Goal: Information Seeking & Learning: Get advice/opinions

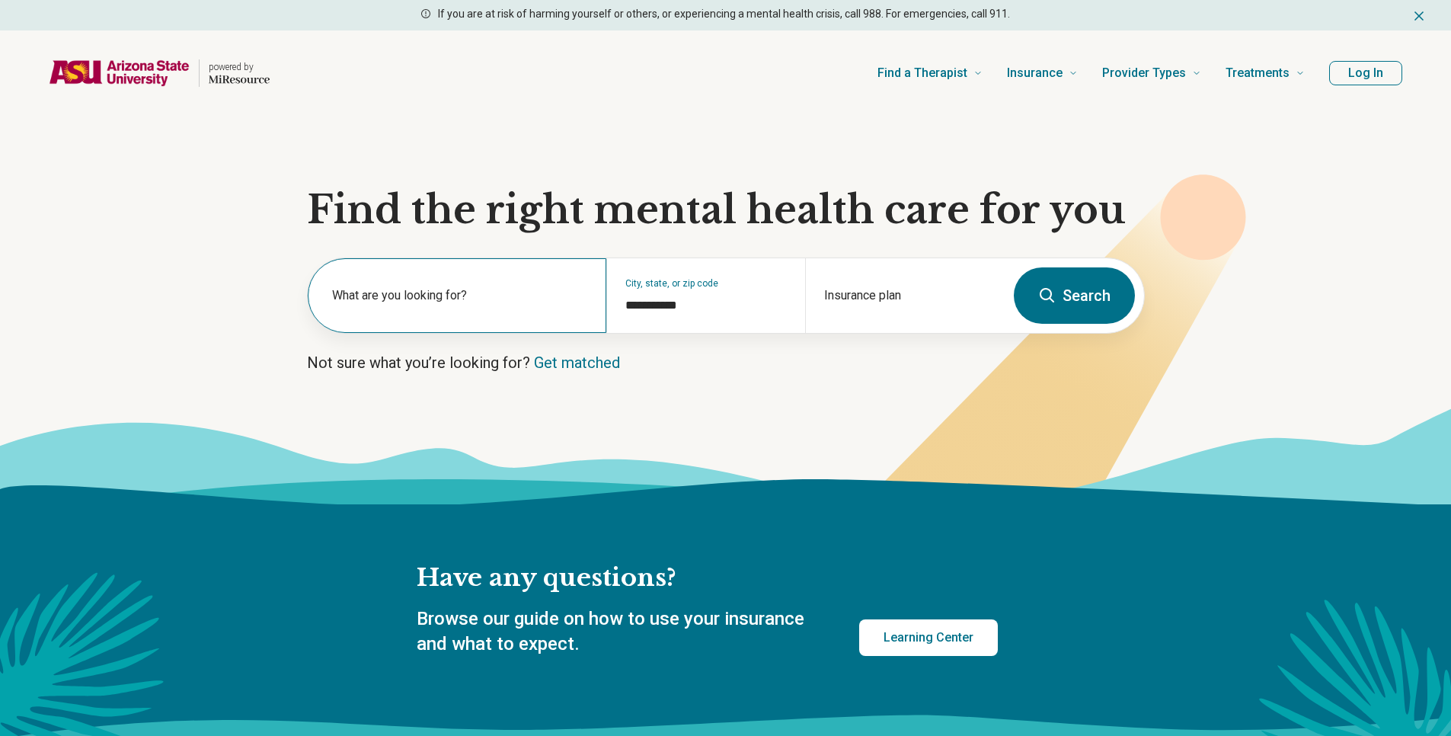
click at [469, 285] on div "What are you looking for?" at bounding box center [457, 295] width 299 height 75
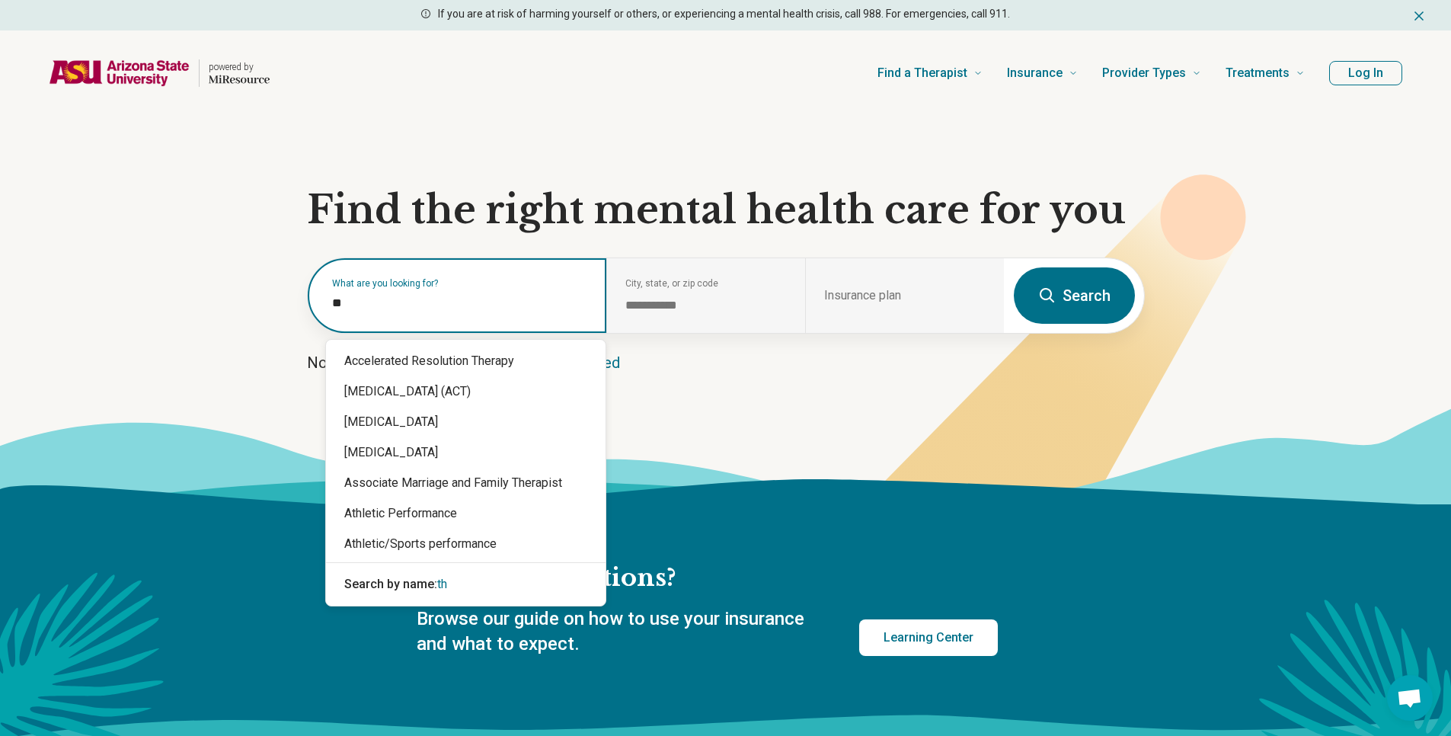
type input "*"
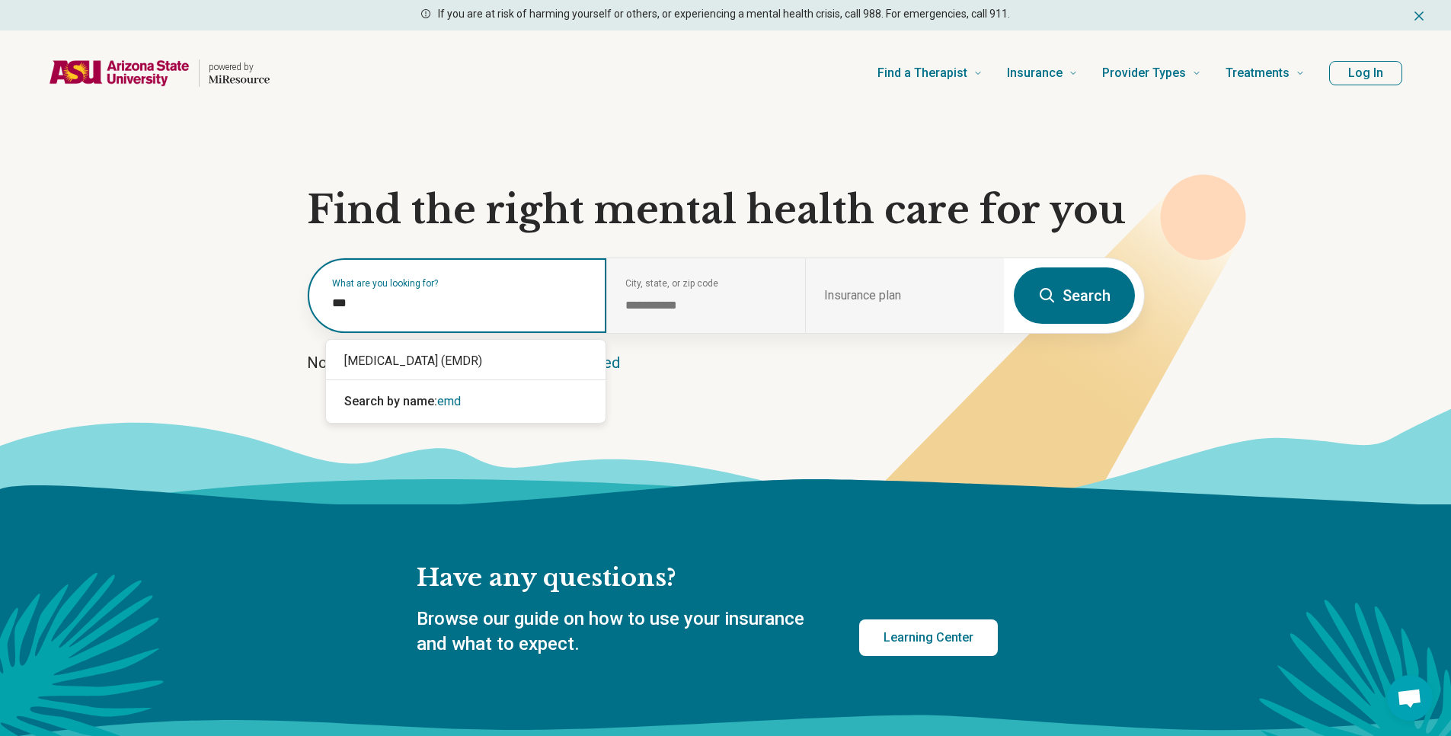
type input "****"
click at [389, 354] on div "[MEDICAL_DATA] (EMDR)" at bounding box center [466, 361] width 280 height 30
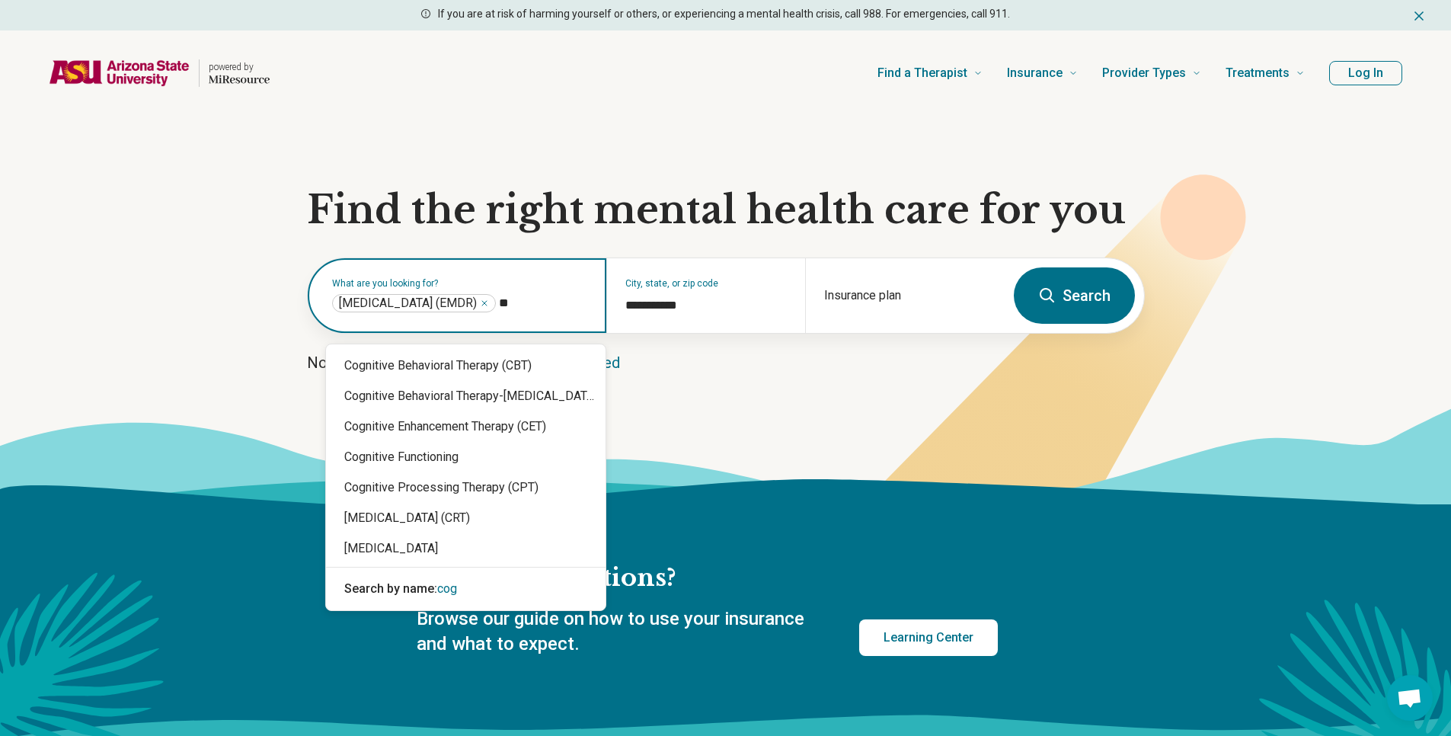
type input "*"
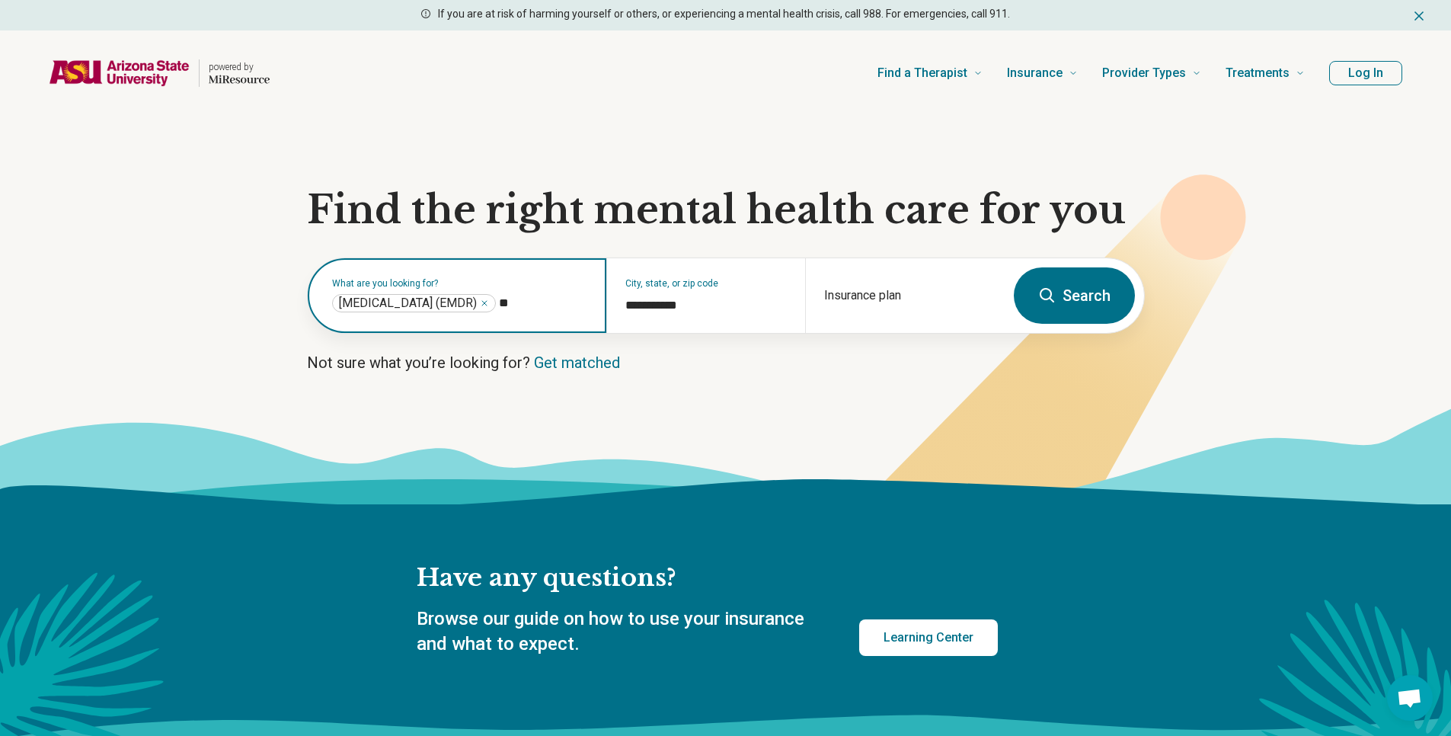
type input "***"
click at [470, 357] on div "Dialectical Behavior Therapy (DBT)" at bounding box center [466, 365] width 280 height 30
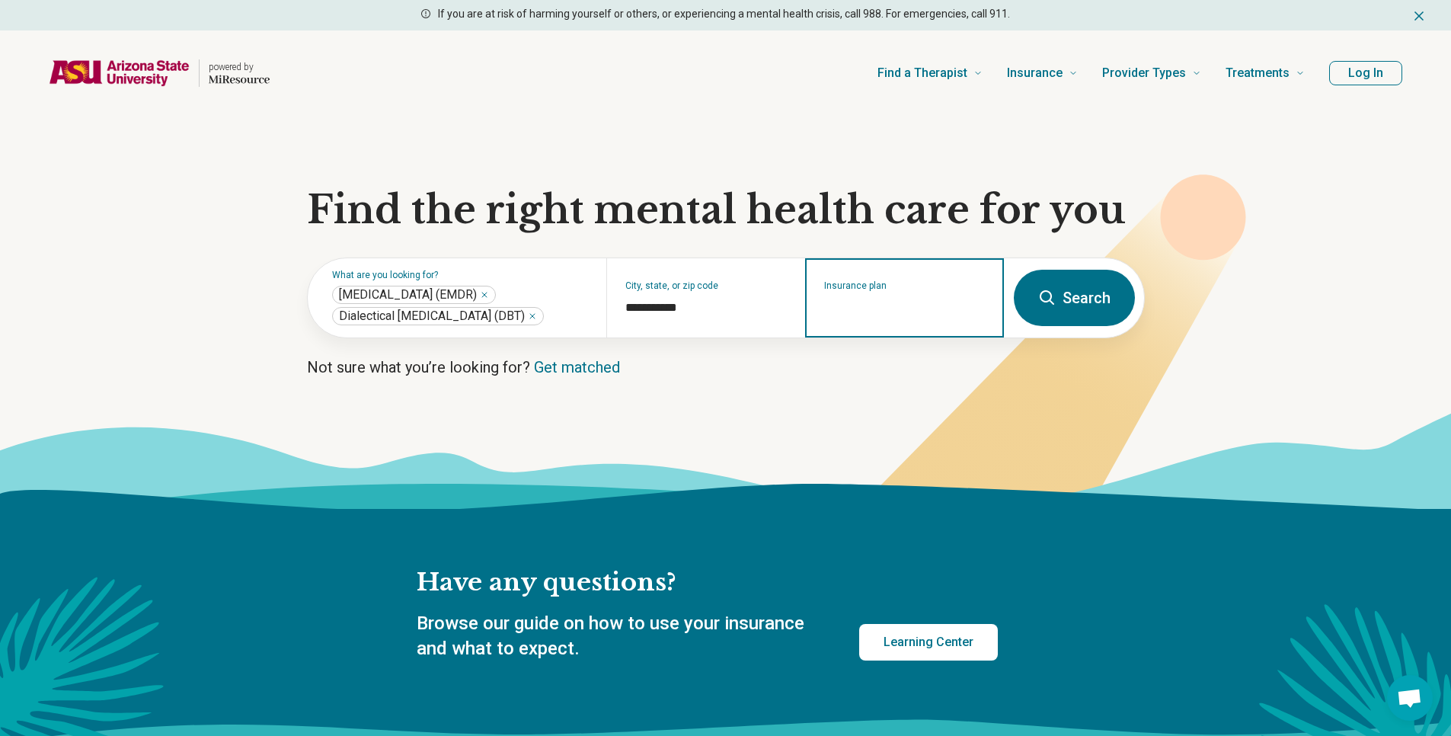
click at [965, 312] on input "Insurance plan" at bounding box center [905, 308] width 162 height 18
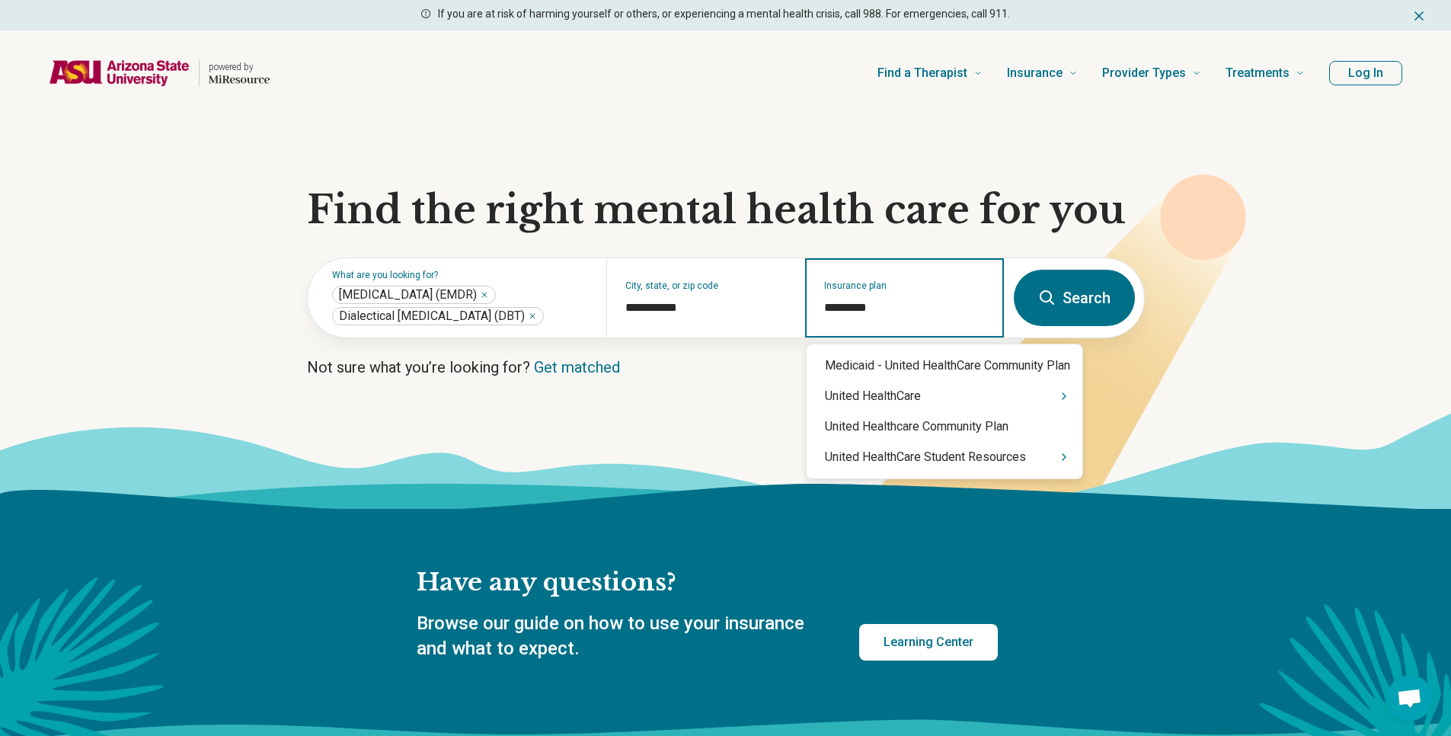
type input "**********"
click at [963, 463] on div "United HealthCare Student Resources" at bounding box center [945, 457] width 276 height 30
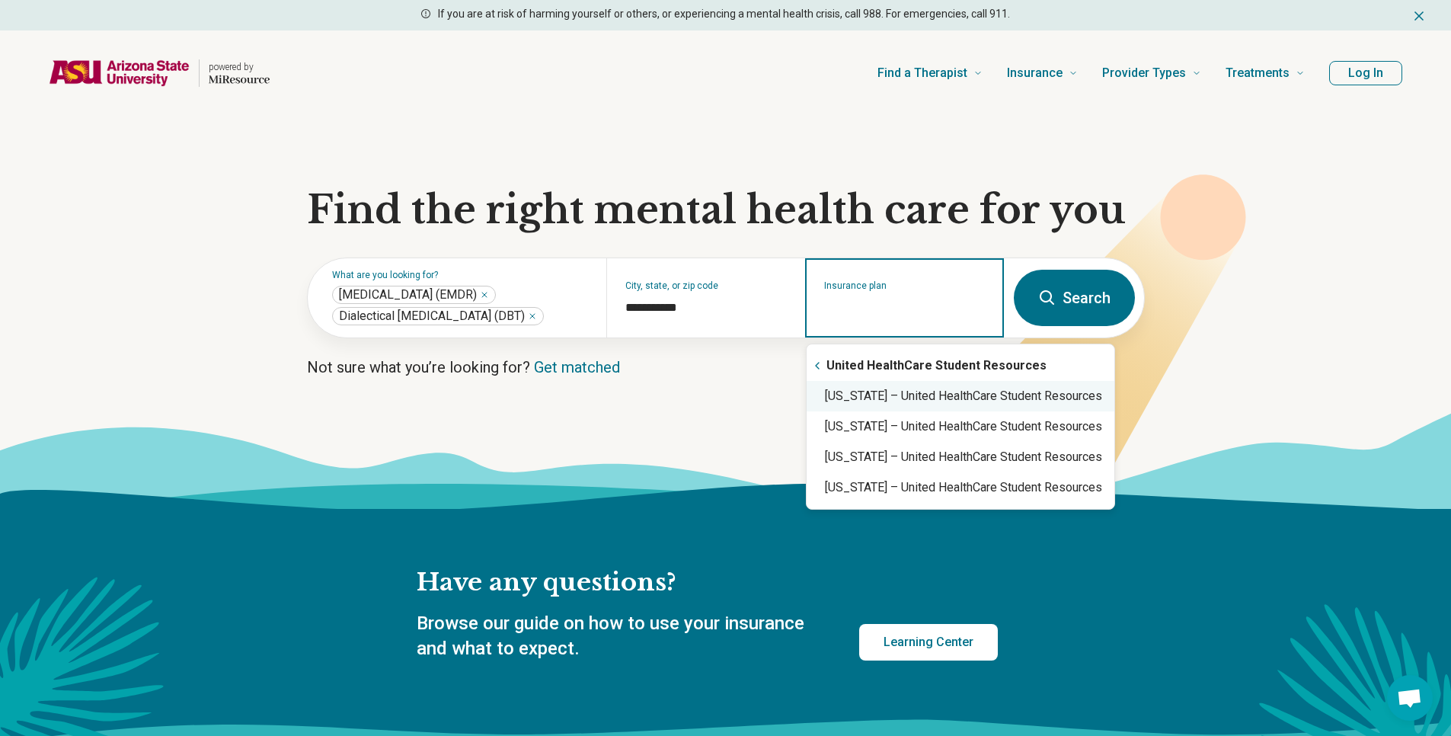
click at [923, 381] on div "Arizona – United HealthCare Student Resources" at bounding box center [961, 396] width 308 height 30
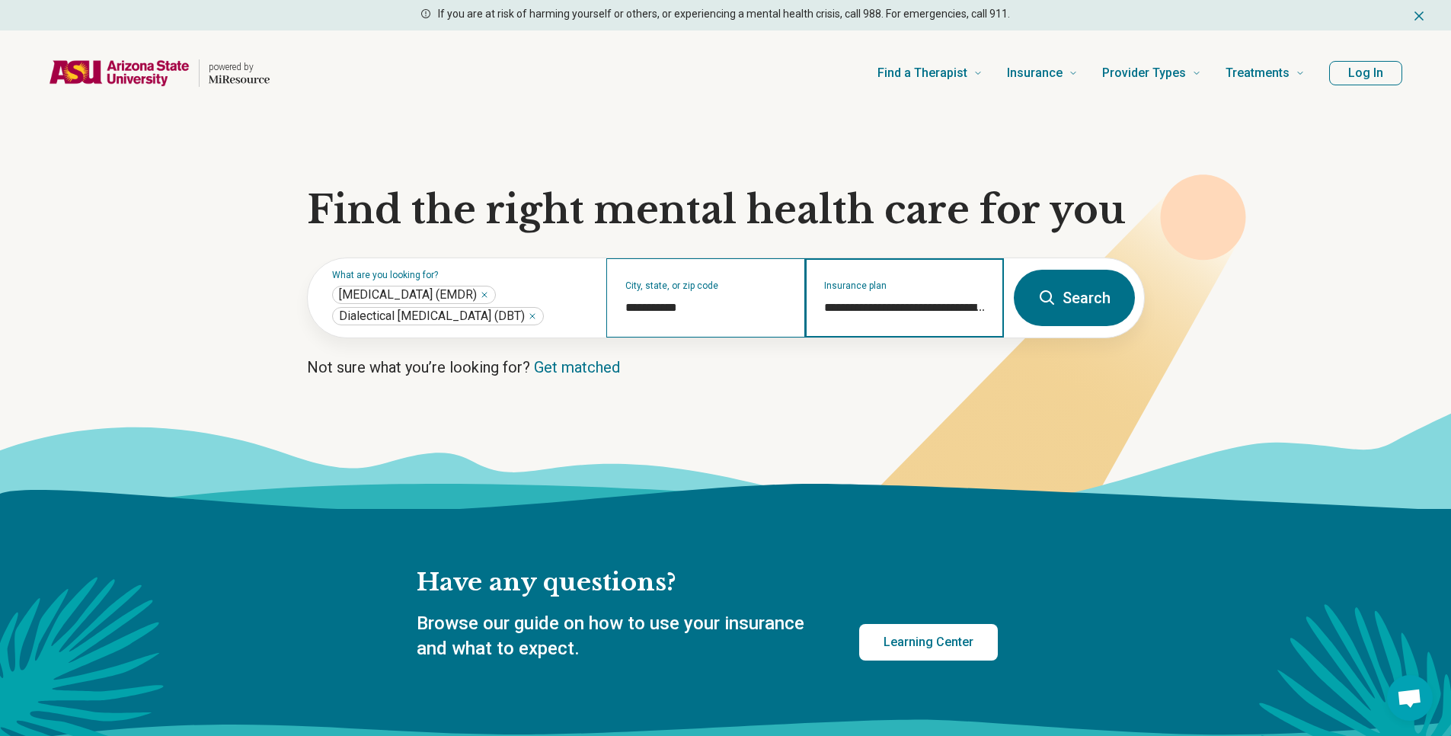
type input "**********"
click at [749, 320] on div "**********" at bounding box center [706, 297] width 199 height 79
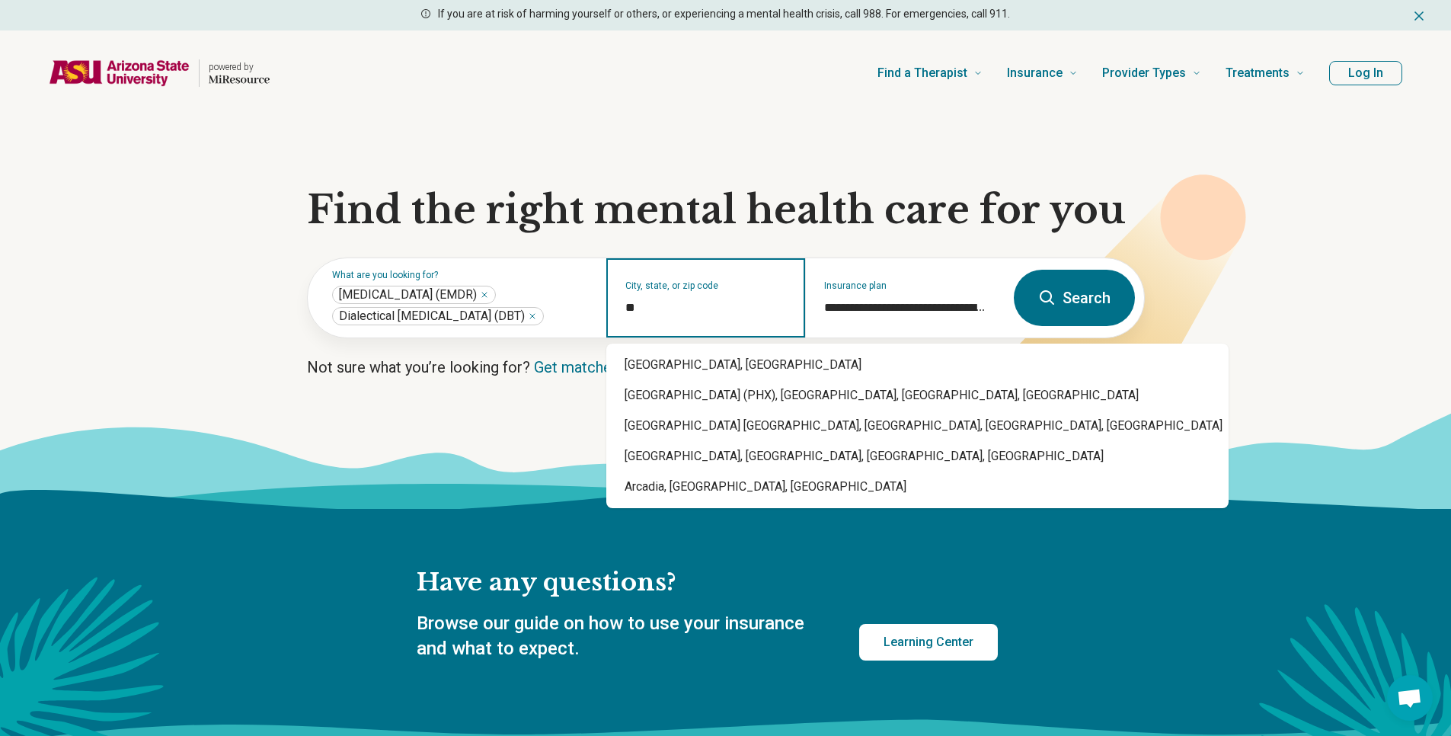
type input "*"
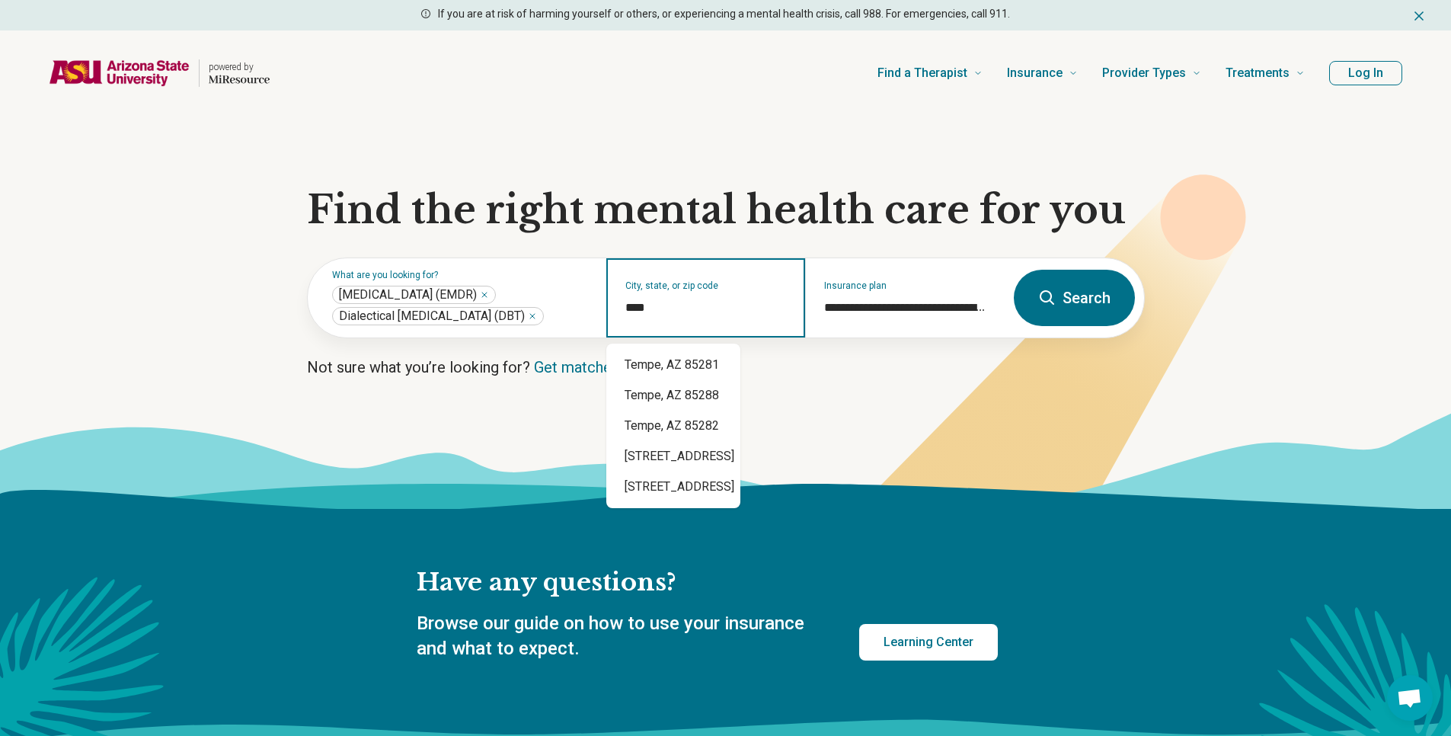
type input "*****"
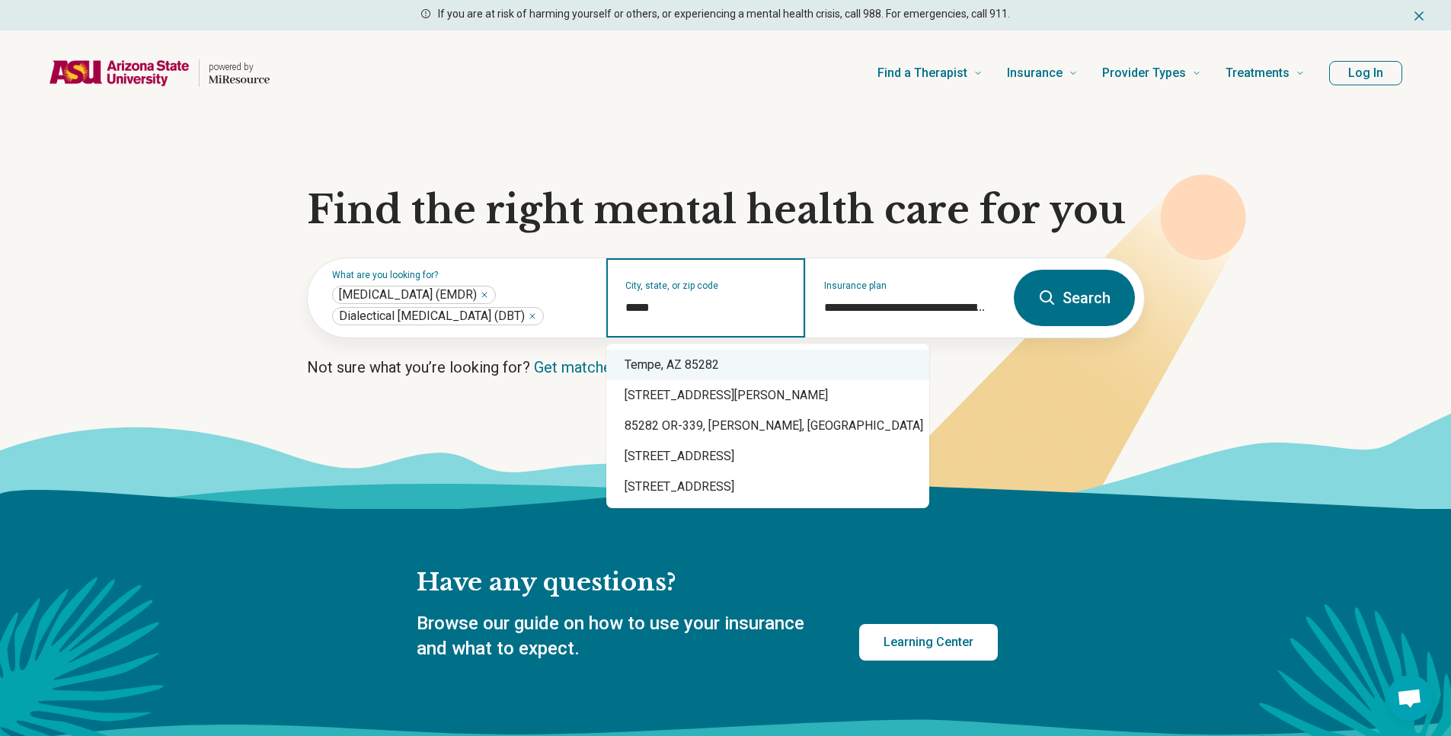
click at [680, 372] on div "Tempe, AZ 85282" at bounding box center [768, 365] width 323 height 30
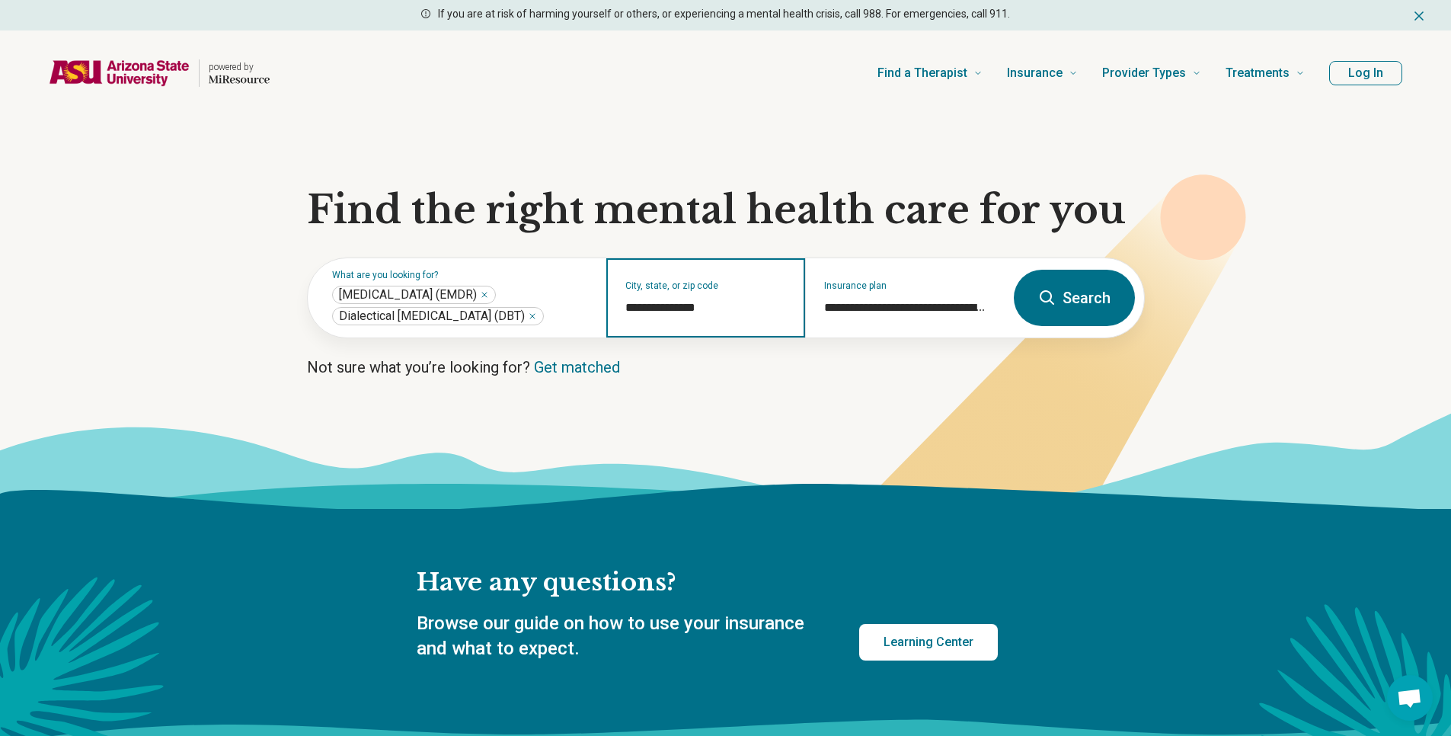
type input "**********"
click at [1063, 303] on button "Search" at bounding box center [1074, 298] width 121 height 56
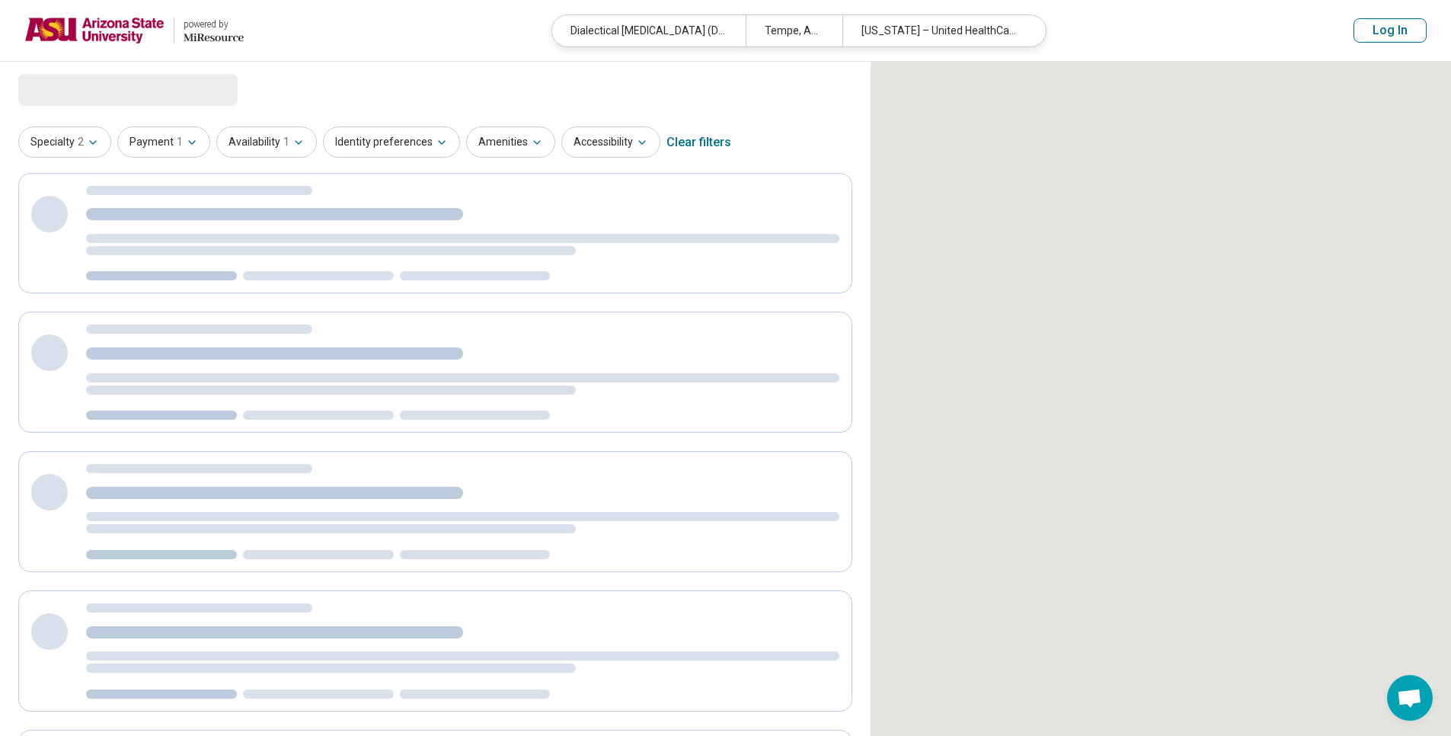
select select "***"
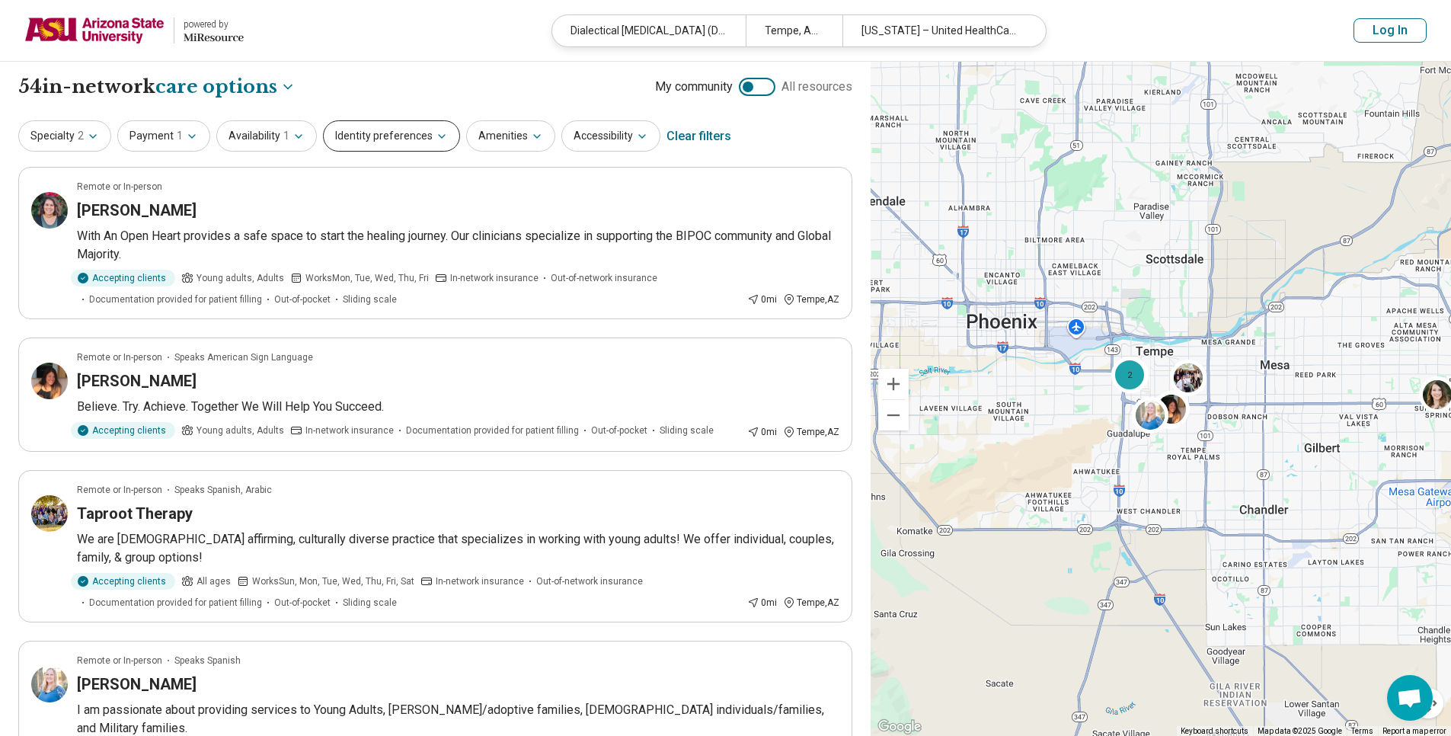
click at [402, 126] on button "Identity preferences" at bounding box center [391, 135] width 137 height 31
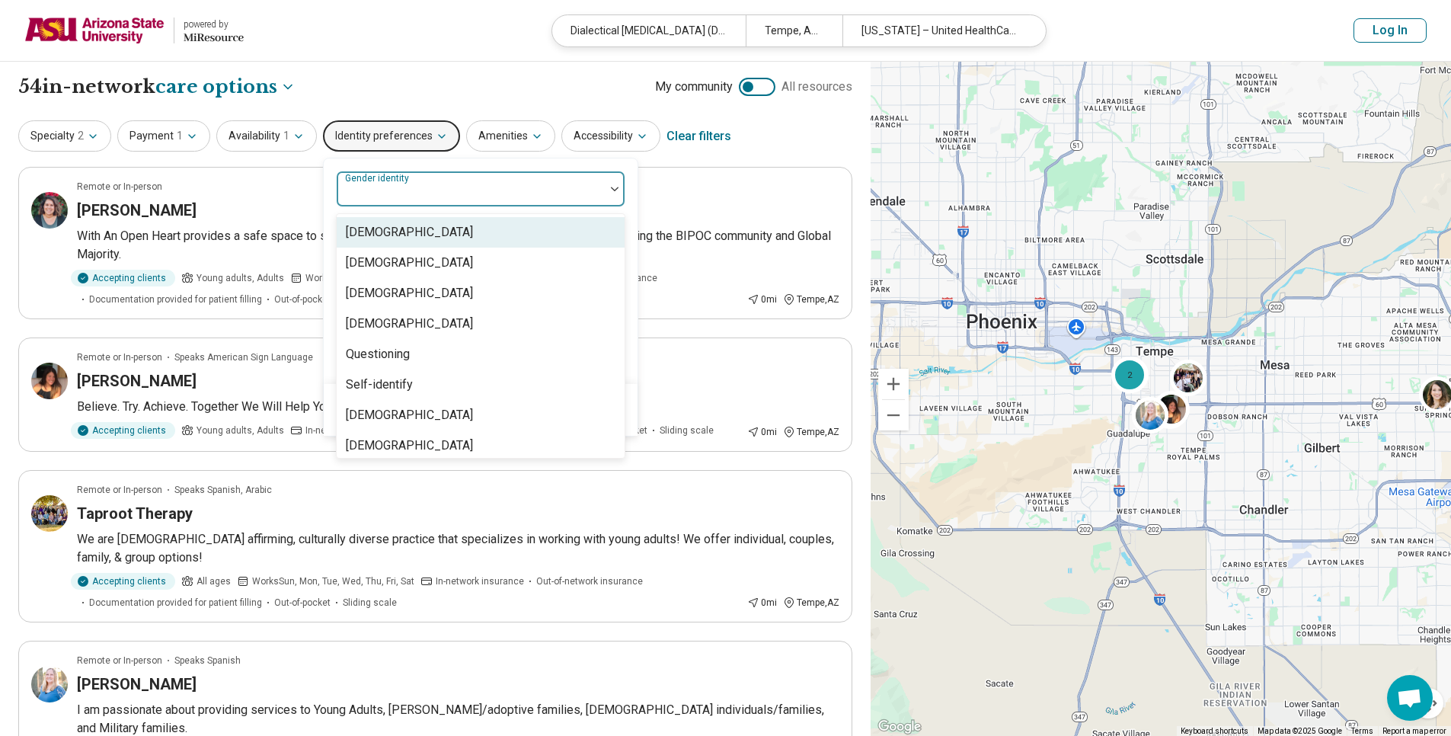
click at [390, 180] on div "Gender identity" at bounding box center [481, 189] width 290 height 37
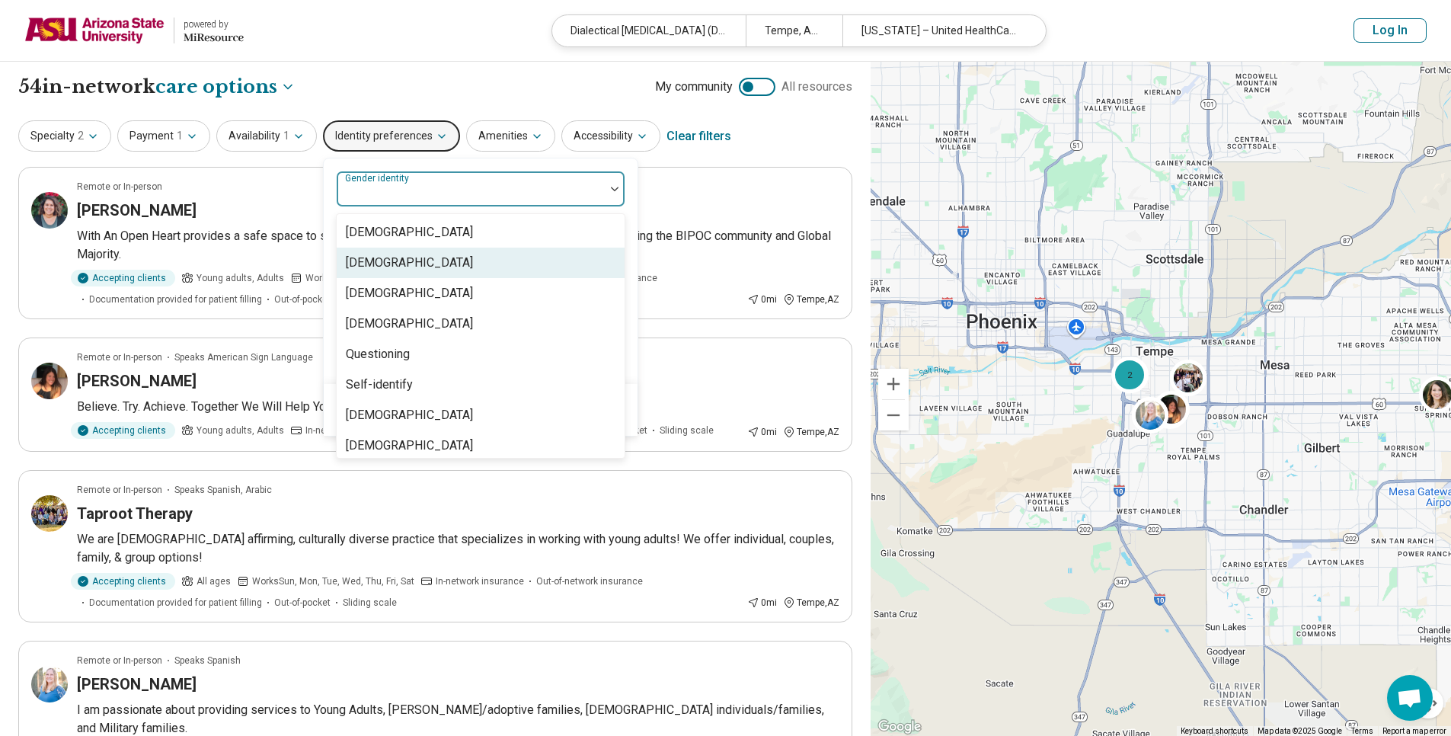
click at [402, 264] on div "Cisgender Woman" at bounding box center [409, 263] width 127 height 18
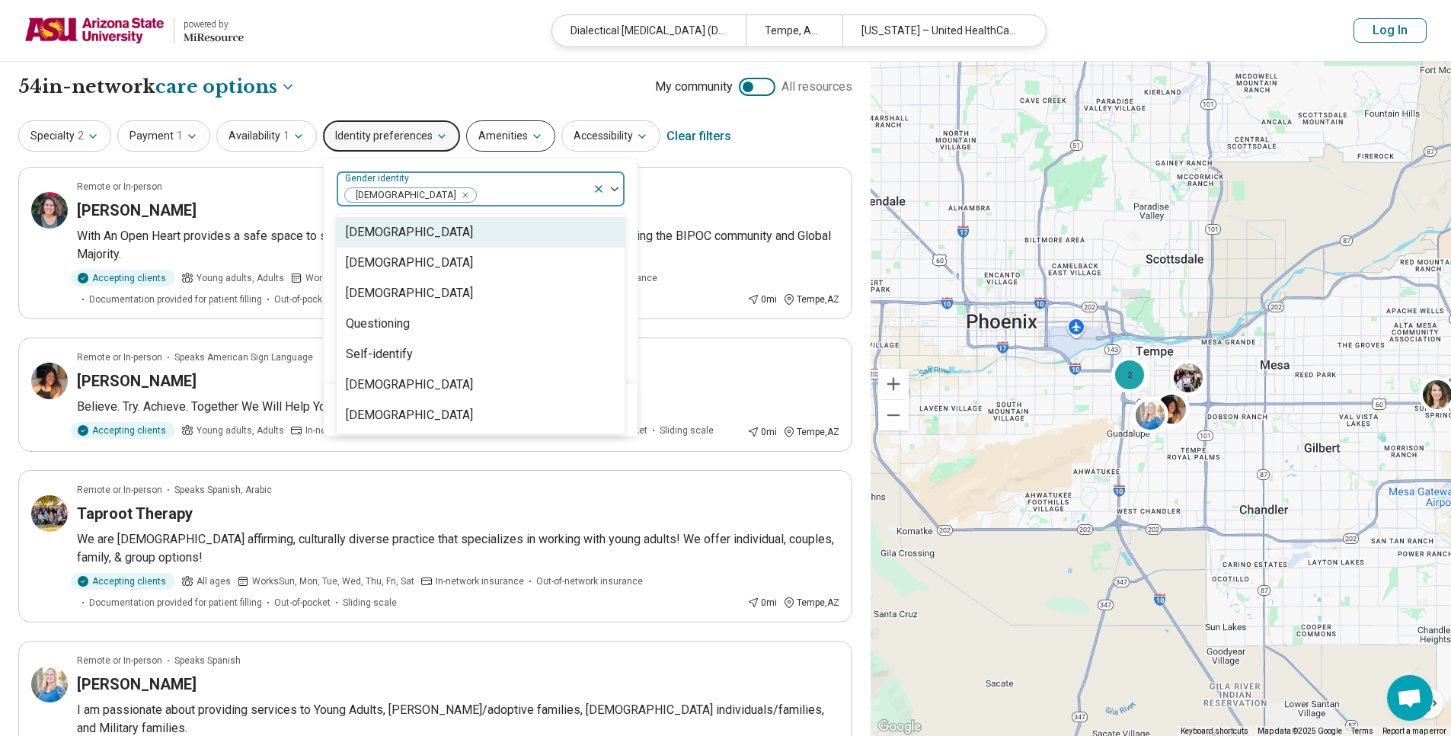
click at [507, 125] on button "Amenities" at bounding box center [510, 135] width 89 height 31
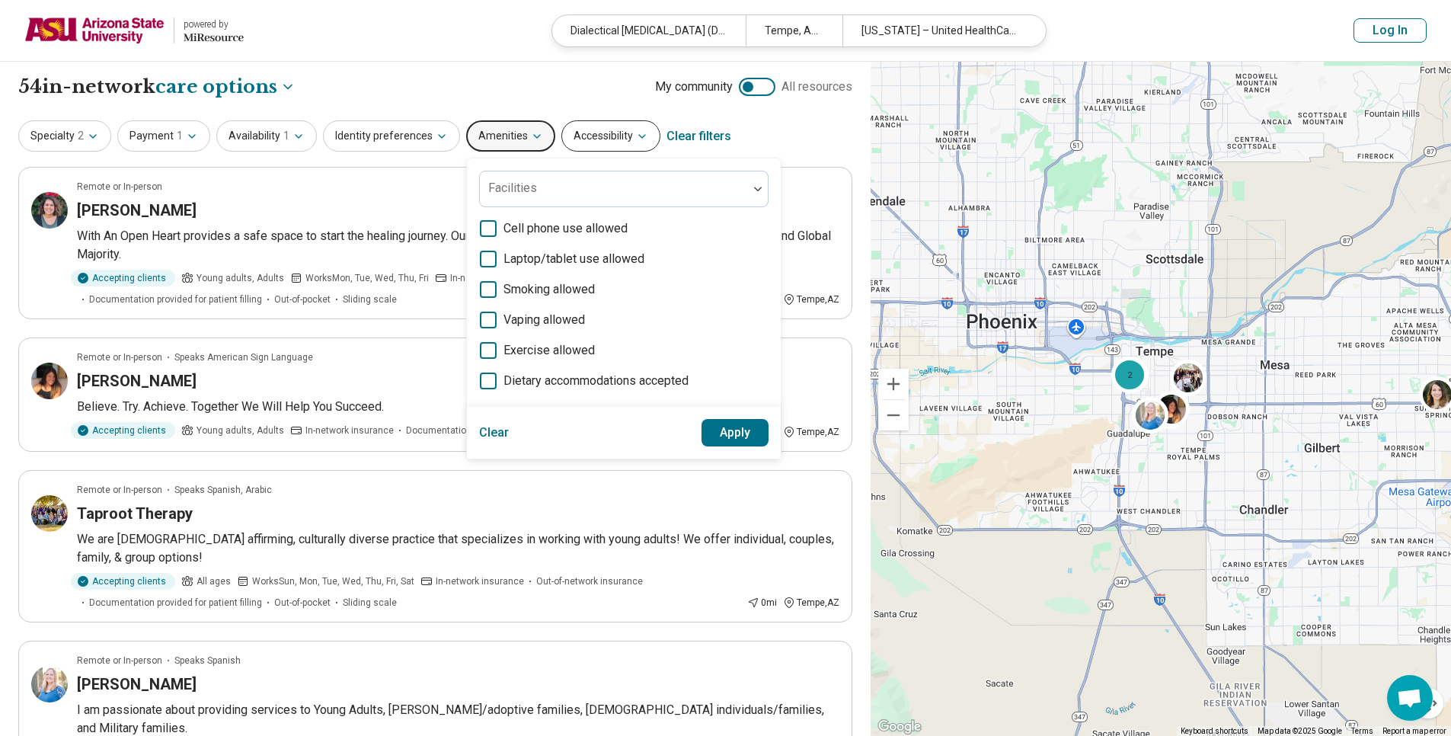
click at [608, 133] on button "Accessibility" at bounding box center [611, 135] width 99 height 31
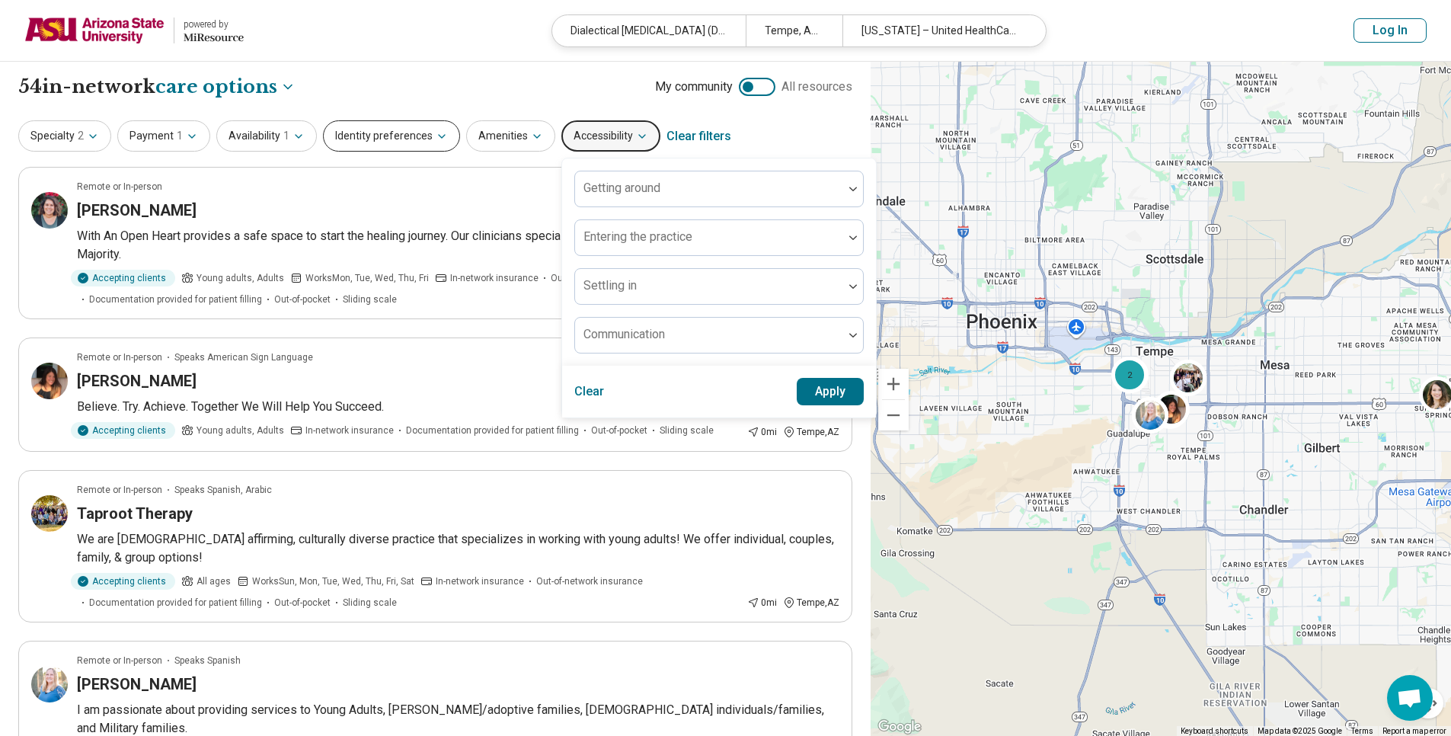
click at [336, 133] on button "Identity preferences" at bounding box center [391, 135] width 137 height 31
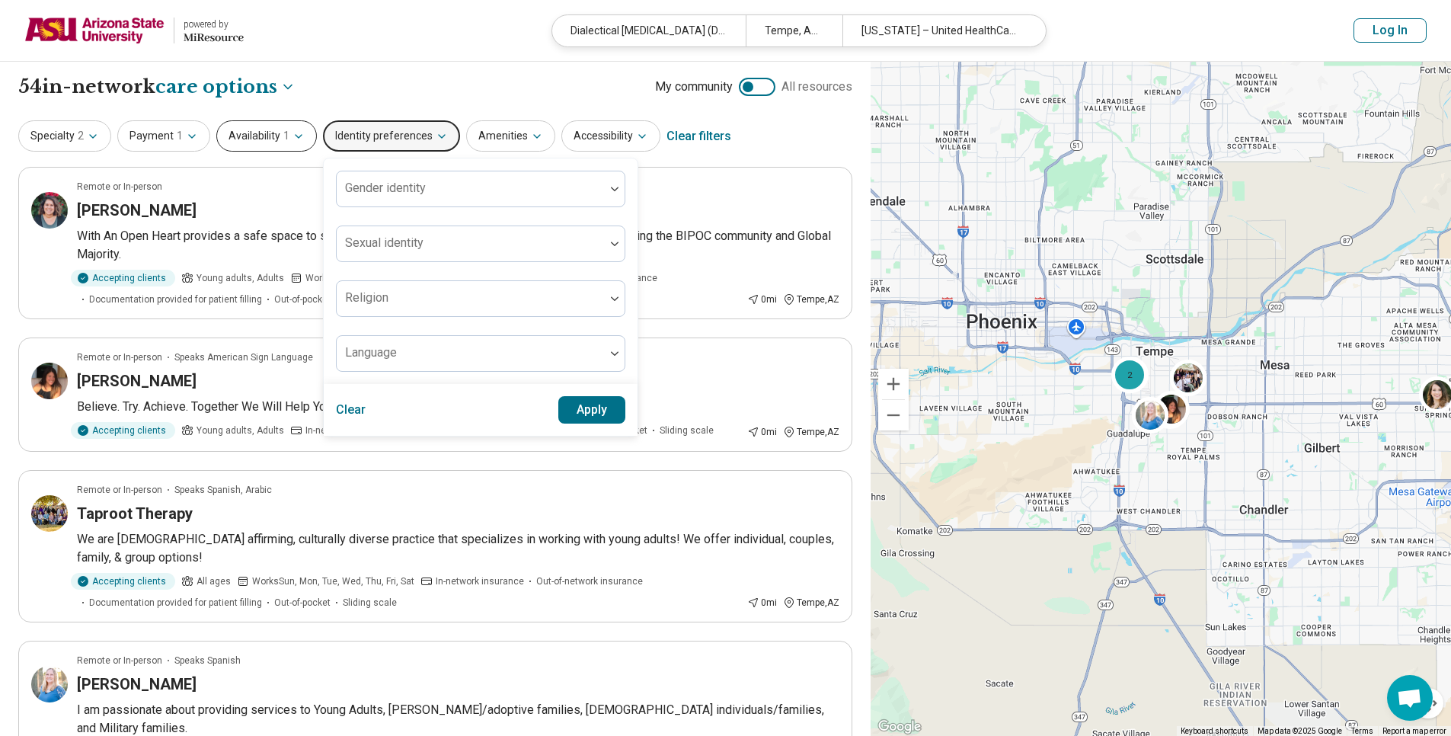
click at [283, 138] on span "1" at bounding box center [286, 136] width 6 height 16
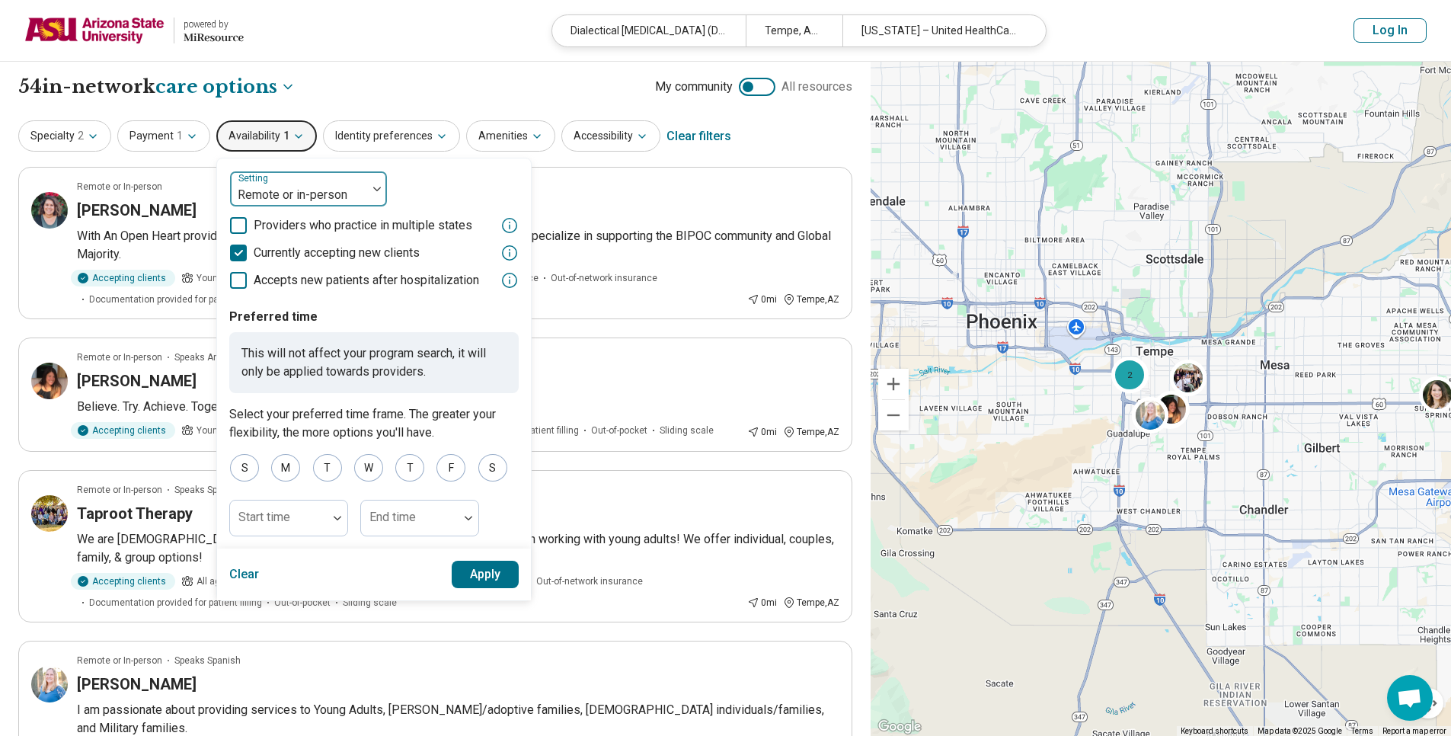
click at [247, 188] on div at bounding box center [298, 194] width 125 height 21
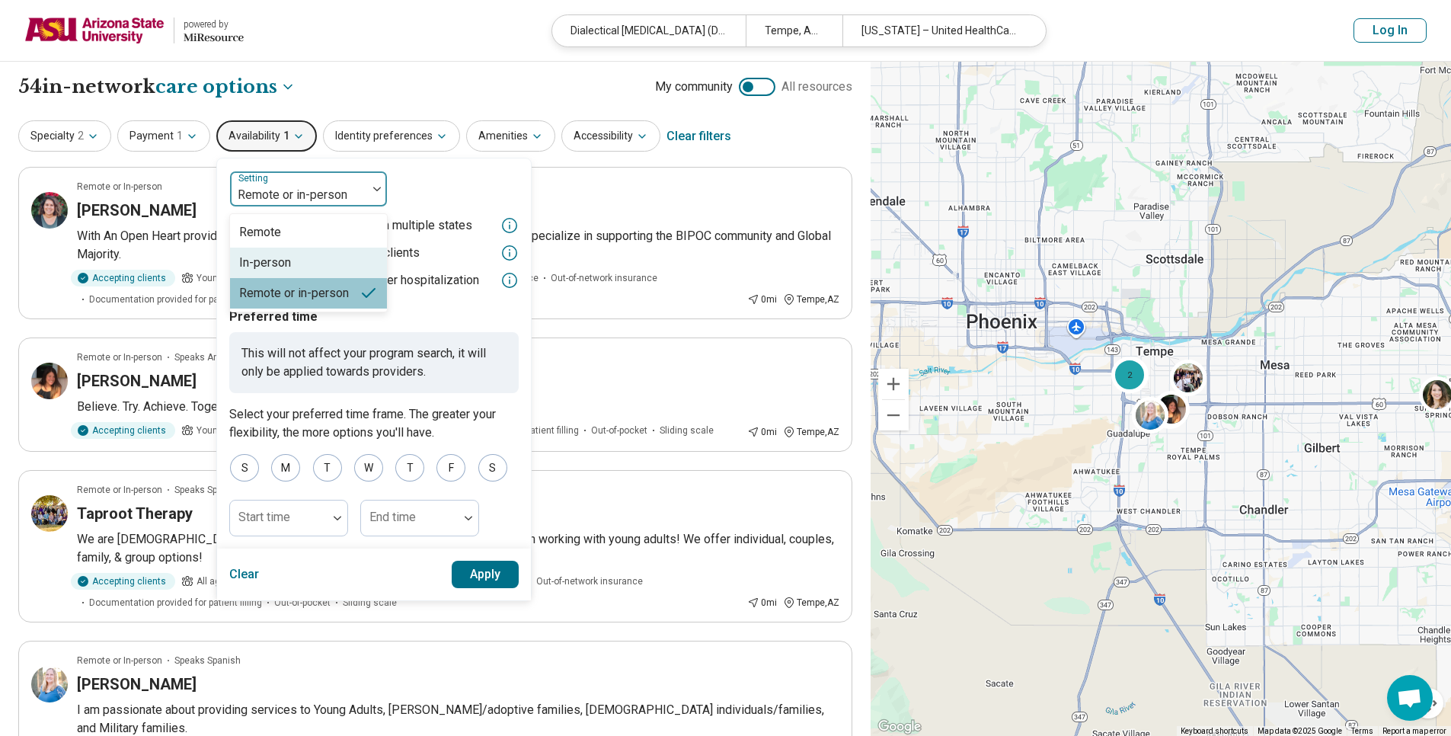
click at [267, 251] on div "In-person" at bounding box center [308, 263] width 157 height 30
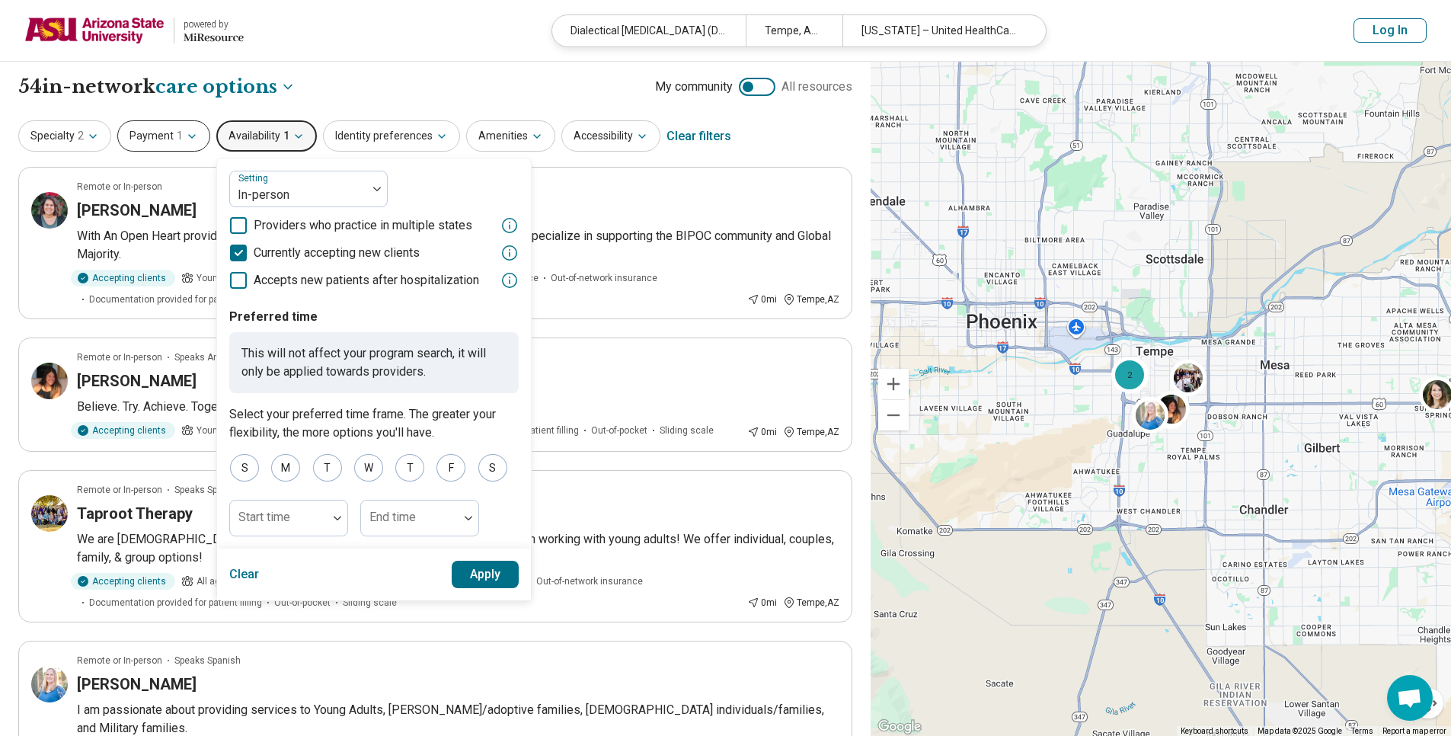
click at [164, 134] on button "Payment 1" at bounding box center [163, 135] width 93 height 31
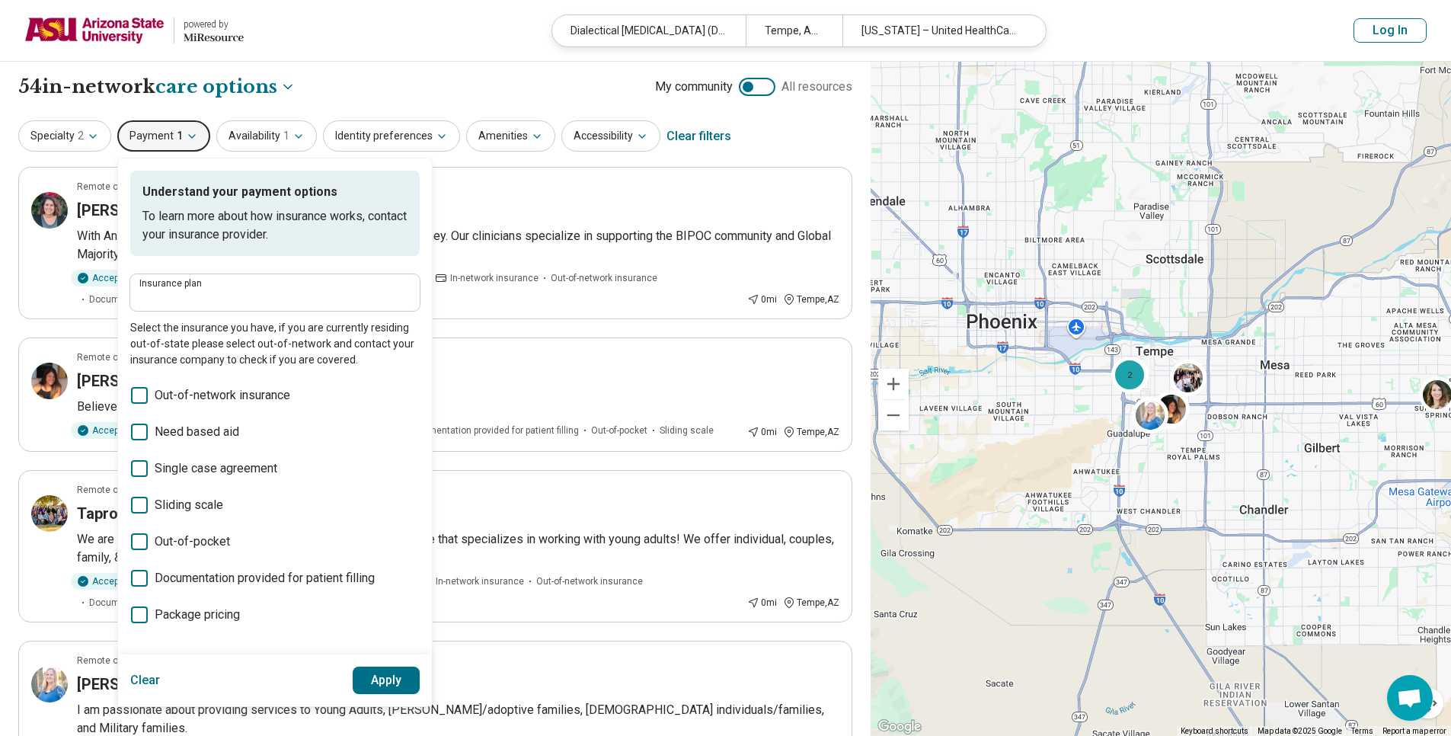
type input "**********"
click at [88, 134] on icon "button" at bounding box center [93, 136] width 12 height 12
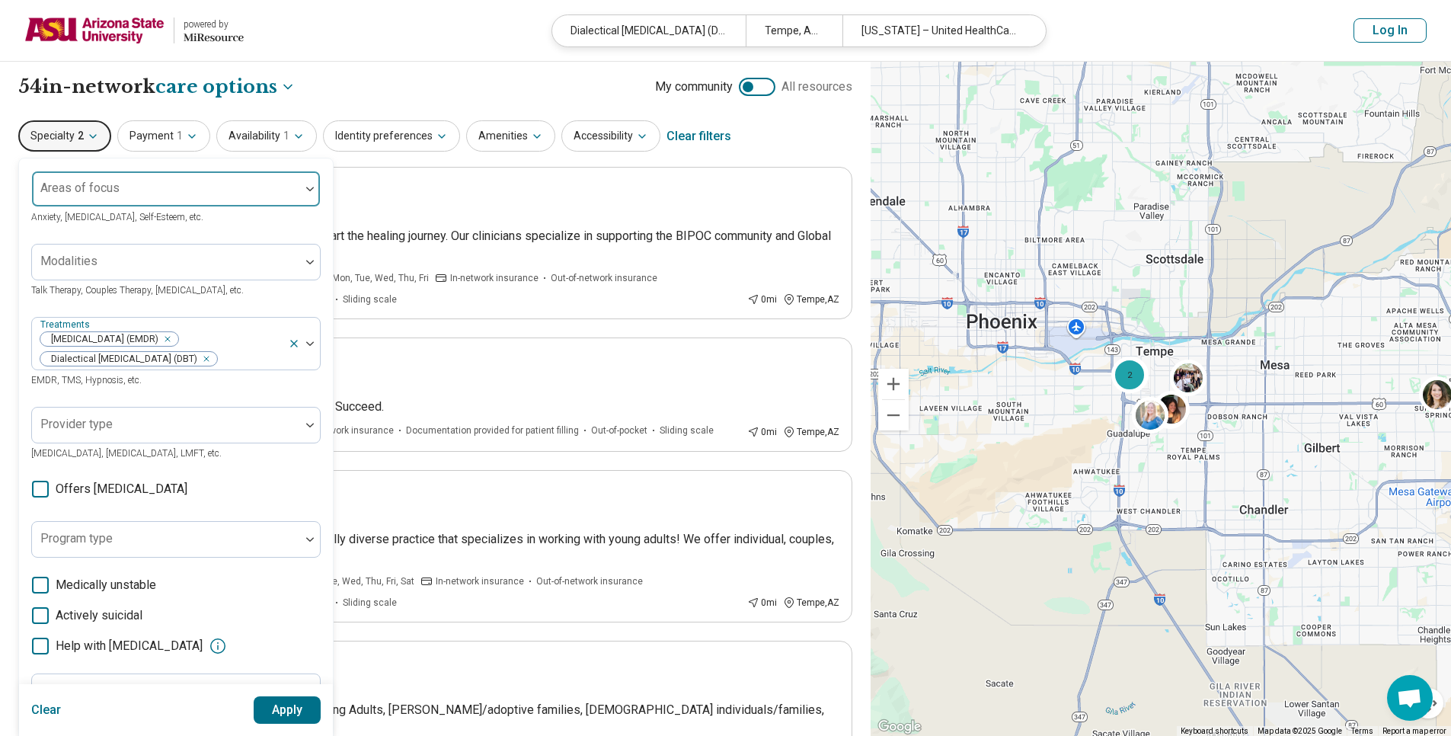
click at [210, 190] on div at bounding box center [166, 194] width 256 height 21
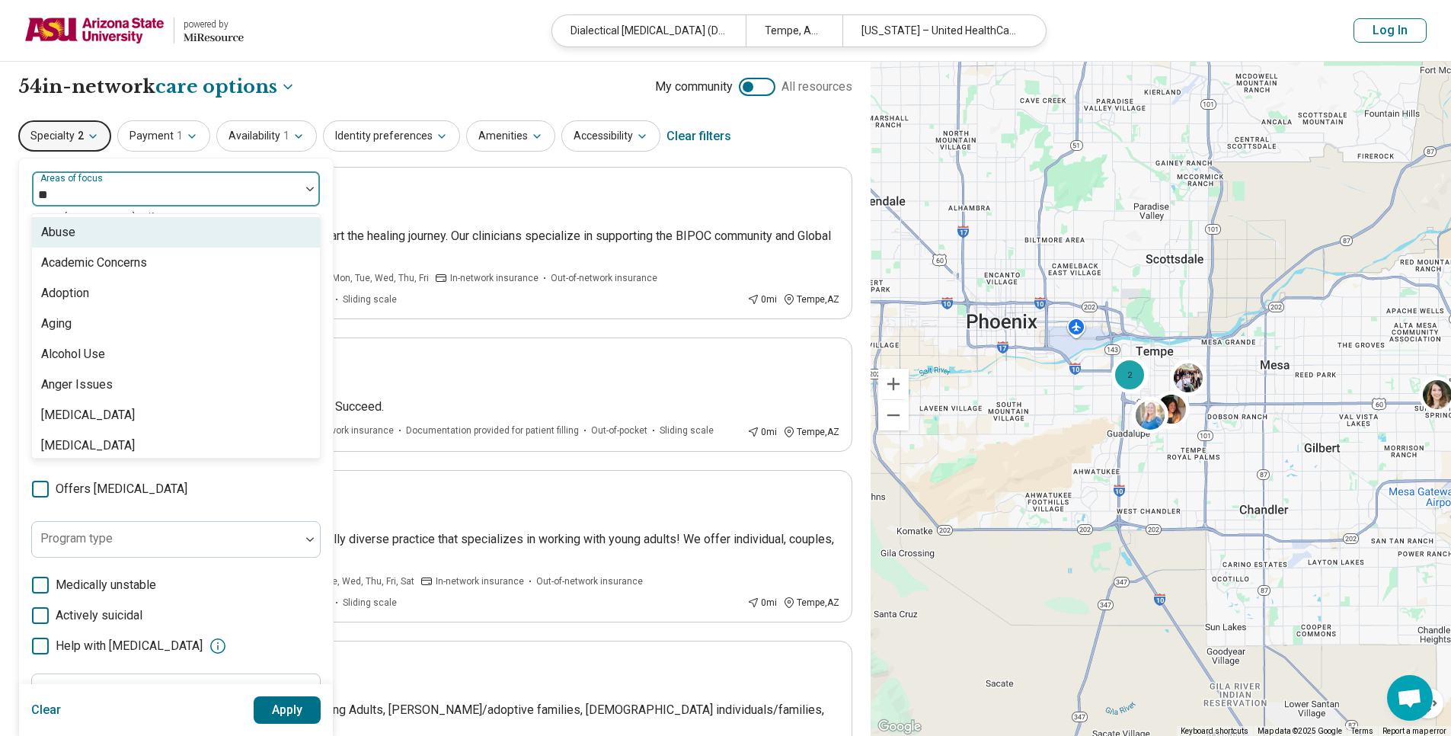
type input "***"
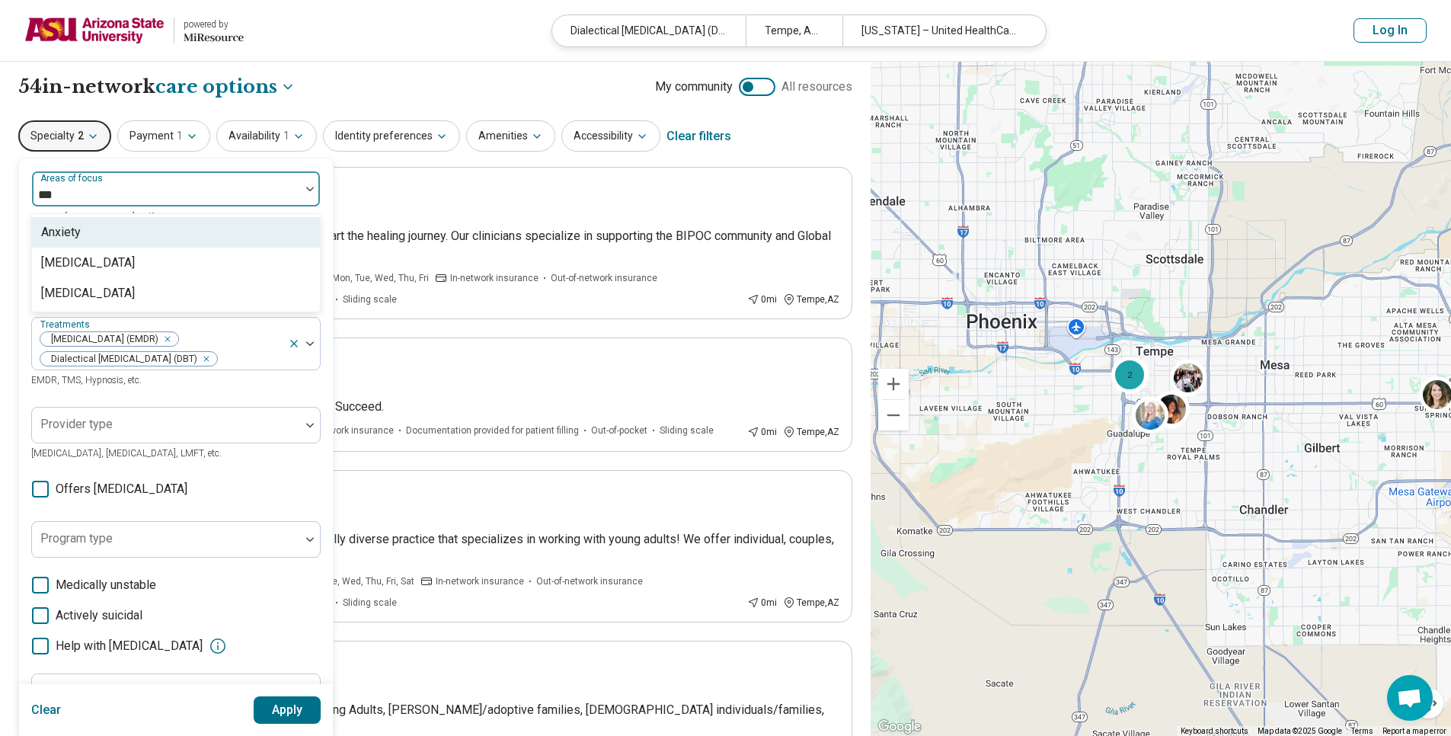
click at [70, 240] on div "Anxiety" at bounding box center [61, 232] width 40 height 18
type input "****"
click at [70, 240] on div "Depression" at bounding box center [88, 232] width 94 height 18
type input "*"
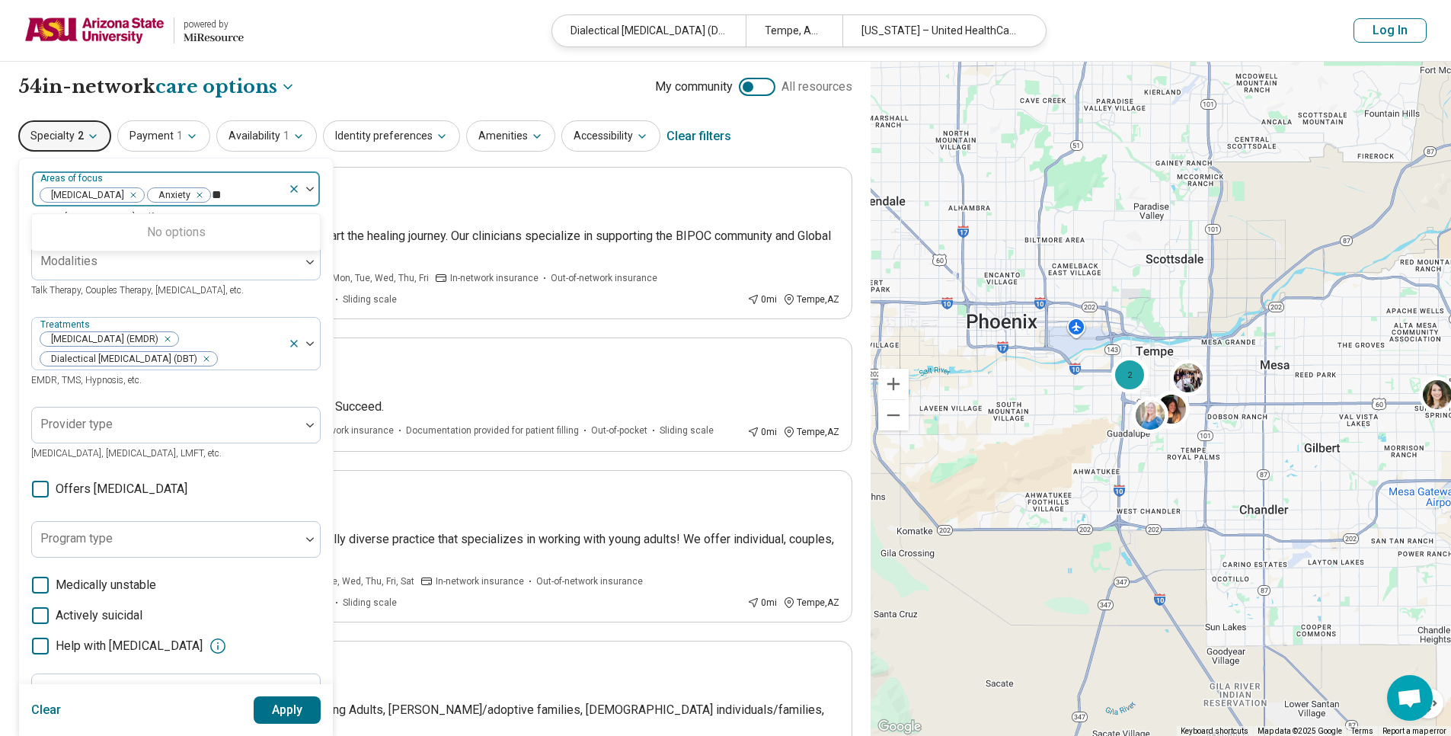
type input "*"
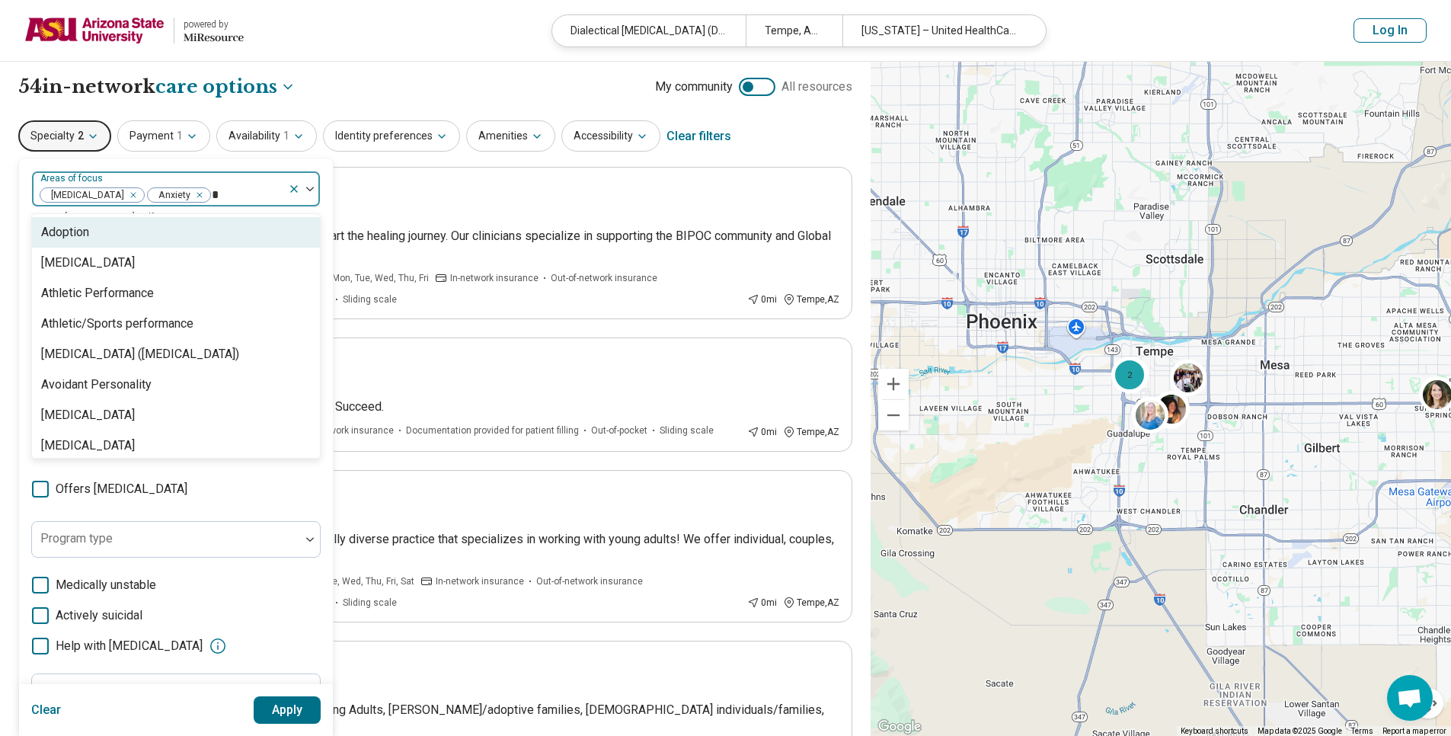
type input "**"
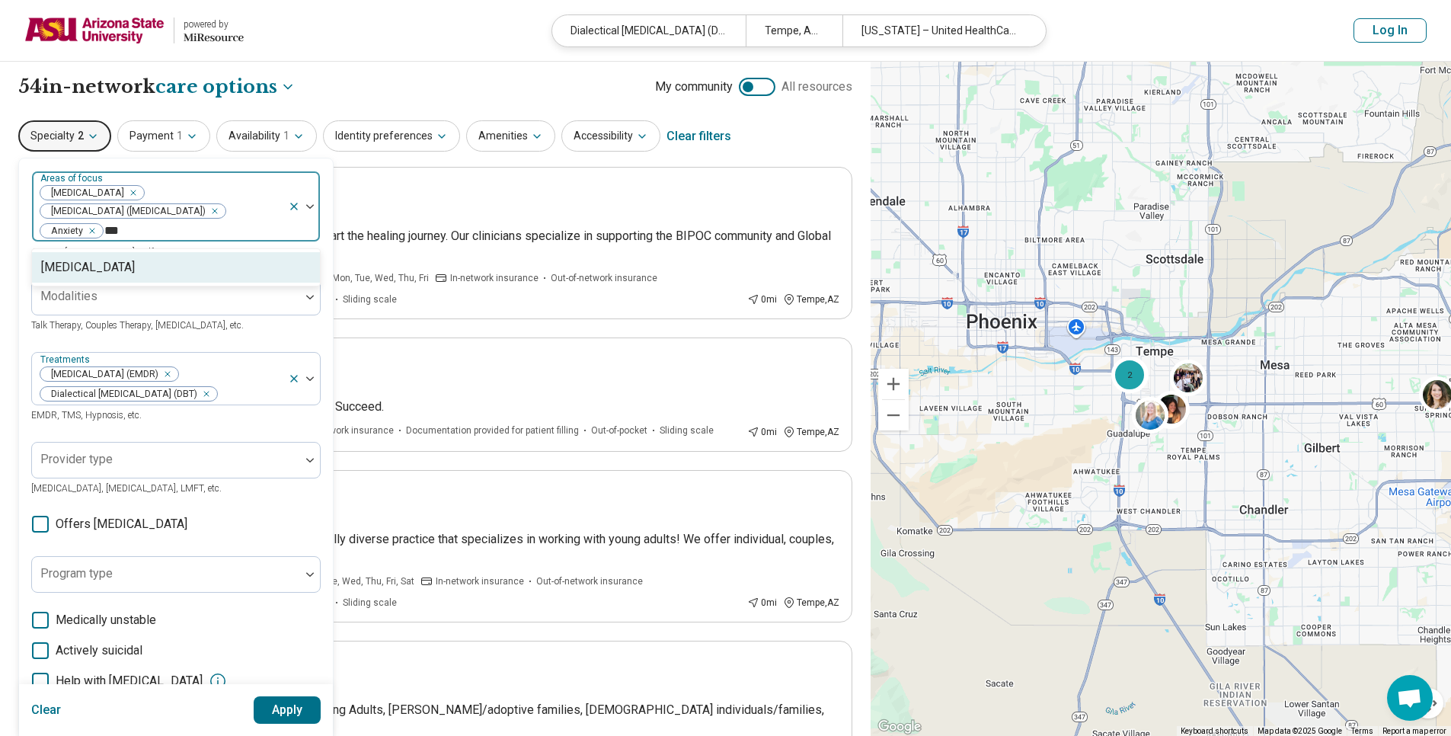
type input "****"
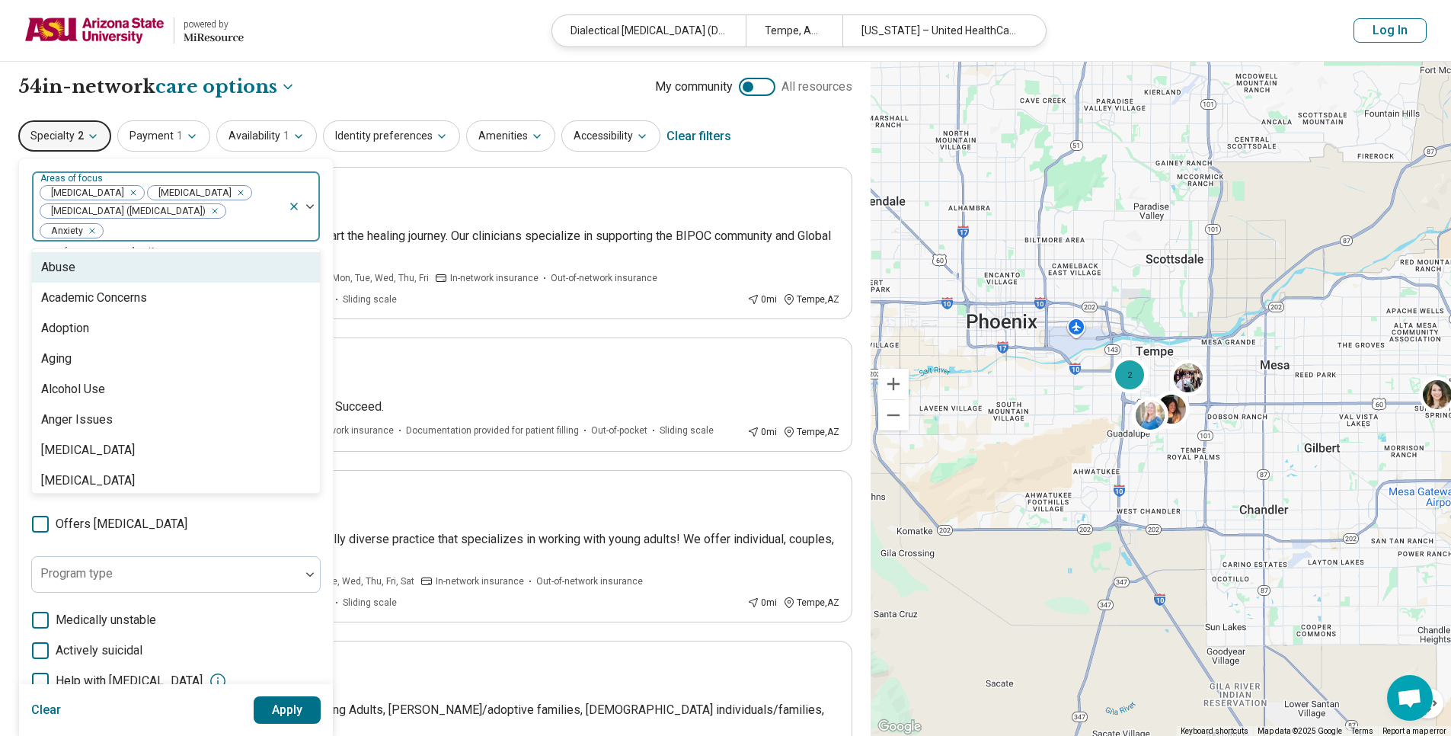
click at [318, 264] on div "Abuse Academic Concerns Adoption Aging Alcohol Use Anger Issues Anorexia Nervos…" at bounding box center [176, 371] width 288 height 244
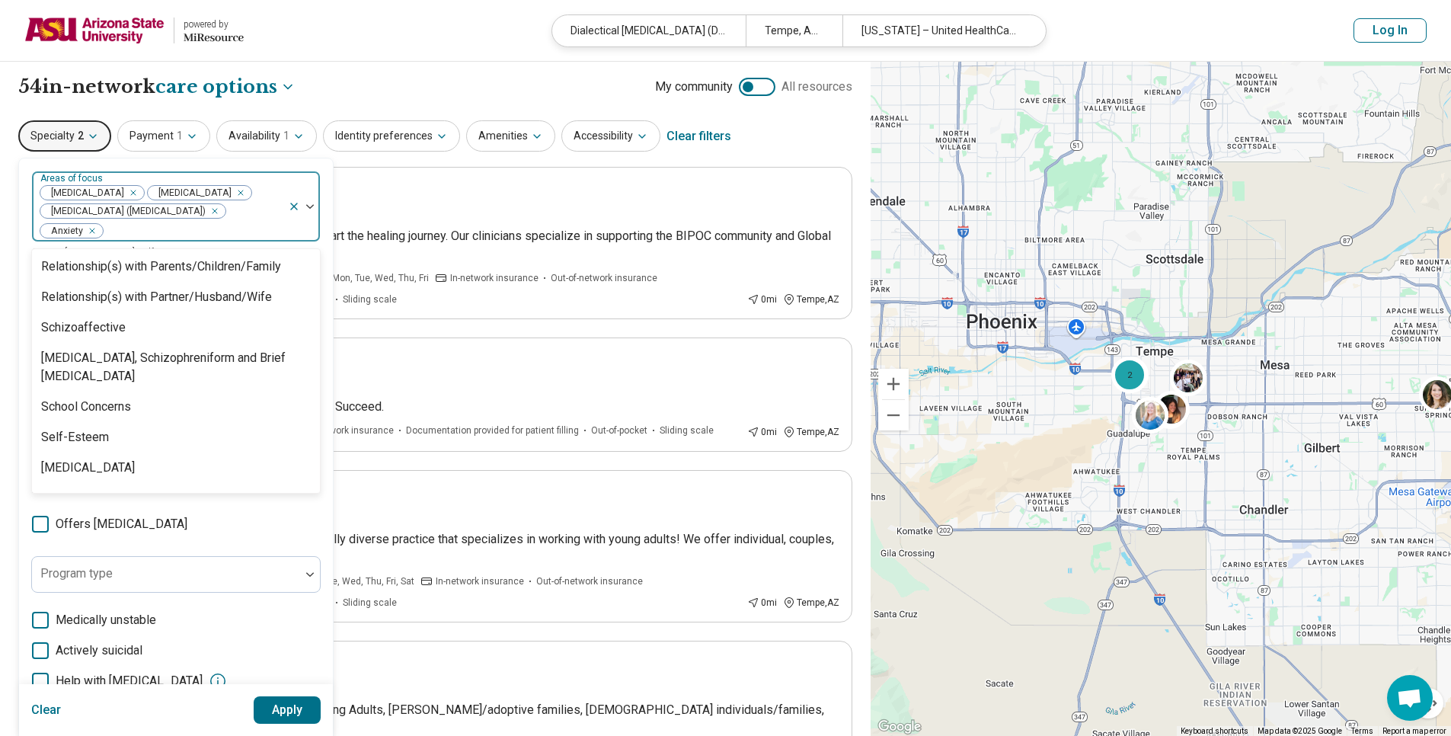
scroll to position [2725, 0]
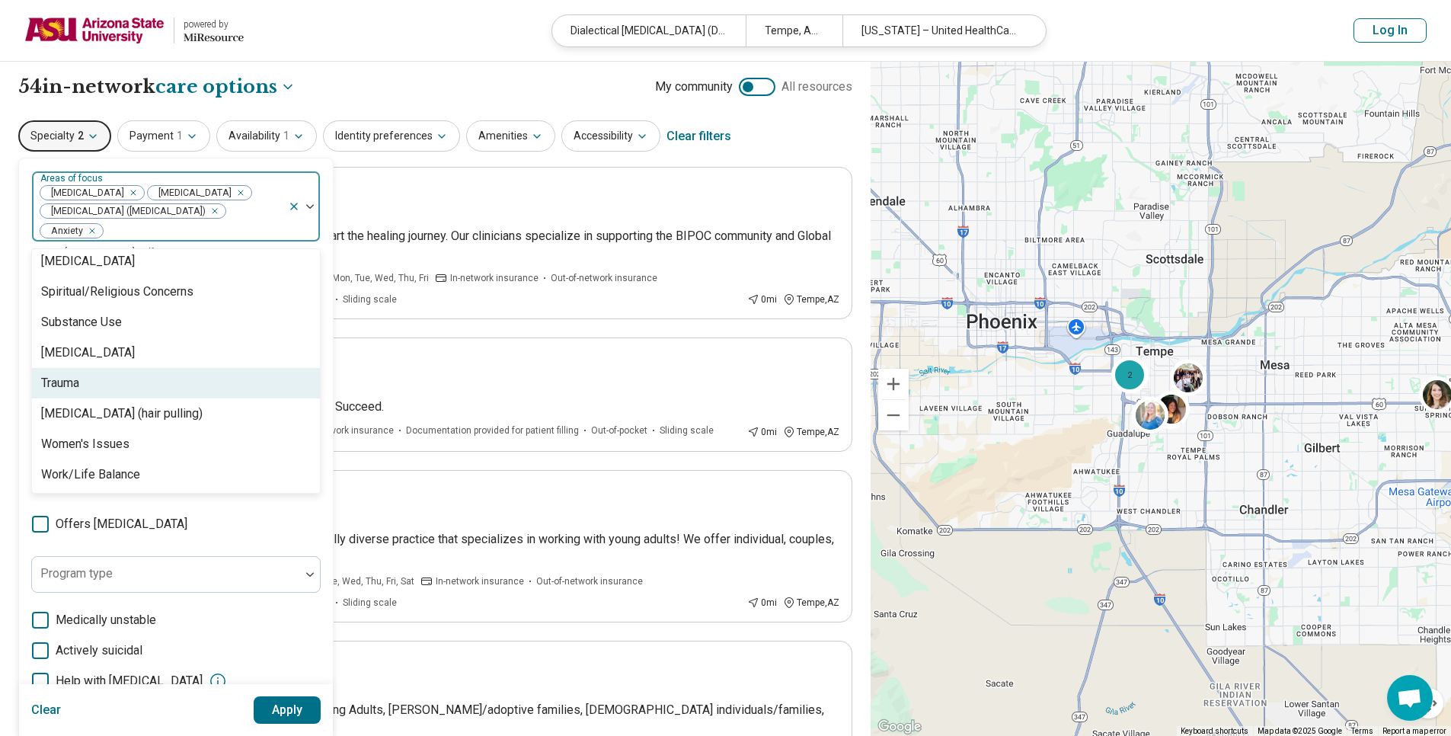
click at [97, 376] on div "Trauma" at bounding box center [176, 383] width 288 height 30
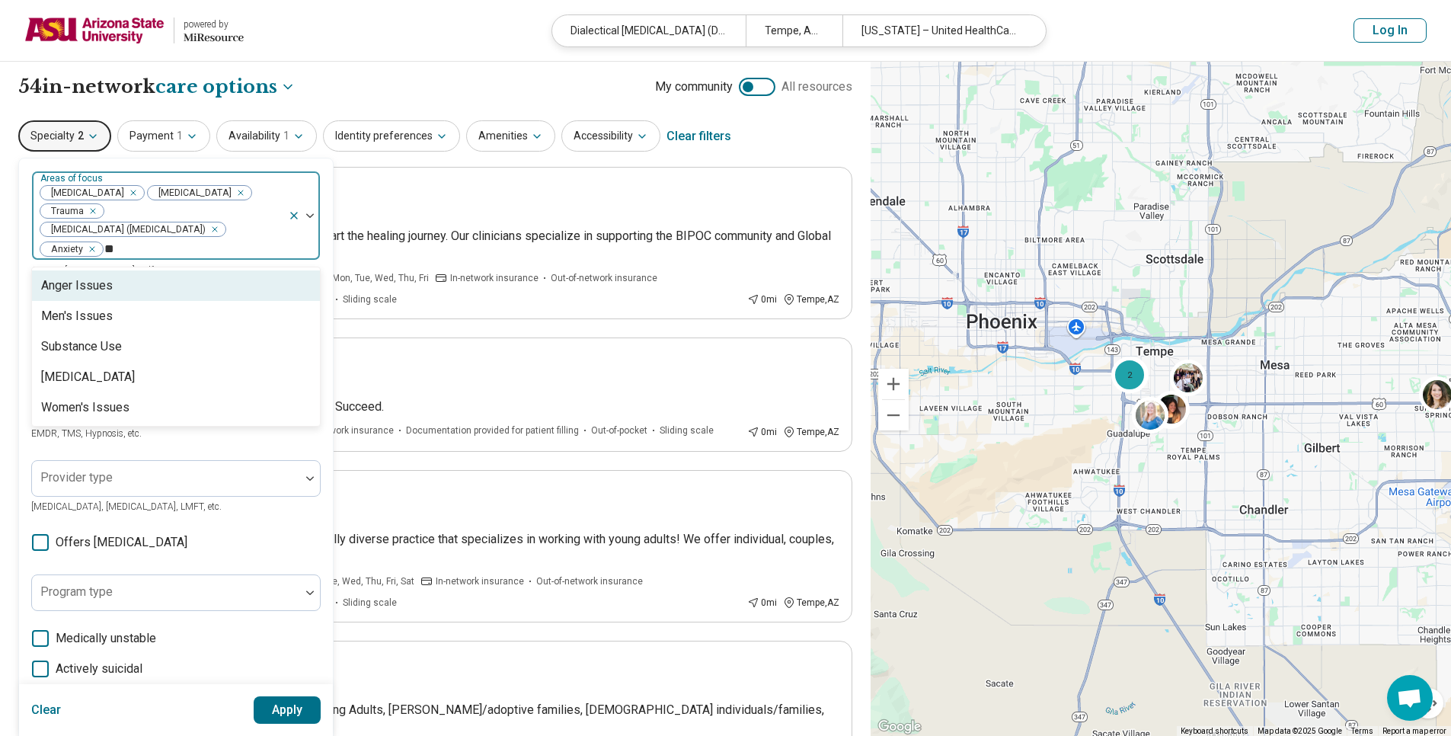
scroll to position [0, 0]
type input "***"
click at [168, 284] on div "[MEDICAL_DATA]" at bounding box center [176, 285] width 288 height 30
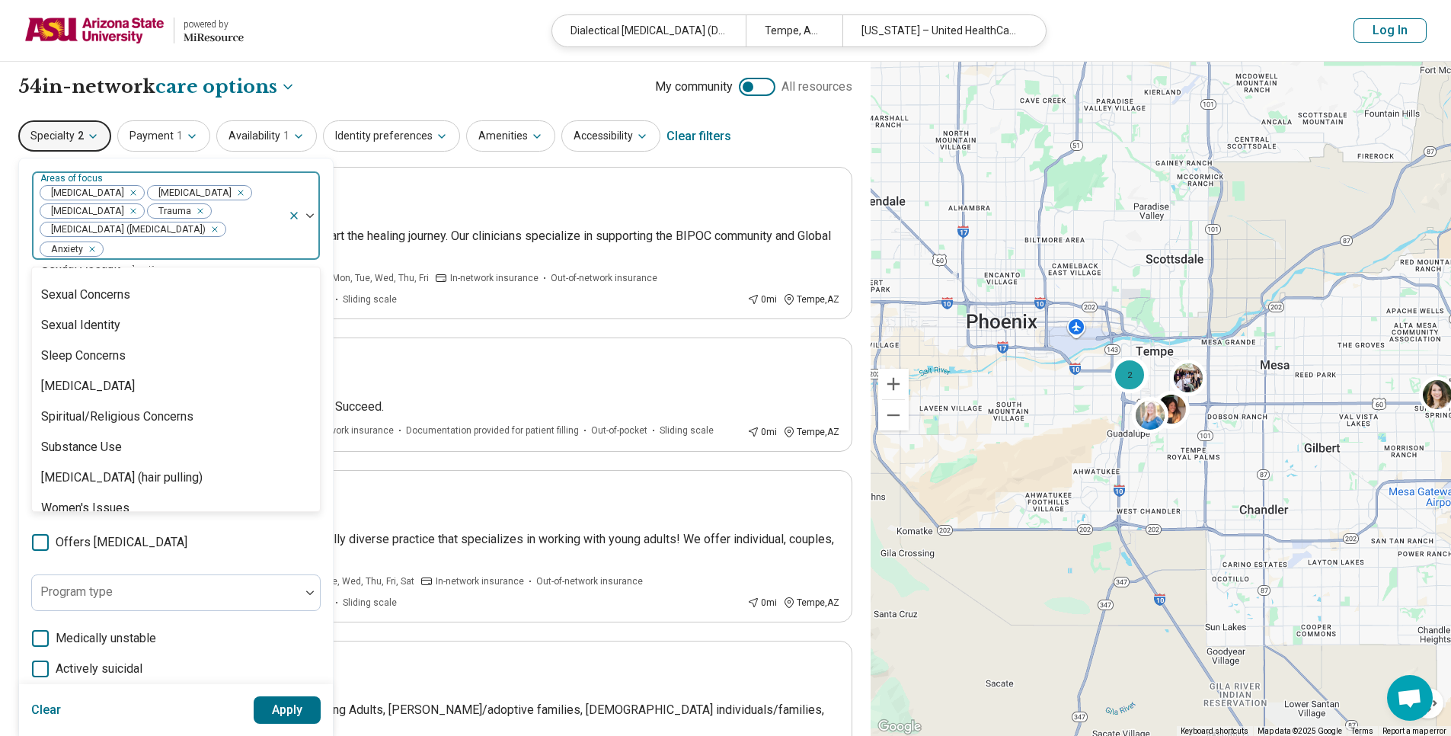
scroll to position [2581, 0]
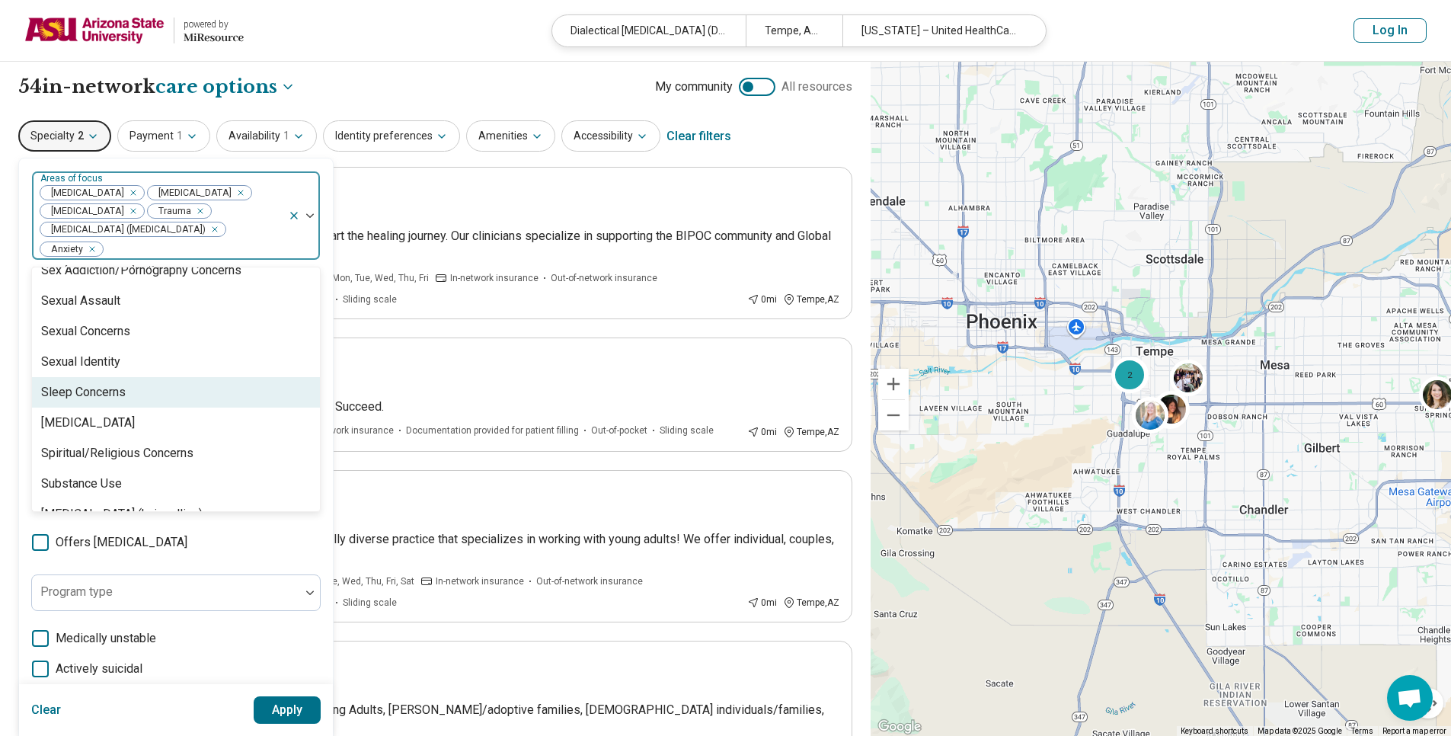
click at [86, 388] on div "Sleep Concerns" at bounding box center [83, 392] width 85 height 18
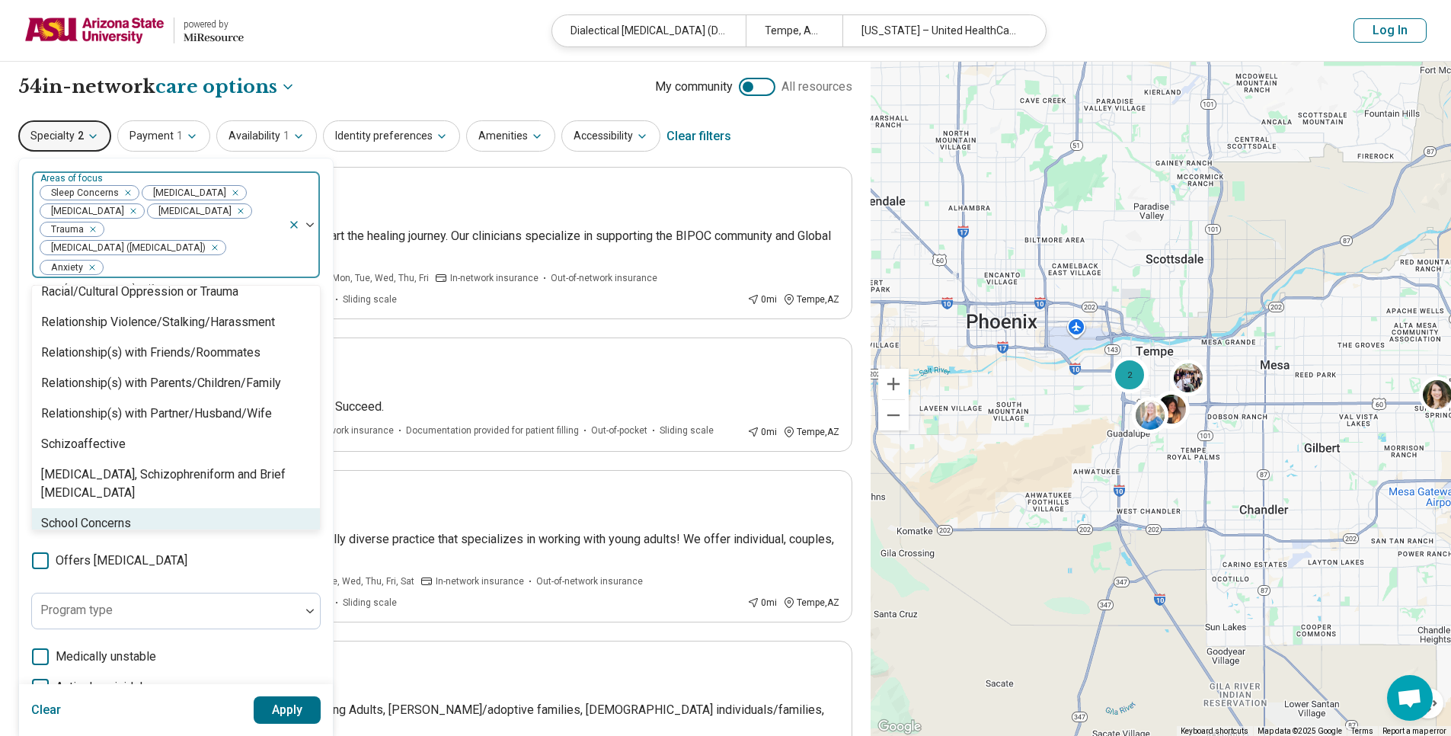
scroll to position [2238, 0]
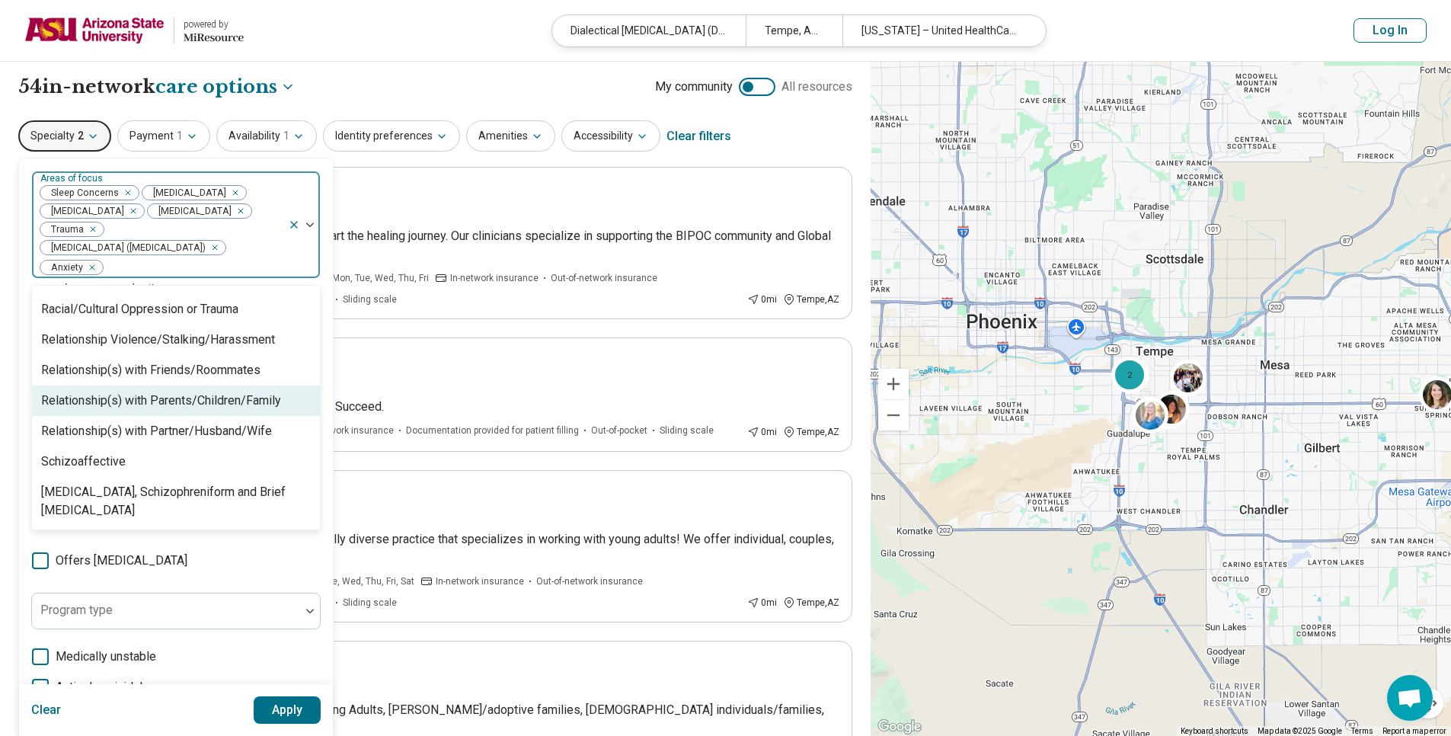
click at [236, 399] on div "Relationship(s) with Parents/Children/Family" at bounding box center [161, 401] width 240 height 18
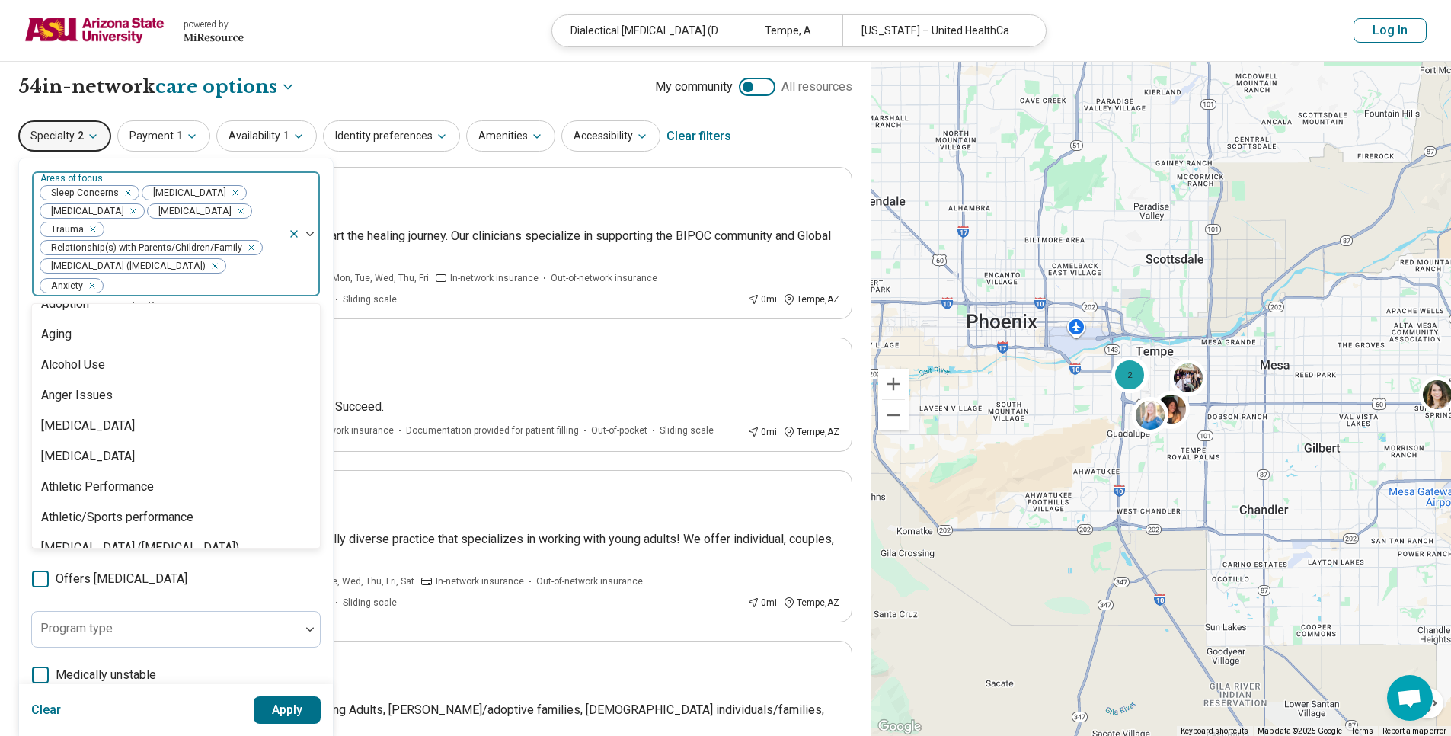
scroll to position [0, 0]
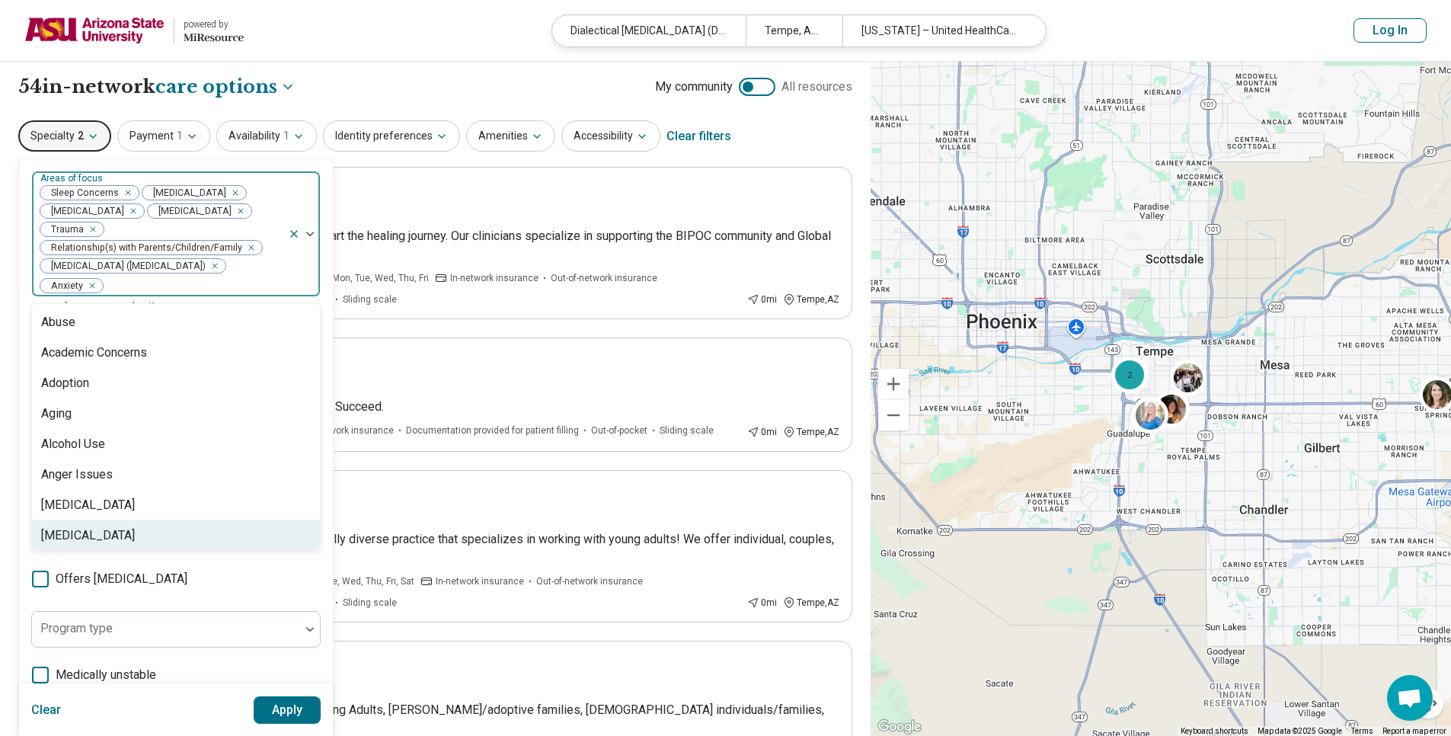
click at [252, 607] on div "option Relationship(s) with Parents/Children/Family, selected. 92 results avail…" at bounding box center [176, 522] width 290 height 703
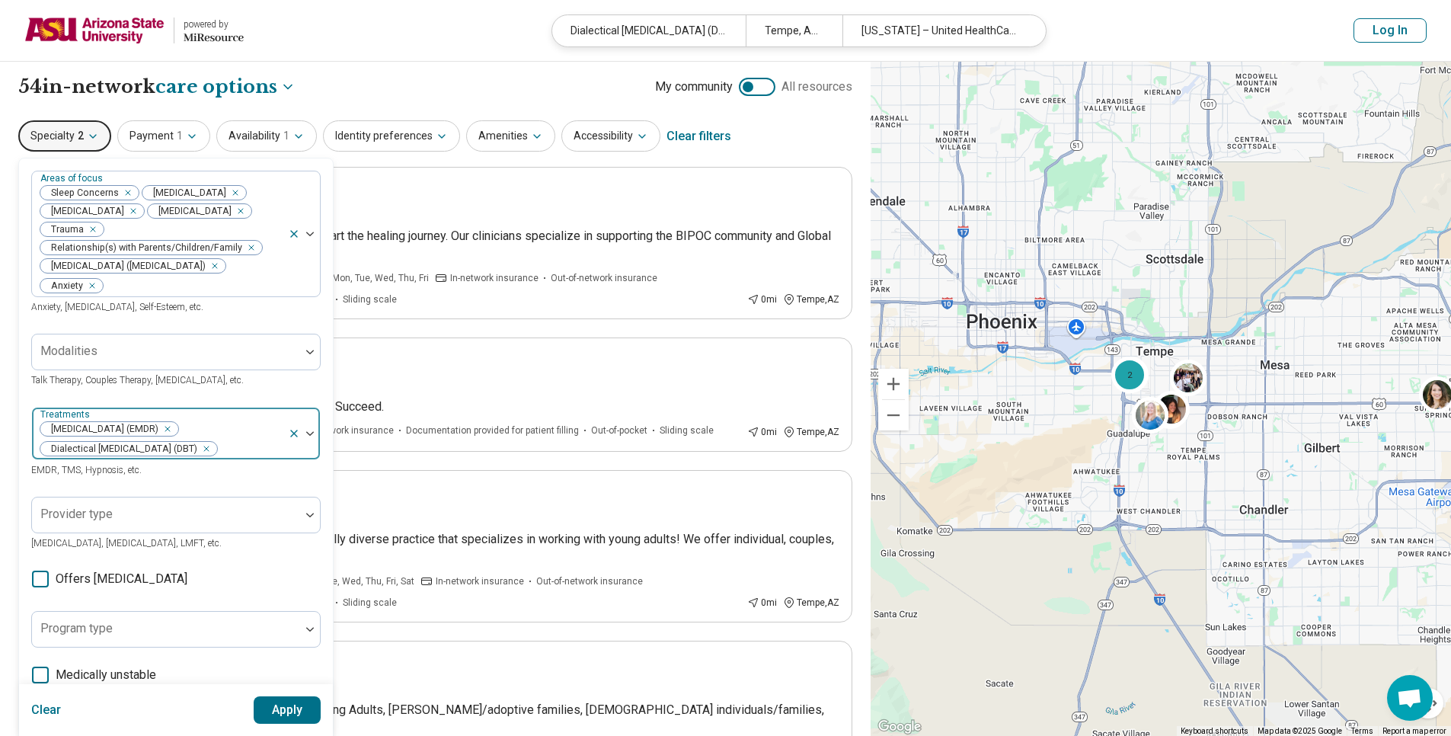
click at [258, 456] on div at bounding box center [250, 448] width 63 height 21
type input "***"
click at [213, 494] on div "Cognitive Processing Therapy (CPT)" at bounding box center [138, 485] width 194 height 18
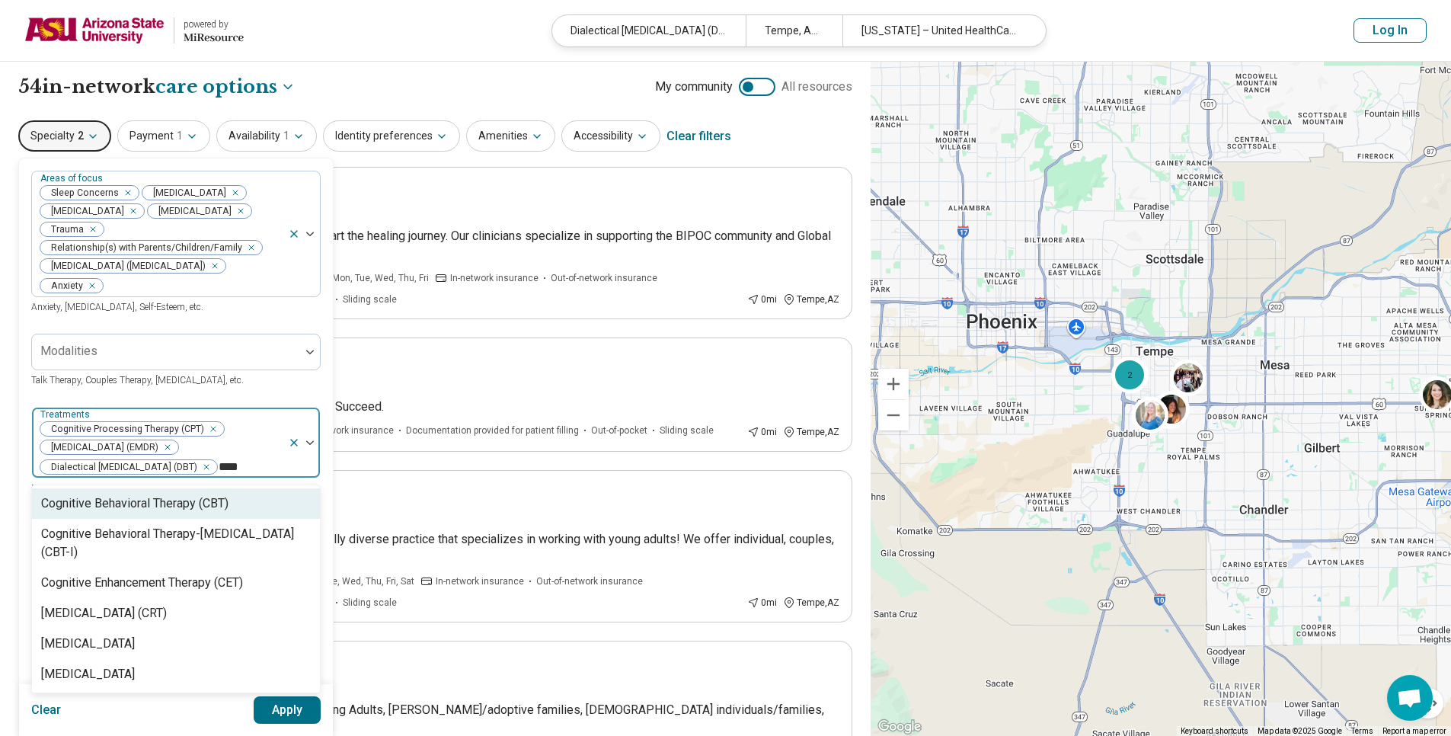
type input "*****"
click at [134, 513] on div "Cognitive Behavioral Therapy (CBT)" at bounding box center [134, 503] width 187 height 18
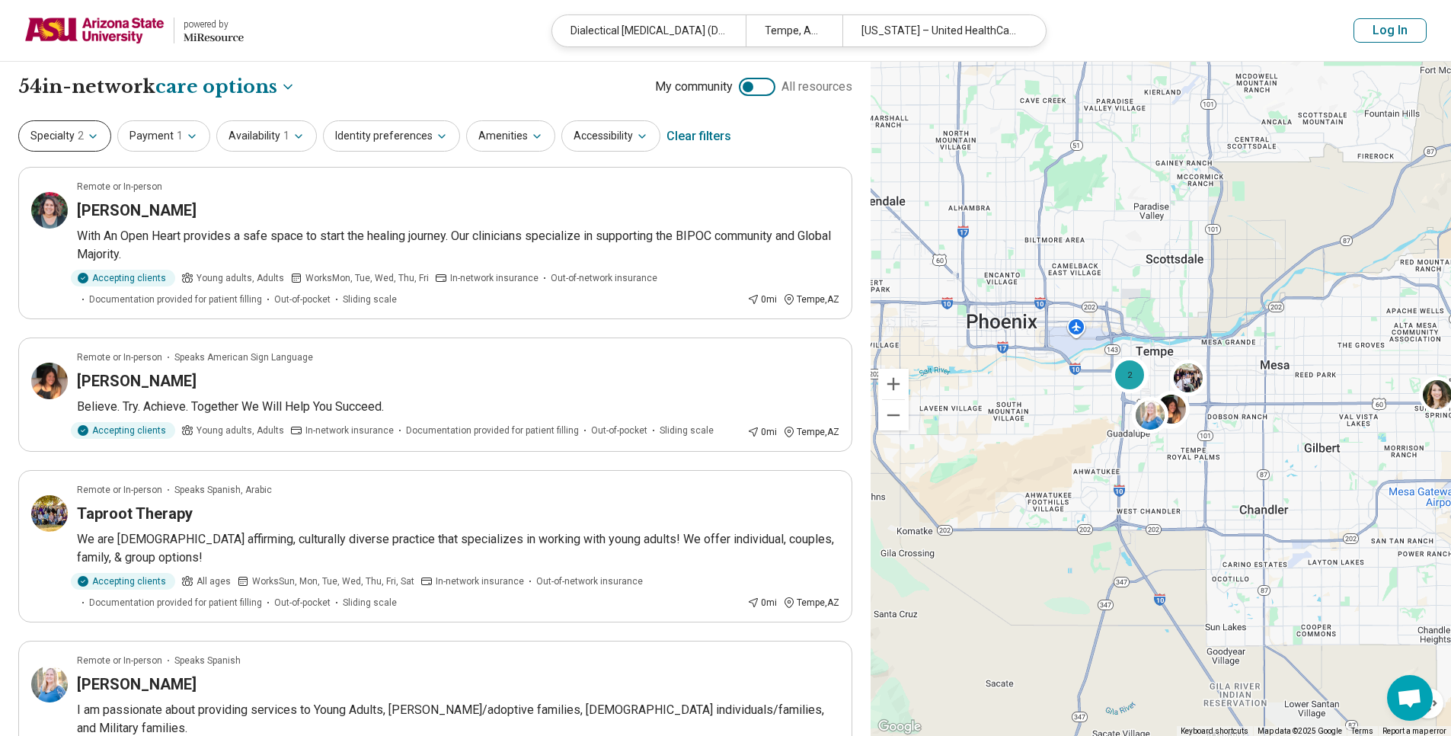
click at [56, 125] on button "Specialty 2" at bounding box center [64, 135] width 93 height 31
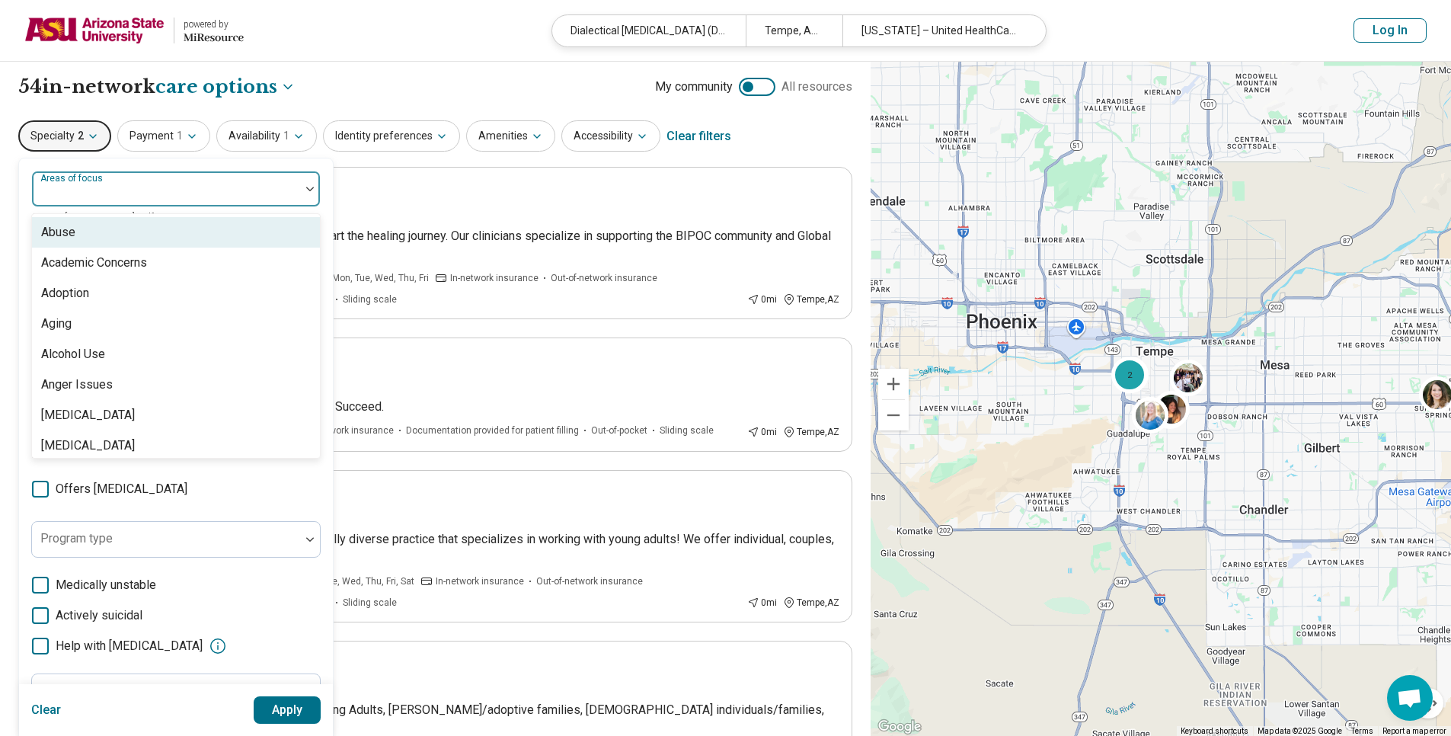
click at [181, 187] on div at bounding box center [166, 194] width 256 height 21
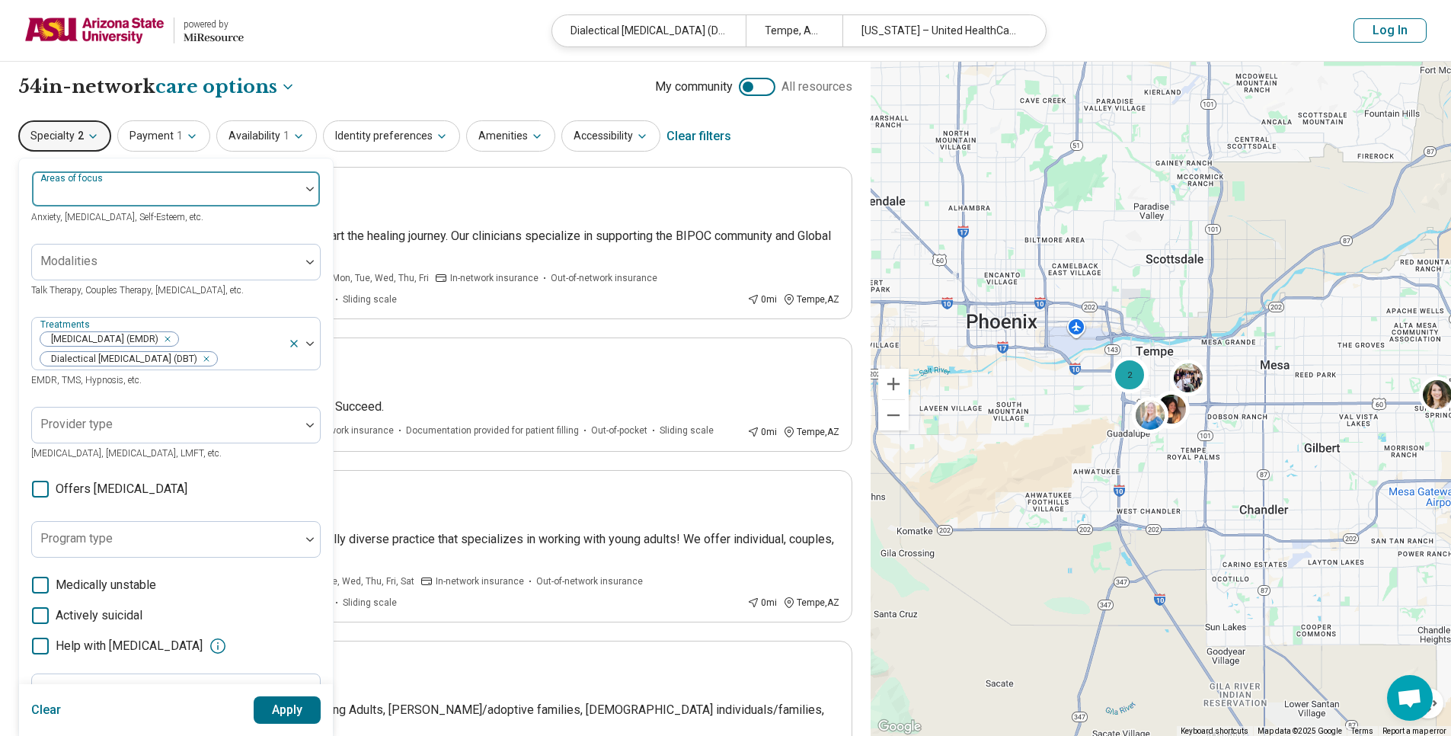
click at [181, 187] on div at bounding box center [166, 194] width 256 height 21
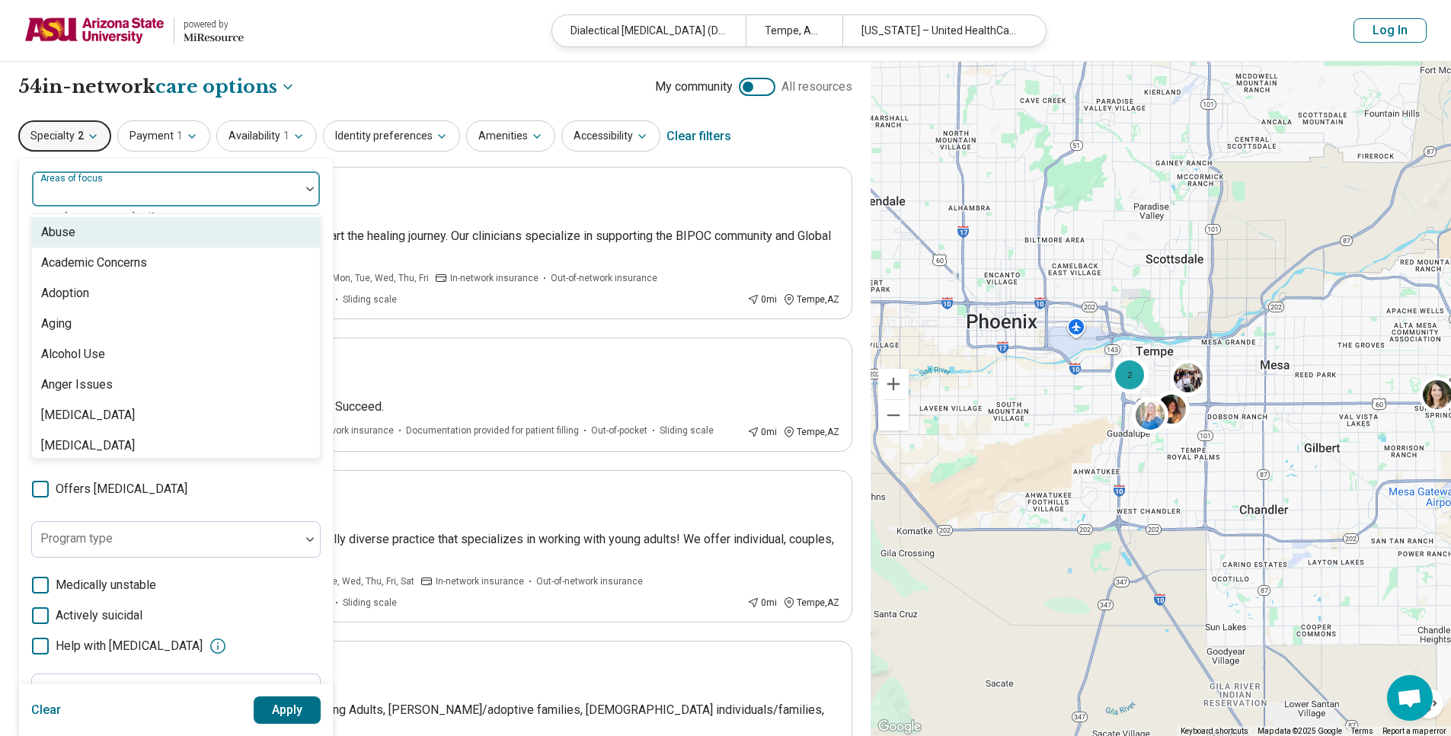
click at [181, 187] on div at bounding box center [166, 194] width 256 height 21
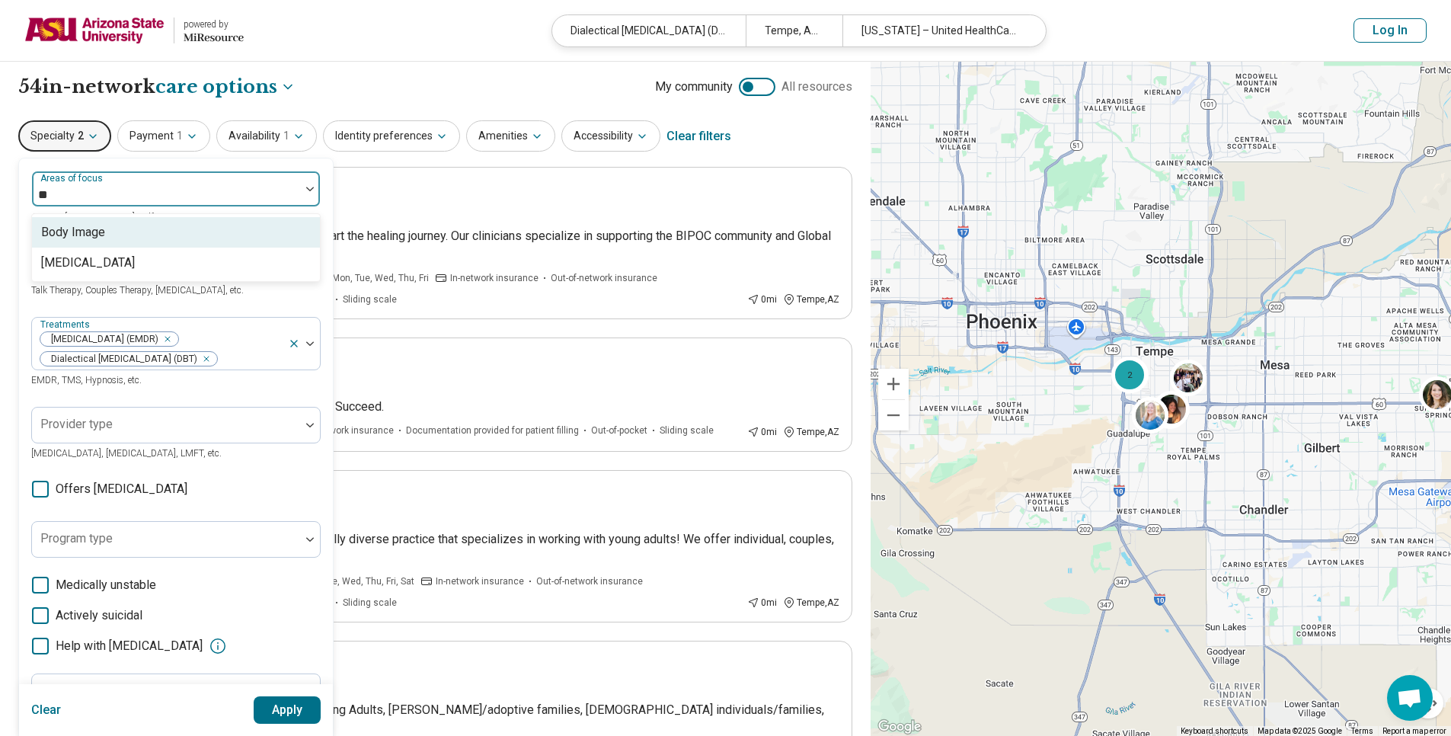
type input "***"
type input "****"
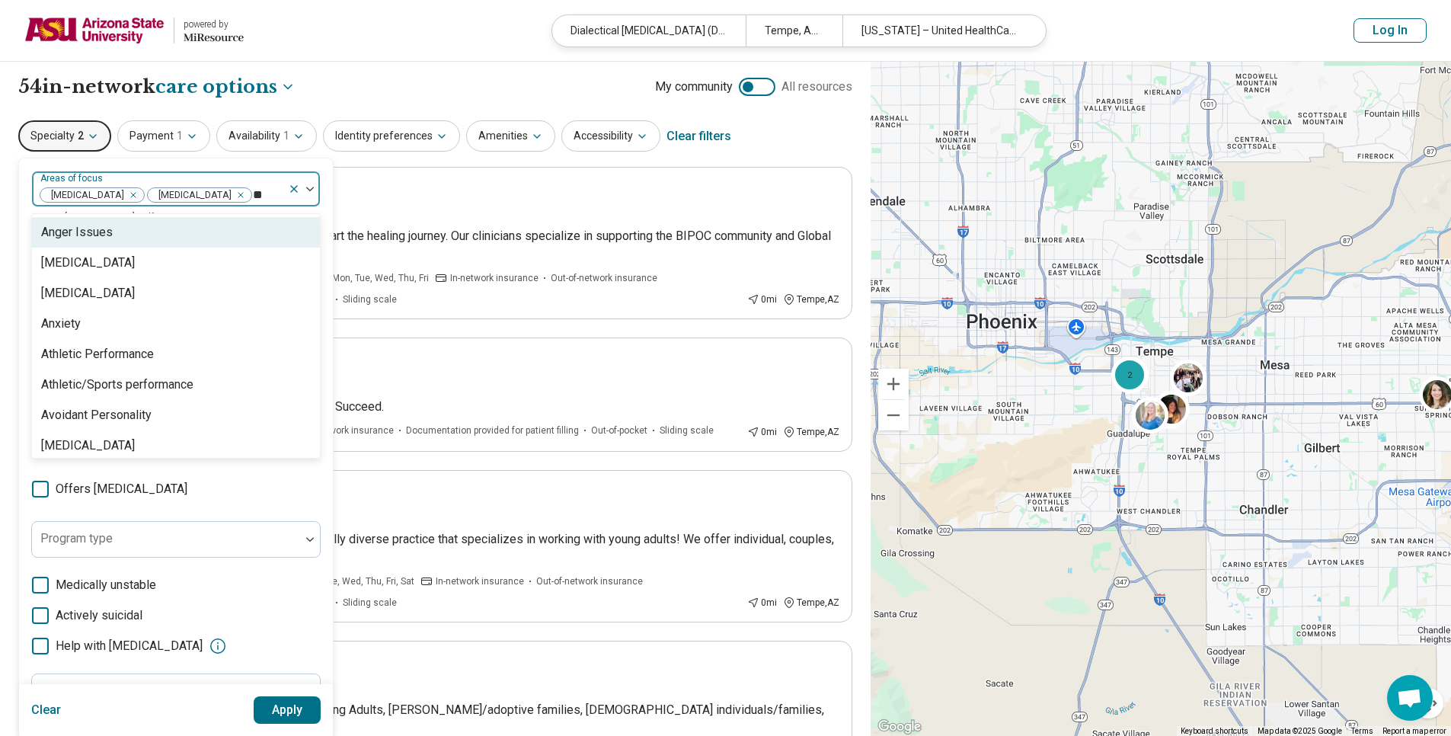
type input "***"
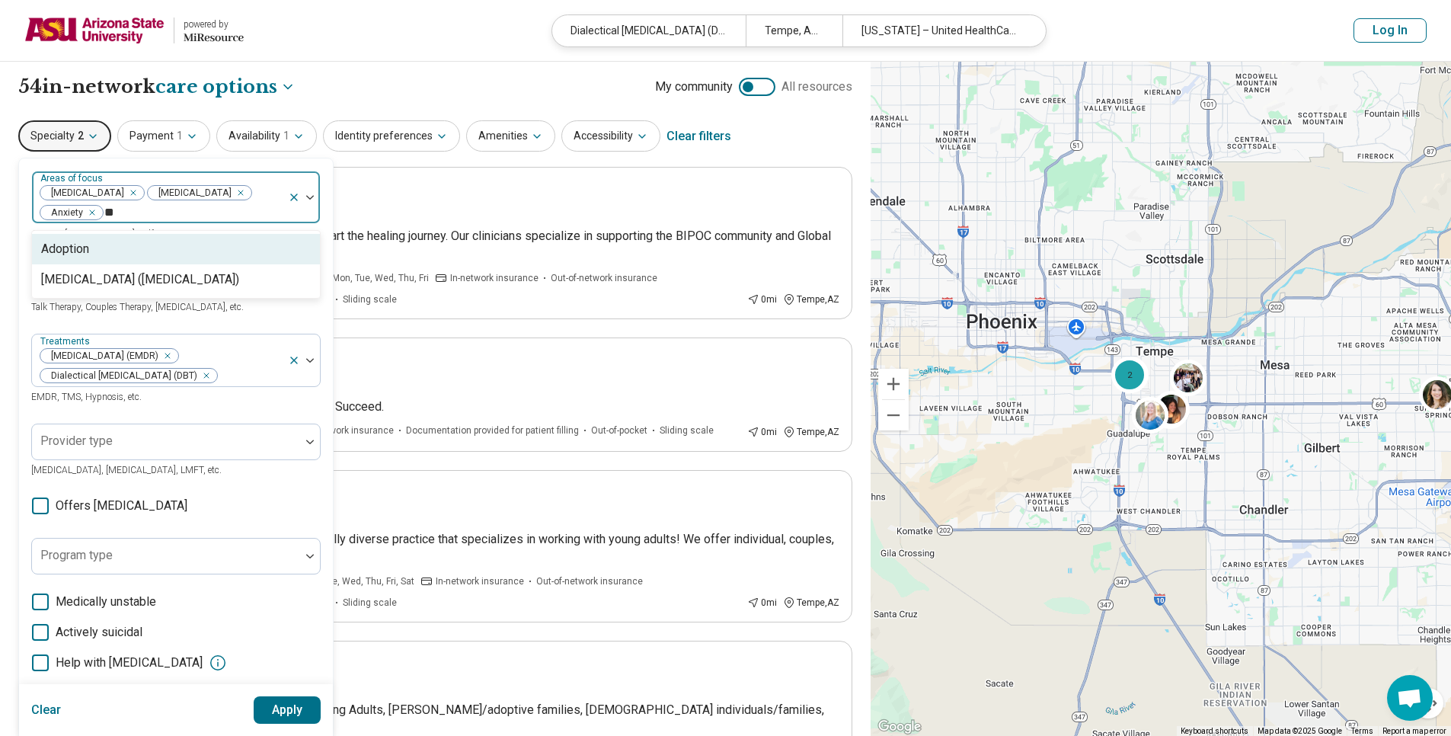
type input "***"
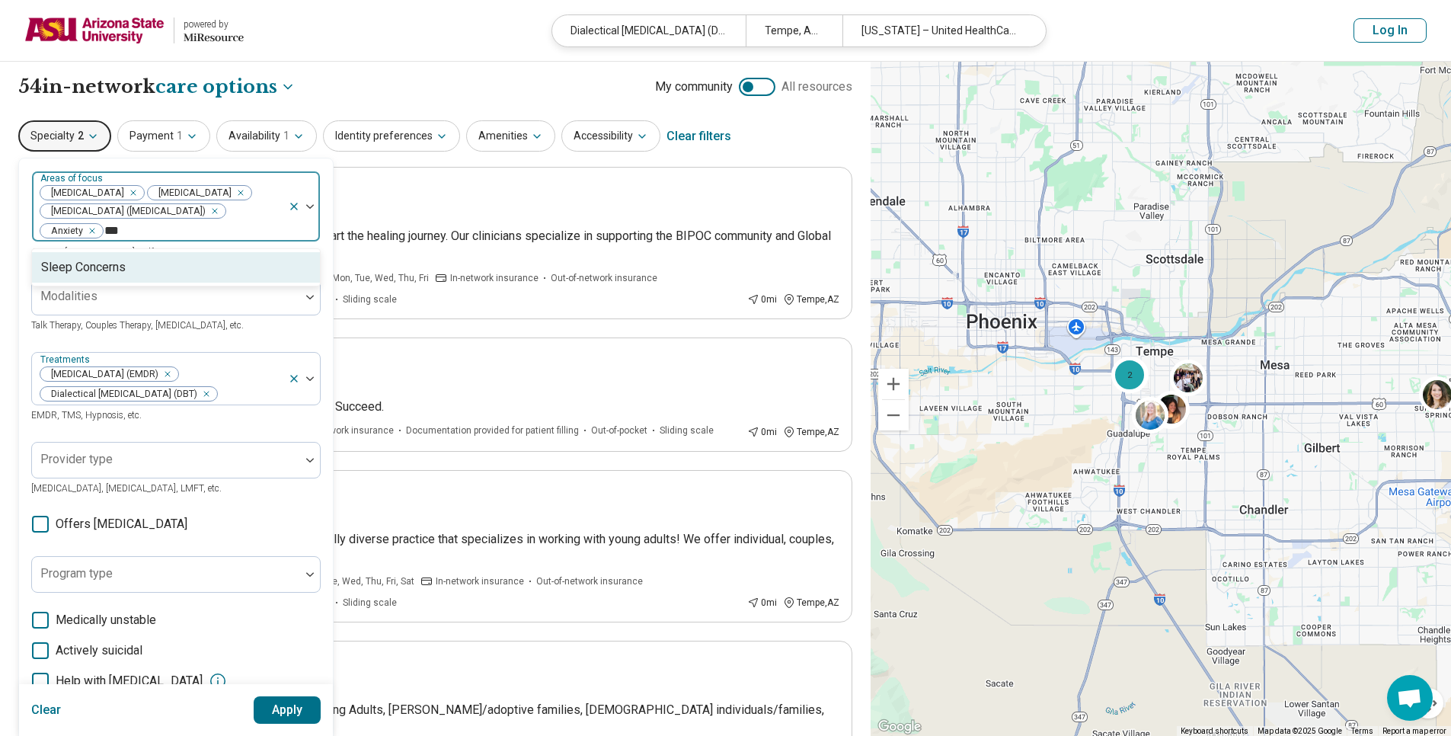
type input "****"
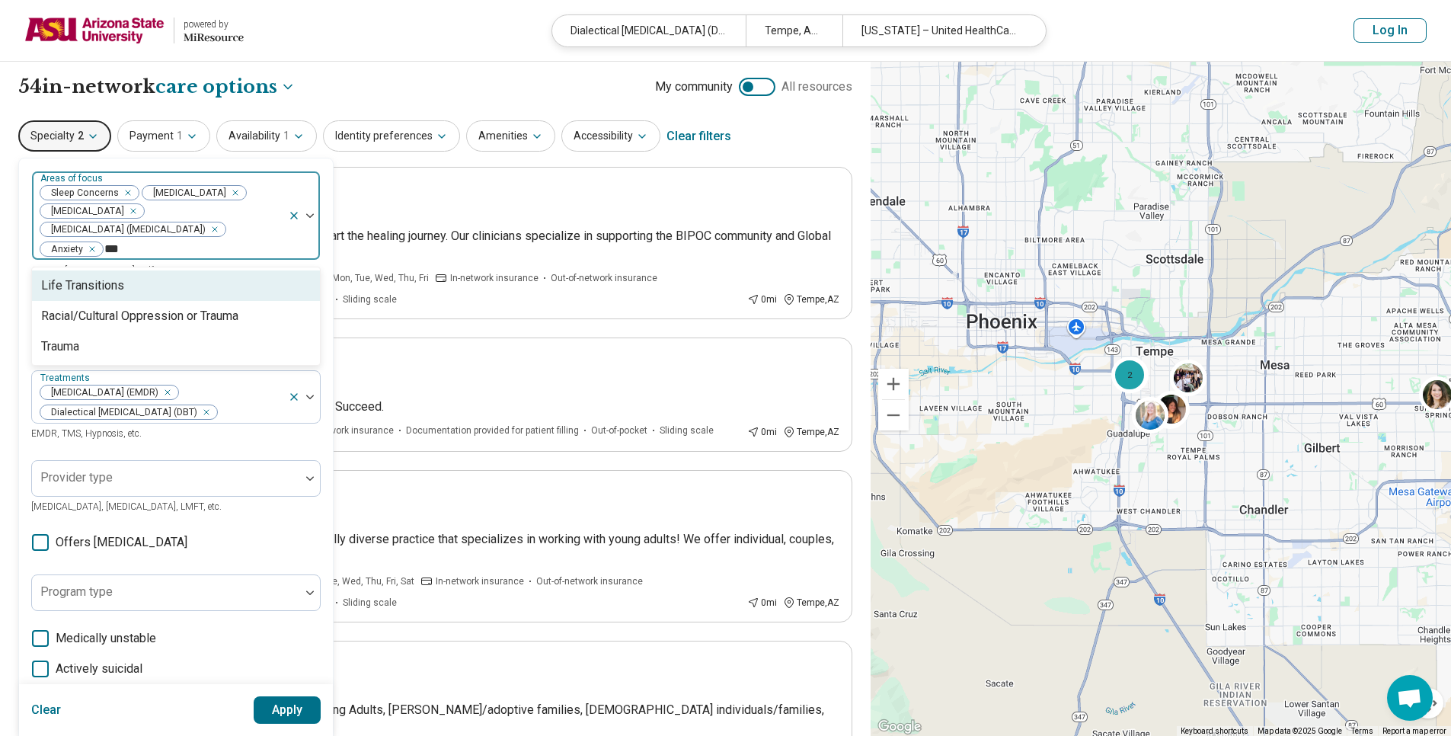
type input "****"
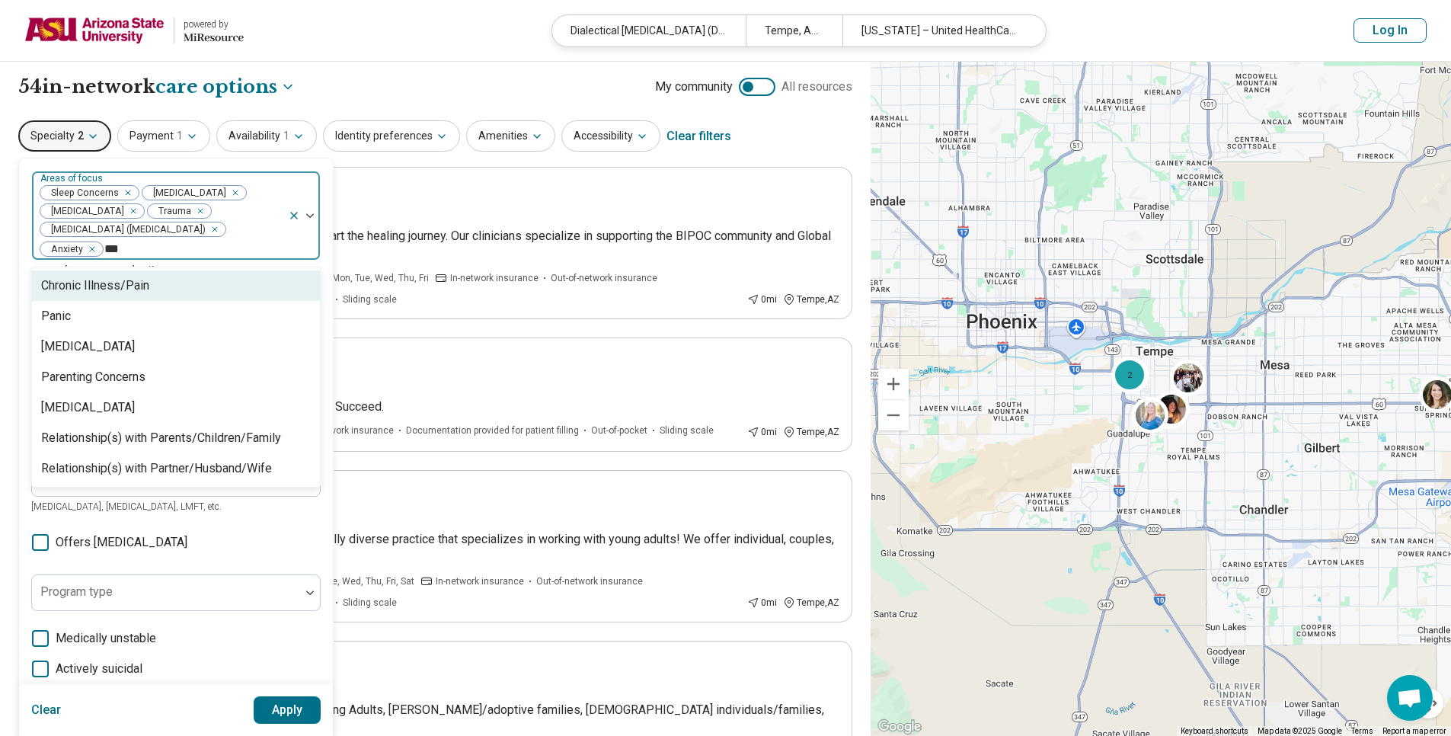
type input "****"
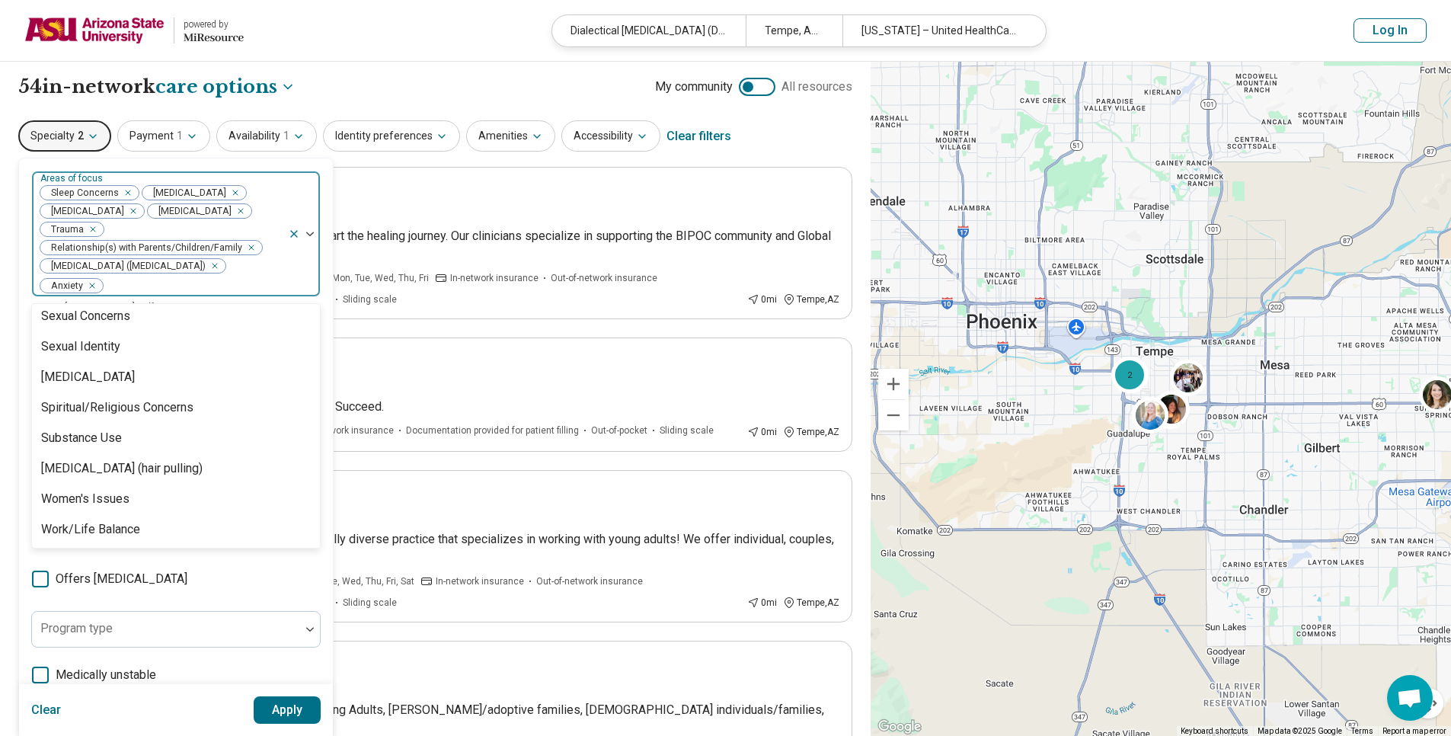
scroll to position [2603, 0]
click at [210, 582] on div "option Suicidal Ideation, selected. 92 results available. Use Up and Down to ch…" at bounding box center [176, 522] width 290 height 703
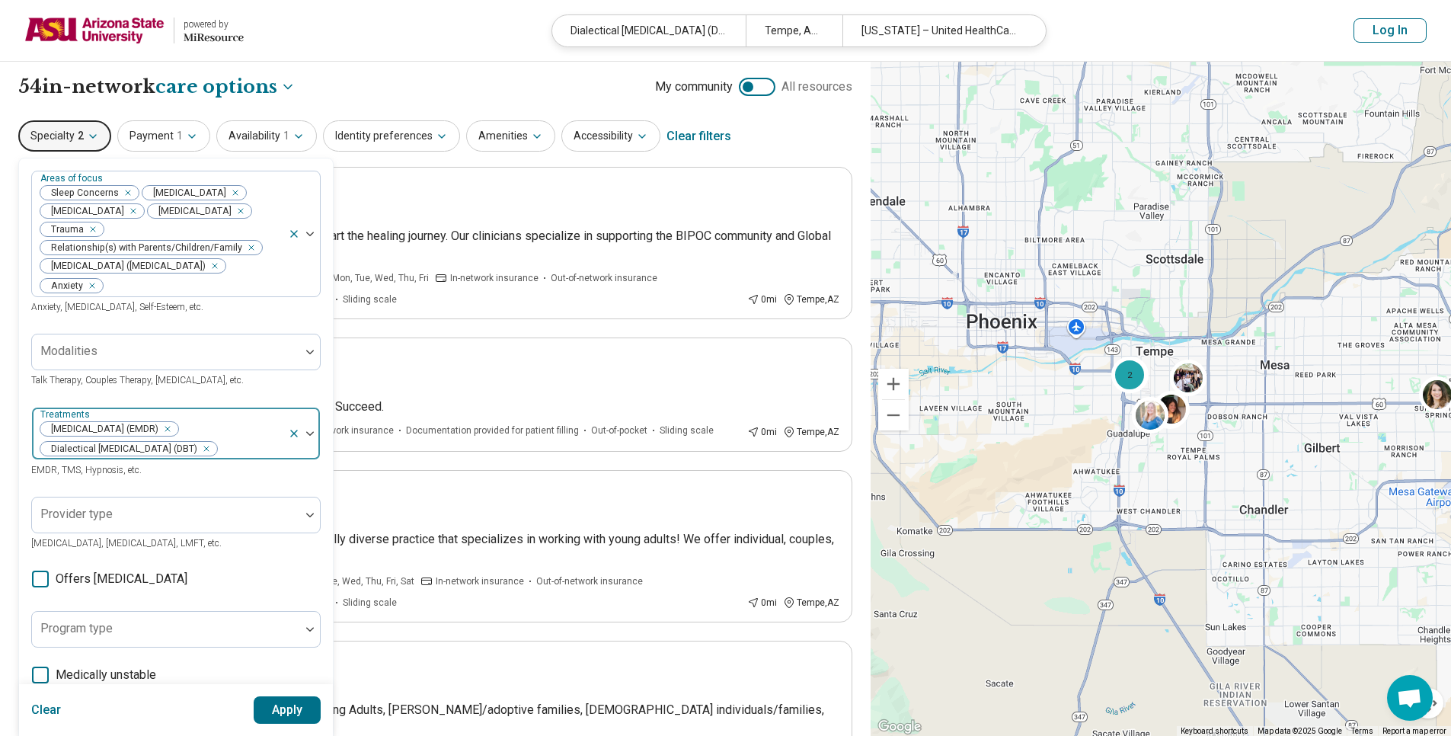
click at [236, 459] on div at bounding box center [250, 448] width 63 height 21
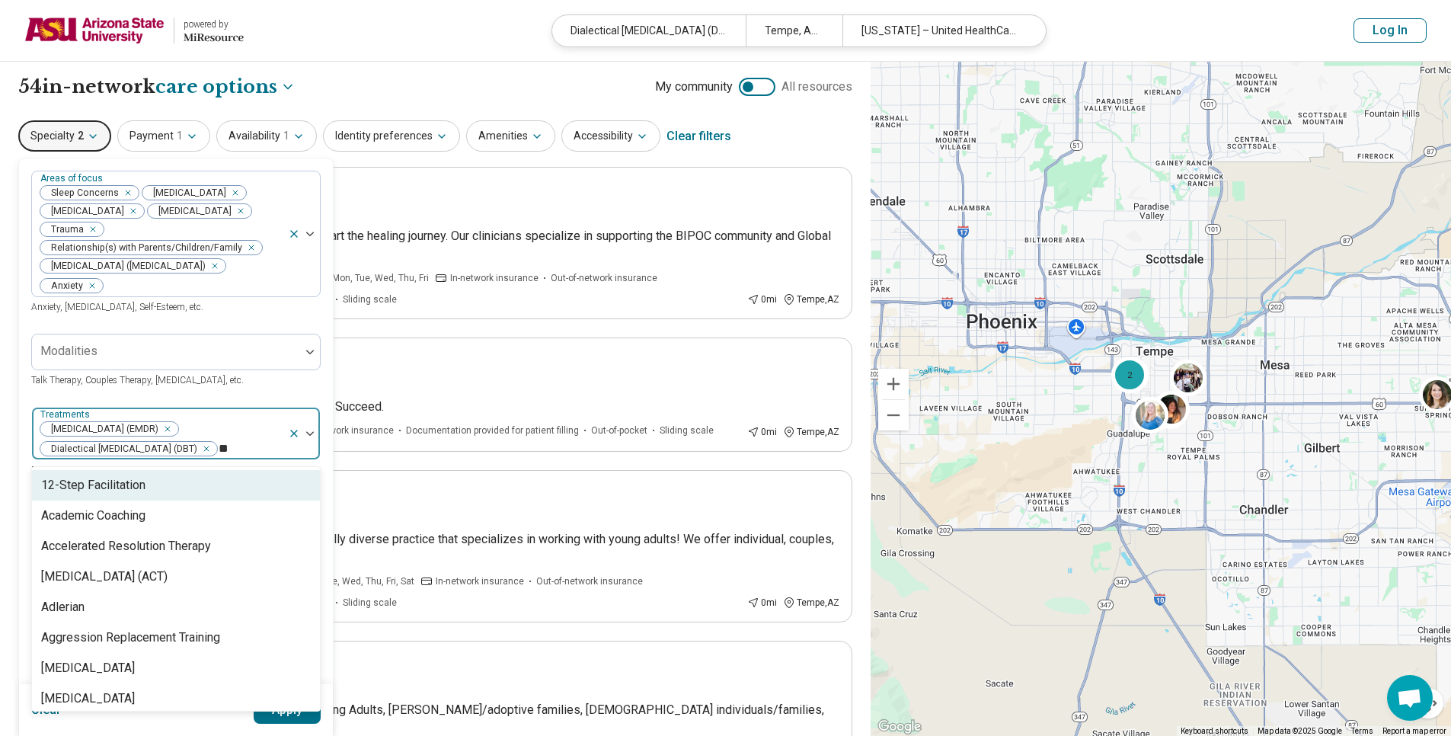
type input "***"
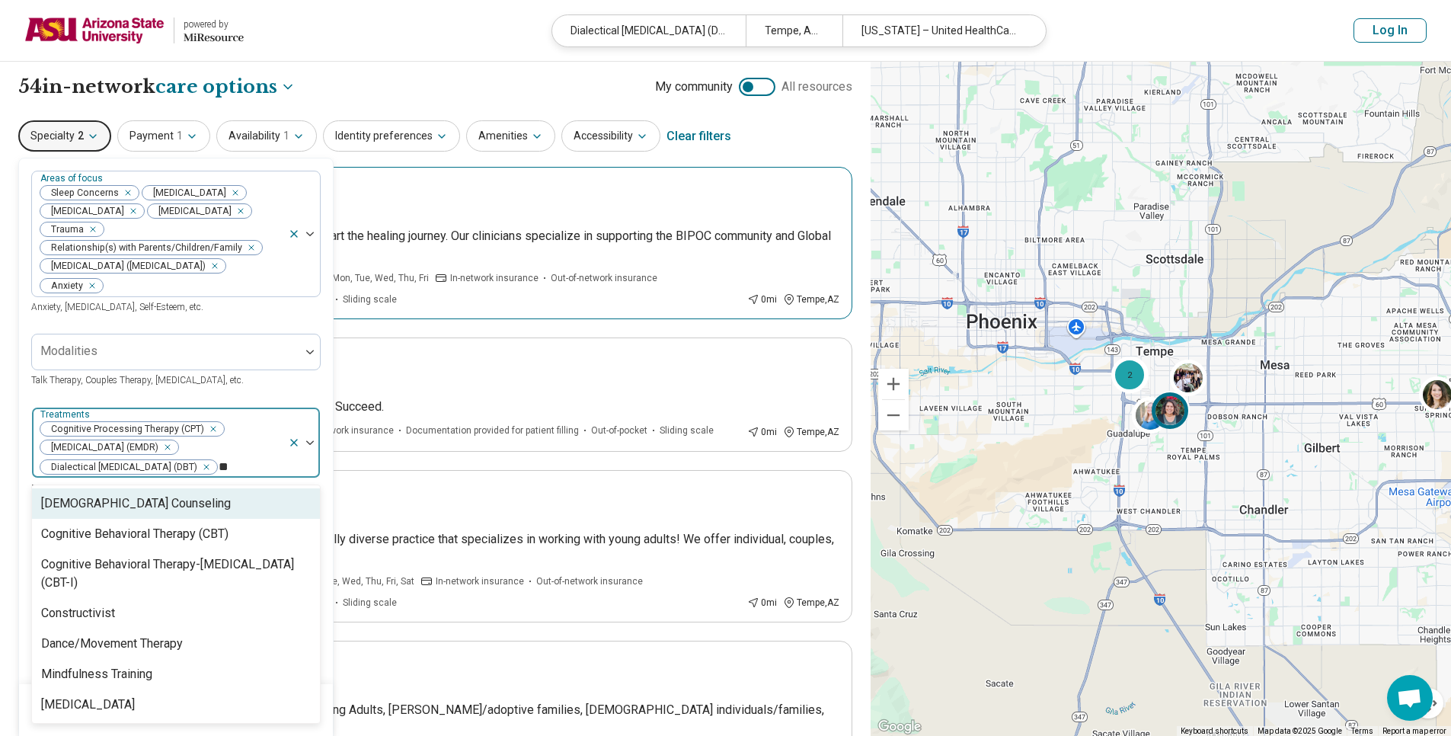
type input "***"
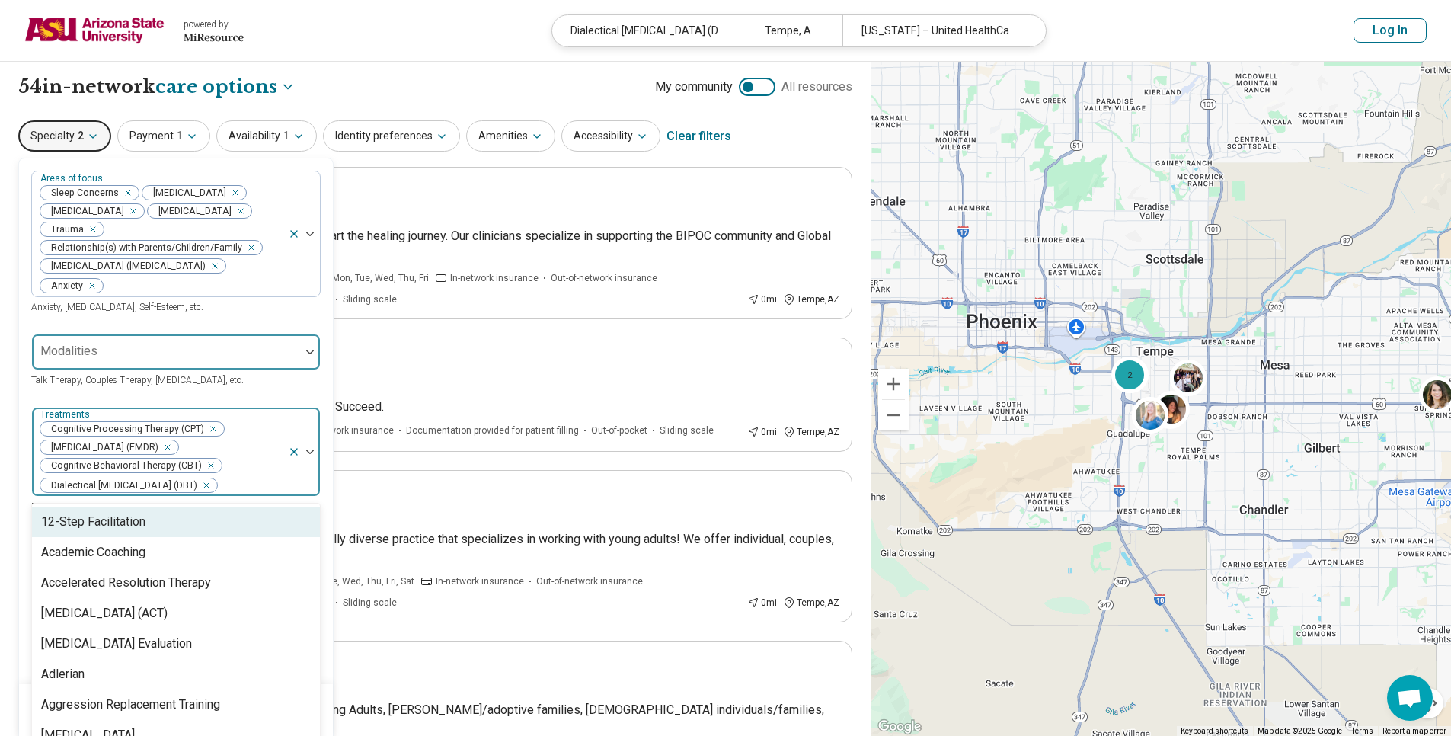
click at [103, 345] on div at bounding box center [166, 352] width 268 height 34
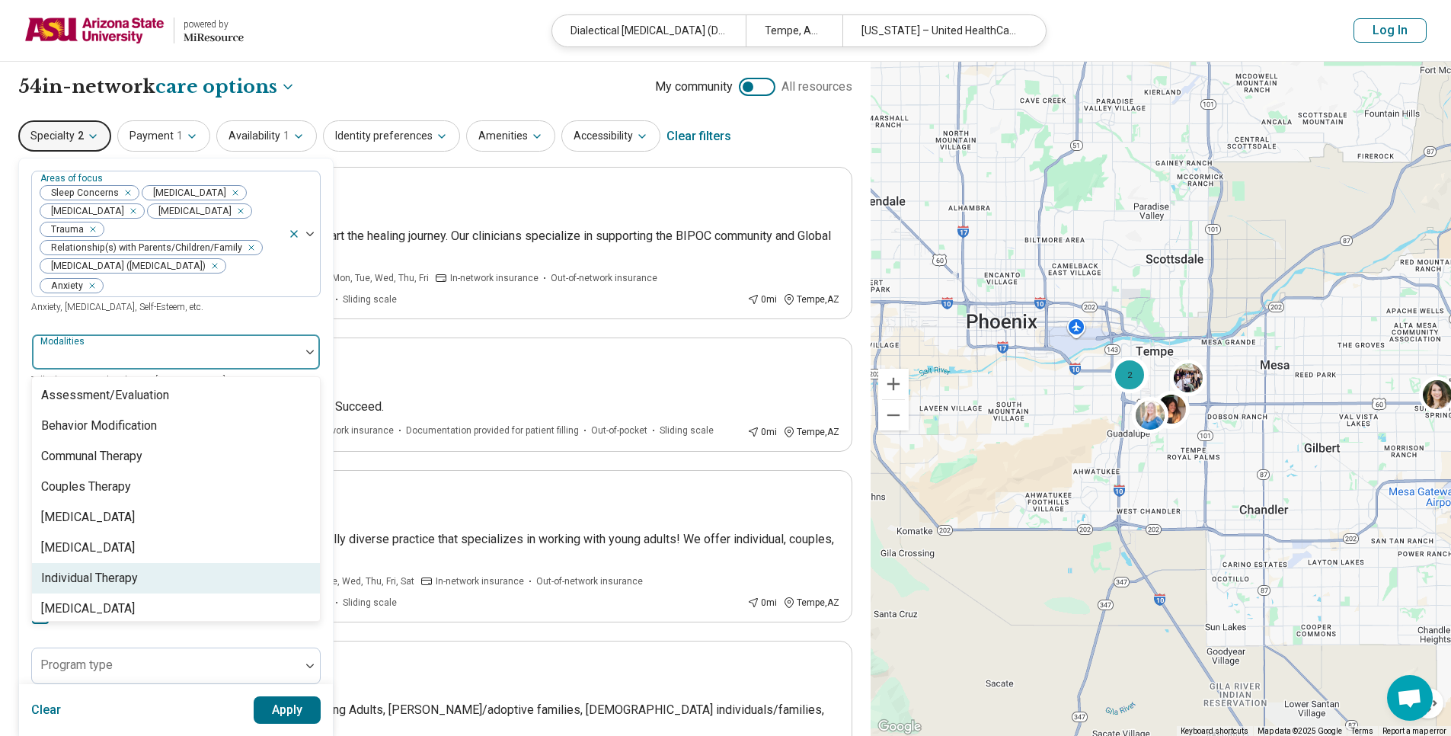
click at [118, 578] on div "Individual Therapy" at bounding box center [89, 578] width 97 height 18
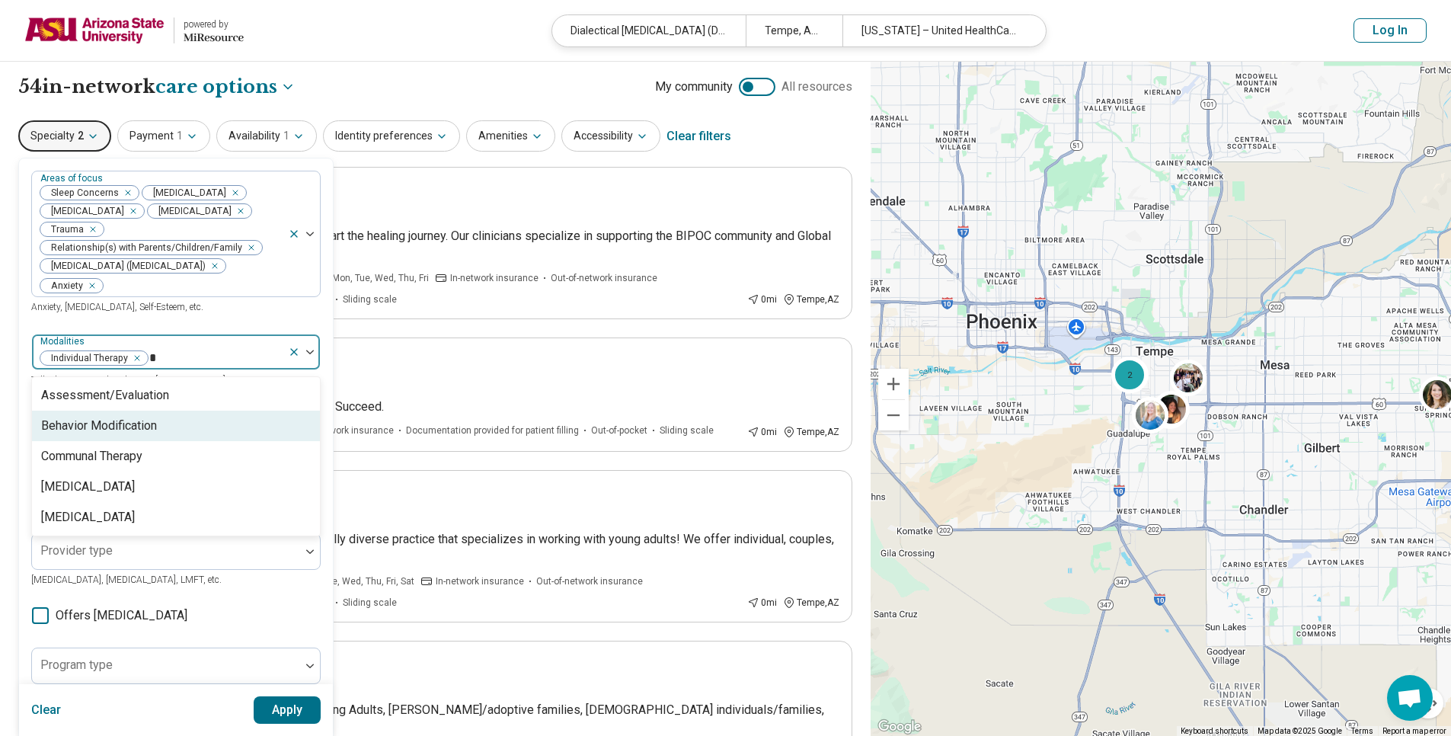
type input "**"
click at [134, 414] on div "[MEDICAL_DATA]" at bounding box center [176, 426] width 288 height 30
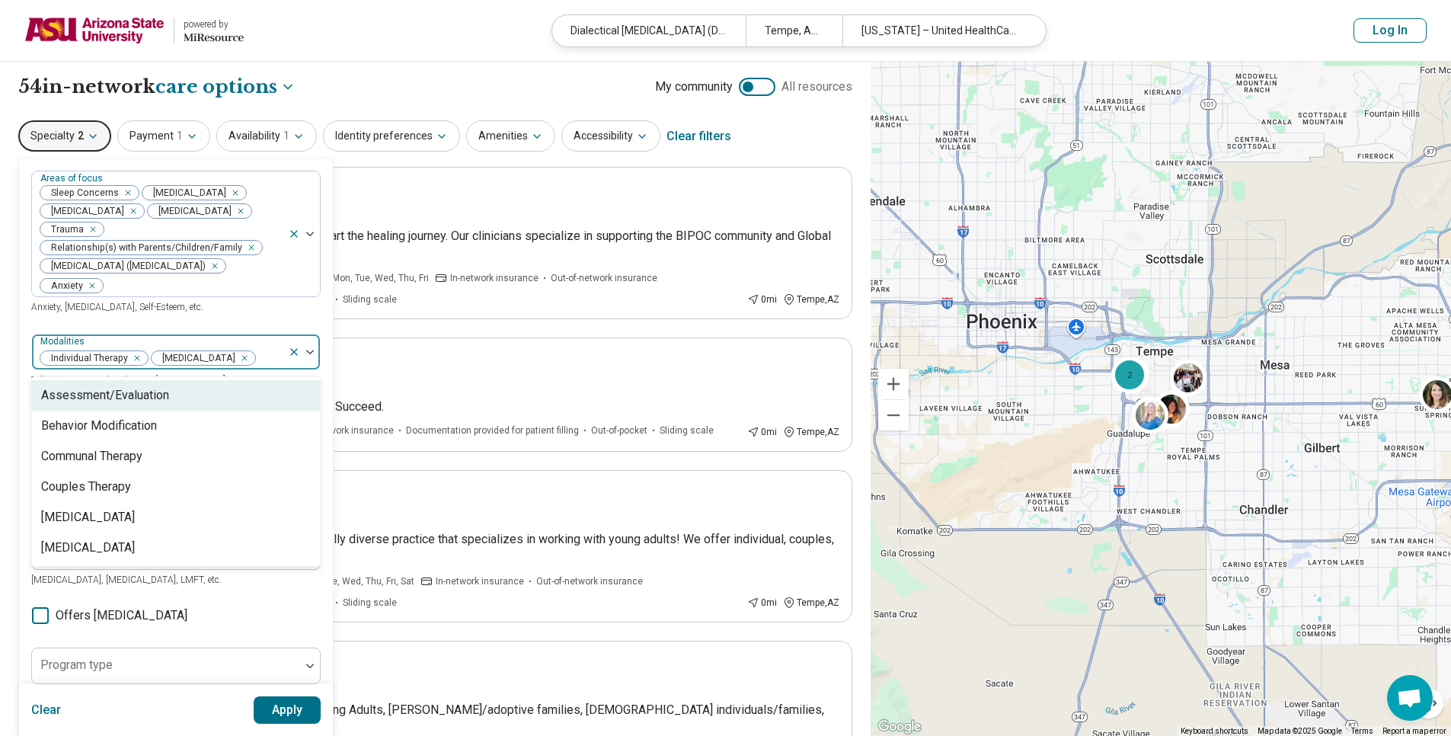
click at [120, 630] on div "Areas of focus Sleep Concerns Suicidal Ideation Depression Borderline Personali…" at bounding box center [176, 540] width 290 height 739
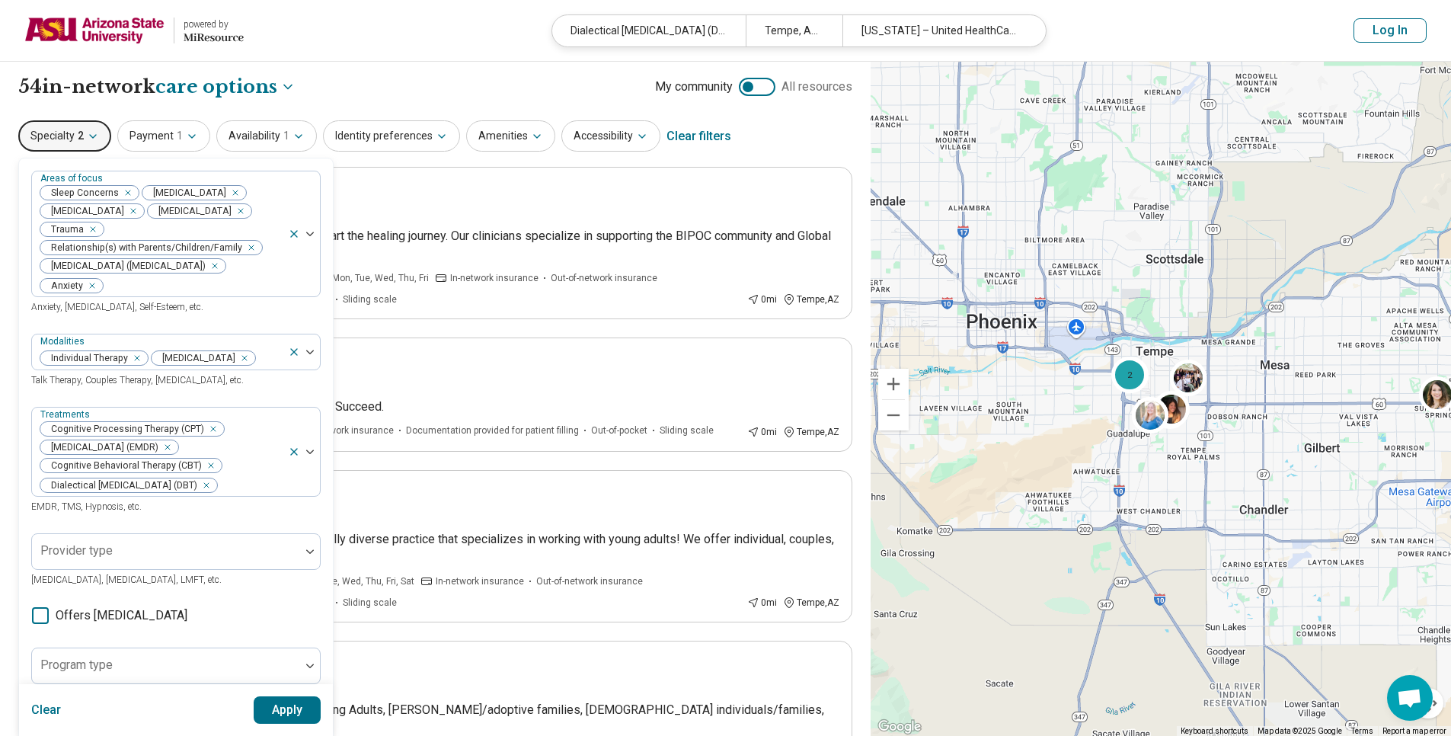
click at [65, 625] on span "Offers medication management" at bounding box center [122, 616] width 132 height 18
click at [112, 568] on div at bounding box center [166, 552] width 268 height 34
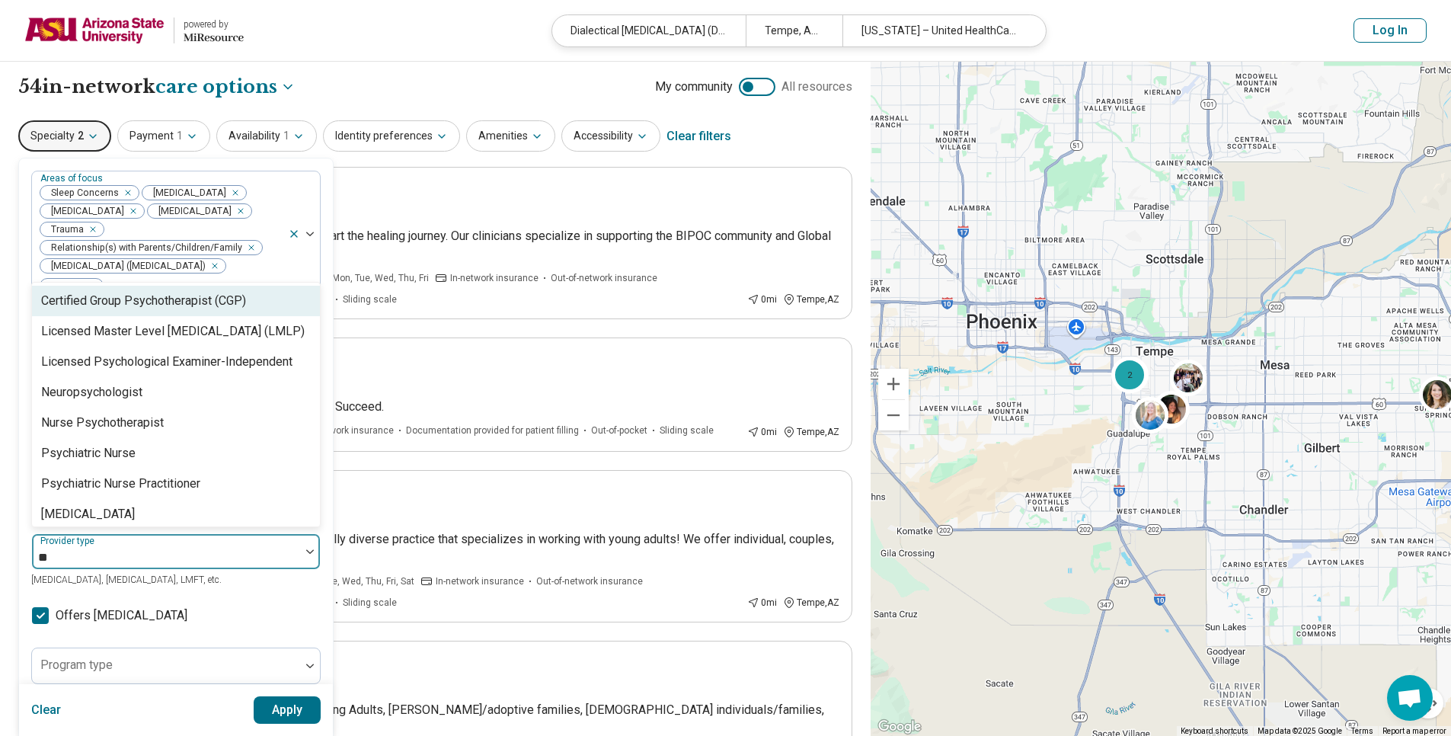
type input "*"
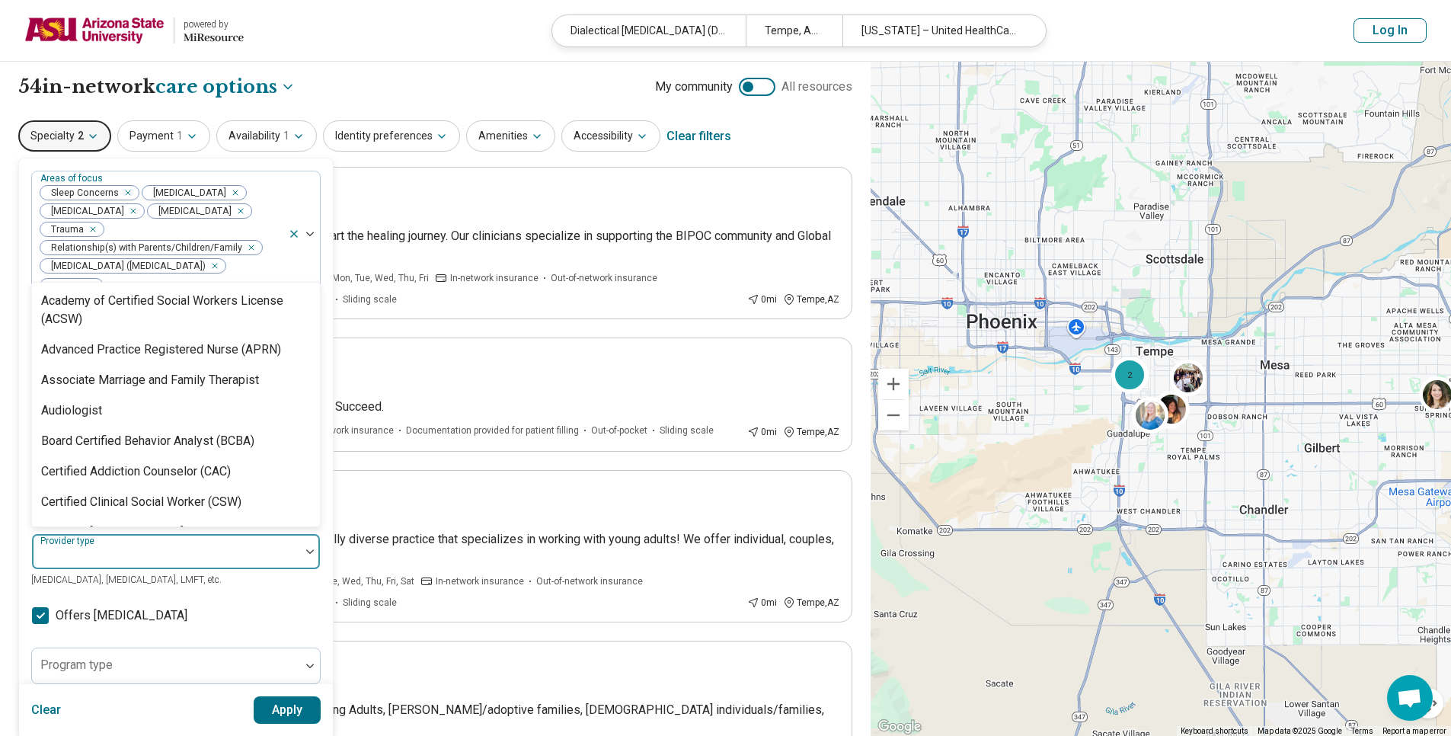
click at [22, 604] on div "Areas of focus Sleep Concerns Suicidal Ideation Depression Borderline Personali…" at bounding box center [176, 539] width 314 height 763
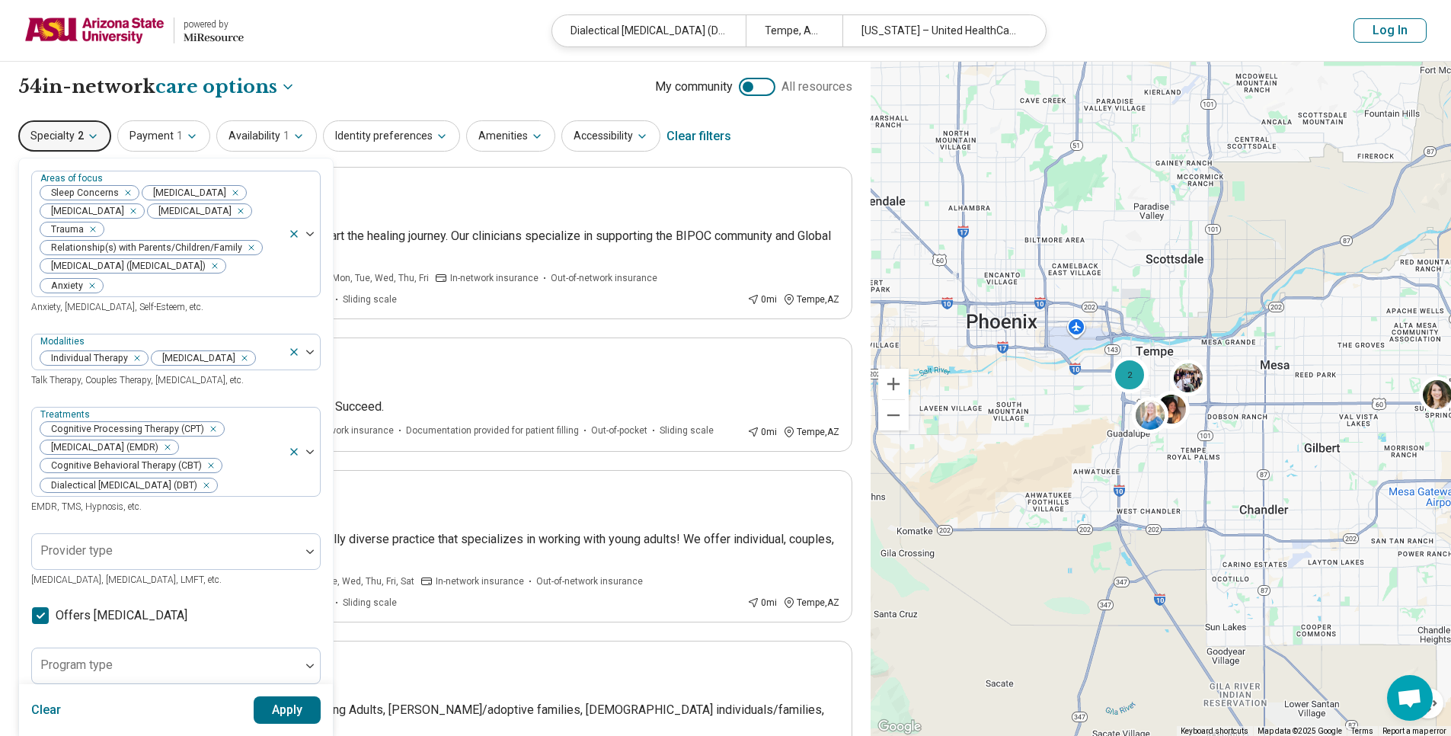
click at [155, 656] on div "Areas of focus Sleep Concerns Suicidal Ideation Depression Borderline Personali…" at bounding box center [176, 540] width 290 height 739
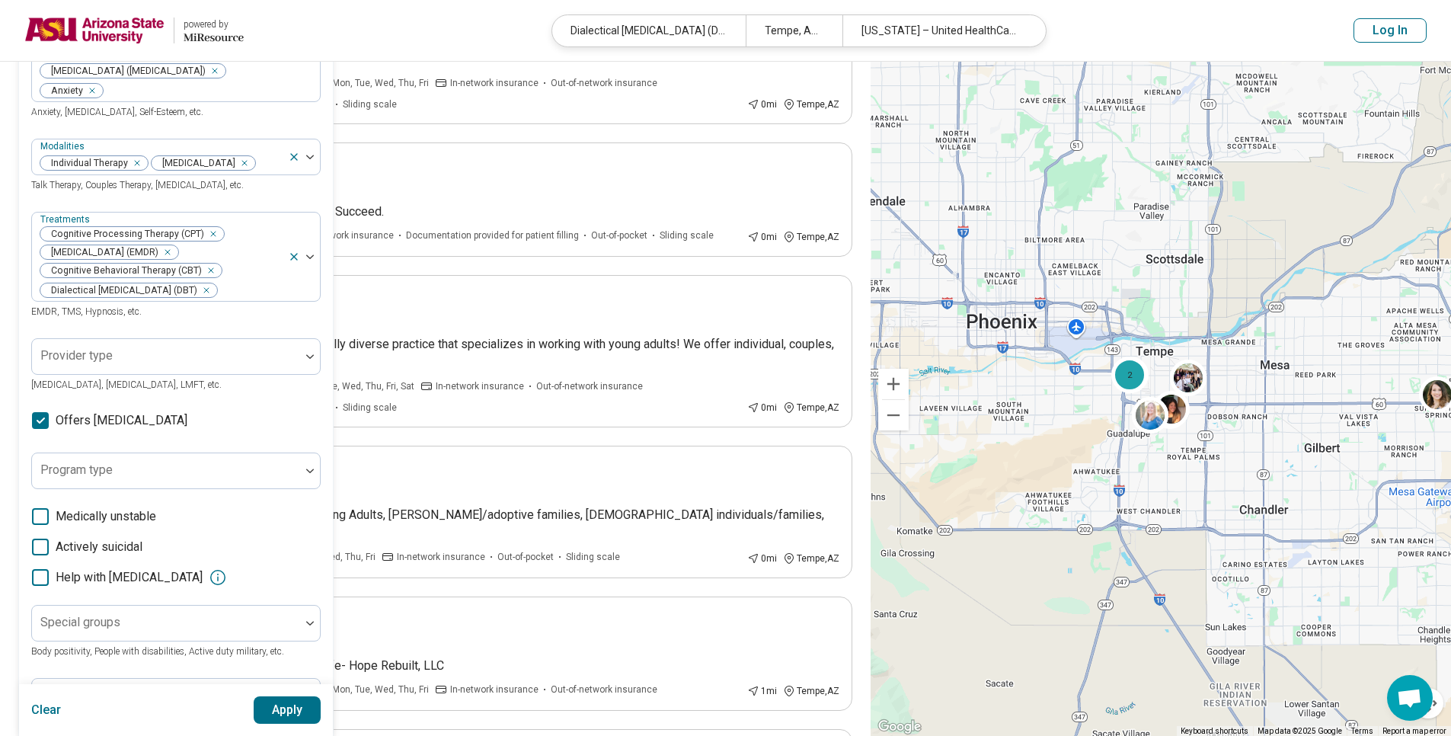
scroll to position [366, 0]
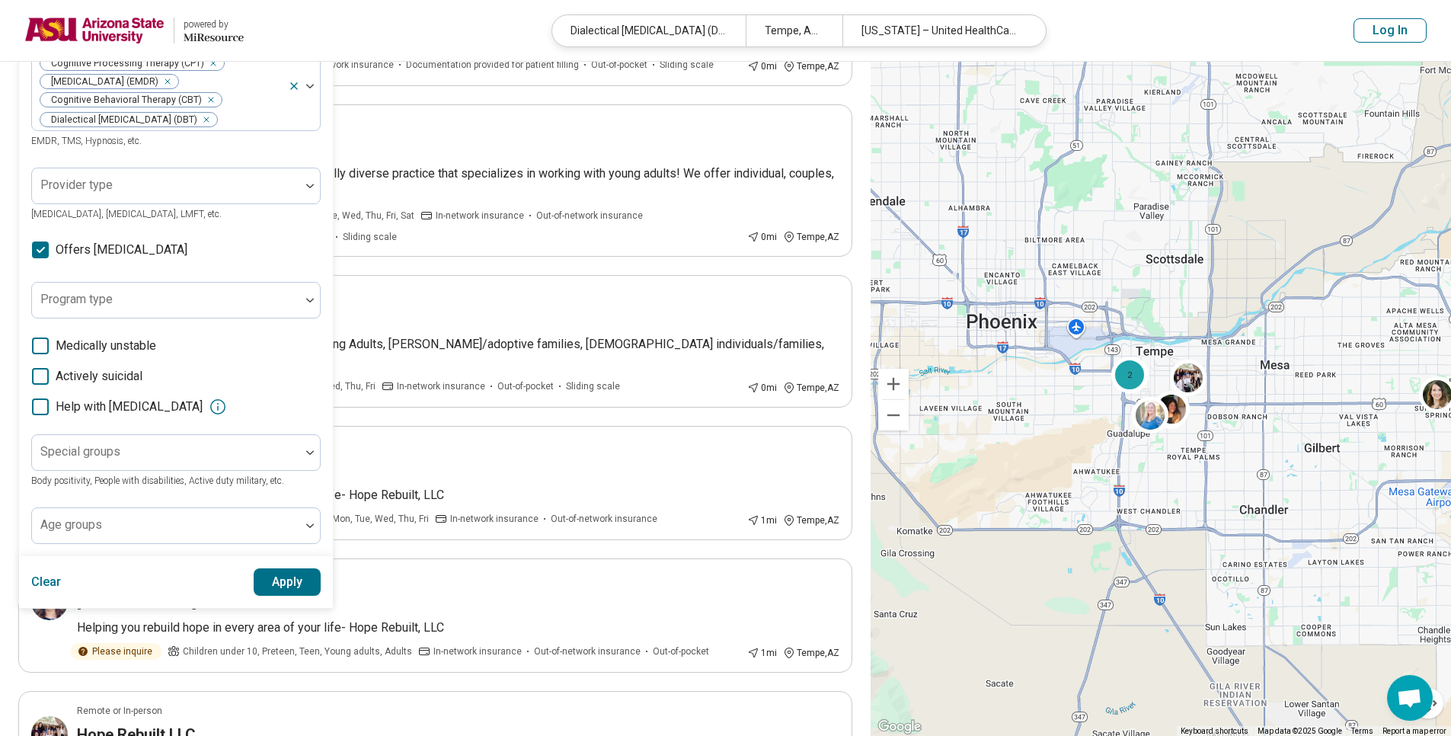
click at [227, 416] on icon at bounding box center [218, 407] width 18 height 18
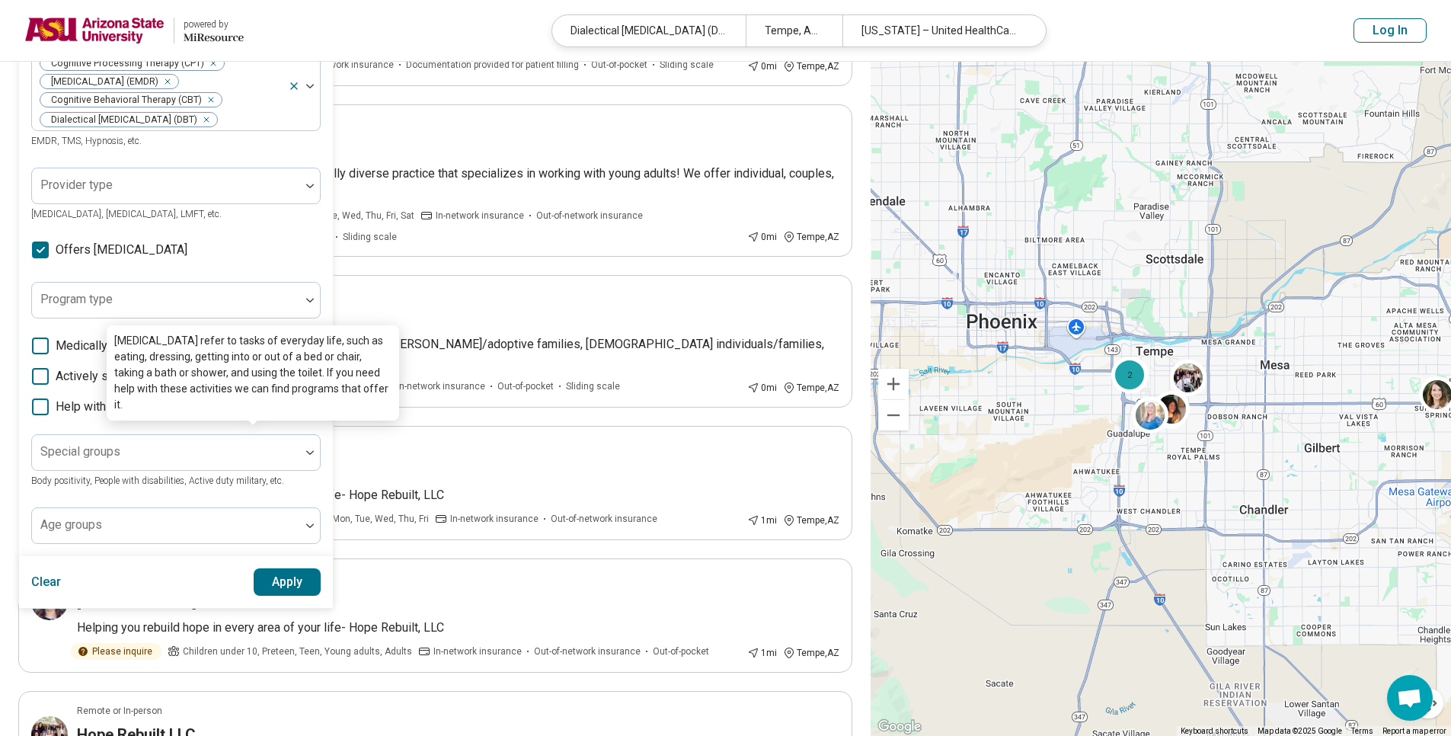
click at [227, 416] on icon at bounding box center [218, 407] width 18 height 18
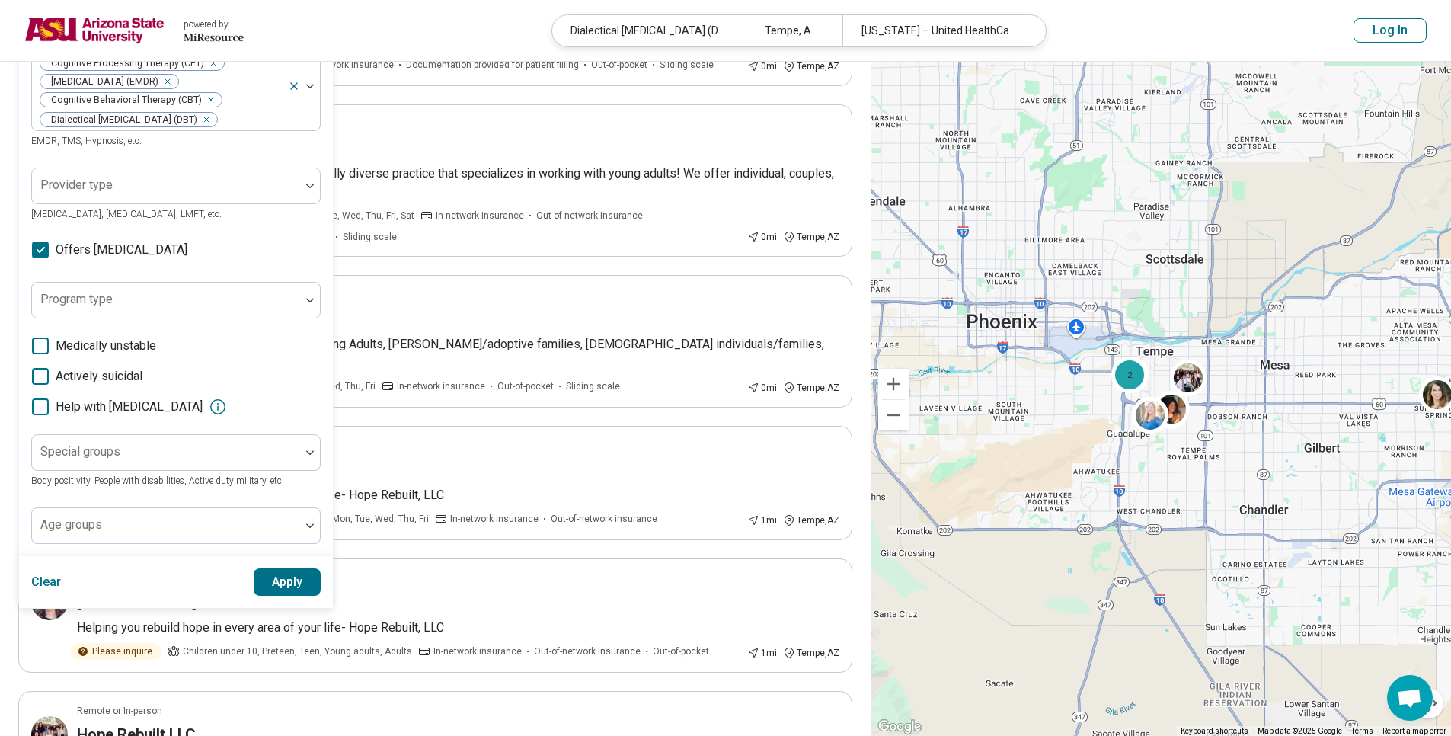
click at [279, 596] on button "Apply" at bounding box center [288, 581] width 68 height 27
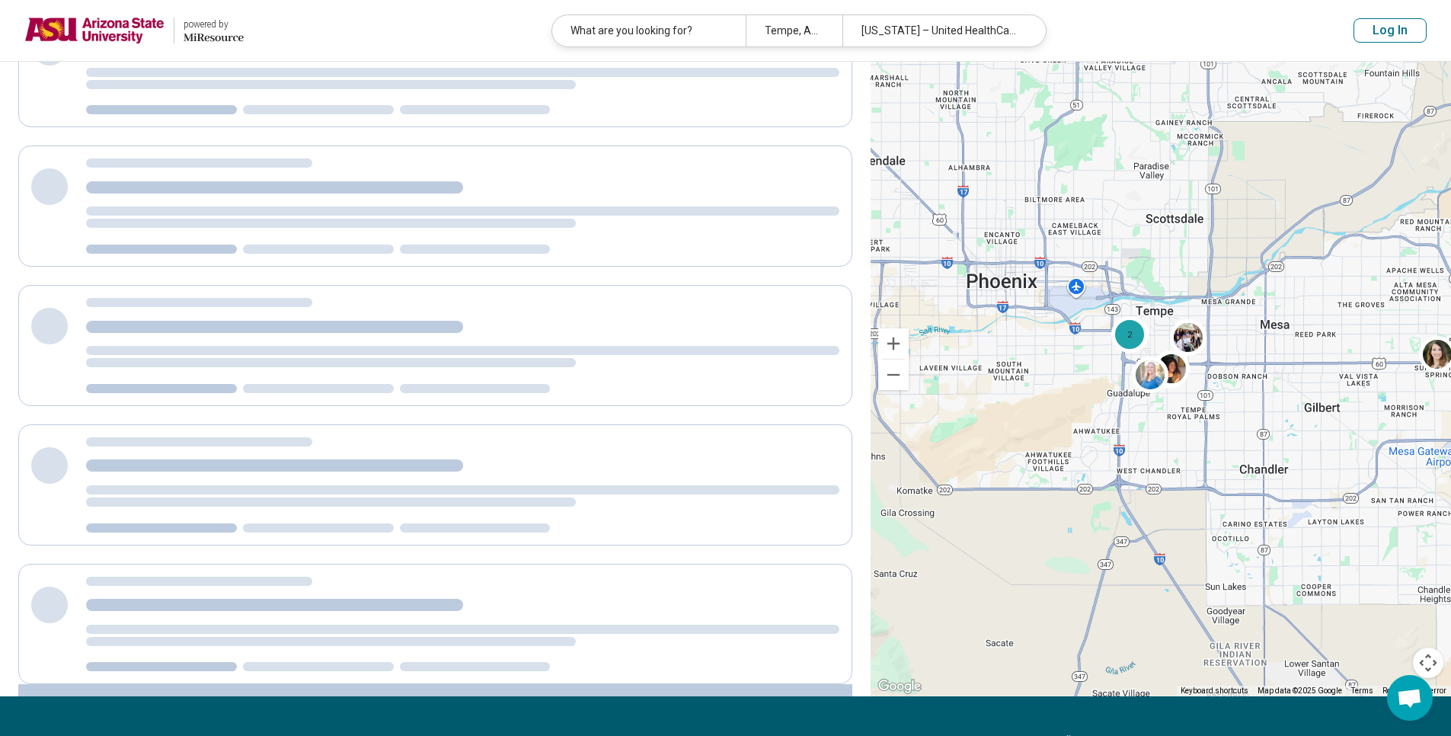
scroll to position [9, 0]
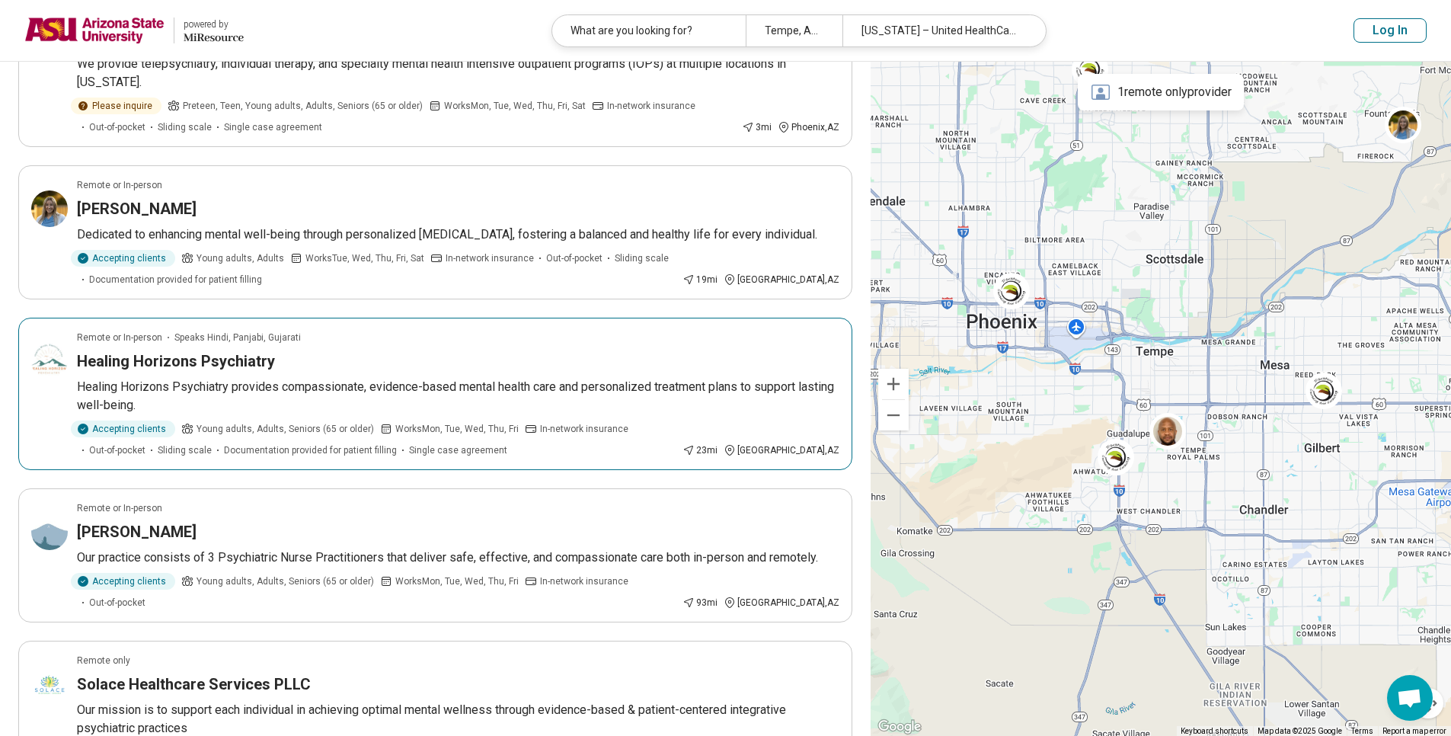
scroll to position [335, 0]
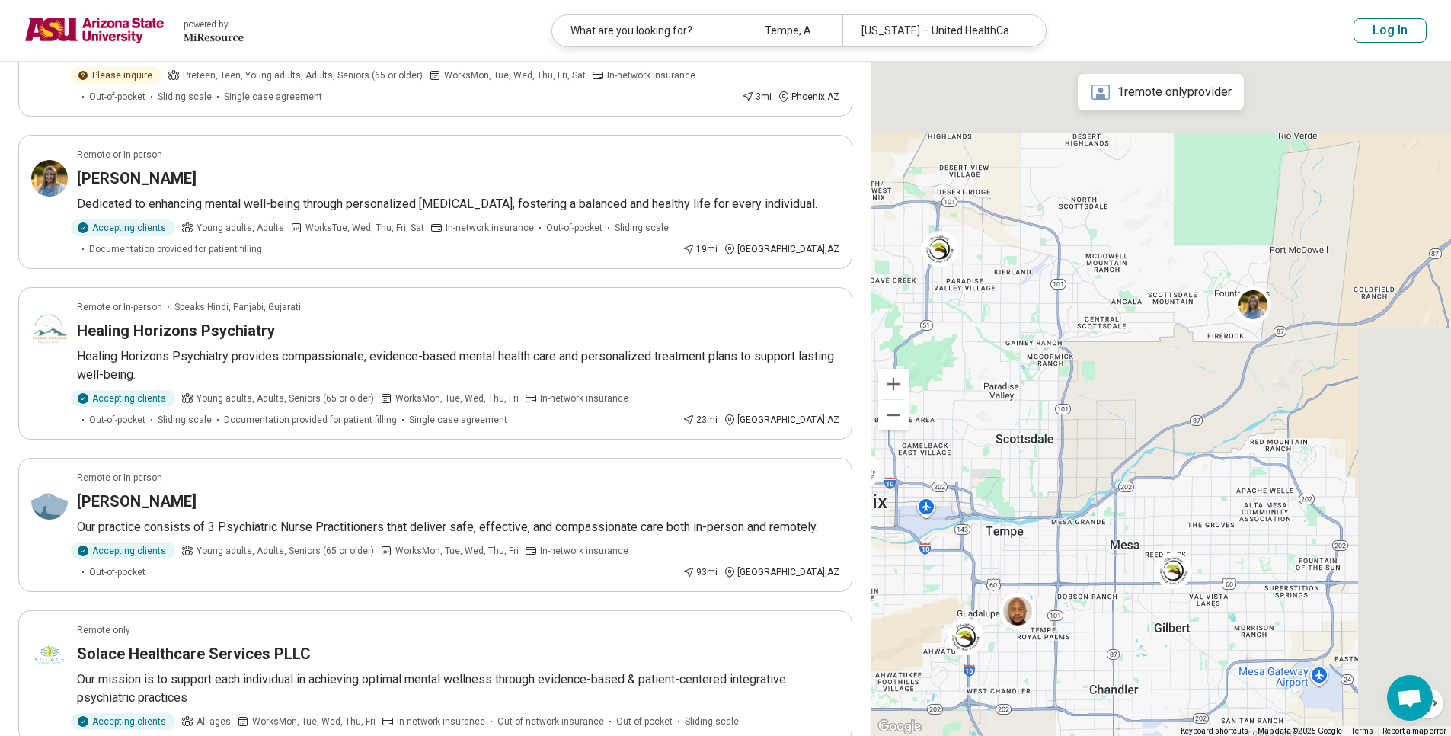
drag, startPoint x: 1257, startPoint y: 264, endPoint x: 1081, endPoint y: 480, distance: 278.3
click at [1081, 480] on div at bounding box center [1161, 399] width 581 height 675
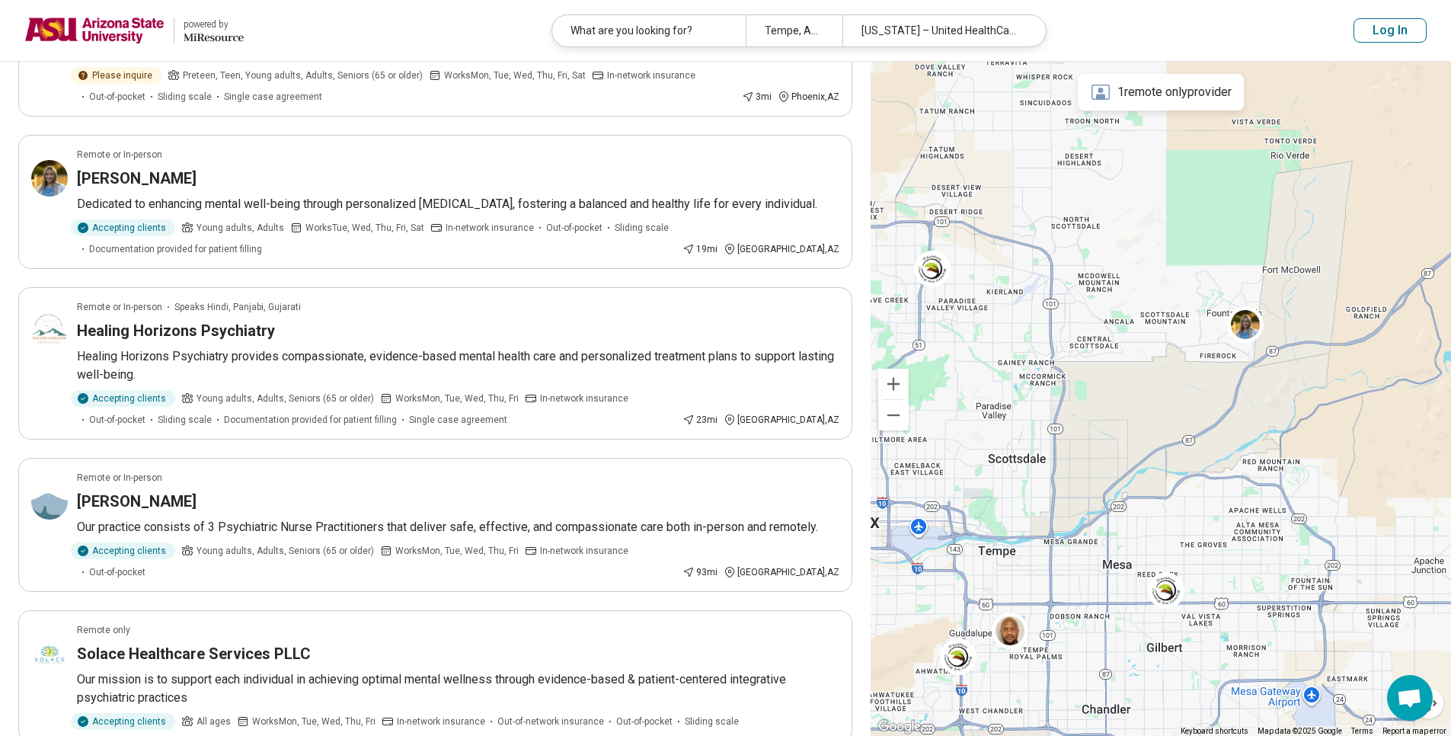
scroll to position [208, 0]
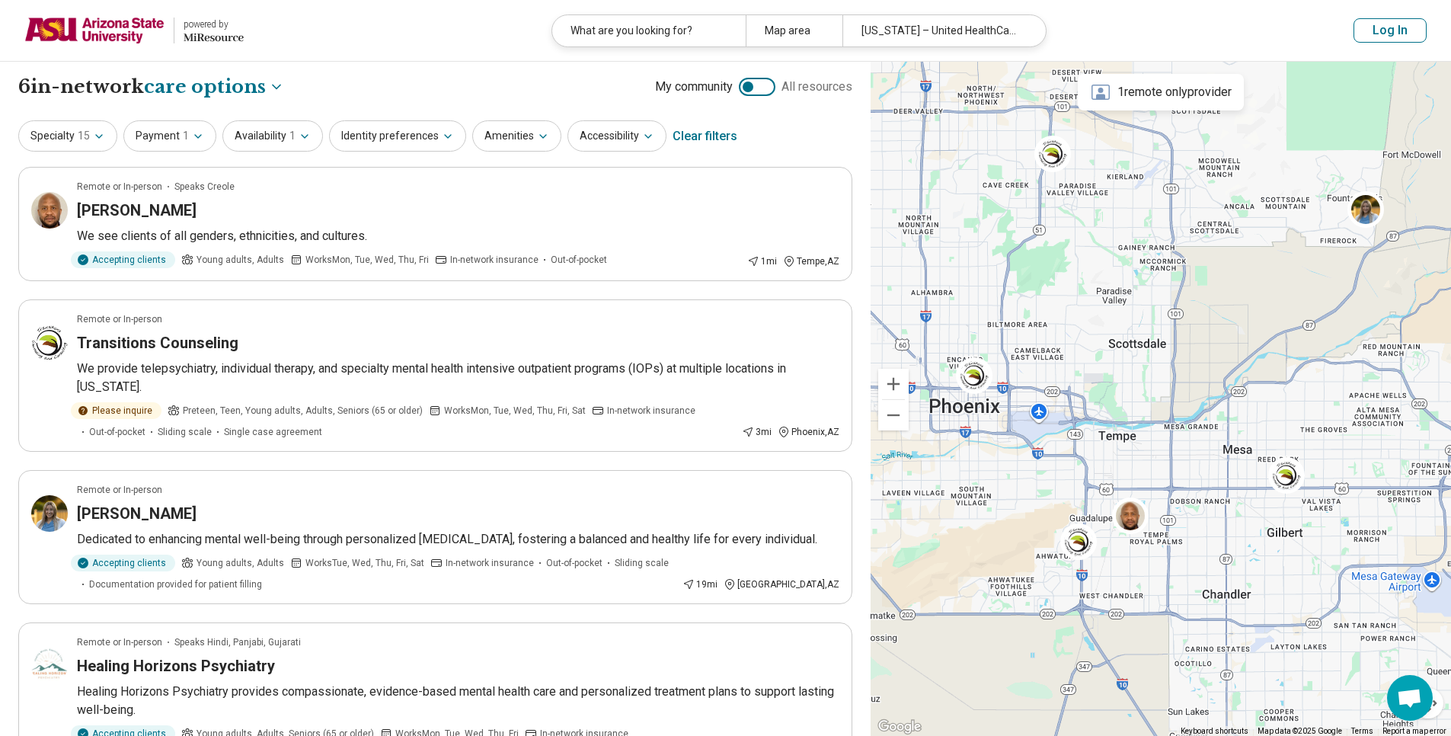
drag, startPoint x: 1059, startPoint y: 454, endPoint x: 1204, endPoint y: 313, distance: 202.1
click at [1204, 313] on div at bounding box center [1161, 399] width 581 height 675
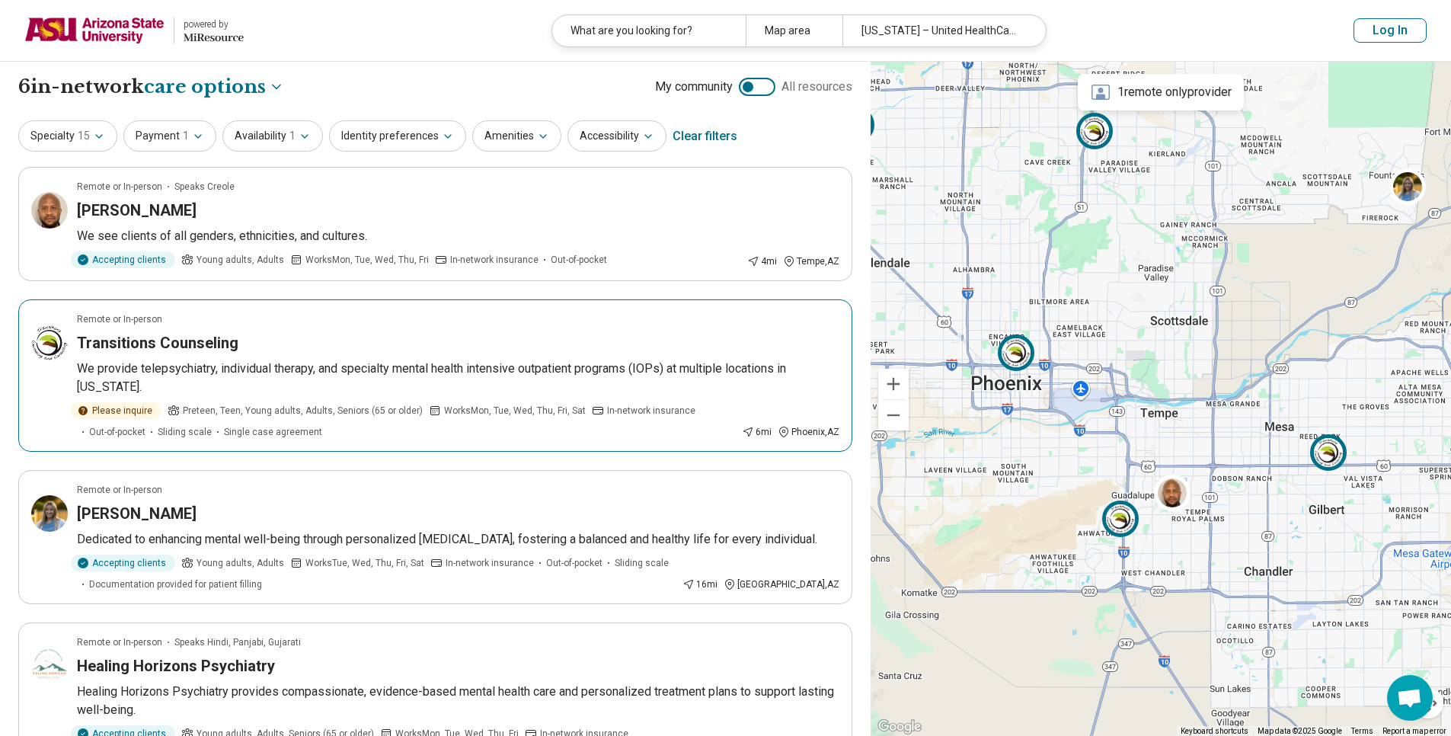
click at [1125, 520] on img at bounding box center [1121, 519] width 37 height 37
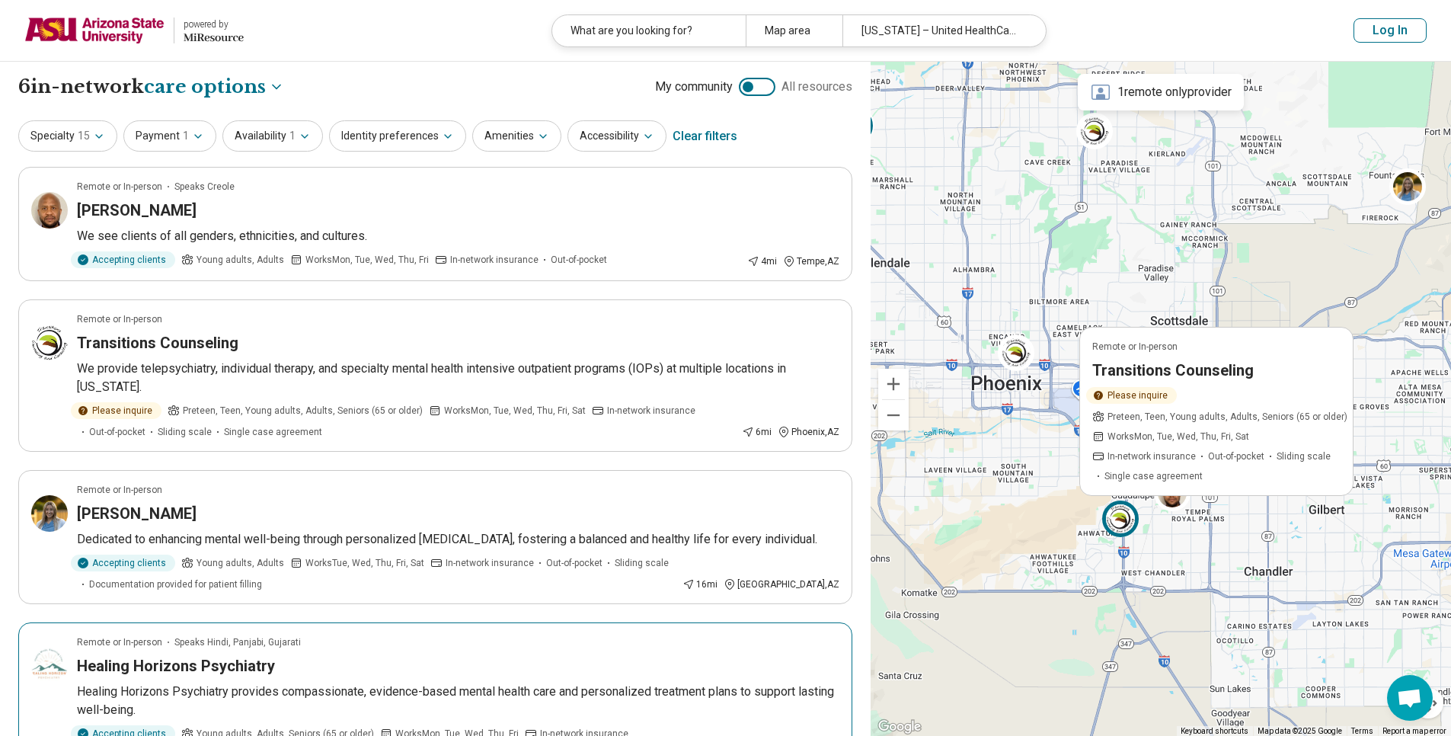
click at [573, 674] on div "Healing Horizons Psychiatry" at bounding box center [458, 665] width 763 height 21
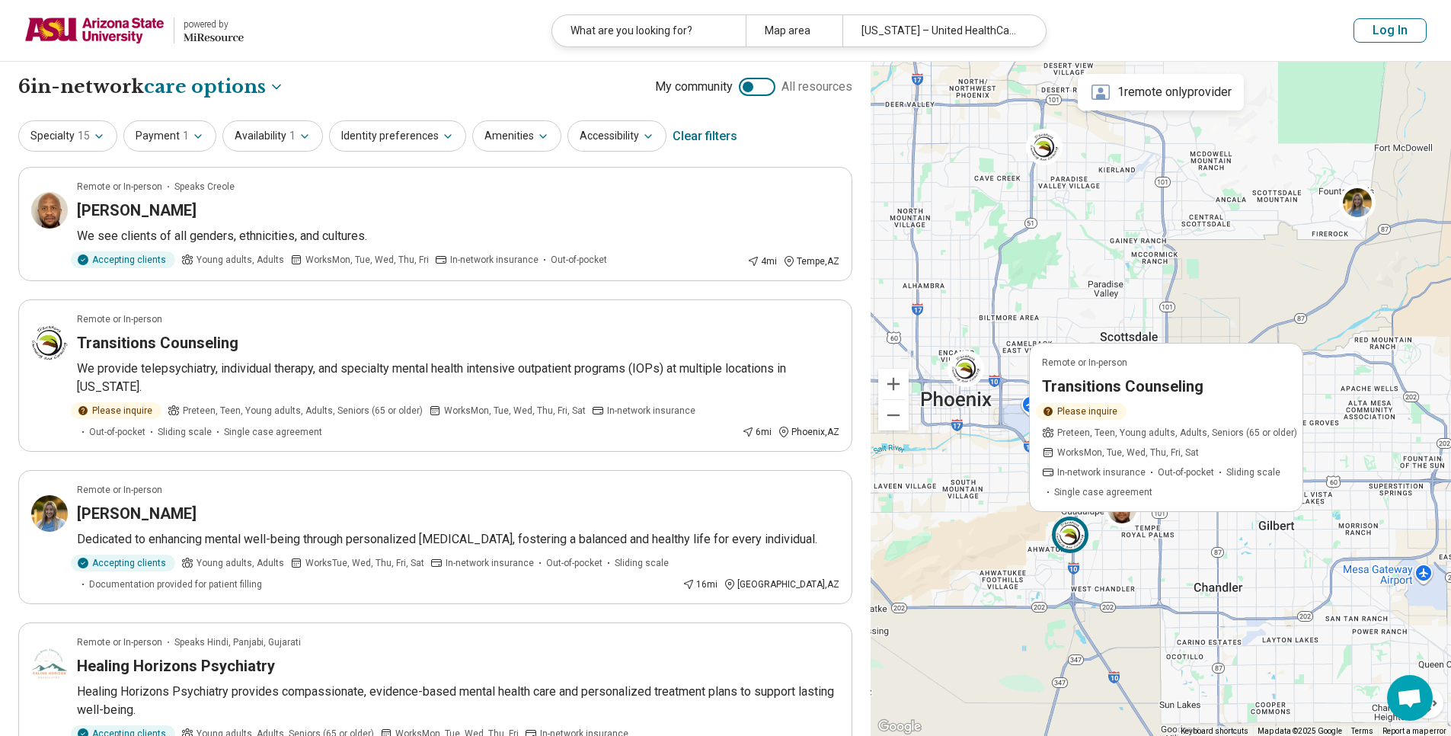
drag, startPoint x: 1052, startPoint y: 549, endPoint x: 954, endPoint y: 587, distance: 105.4
click at [969, 575] on div "Remote or In-person Transitions Counseling Please inquire Preteen, Teen, Young …" at bounding box center [1161, 399] width 581 height 675
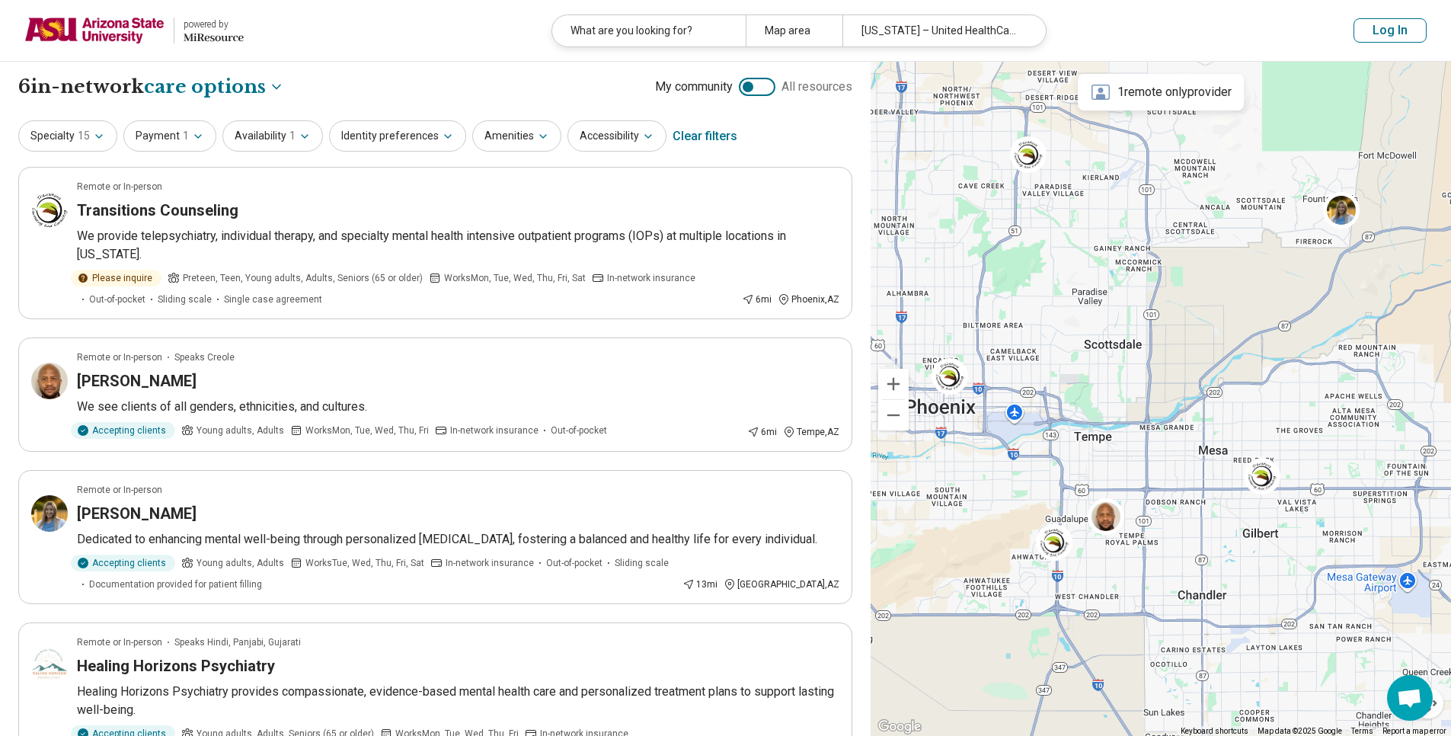
drag, startPoint x: 1312, startPoint y: 614, endPoint x: 1265, endPoint y: 606, distance: 48.0
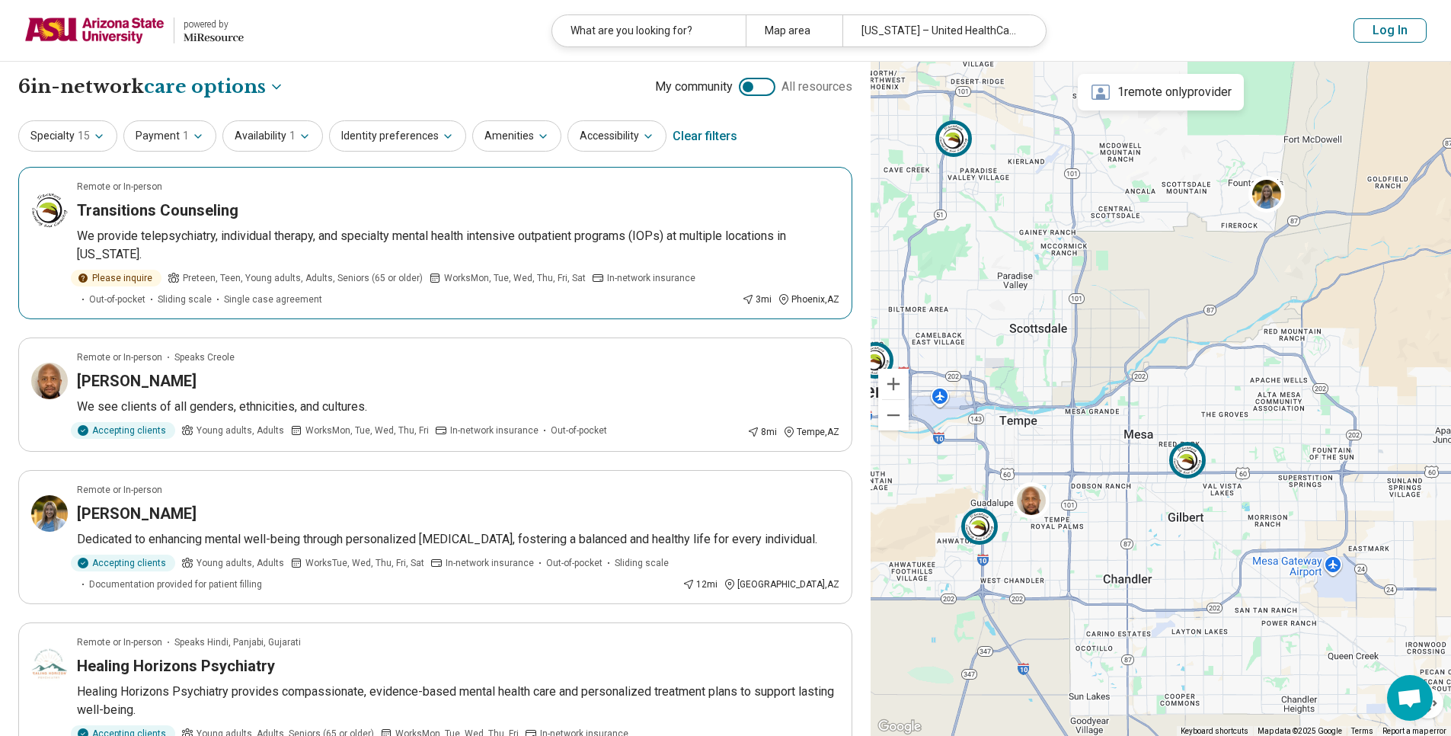
click at [1183, 451] on img at bounding box center [1188, 460] width 37 height 37
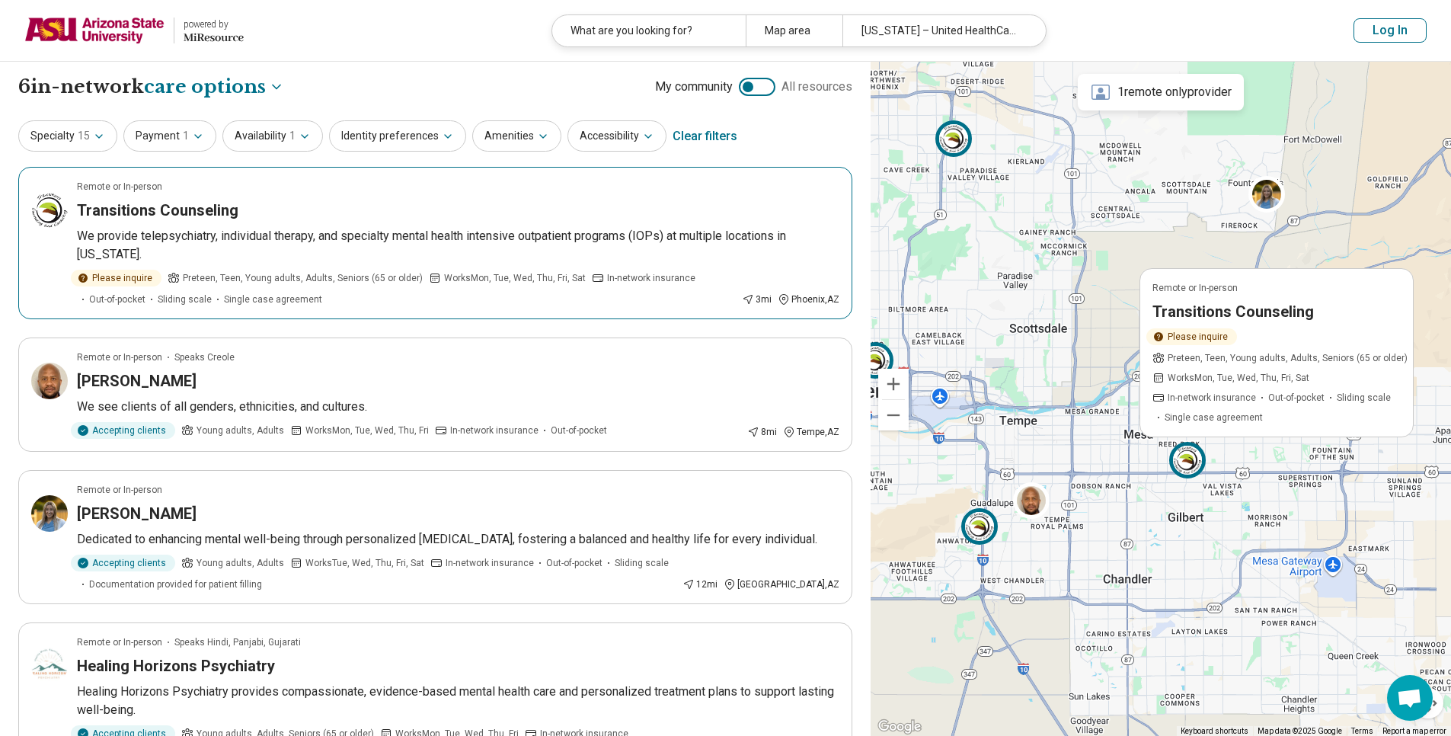
click at [1233, 318] on h3 "Transitions Counseling" at bounding box center [1234, 311] width 162 height 21
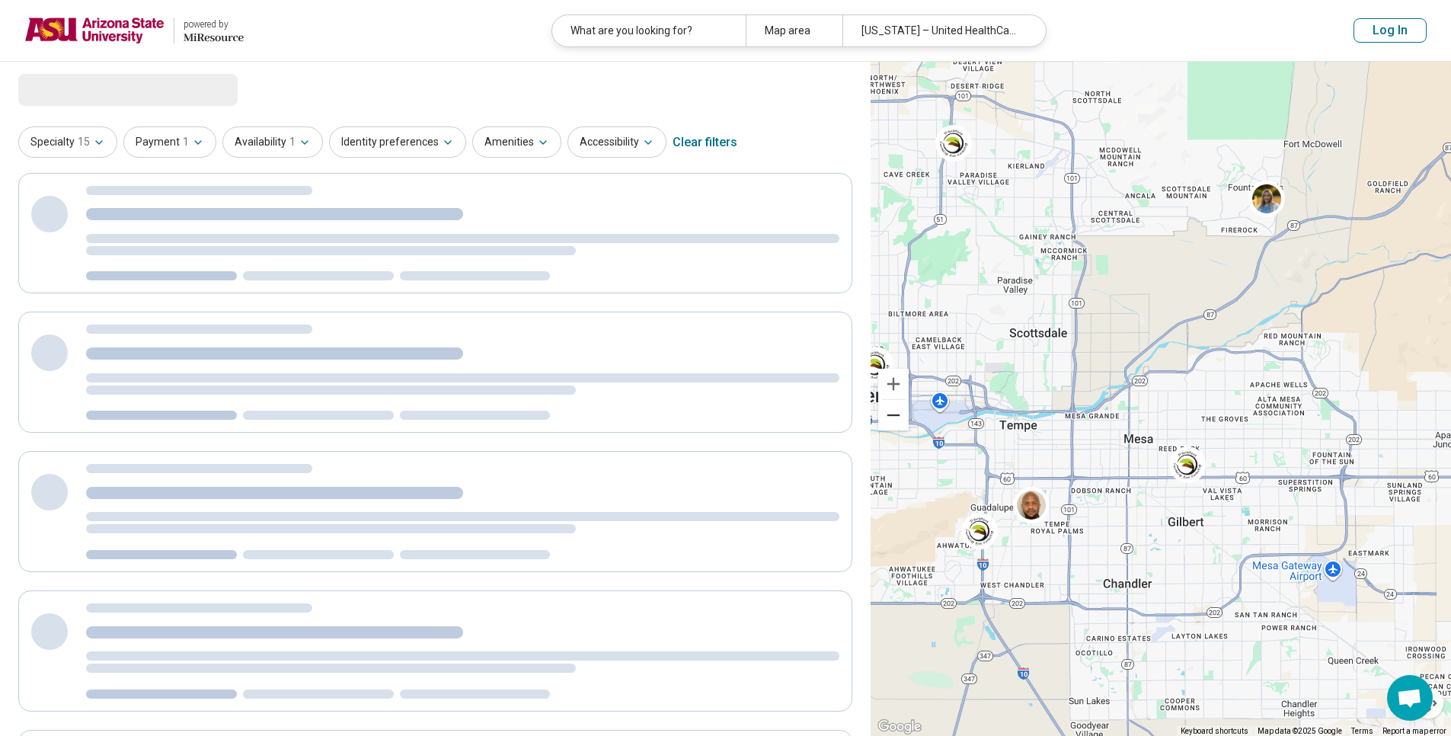
click at [895, 424] on button "Zoom out" at bounding box center [894, 415] width 30 height 30
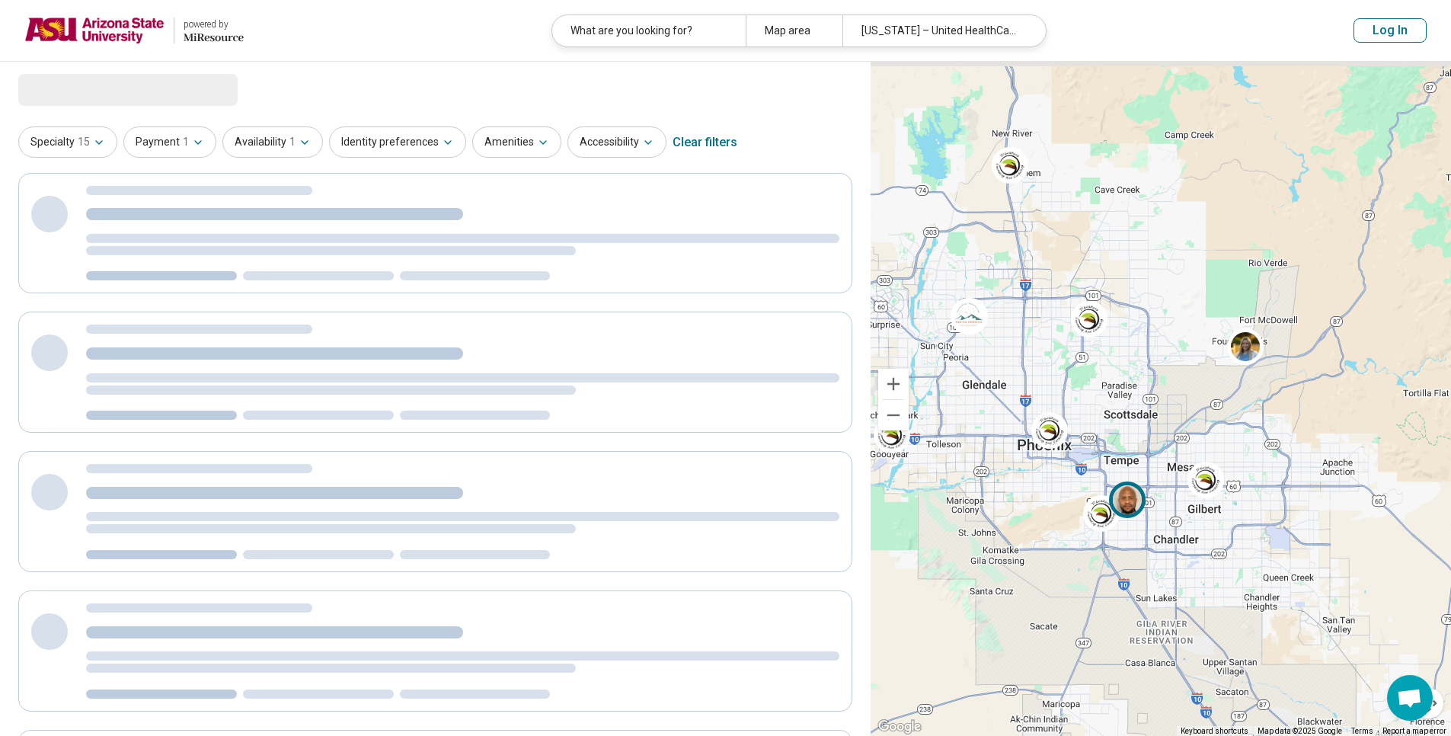
drag, startPoint x: 1099, startPoint y: 427, endPoint x: 1144, endPoint y: 490, distance: 77.4
click at [1144, 490] on div at bounding box center [1161, 399] width 581 height 675
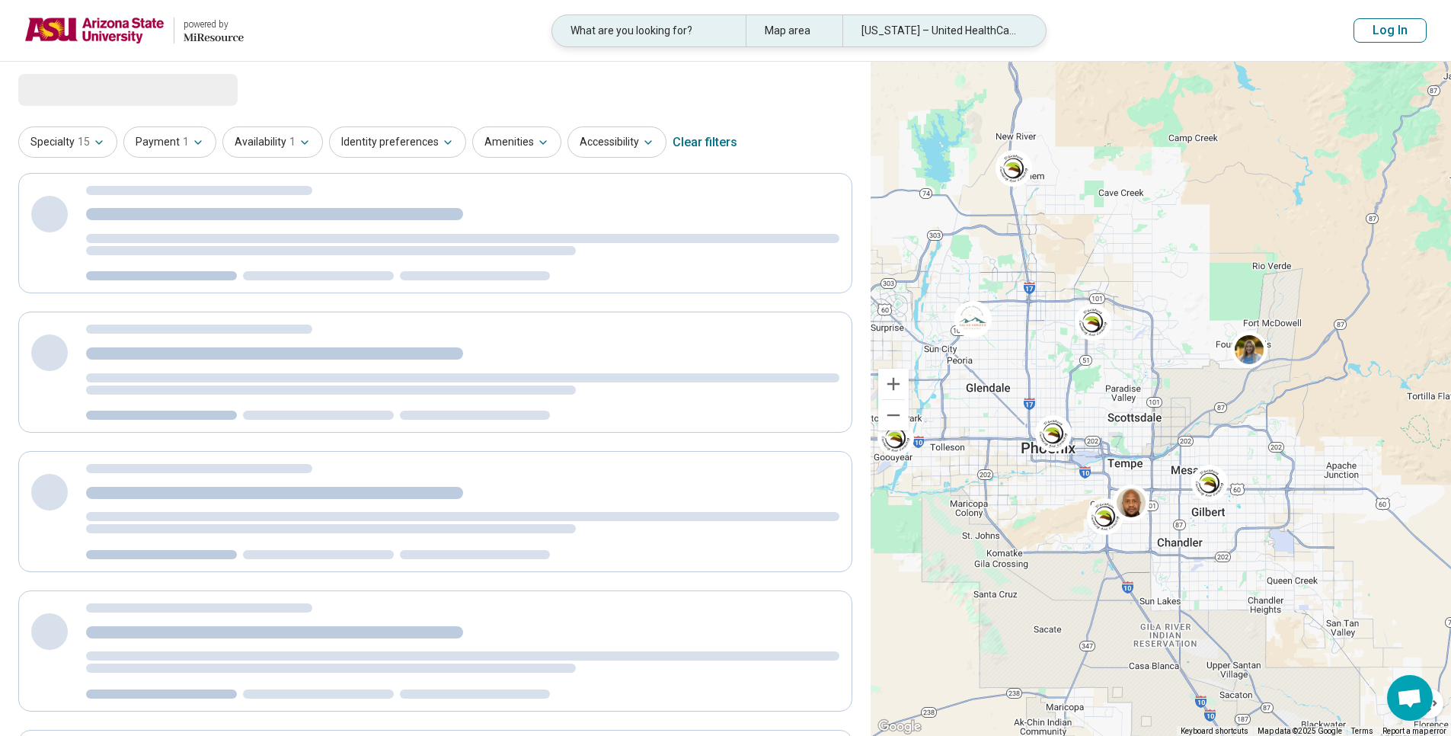
select select "***"
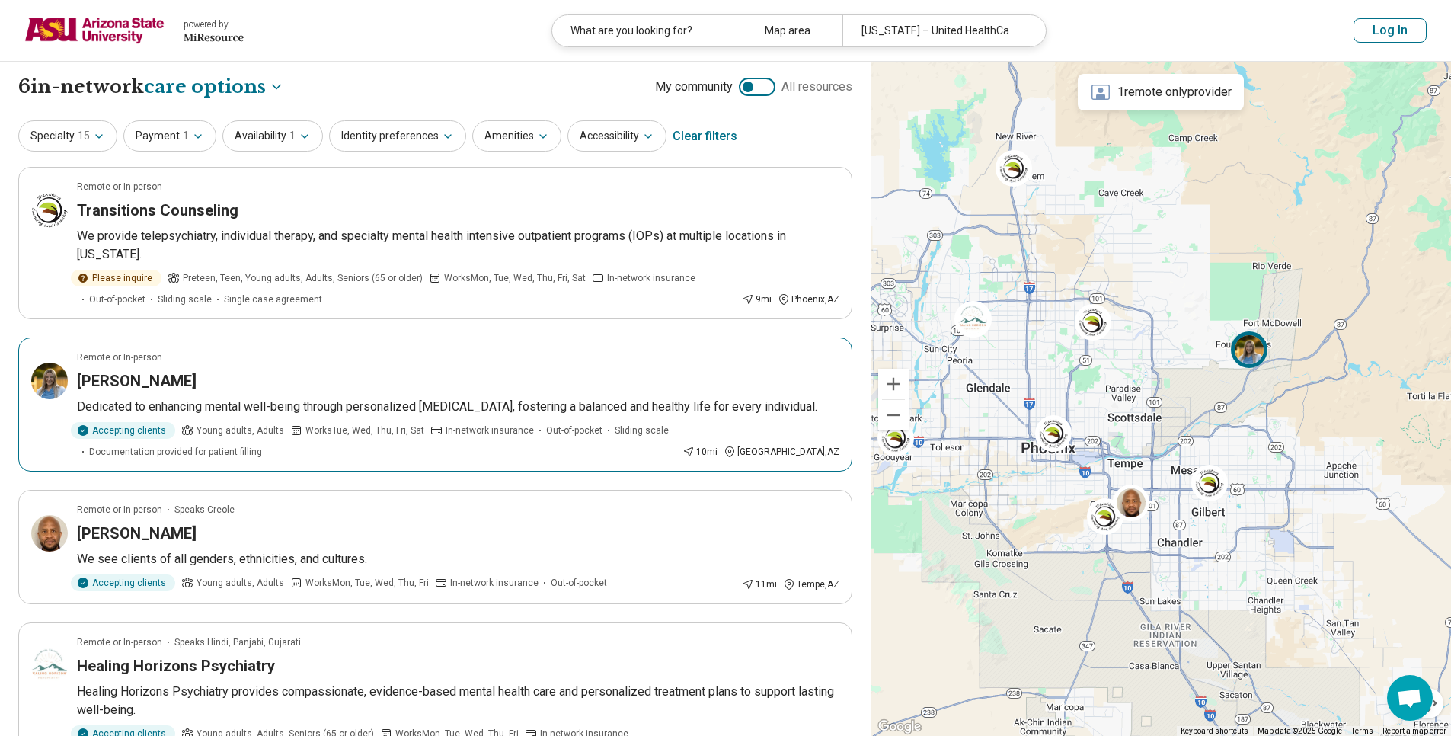
click at [472, 381] on div "Andrea Cook" at bounding box center [458, 380] width 763 height 21
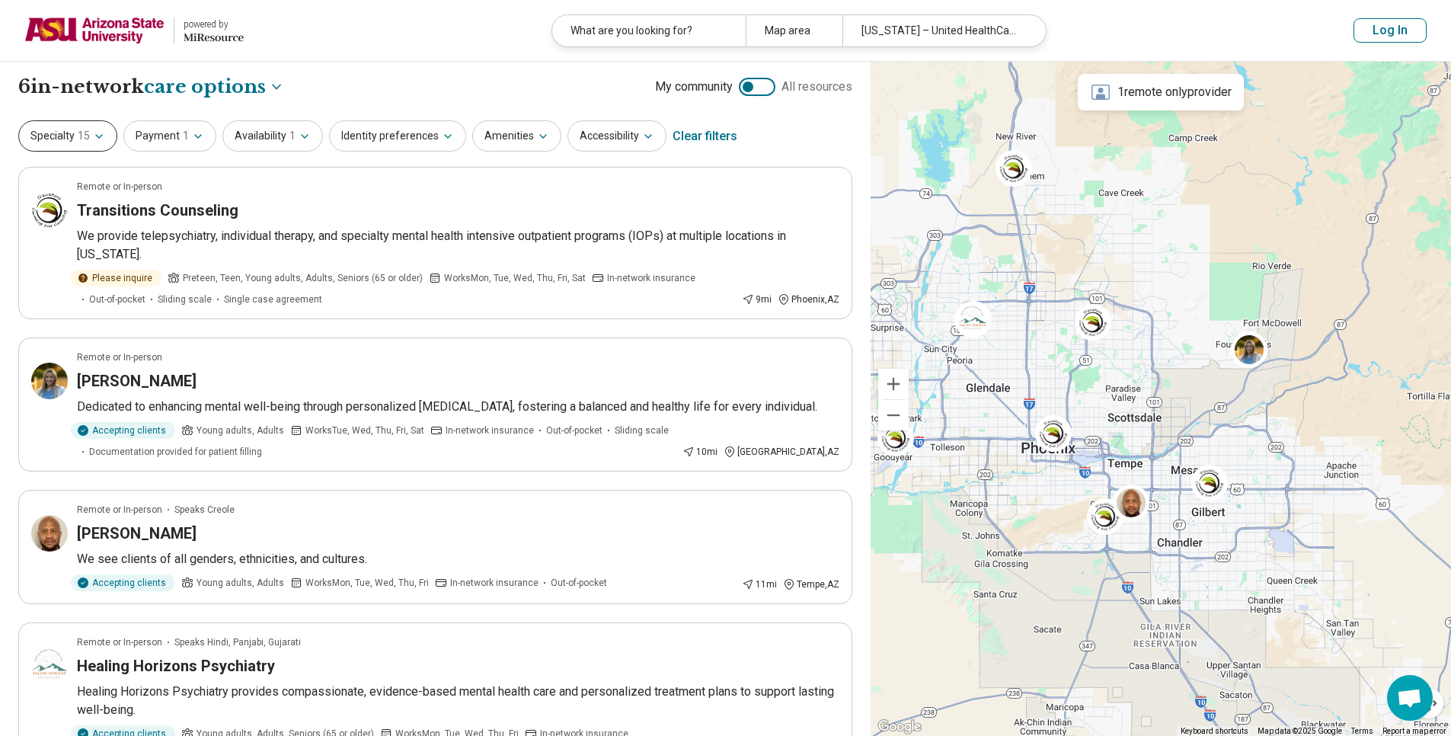
click at [70, 142] on button "Specialty 15" at bounding box center [67, 135] width 99 height 31
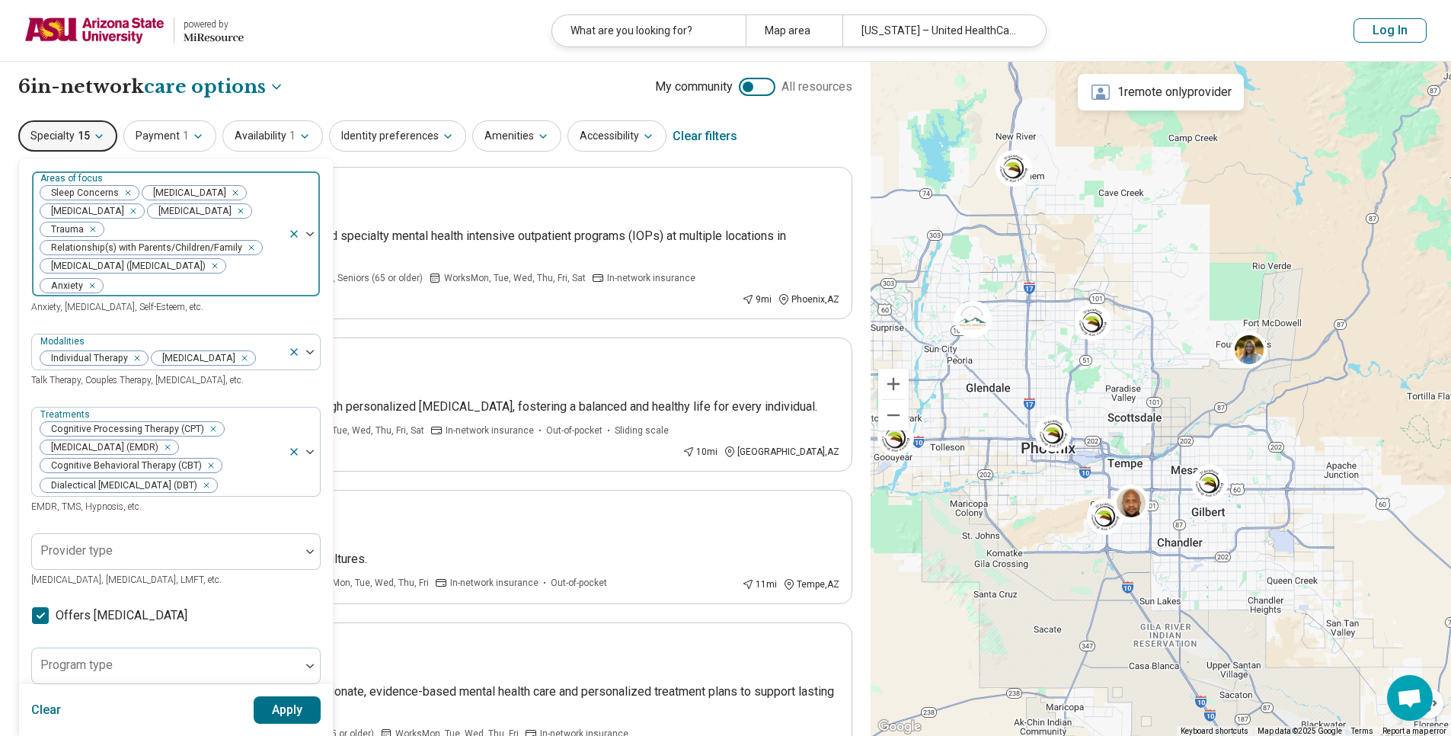
click at [122, 192] on icon "Remove [object Object]" at bounding box center [124, 192] width 5 height 5
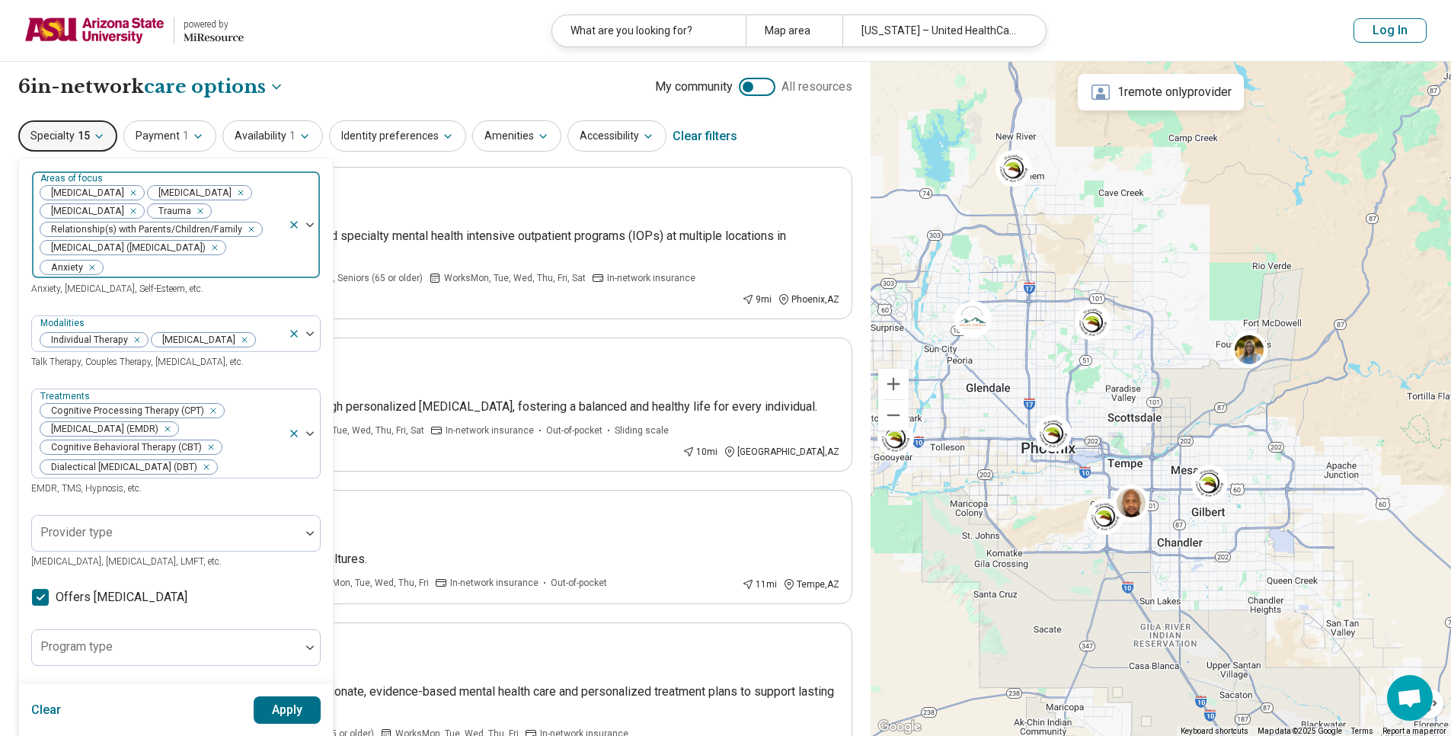
click at [130, 191] on icon "Remove [object Object]" at bounding box center [129, 192] width 11 height 11
click at [247, 226] on icon "Remove [object Object]" at bounding box center [247, 229] width 11 height 11
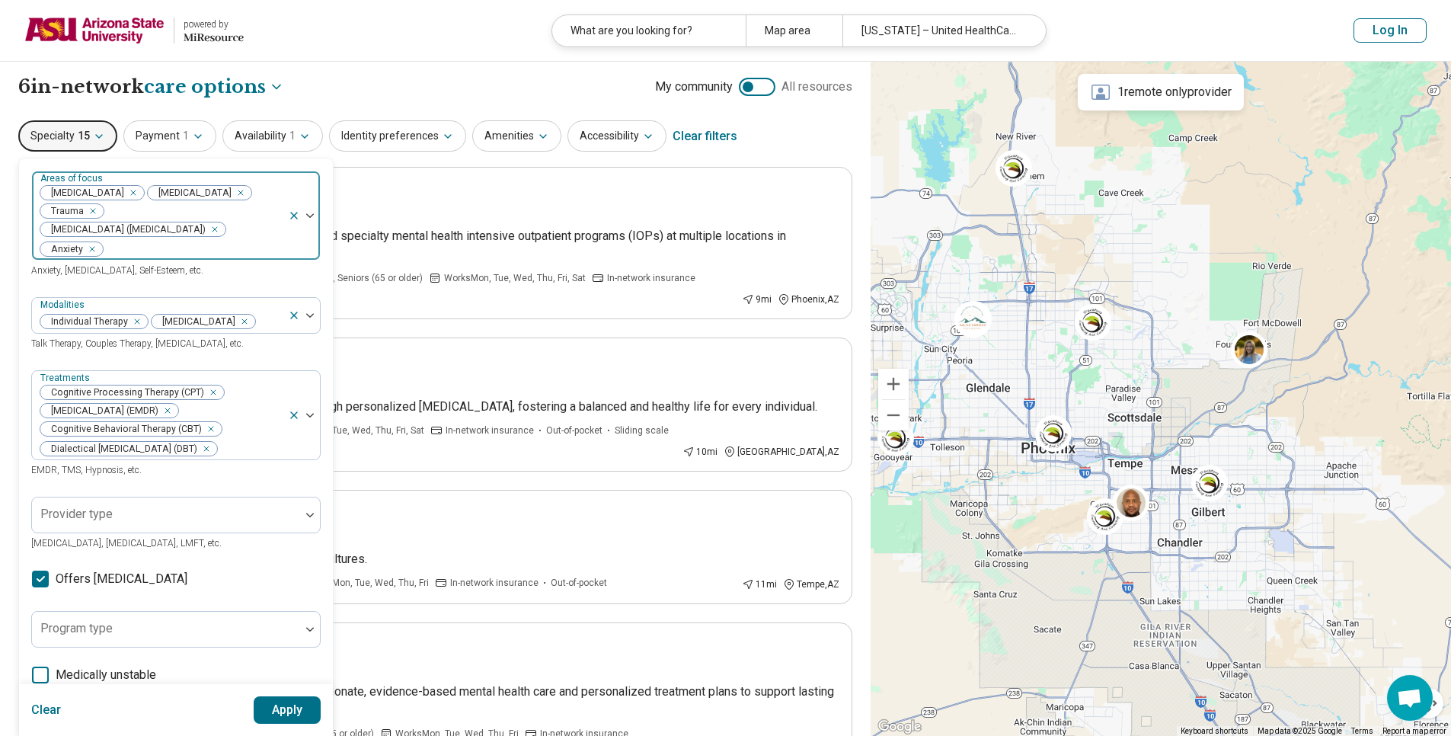
click at [98, 207] on div "Remove [object Object]" at bounding box center [90, 211] width 18 height 18
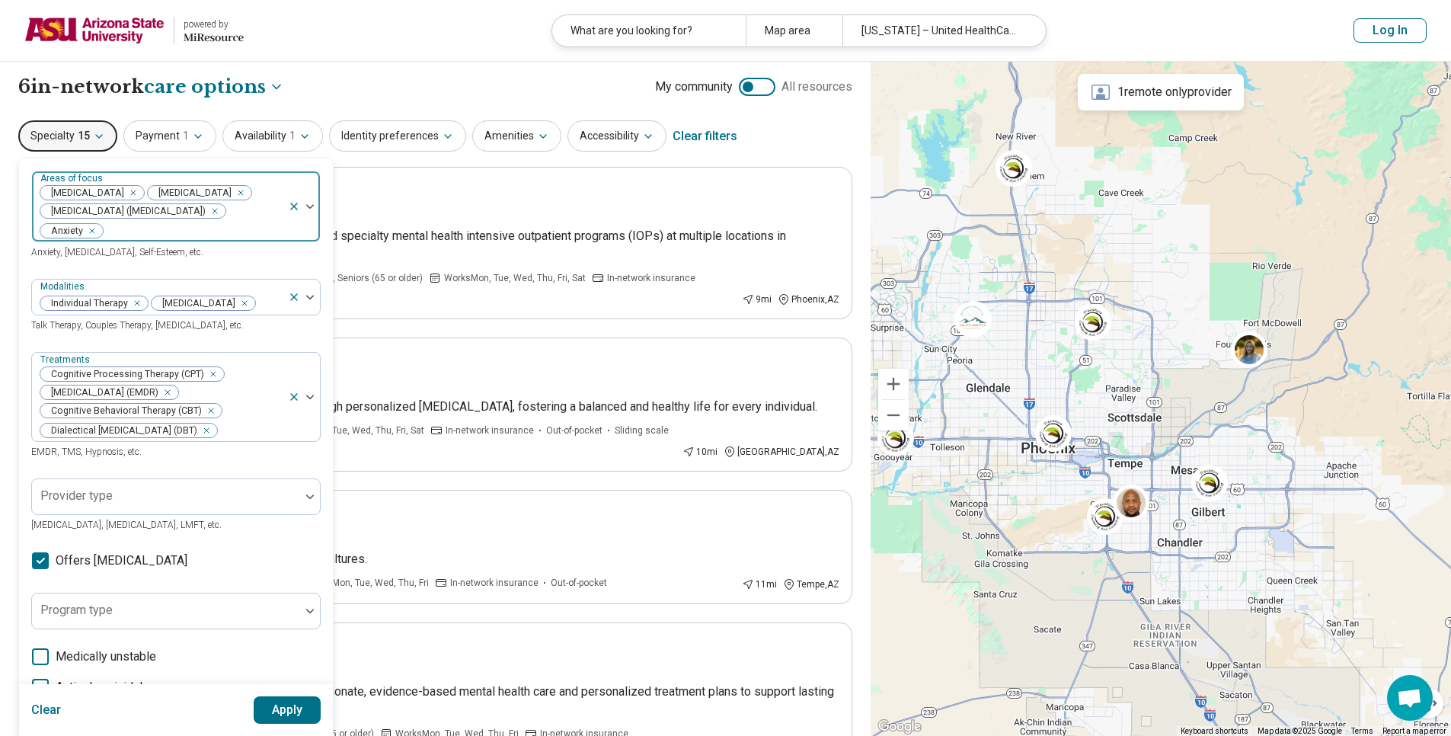
click at [220, 212] on div "Remove [object Object]" at bounding box center [212, 211] width 18 height 18
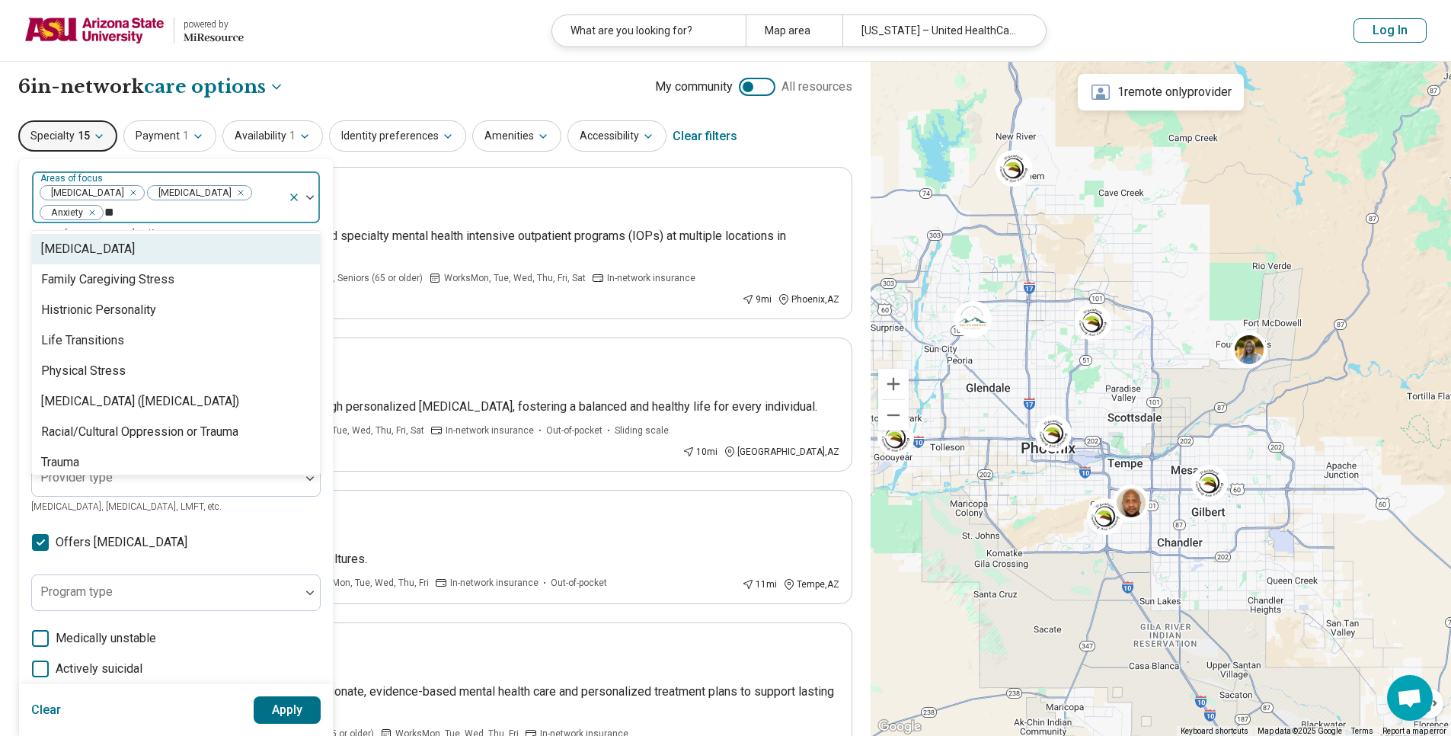
type input "***"
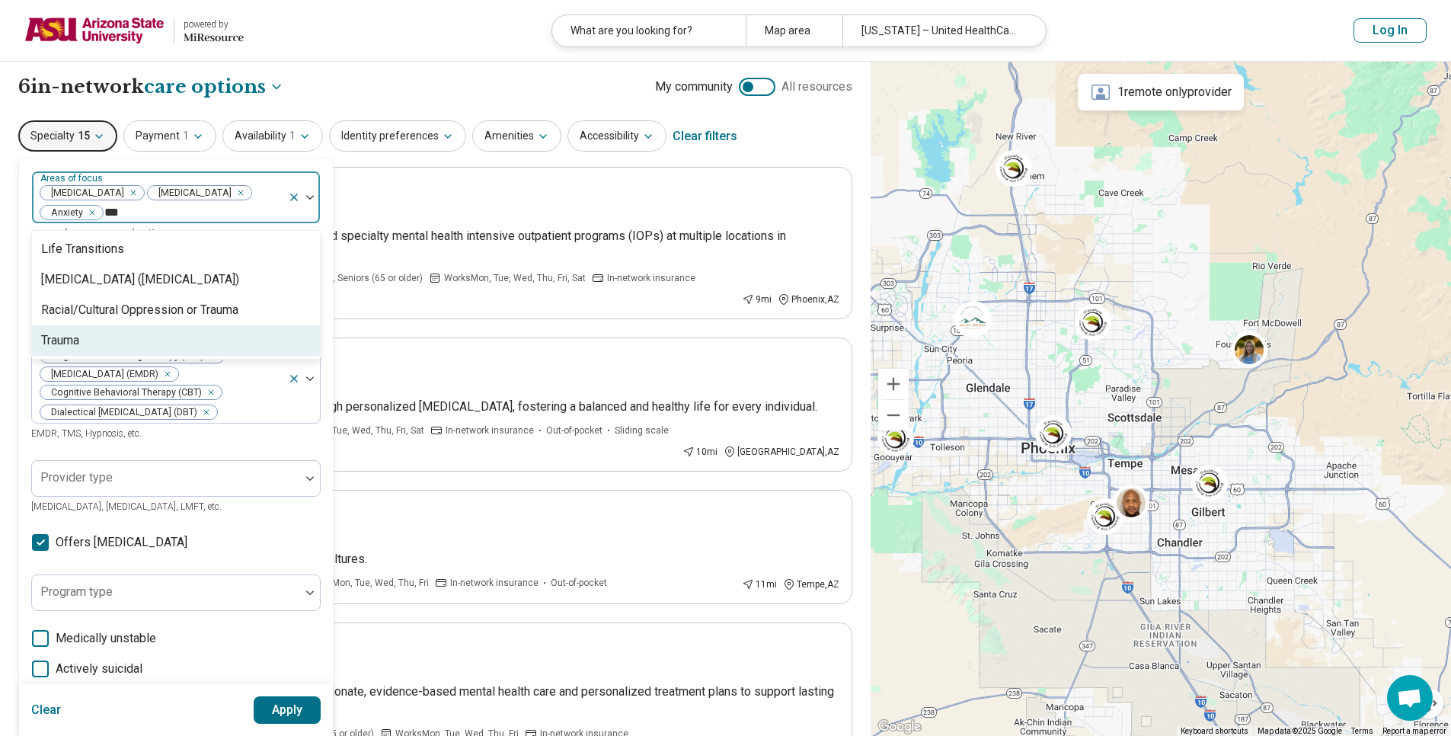
click at [88, 342] on div "Trauma" at bounding box center [176, 340] width 288 height 30
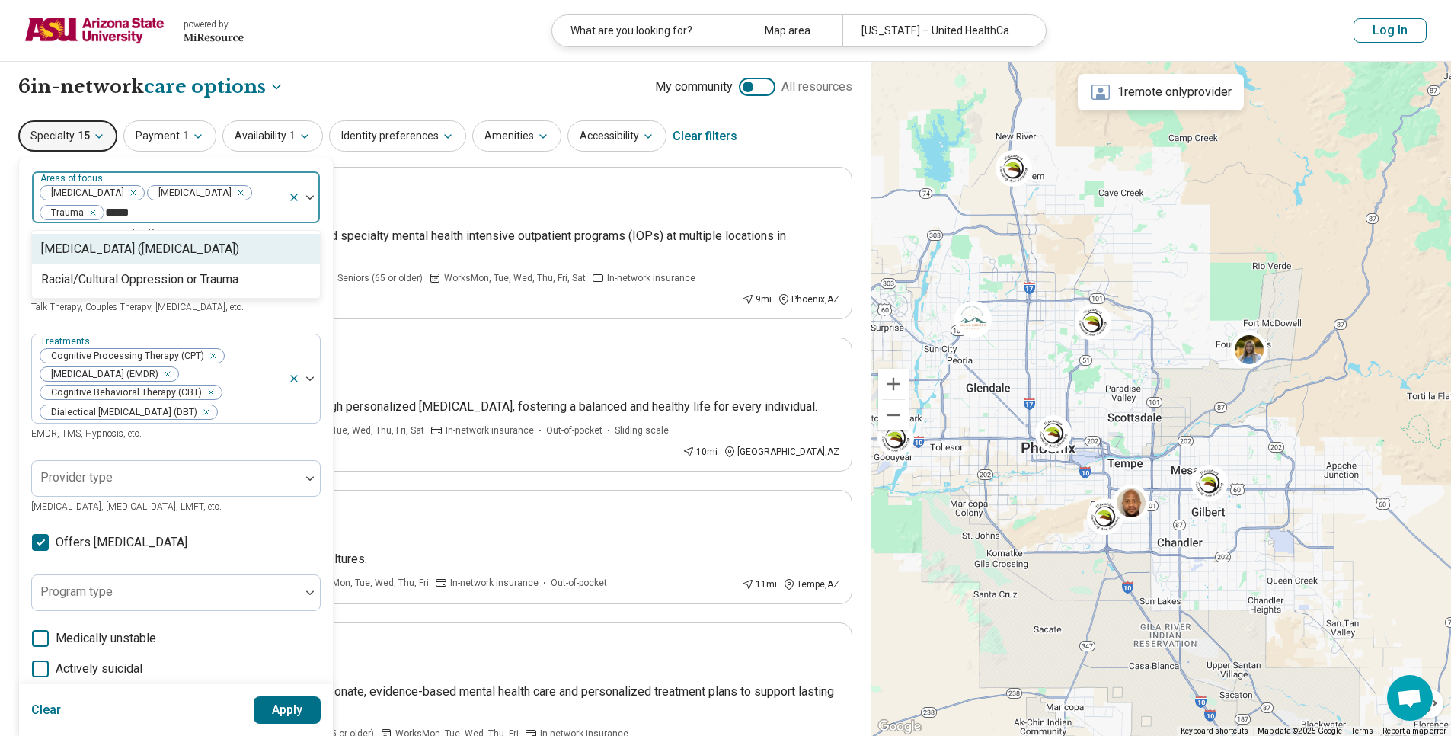
type input "******"
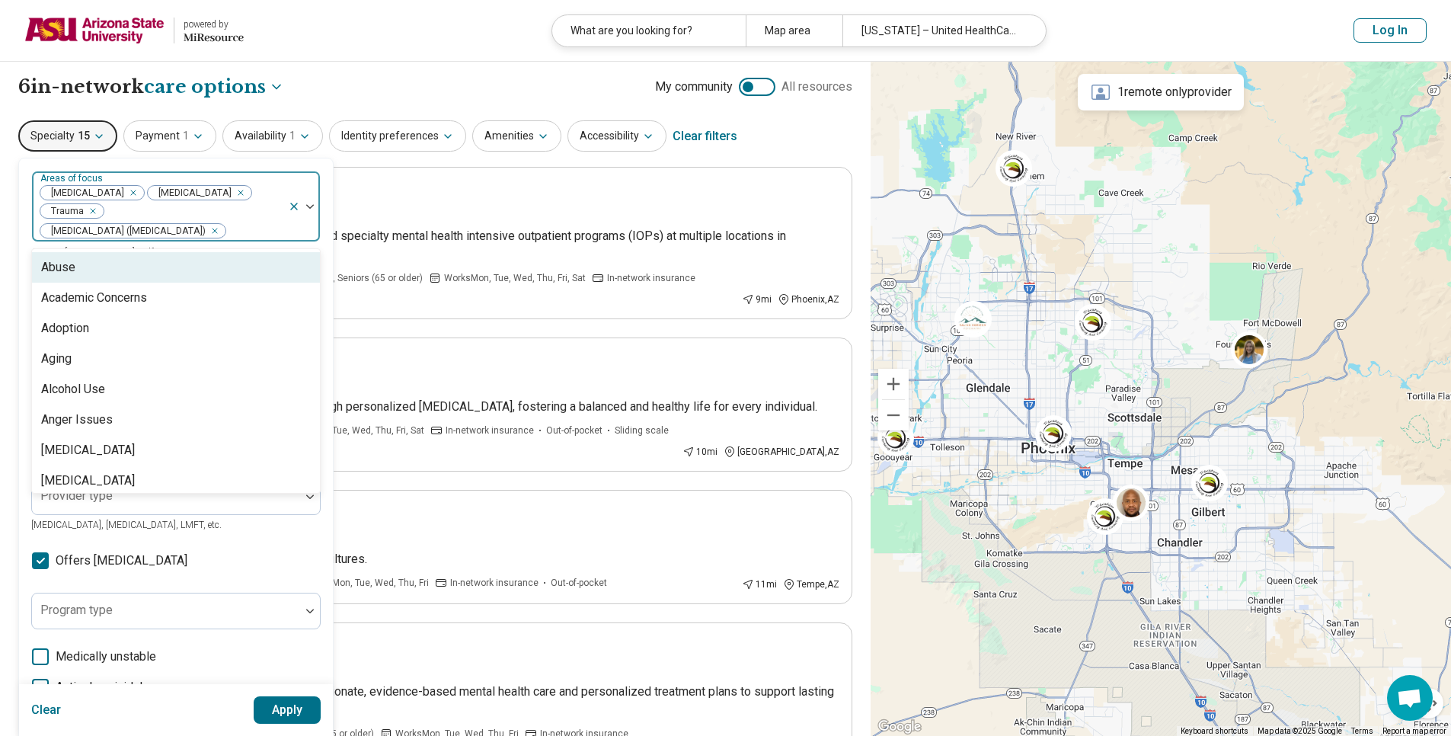
click at [221, 225] on div "Remove [object Object]" at bounding box center [212, 231] width 18 height 18
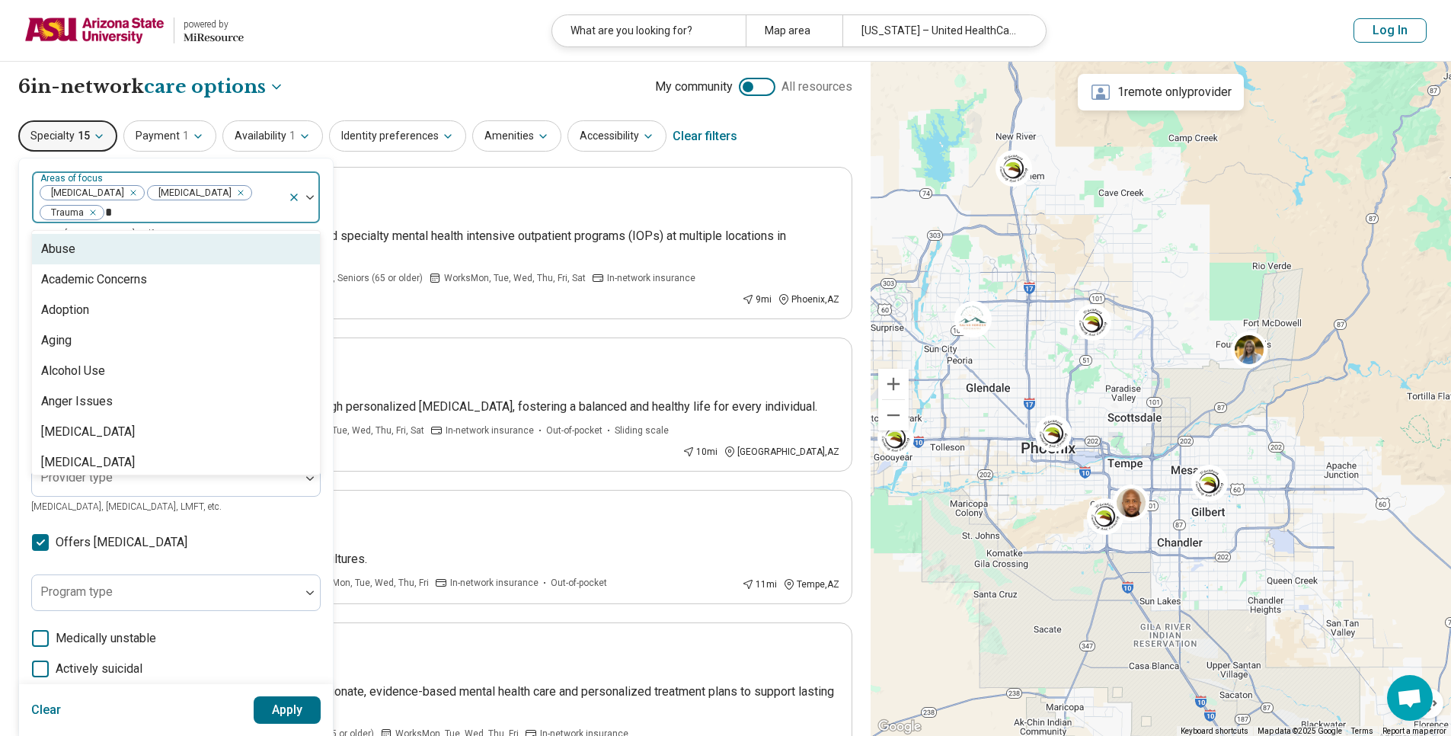
type input "**"
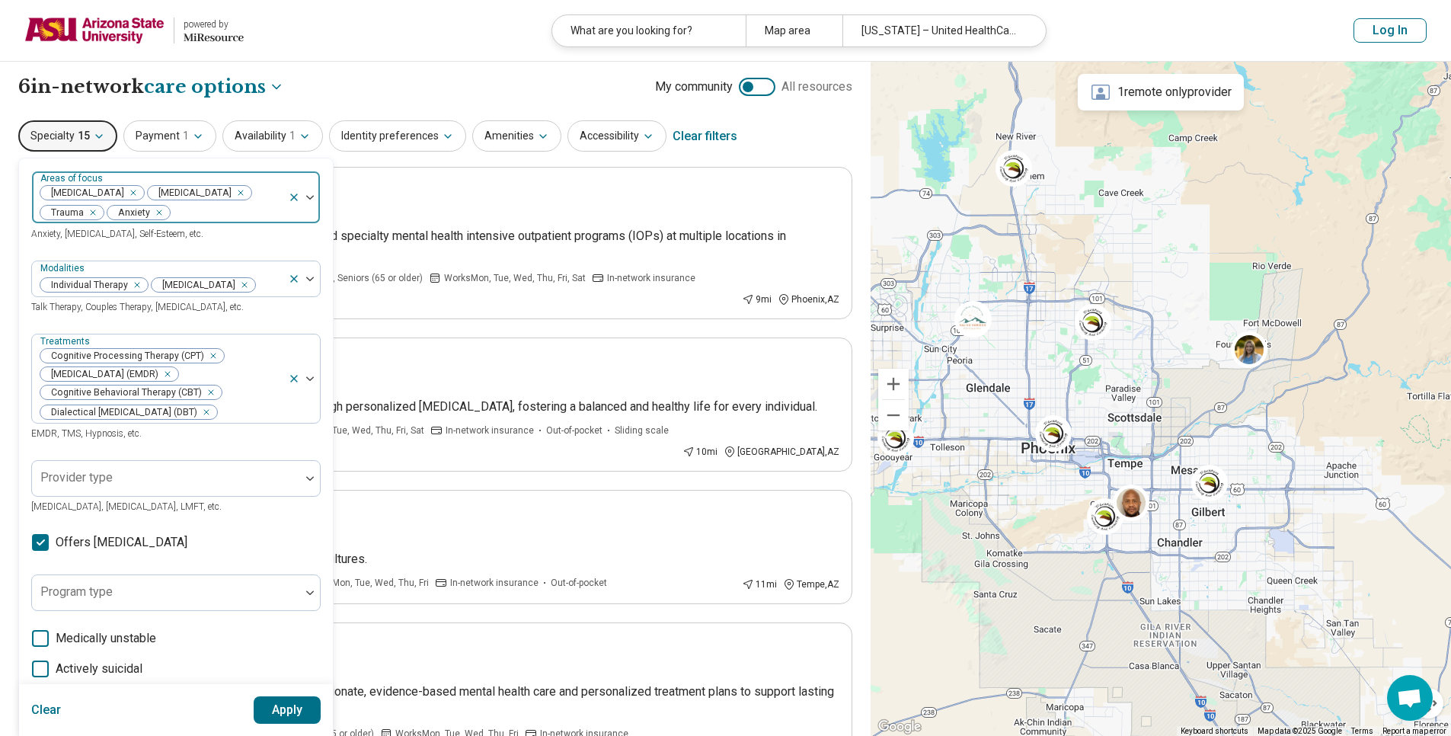
click at [209, 515] on div "Provider type Psychologist, Psychiatrist, LMFT, etc." at bounding box center [176, 487] width 290 height 55
click at [316, 281] on div at bounding box center [310, 279] width 20 height 5
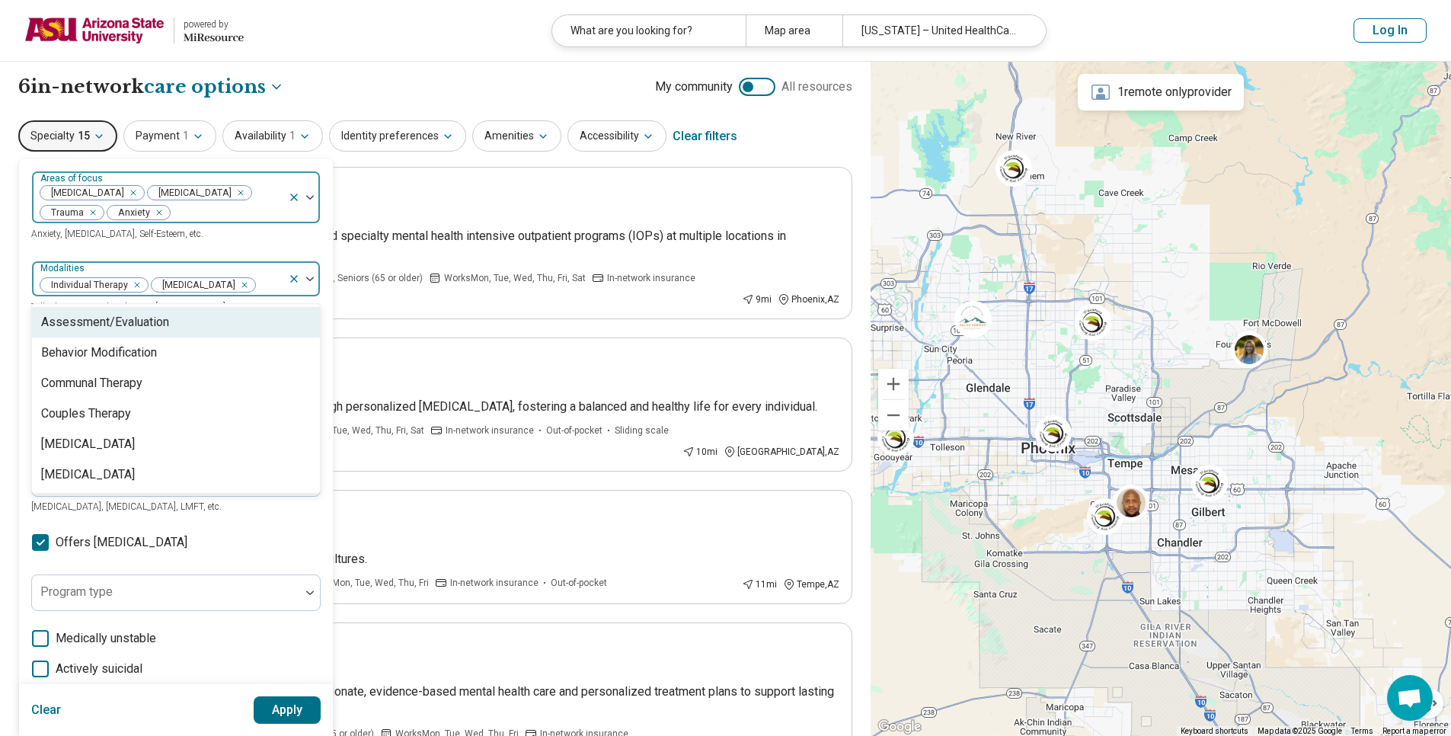
click at [316, 281] on div at bounding box center [310, 279] width 20 height 5
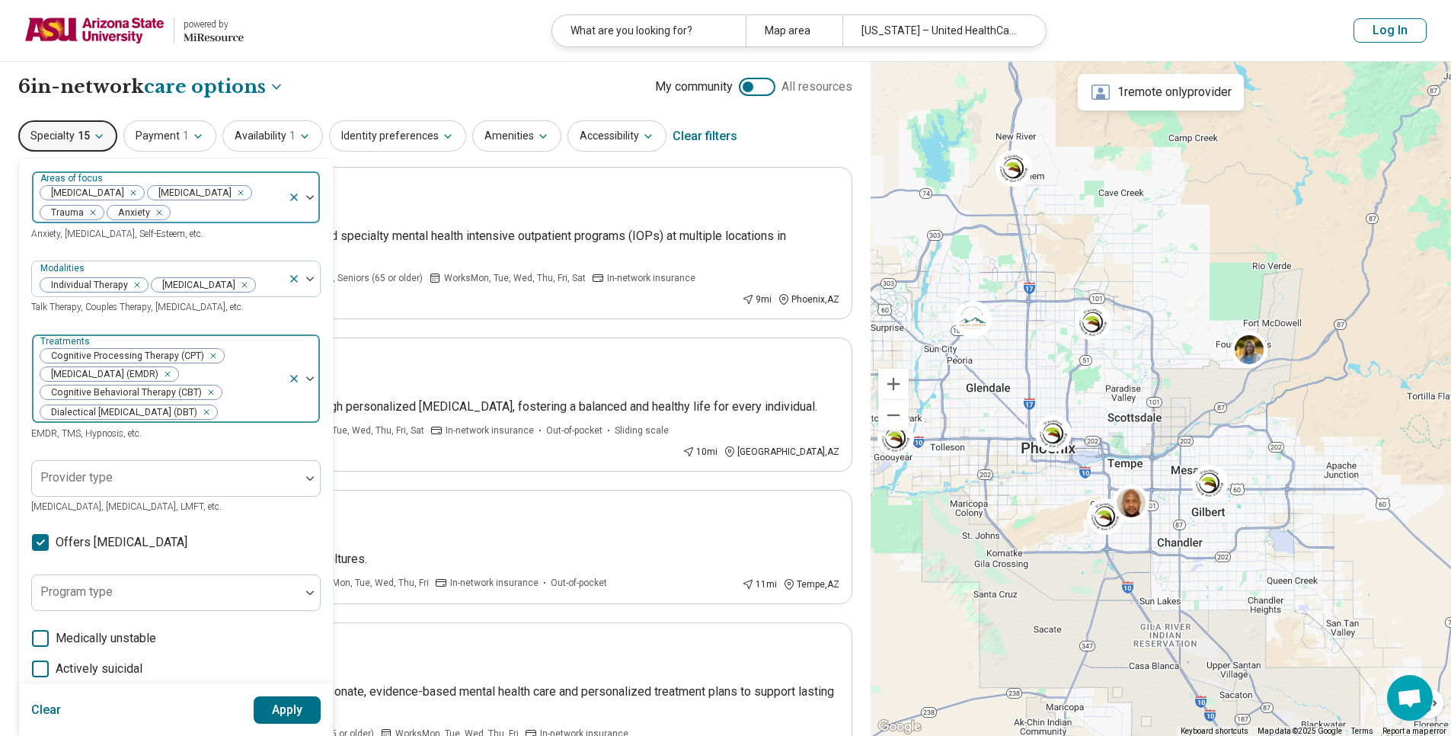
click at [210, 398] on icon "Remove [object Object]" at bounding box center [207, 392] width 11 height 11
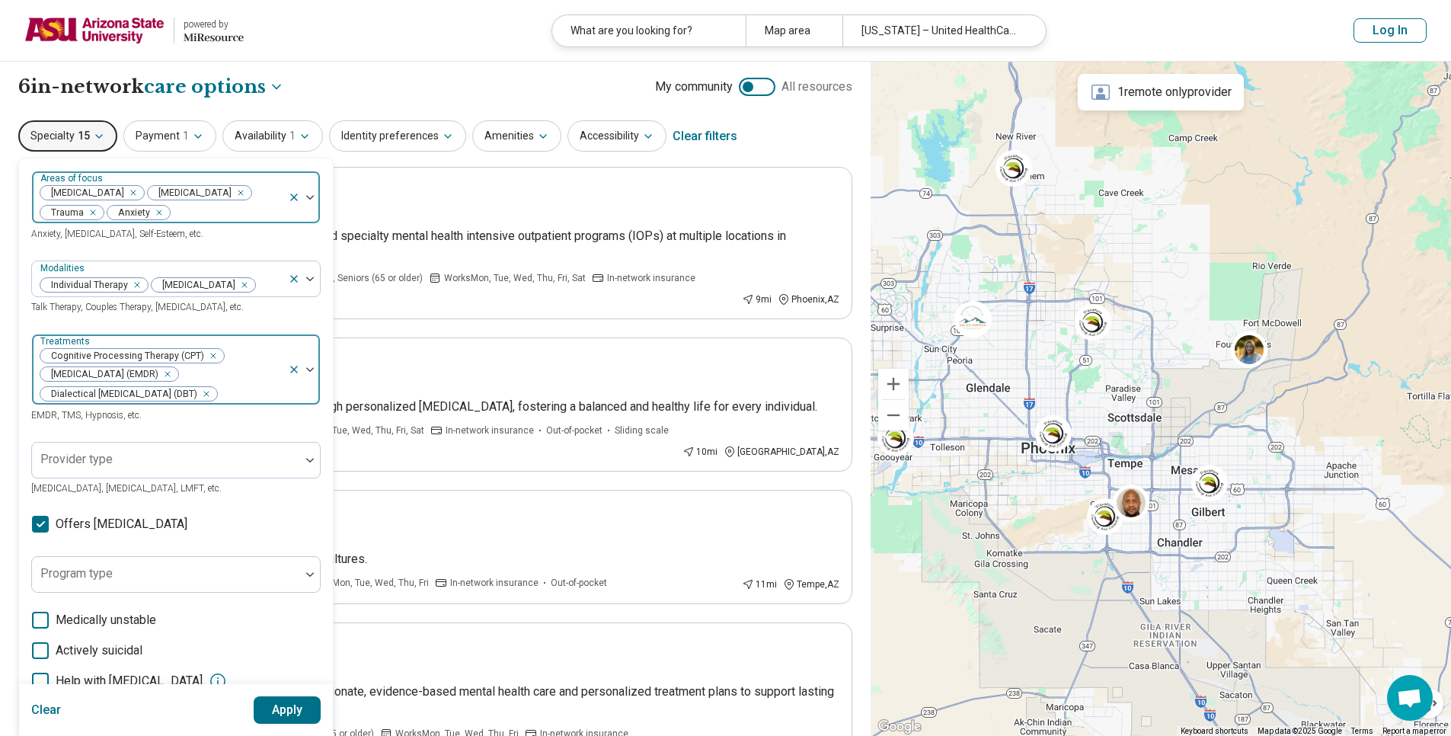
click at [200, 399] on icon "Remove [object Object]" at bounding box center [202, 394] width 11 height 11
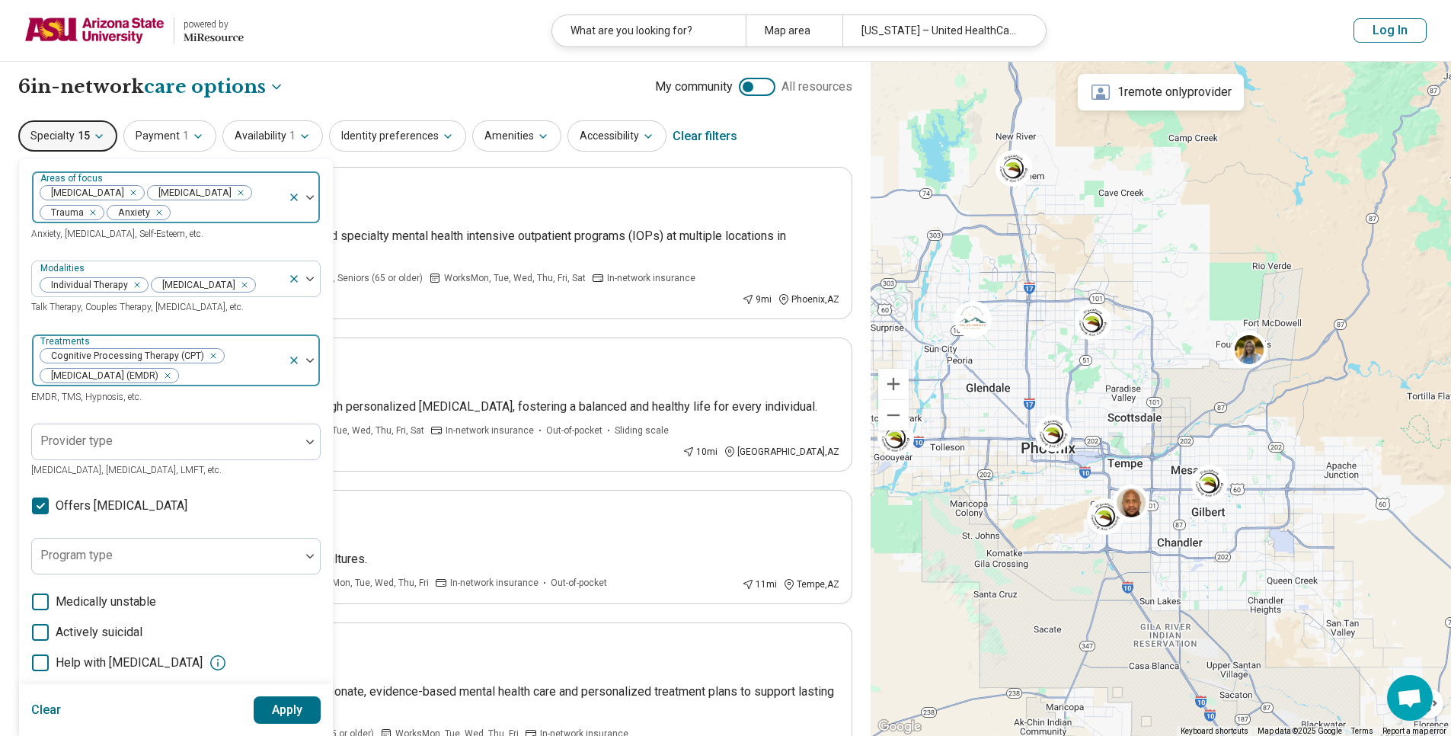
click at [200, 386] on div at bounding box center [231, 375] width 102 height 21
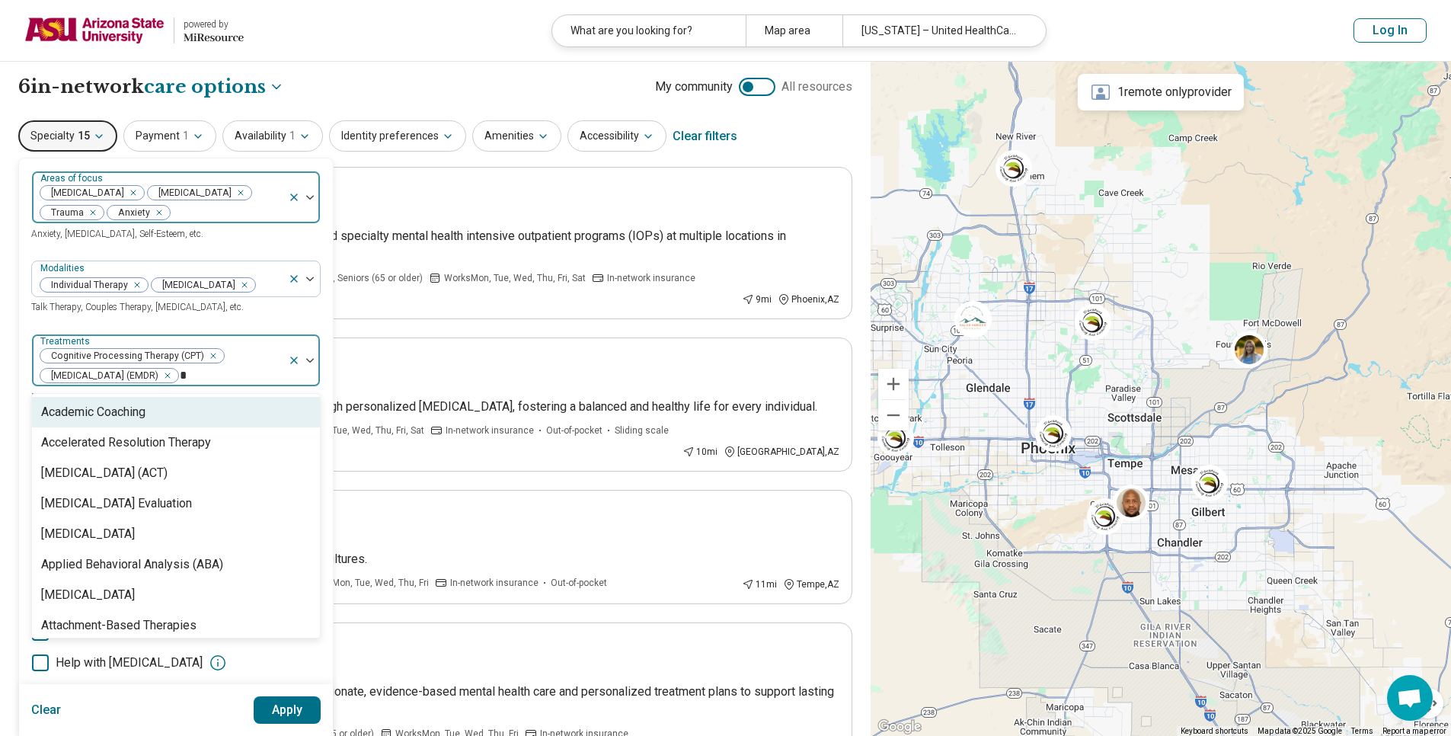
type input "**"
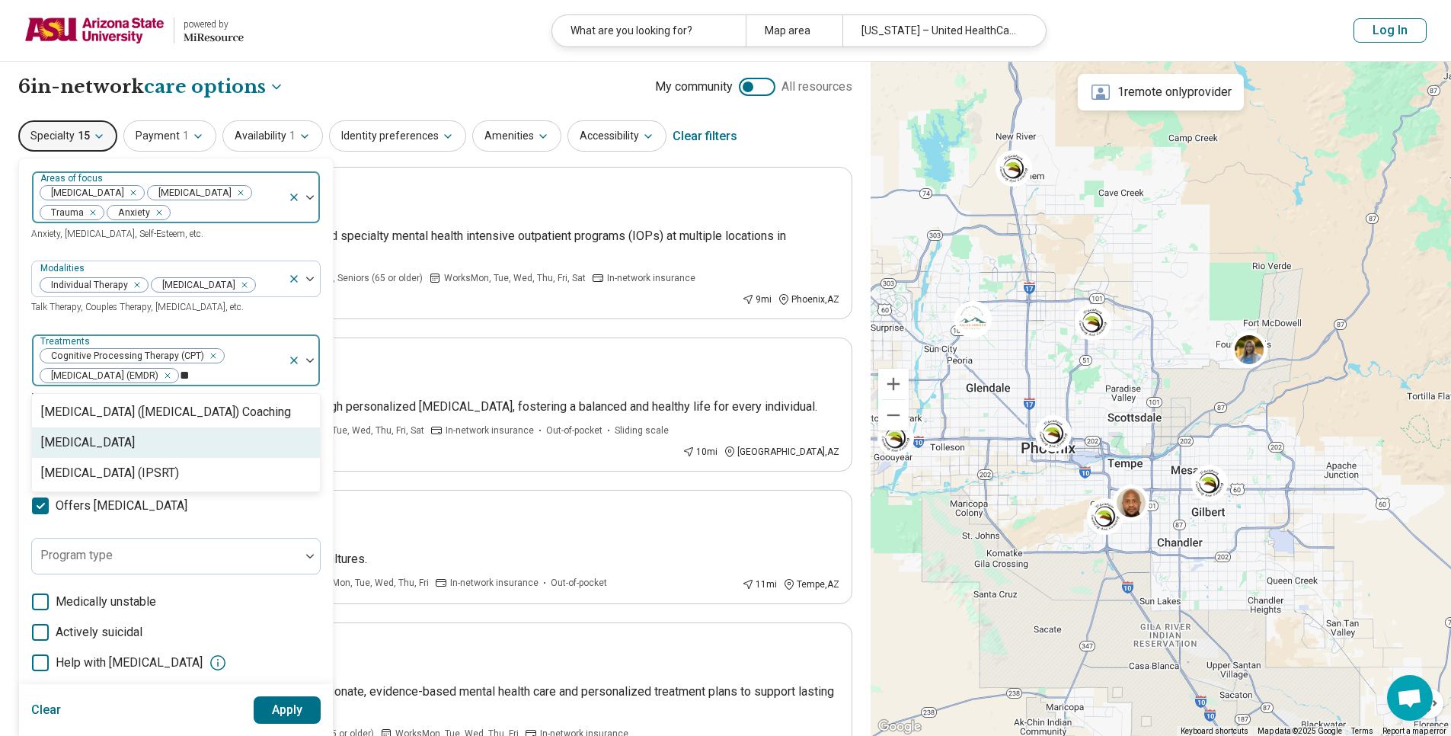
click at [104, 458] on div "Hypnotherapy" at bounding box center [176, 442] width 288 height 30
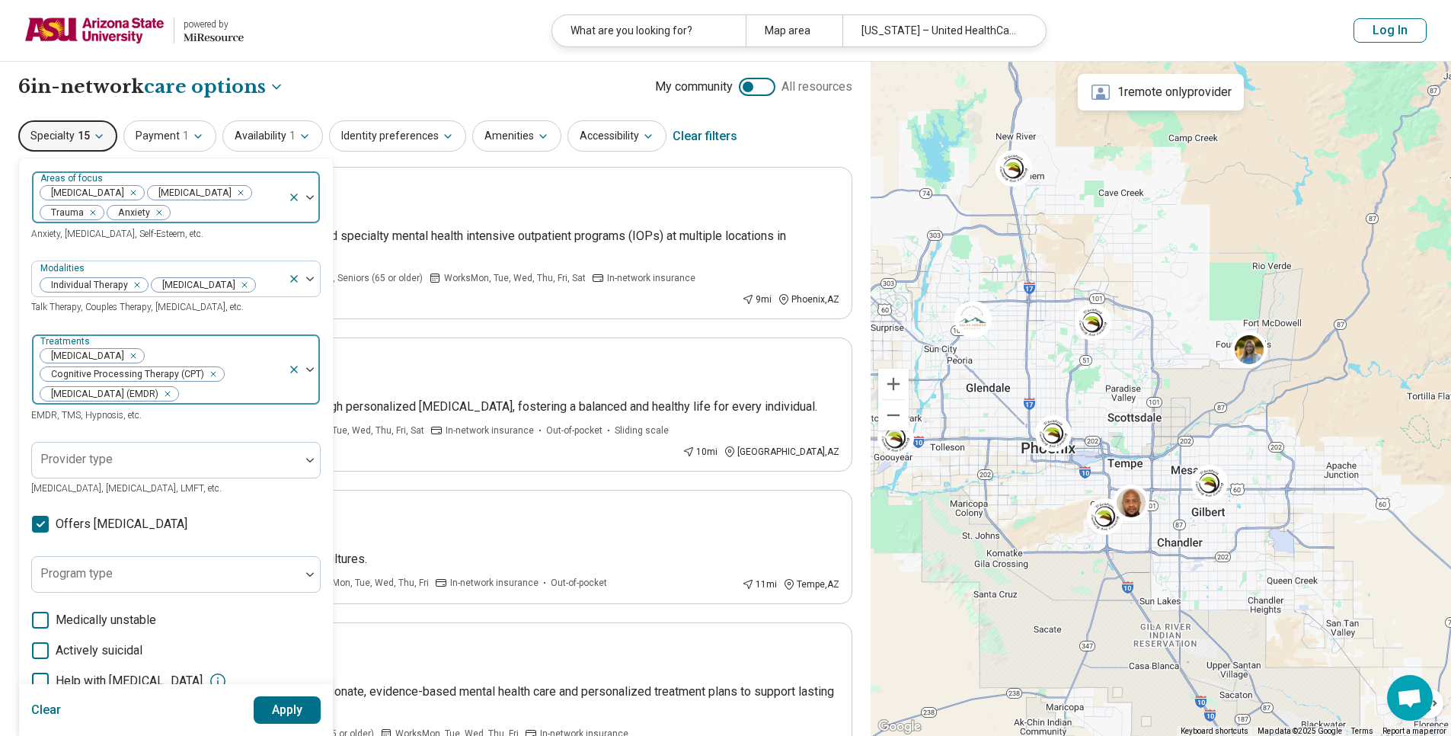
click at [121, 365] on div "Remove [object Object]" at bounding box center [130, 356] width 18 height 18
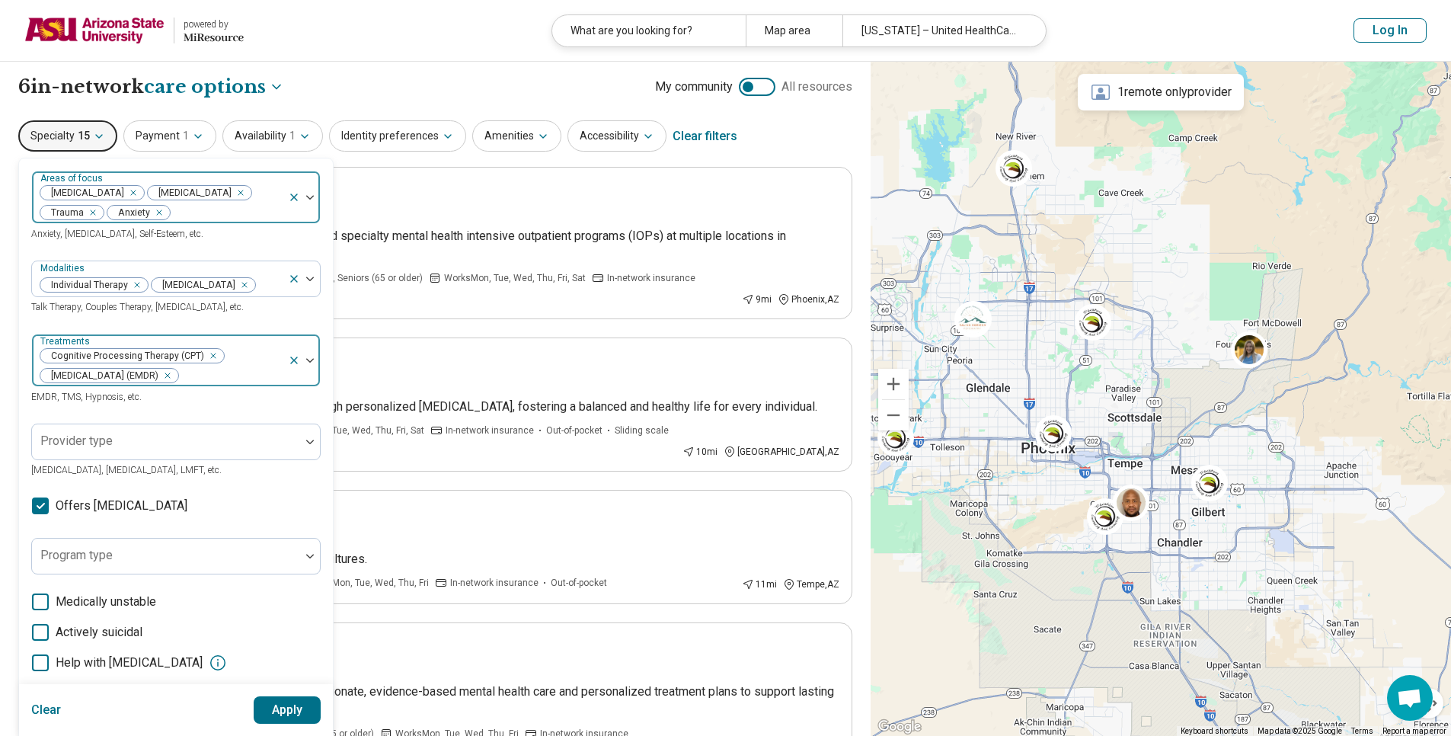
click at [213, 361] on icon "Remove [object Object]" at bounding box center [209, 355] width 11 height 11
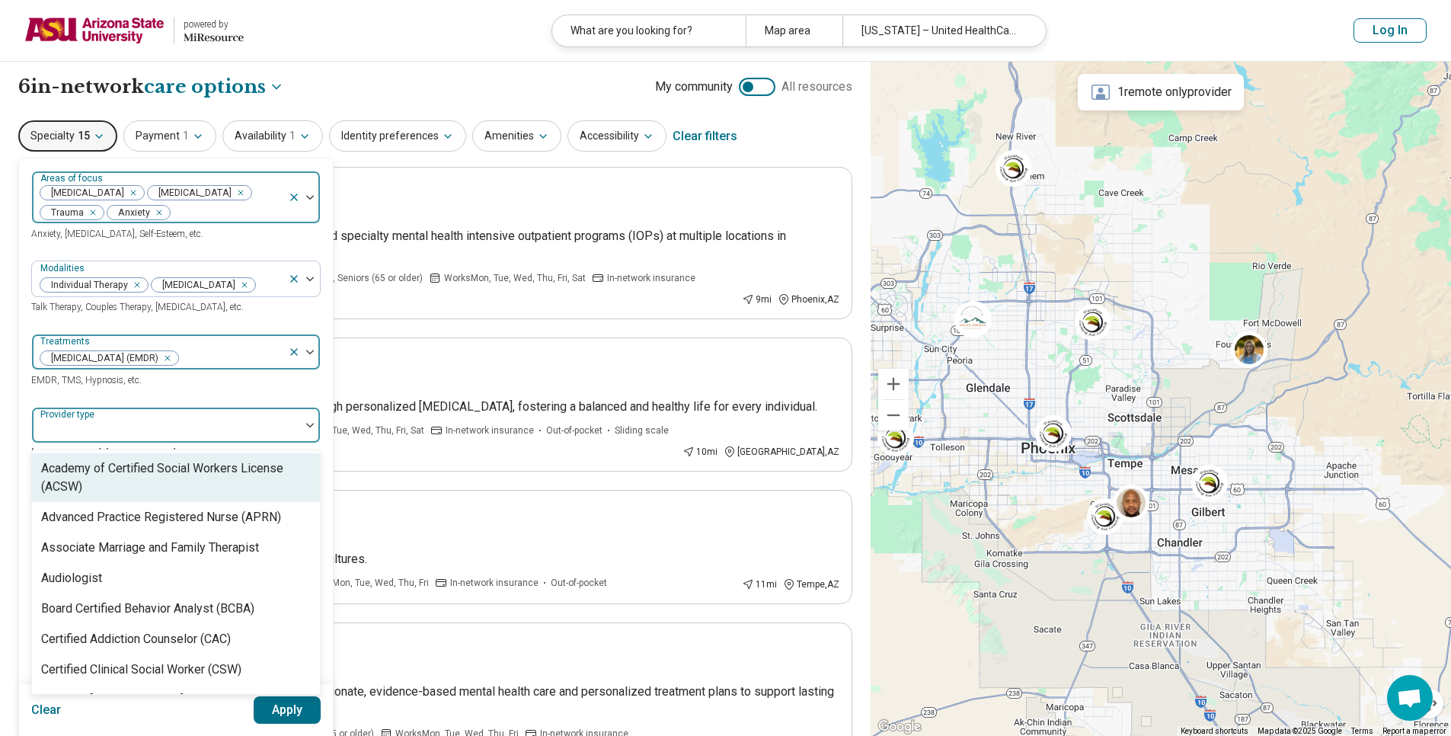
click at [132, 442] on div at bounding box center [166, 431] width 256 height 21
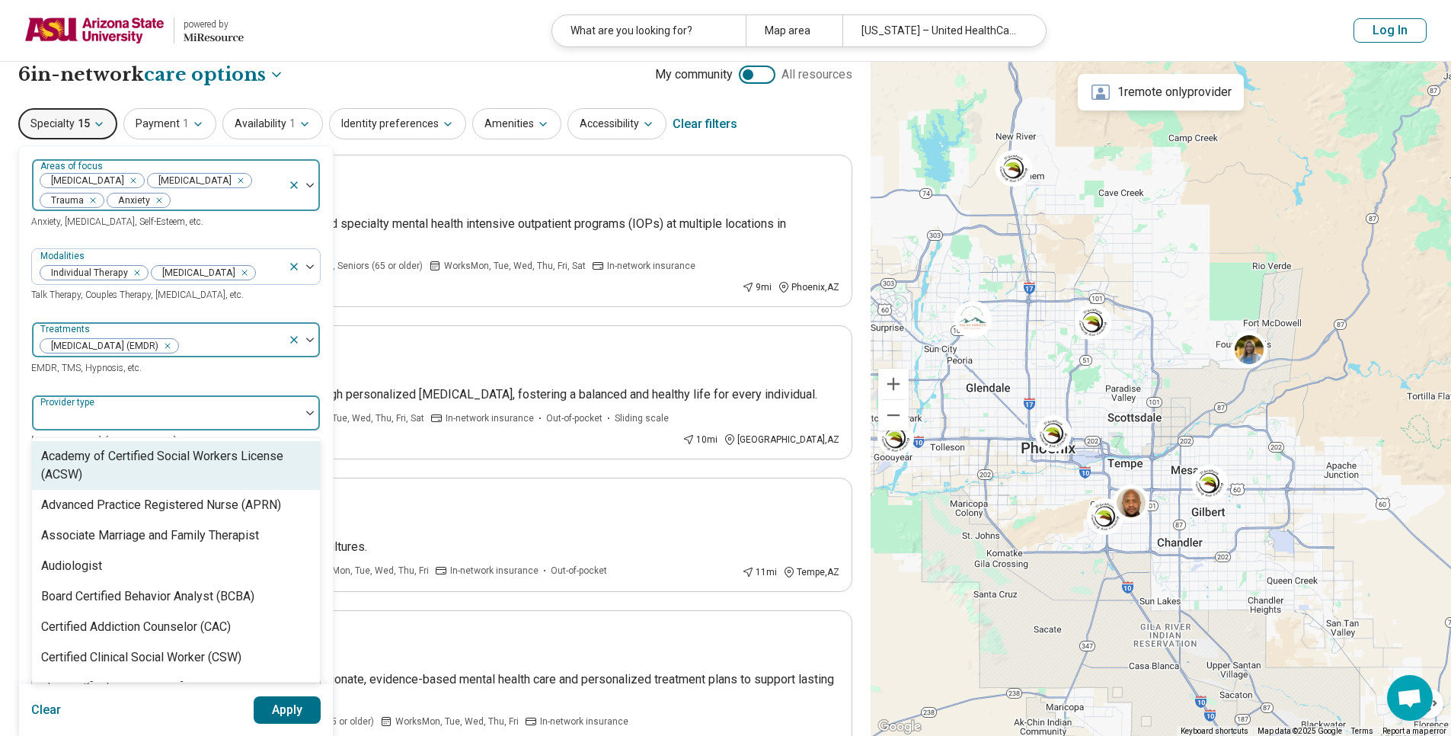
click at [132, 430] on div at bounding box center [166, 418] width 256 height 21
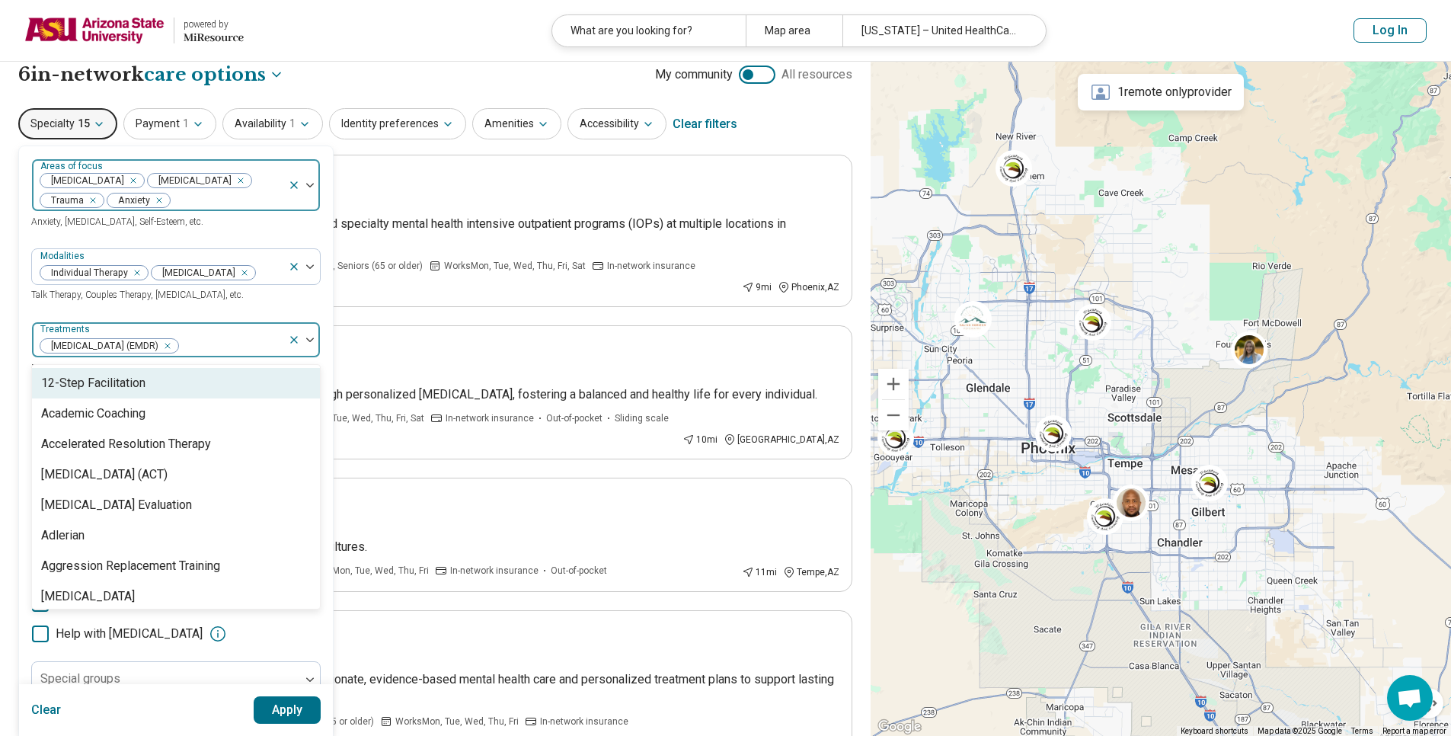
click at [180, 357] on div at bounding box center [231, 345] width 102 height 21
type input "*"
type input "***"
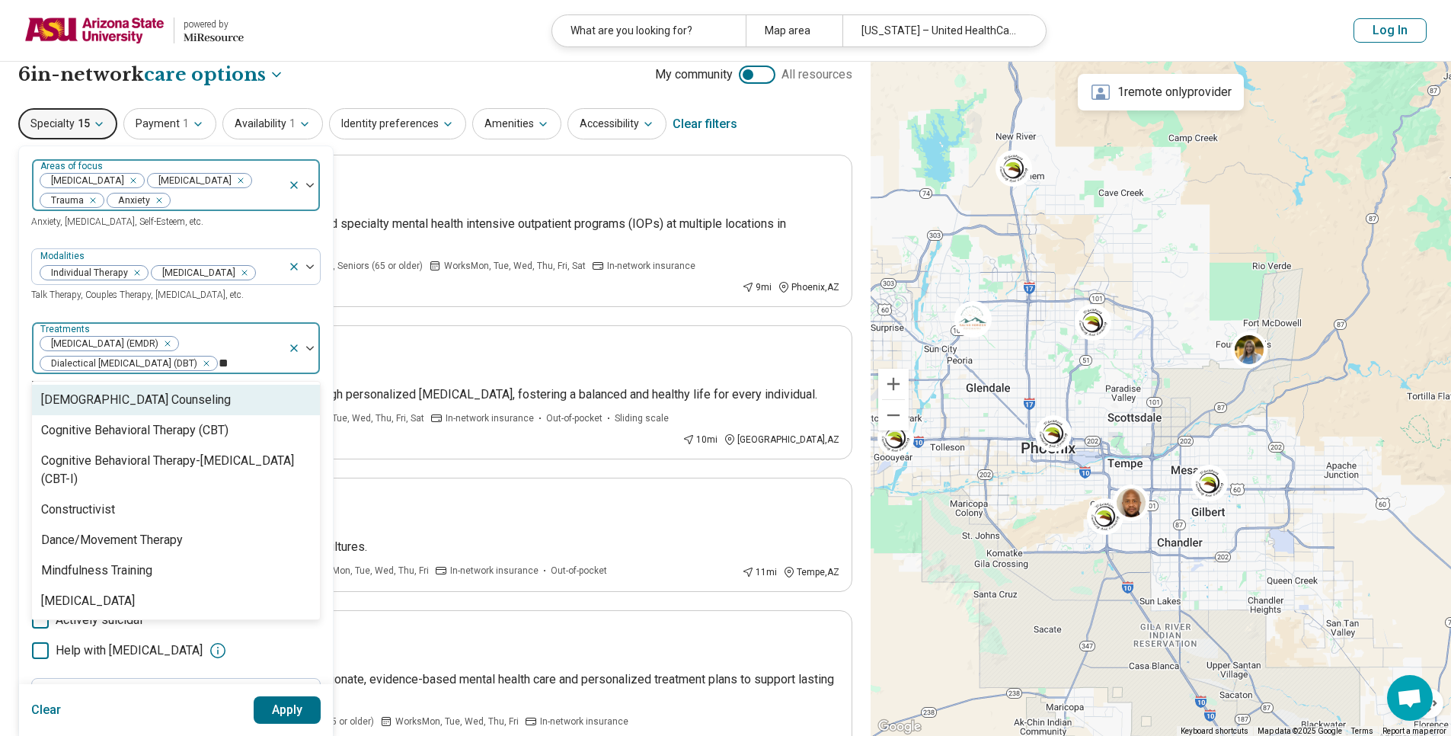
type input "***"
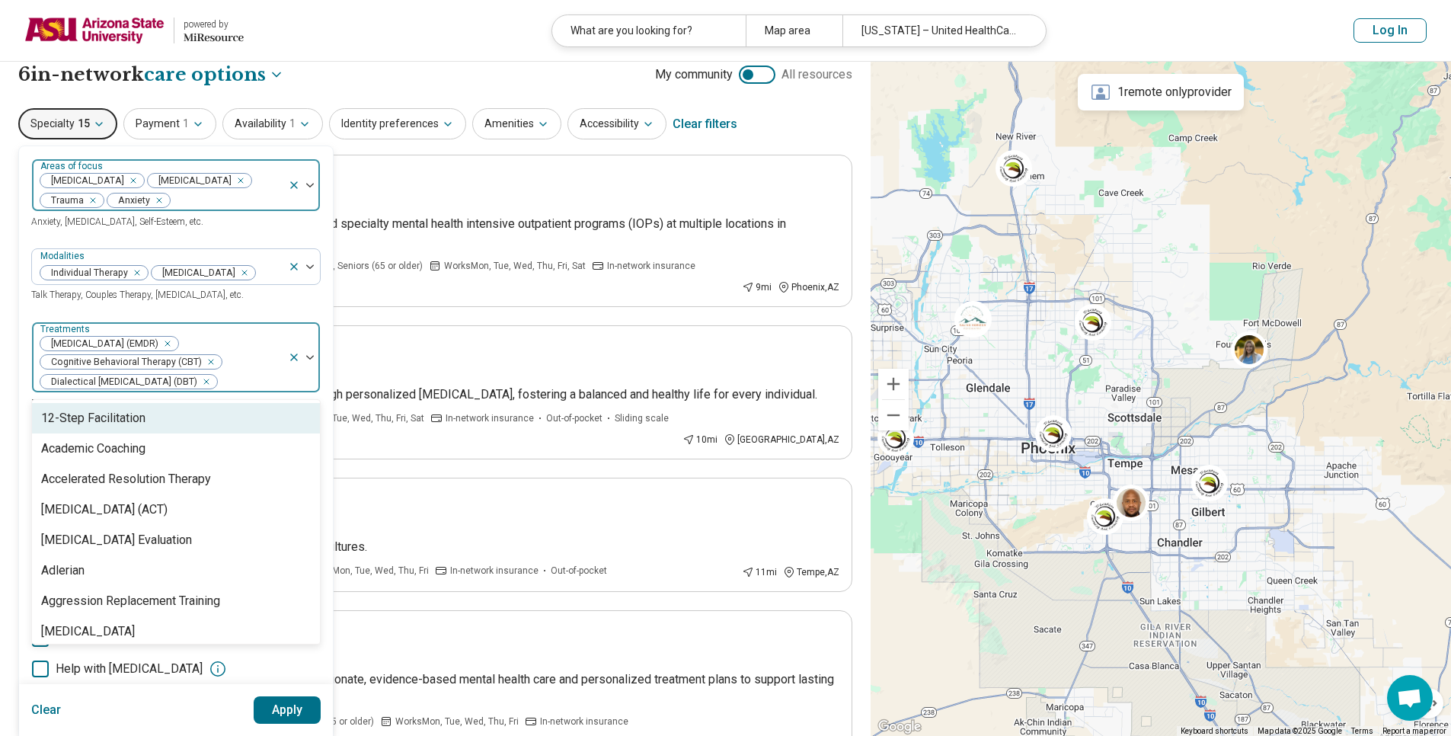
click at [46, 303] on div "Modalities Individual Therapy Medication Management Talk Therapy, Couples Thera…" at bounding box center [176, 275] width 290 height 55
click at [240, 392] on div at bounding box center [250, 381] width 63 height 21
type input "***"
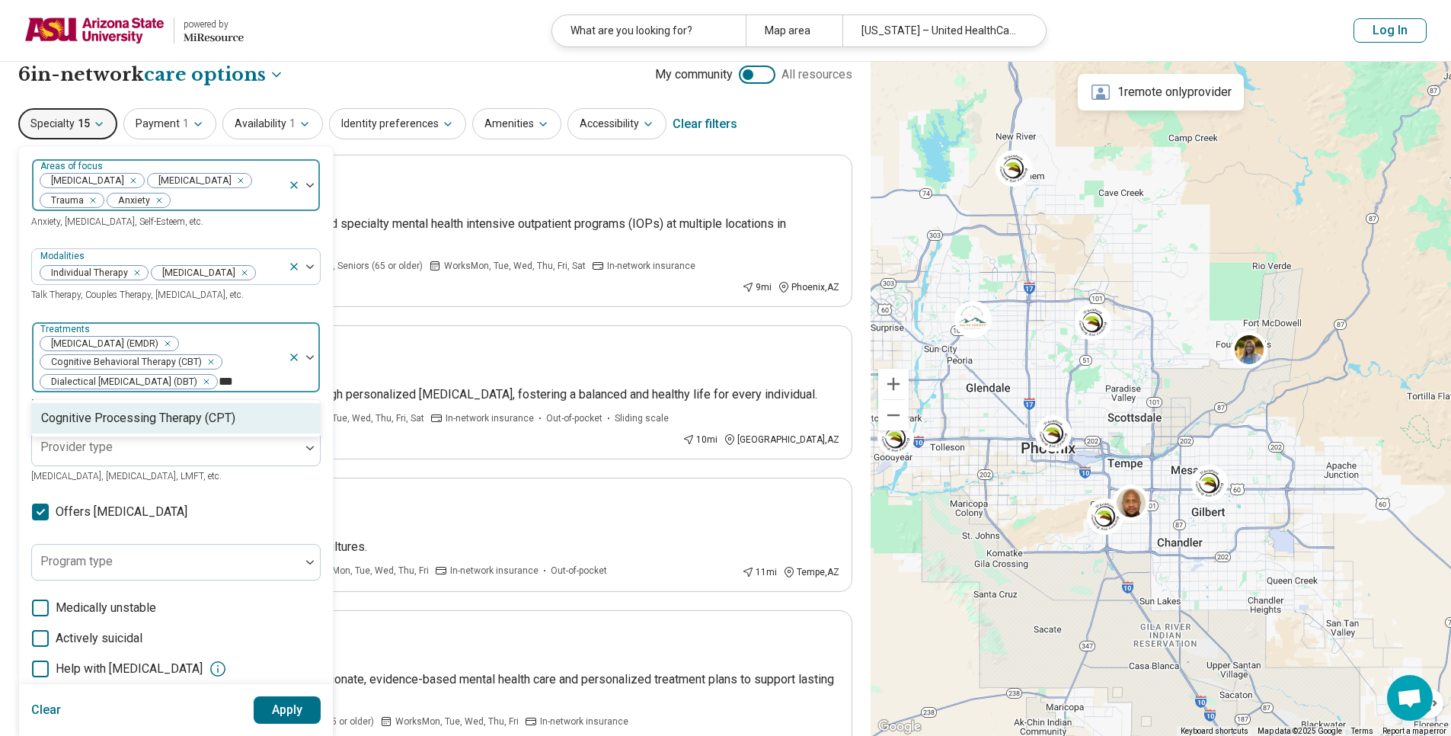
click at [152, 434] on div "Cognitive Processing Therapy (CPT)" at bounding box center [176, 418] width 288 height 30
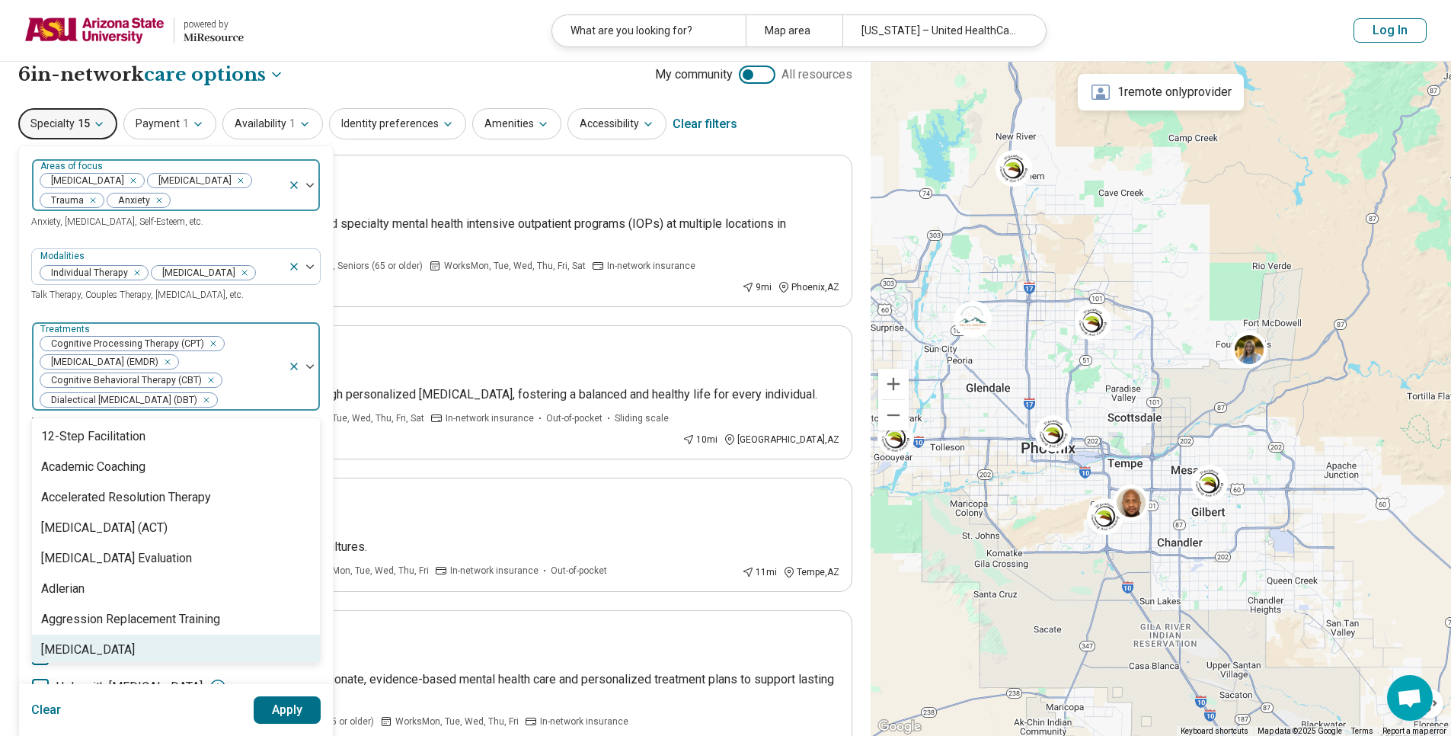
click at [264, 713] on button "Apply" at bounding box center [288, 709] width 68 height 27
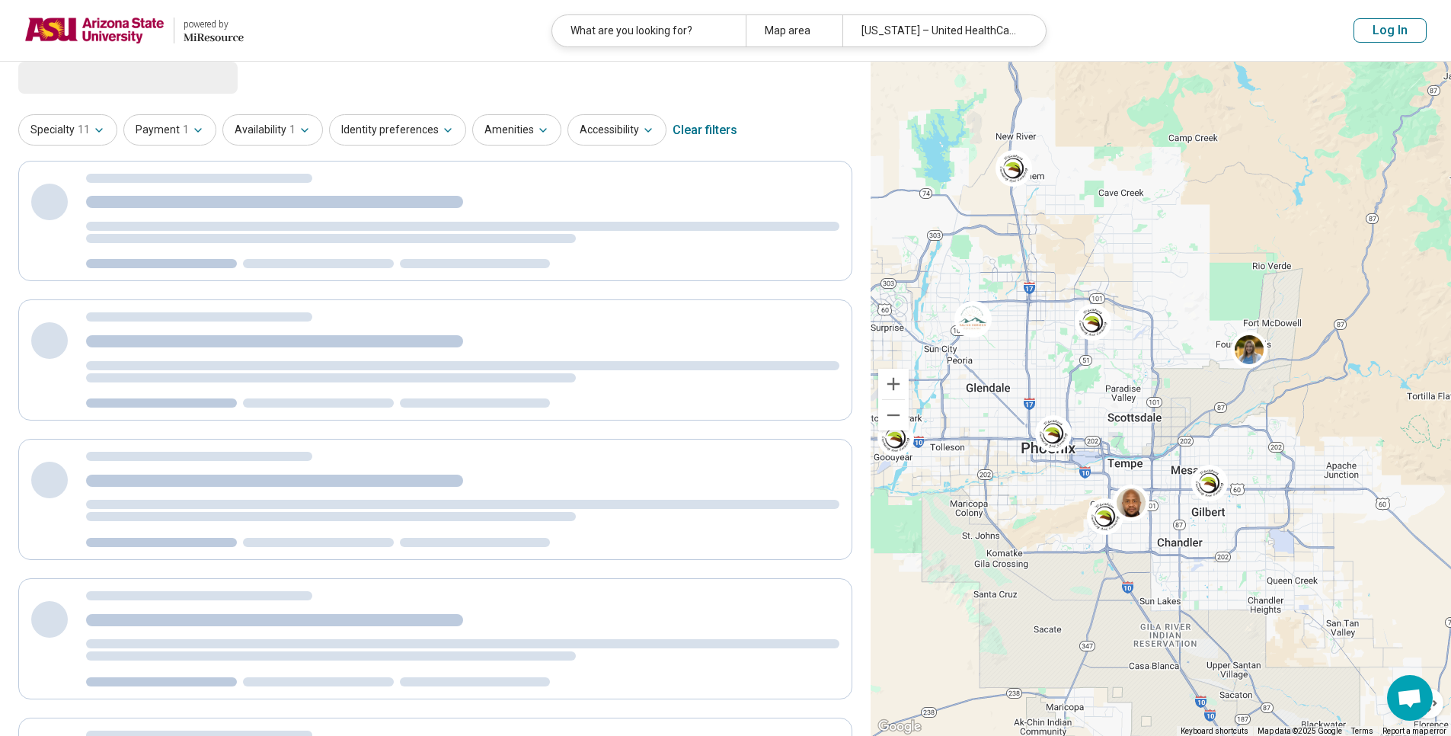
scroll to position [0, 0]
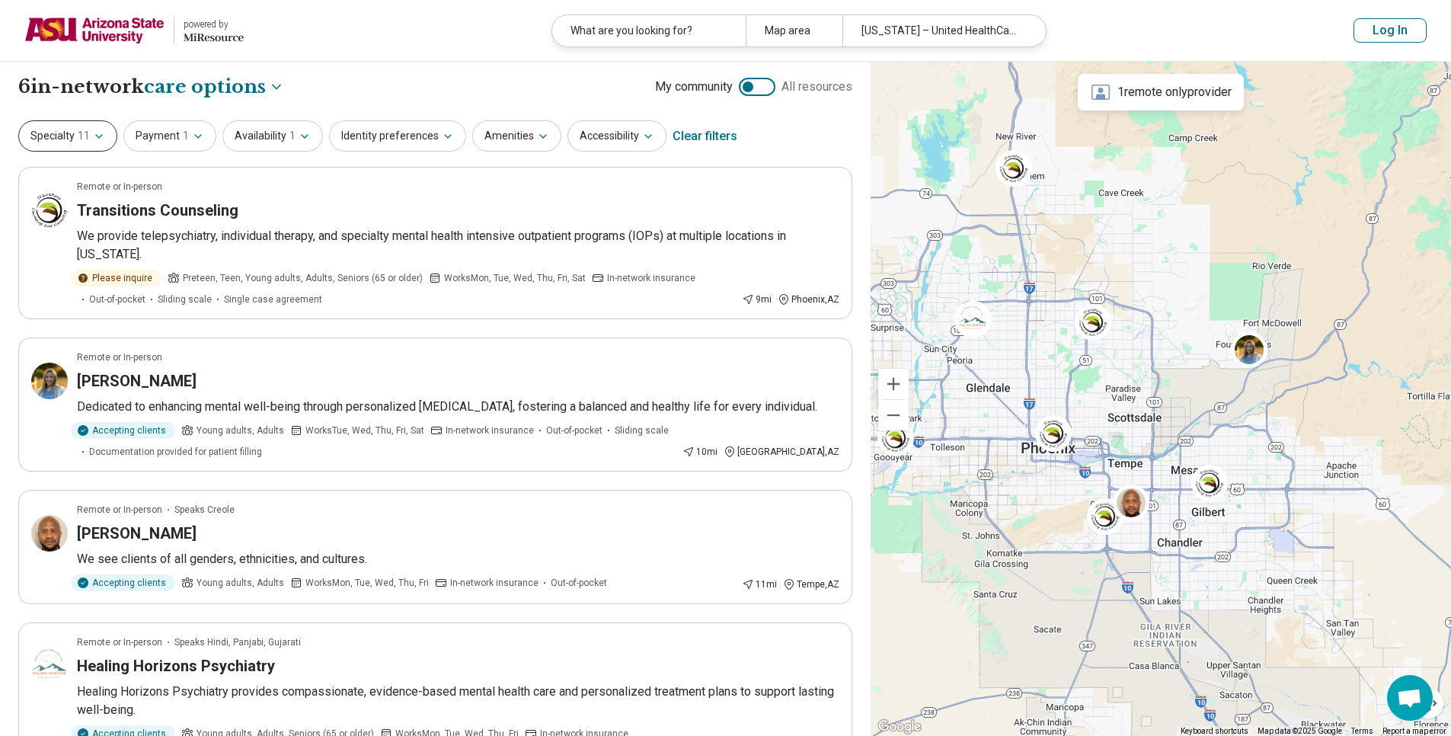
click at [85, 145] on button "Specialty 11" at bounding box center [67, 135] width 99 height 31
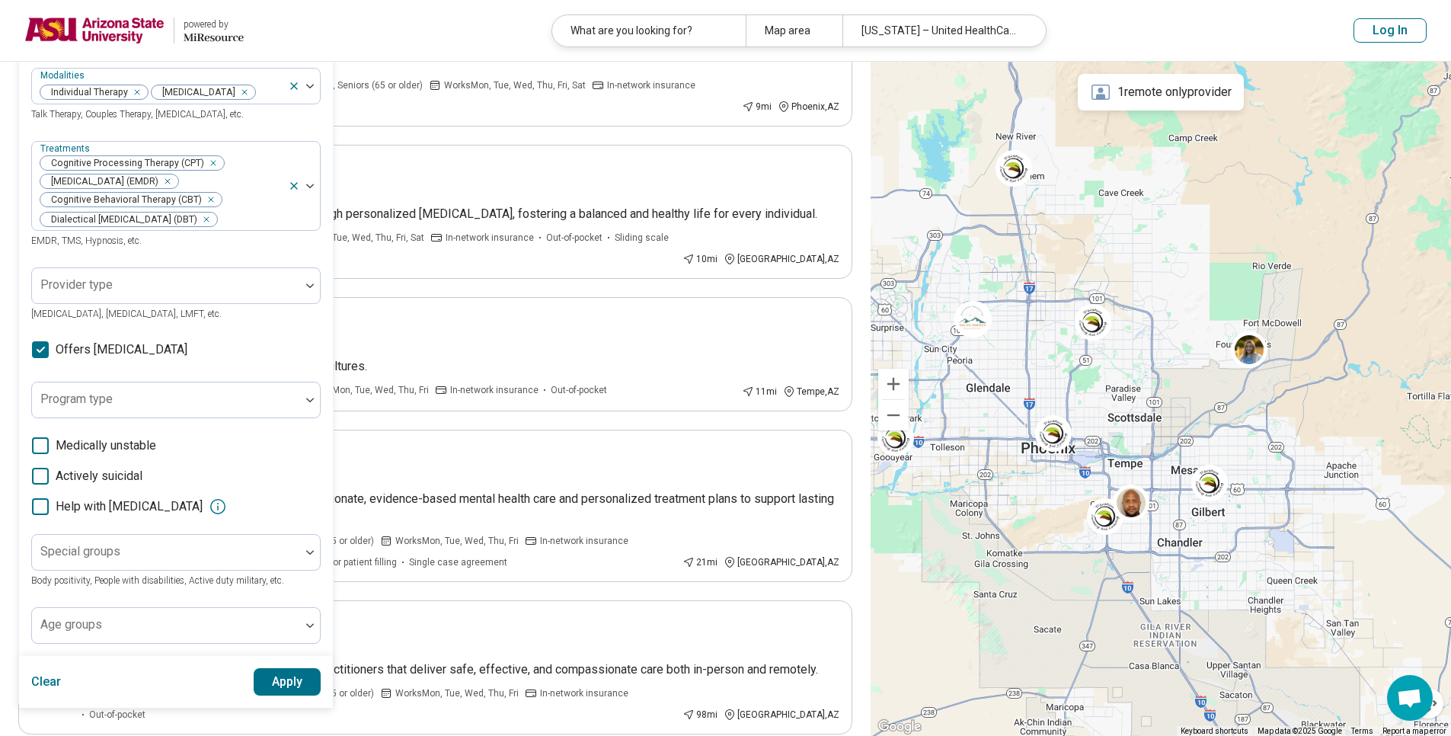
scroll to position [183, 0]
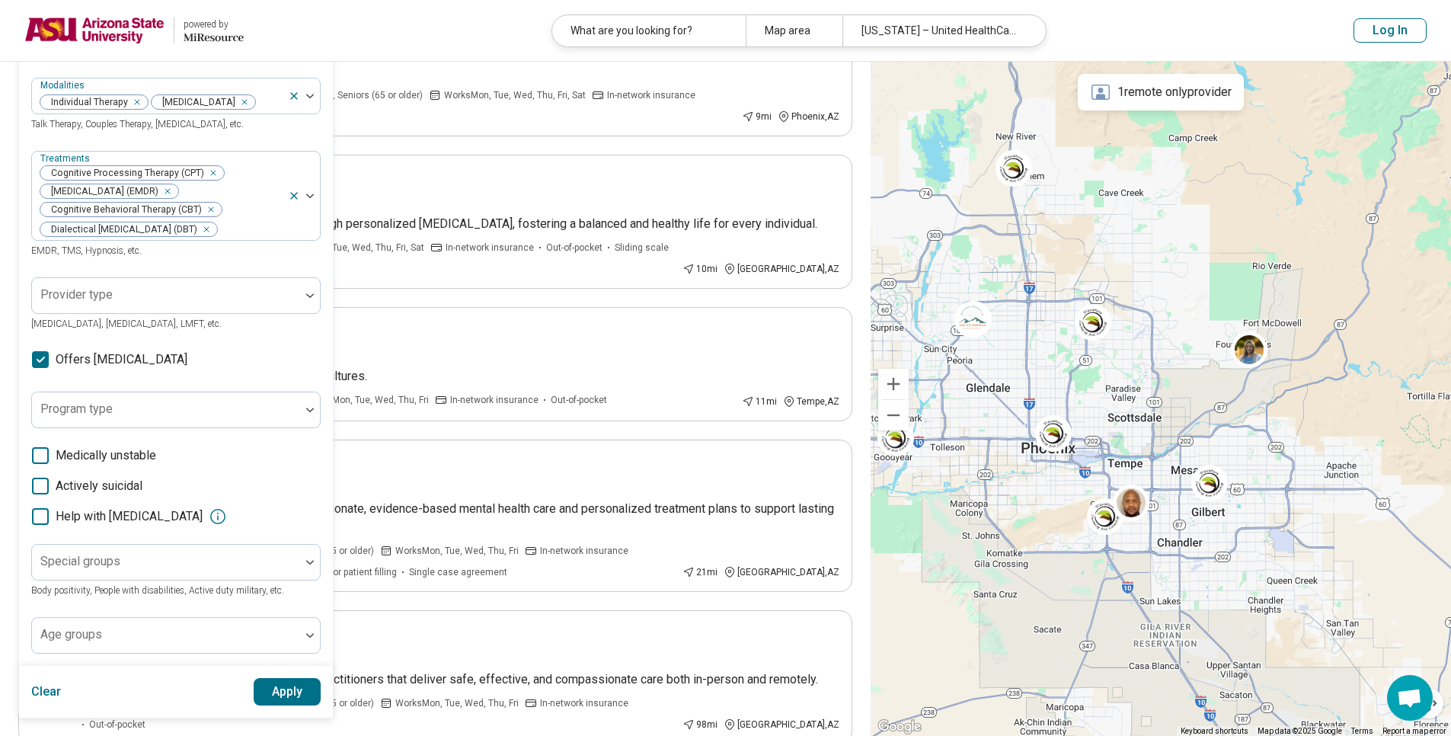
click at [394, 33] on header "powered by Miresource logo What are you looking for? Map area Arizona – United …" at bounding box center [725, 31] width 1451 height 62
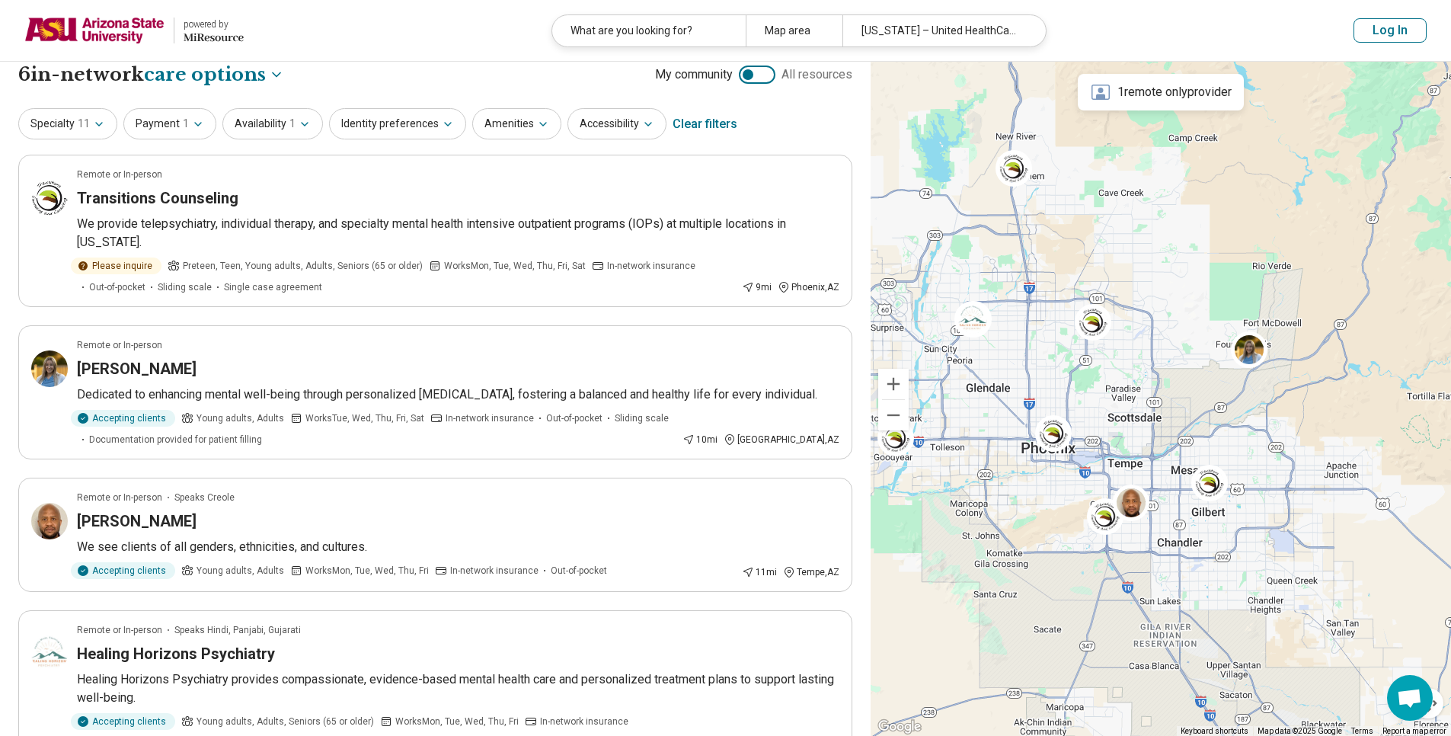
scroll to position [0, 0]
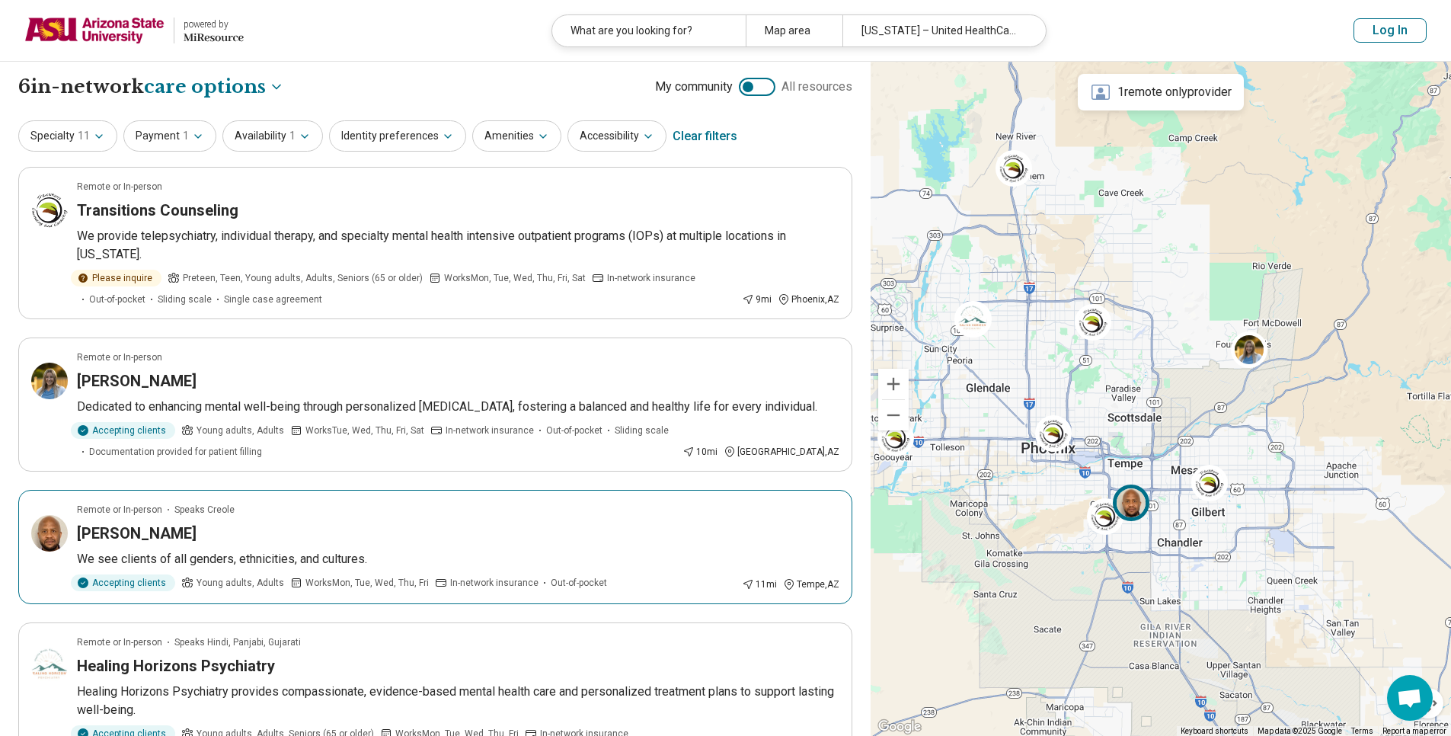
drag, startPoint x: 369, startPoint y: 546, endPoint x: 297, endPoint y: 545, distance: 71.6
click at [297, 544] on div "Benitho Louissaint" at bounding box center [458, 533] width 763 height 21
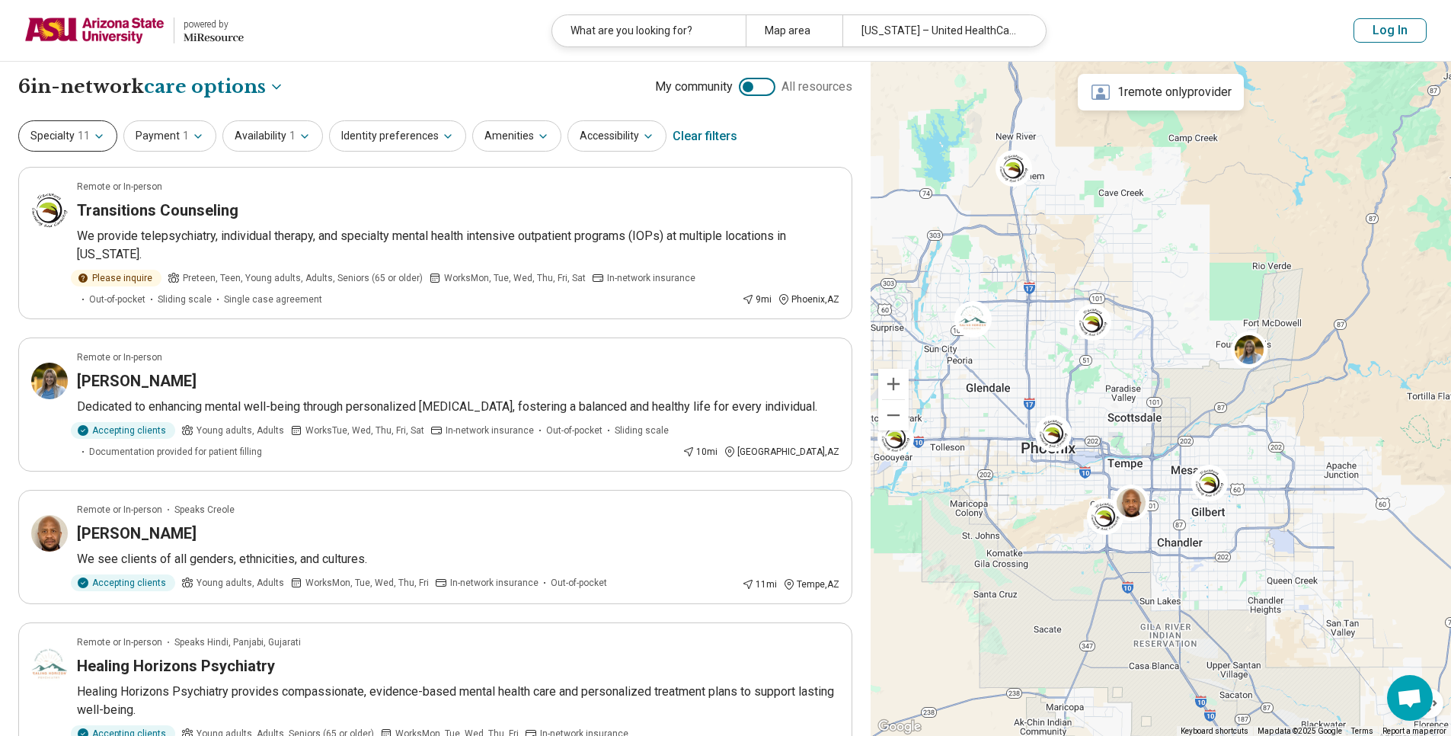
click at [78, 133] on span "11" at bounding box center [84, 136] width 12 height 16
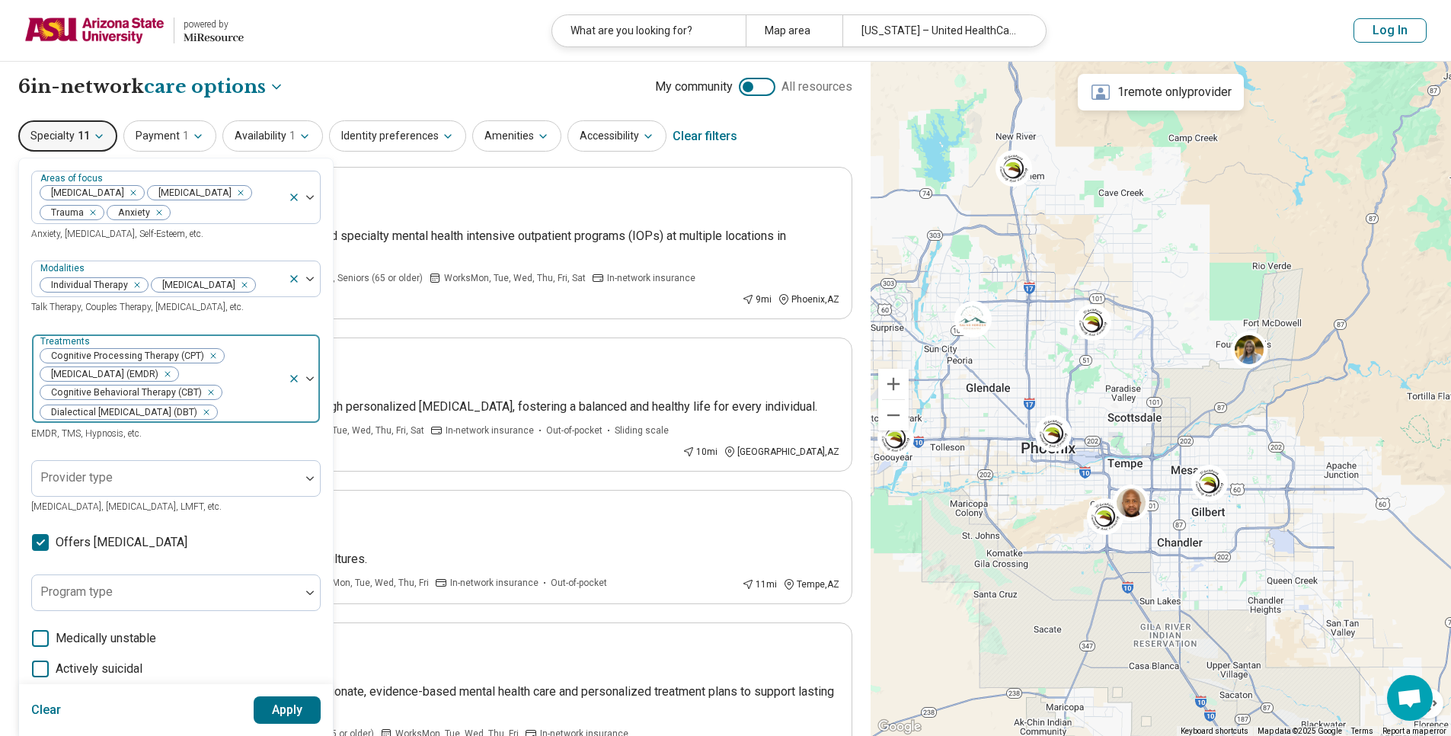
click at [213, 365] on div "Remove [object Object]" at bounding box center [210, 356] width 18 height 18
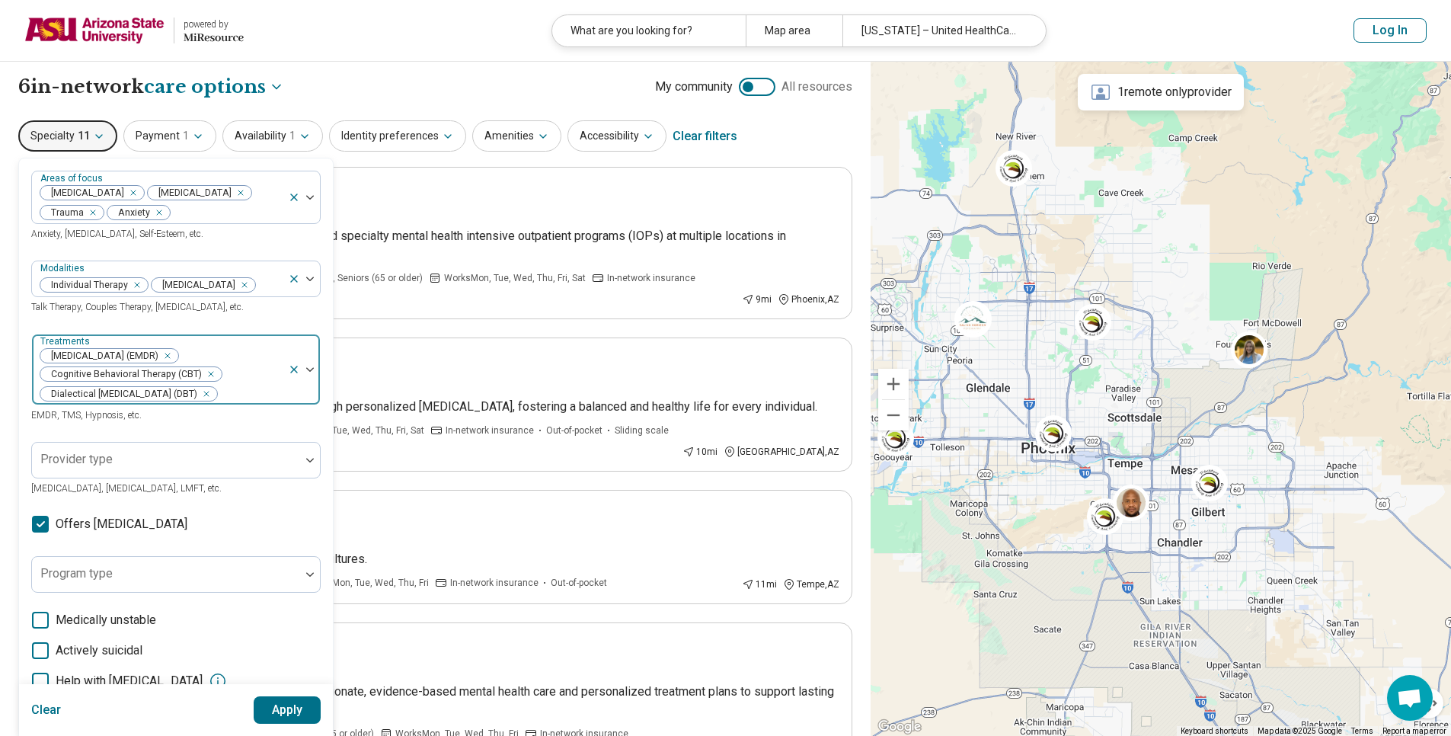
click at [211, 383] on div "Remove [object Object]" at bounding box center [208, 374] width 18 height 18
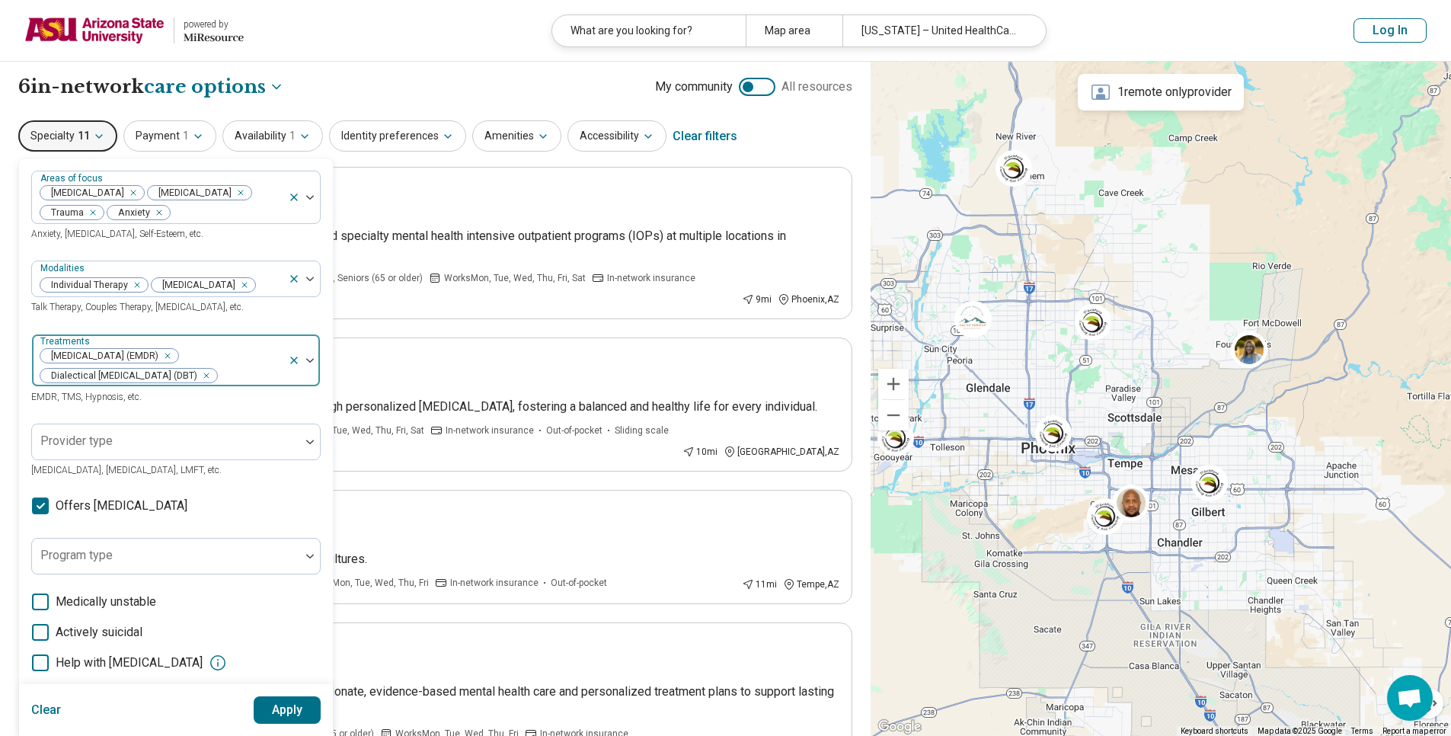
click at [211, 385] on div "Remove [object Object]" at bounding box center [203, 375] width 18 height 18
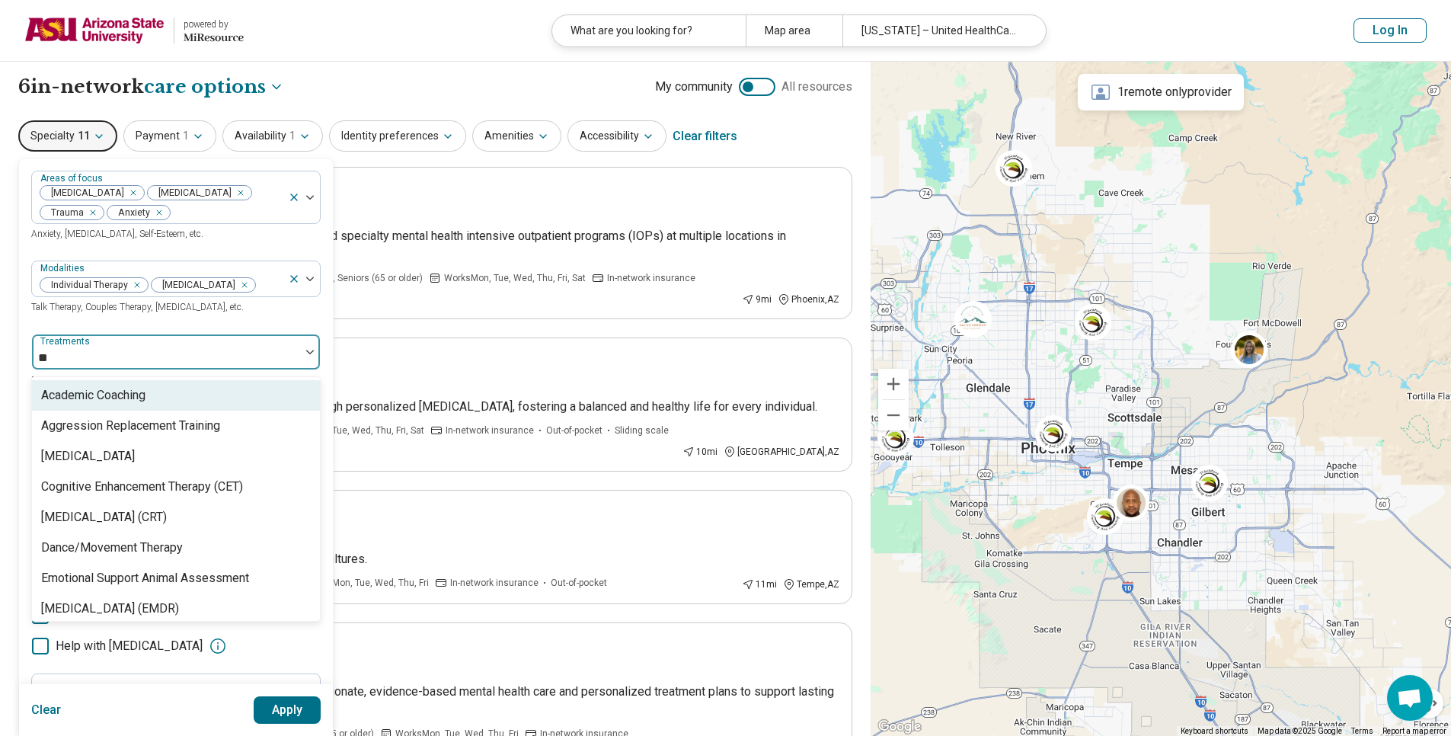
type input "***"
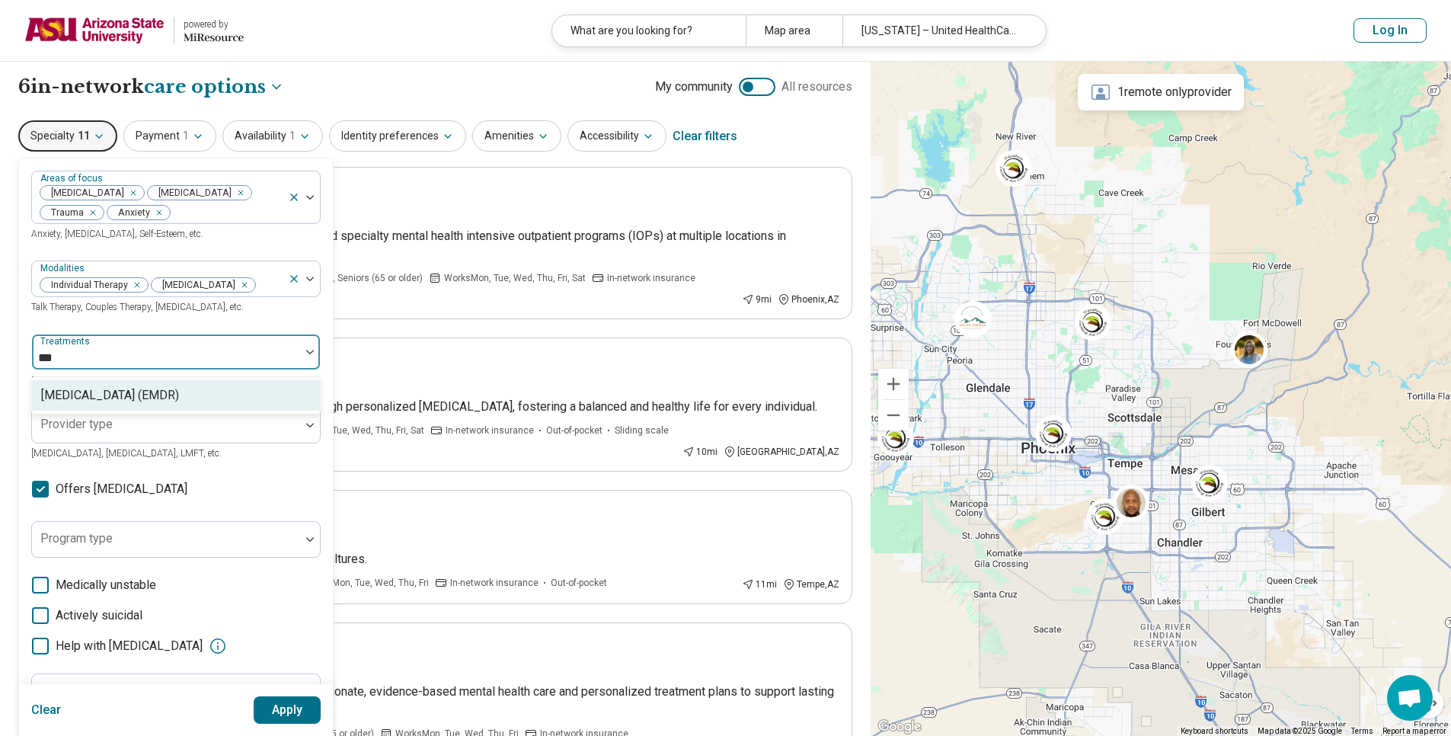
click at [157, 405] on div "[MEDICAL_DATA] (EMDR)" at bounding box center [110, 395] width 138 height 18
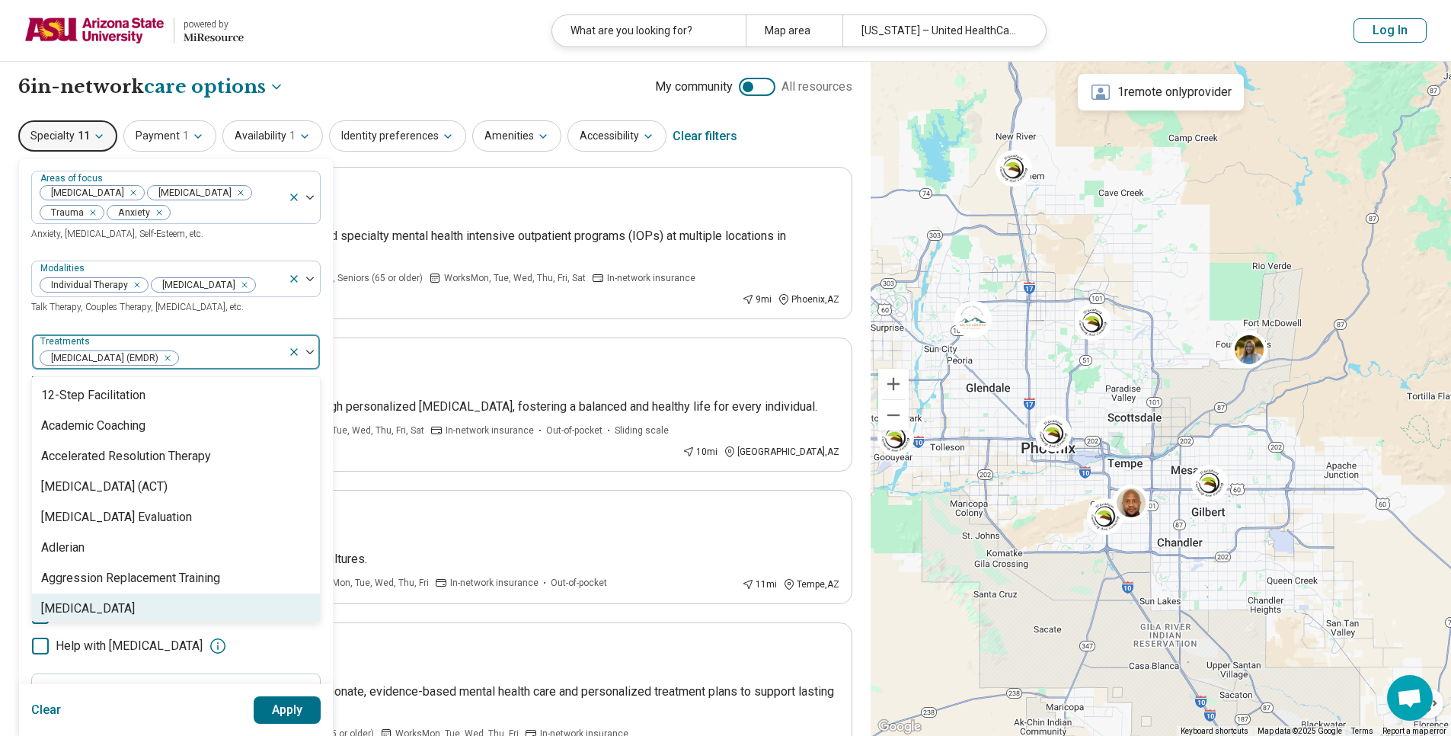
click at [284, 715] on button "Apply" at bounding box center [288, 709] width 68 height 27
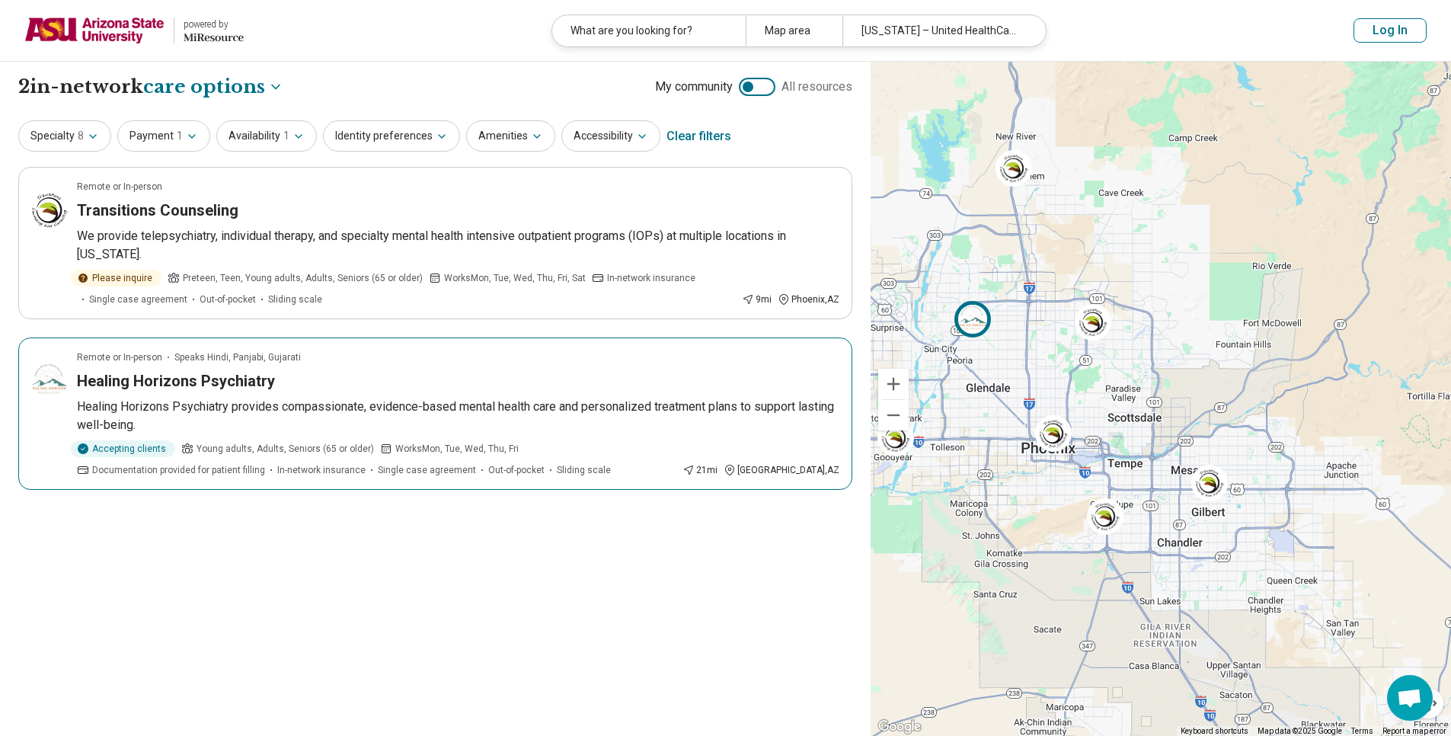
click at [513, 381] on div "Healing Horizons Psychiatry" at bounding box center [458, 380] width 763 height 21
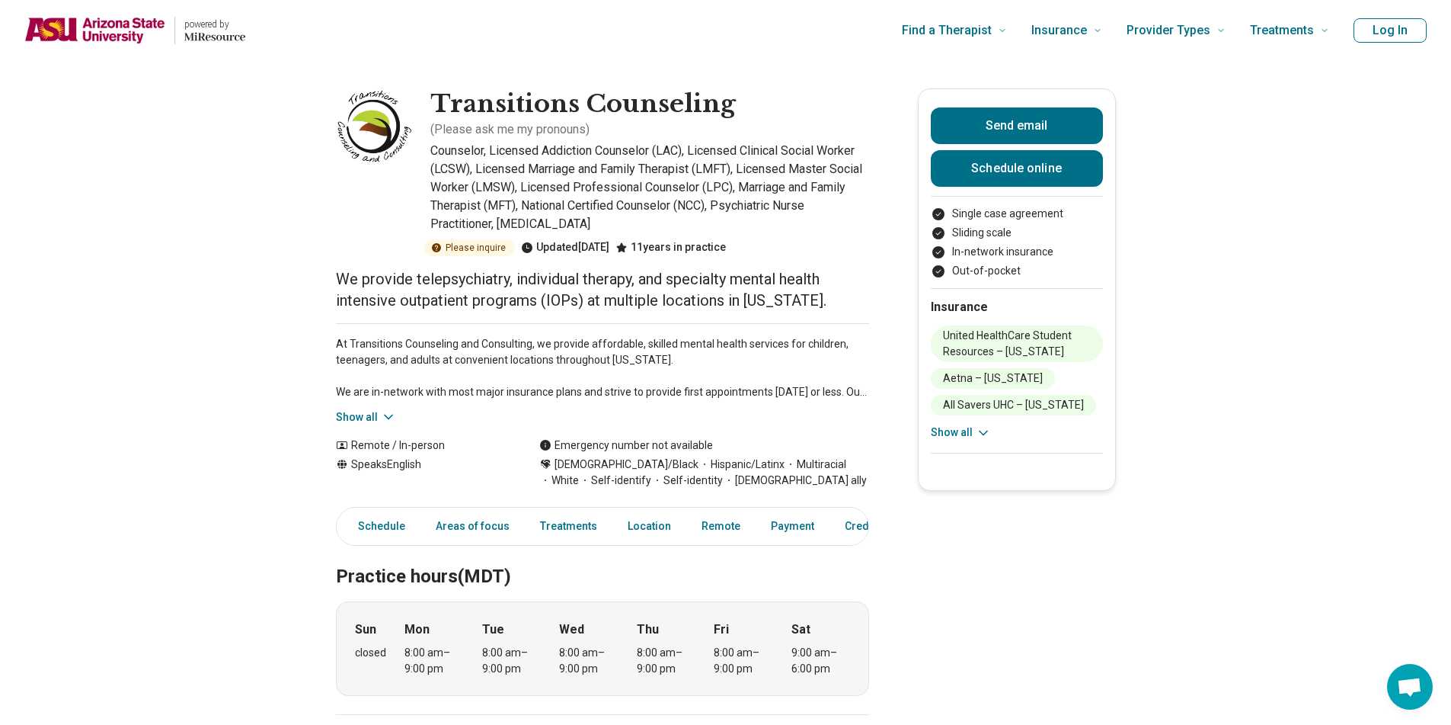
click at [371, 406] on div "At Transitions Counseling and Consulting, we provide affordable, skilled mental…" at bounding box center [602, 374] width 533 height 102
click at [381, 419] on button "Show all" at bounding box center [366, 417] width 60 height 16
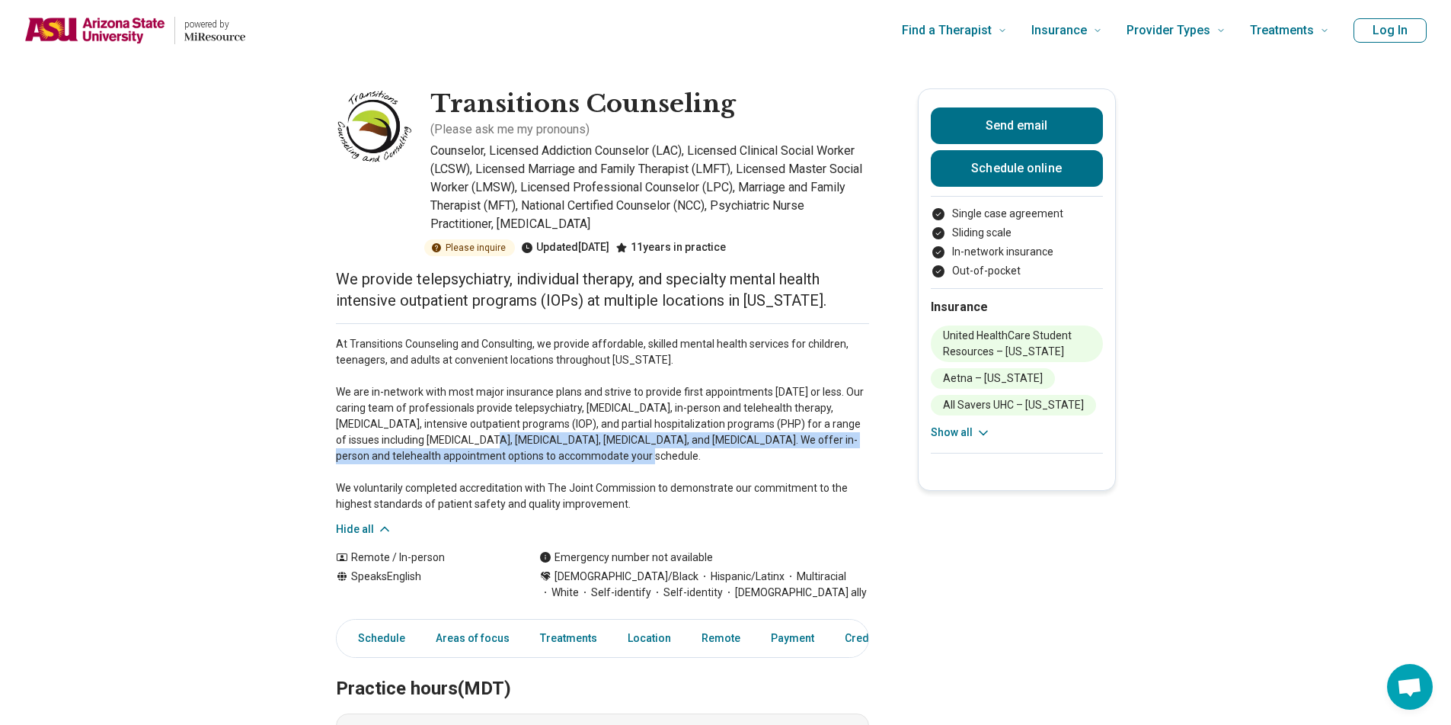
drag, startPoint x: 472, startPoint y: 433, endPoint x: 568, endPoint y: 469, distance: 103.4
click at [568, 469] on p "At Transitions Counseling and Consulting, we provide affordable, skilled mental…" at bounding box center [602, 424] width 533 height 176
click at [546, 457] on p "At Transitions Counseling and Consulting, we provide affordable, skilled mental…" at bounding box center [602, 424] width 533 height 176
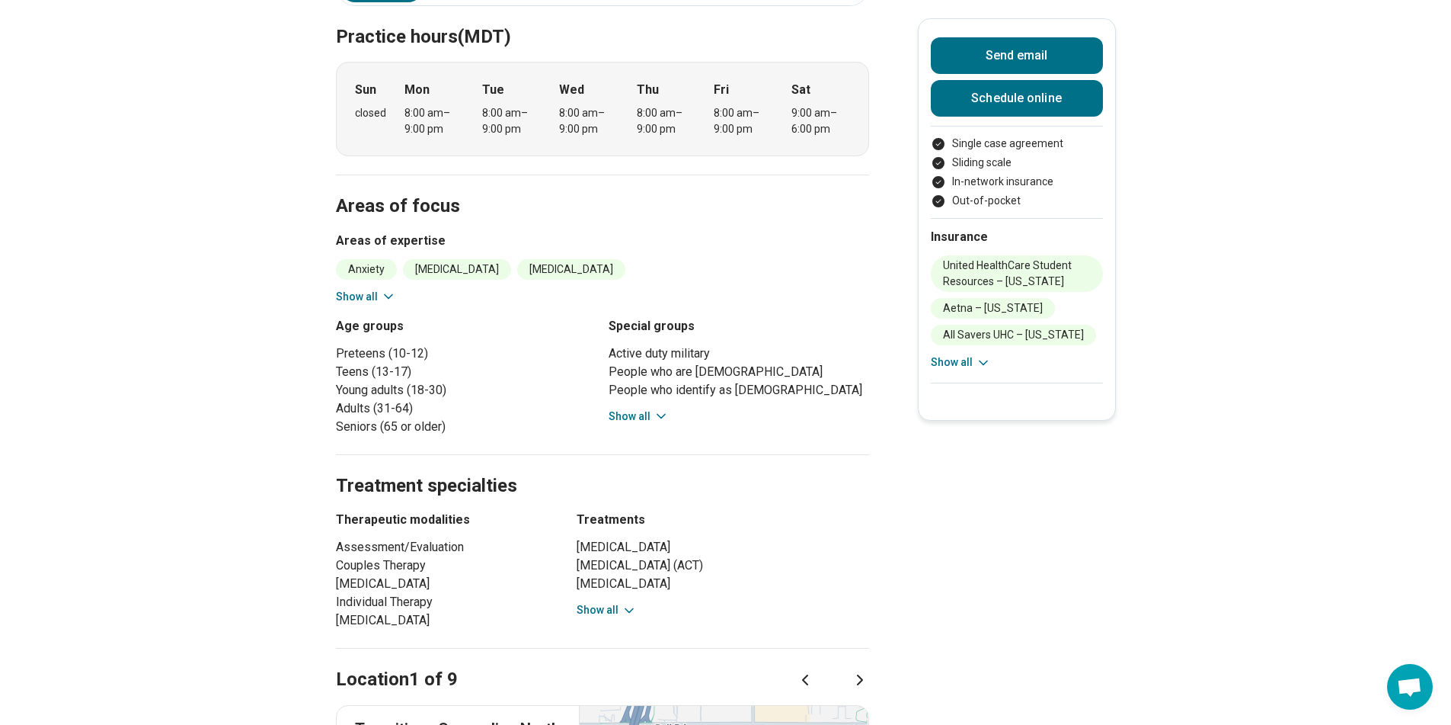
scroll to position [655, 0]
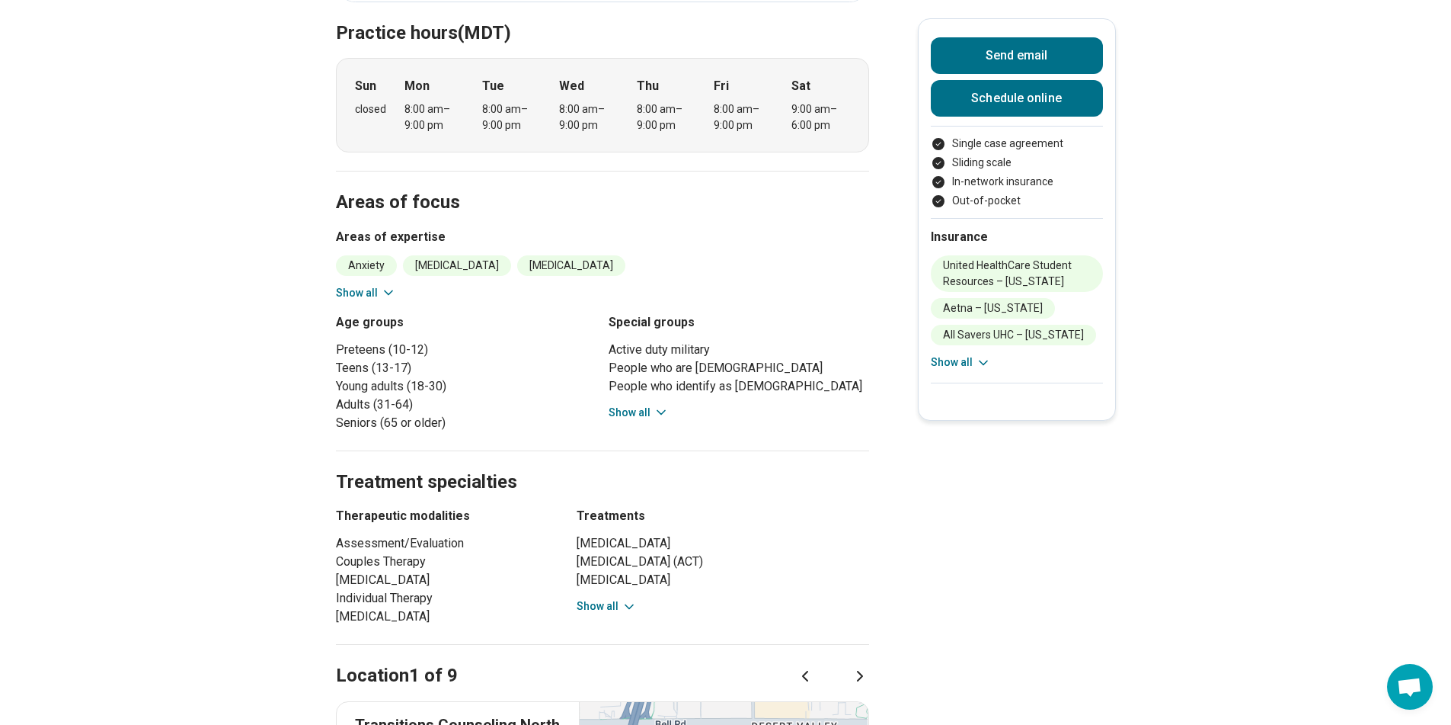
click at [621, 602] on button "Show all" at bounding box center [607, 606] width 60 height 16
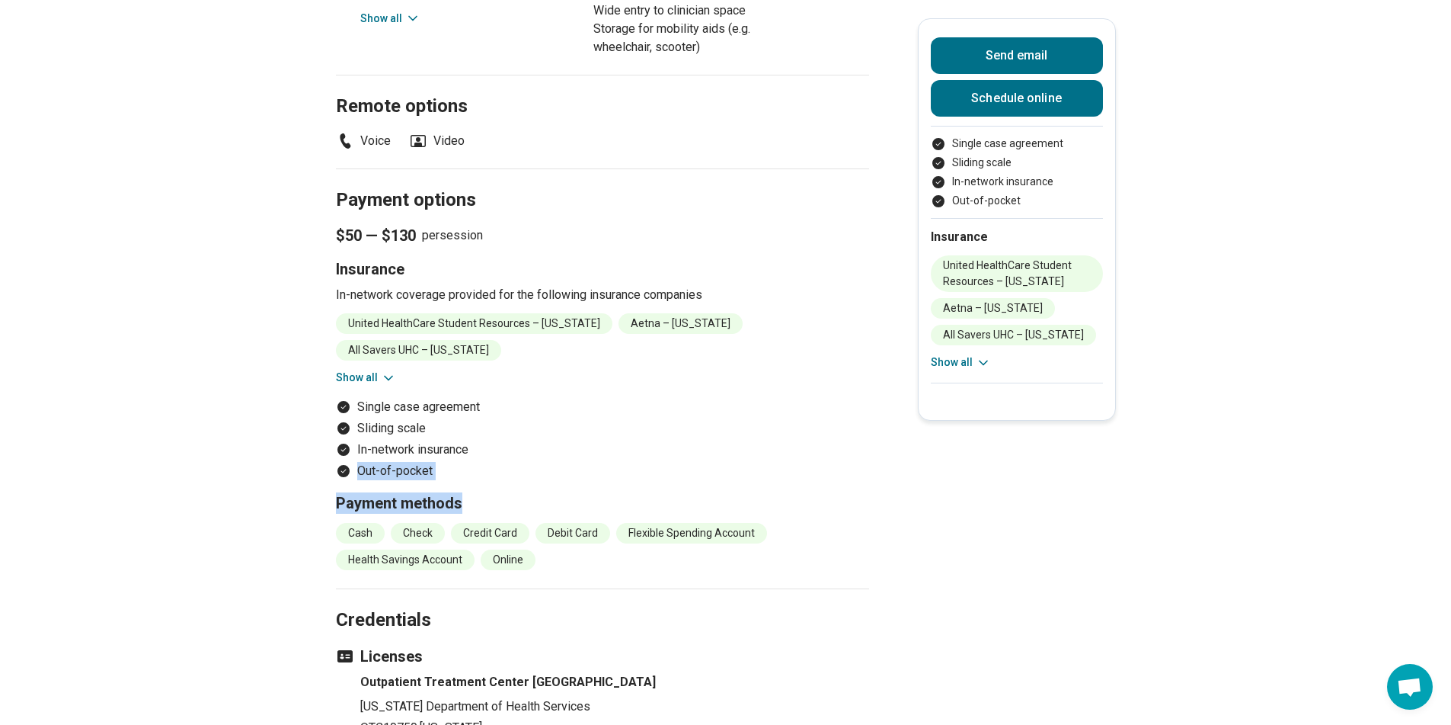
scroll to position [1757, 5]
drag, startPoint x: 1440, startPoint y: 436, endPoint x: 1426, endPoint y: 542, distance: 107.5
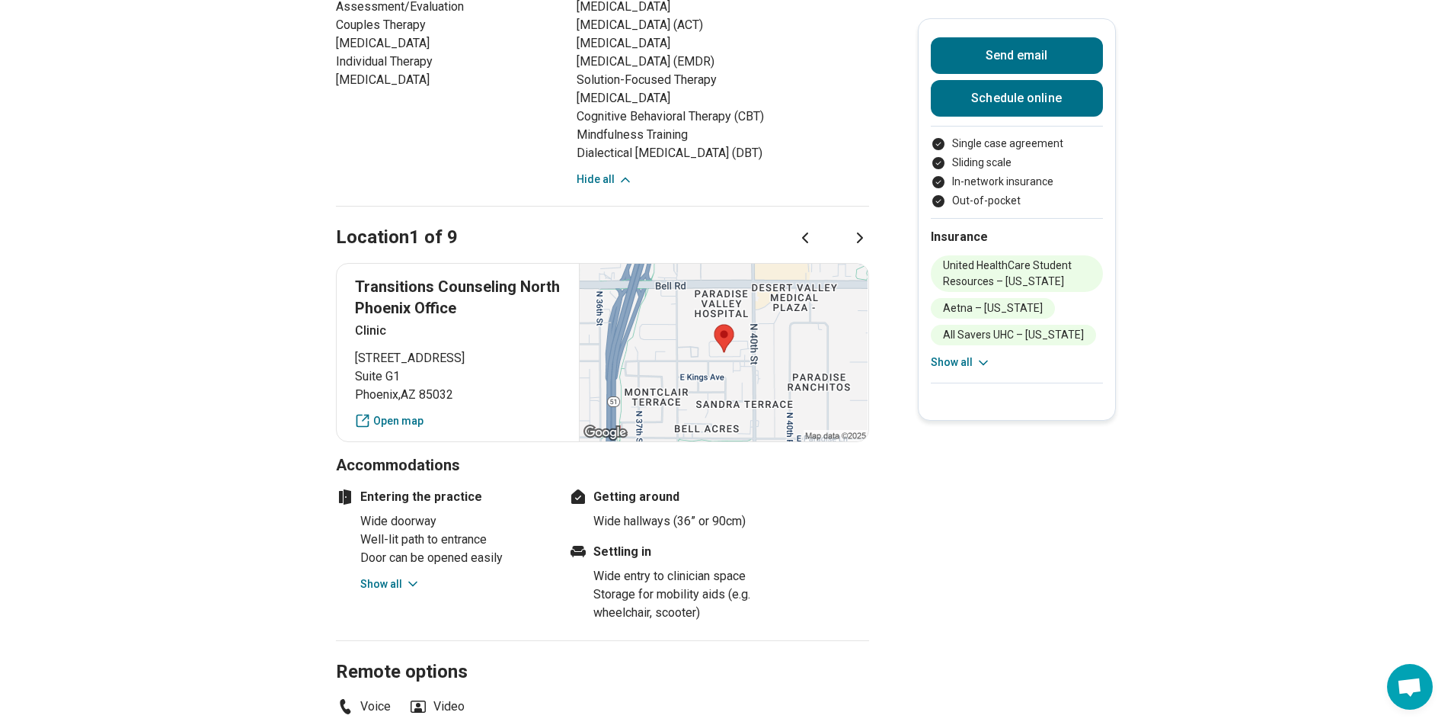
scroll to position [0, 5]
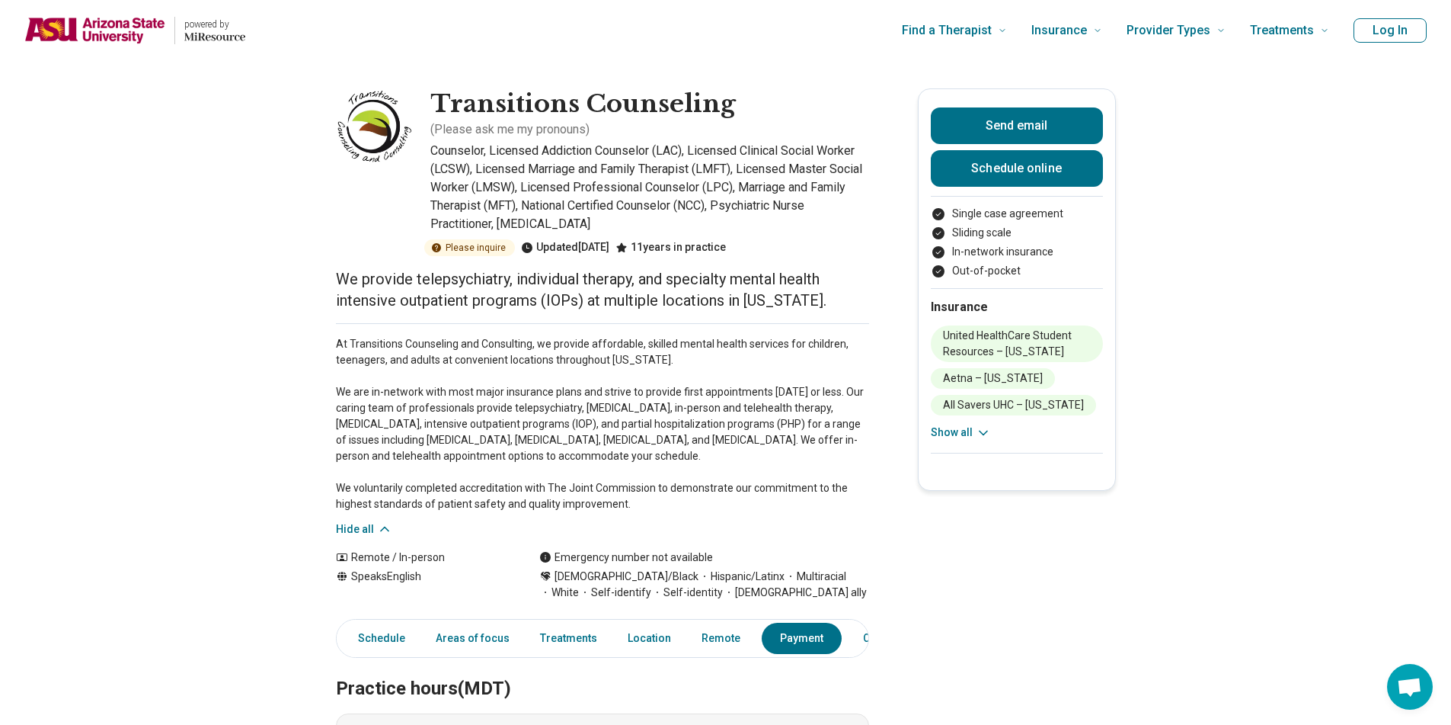
click at [984, 172] on link "Schedule online" at bounding box center [1017, 168] width 172 height 37
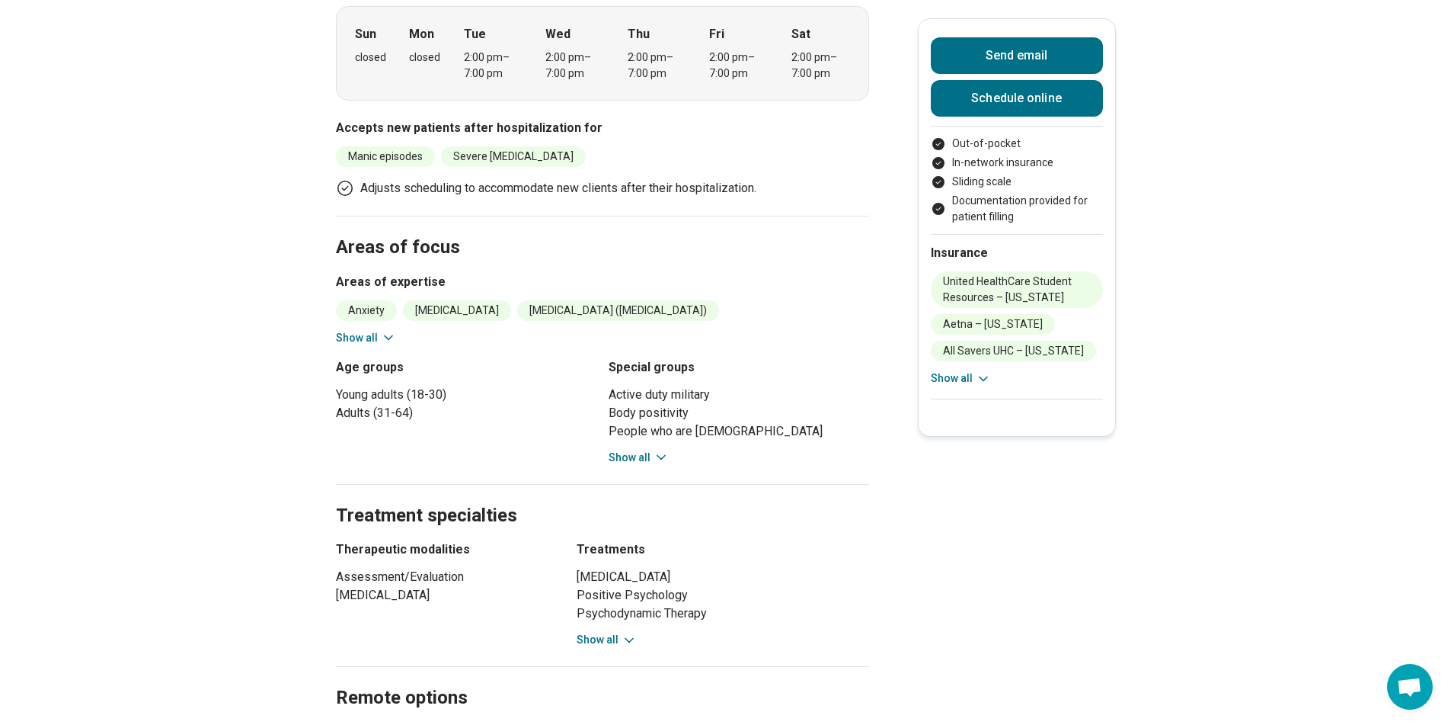
scroll to position [570, 0]
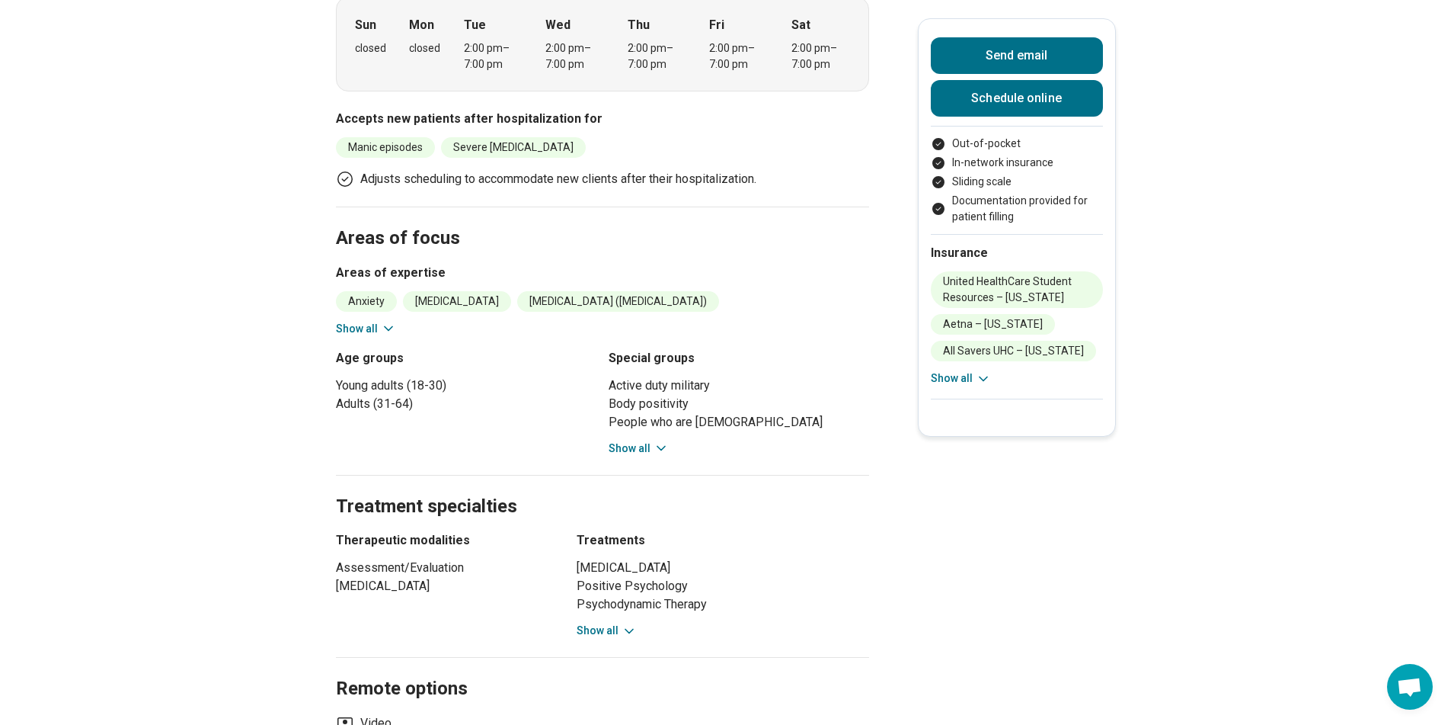
click at [637, 449] on button "Show all" at bounding box center [639, 448] width 60 height 16
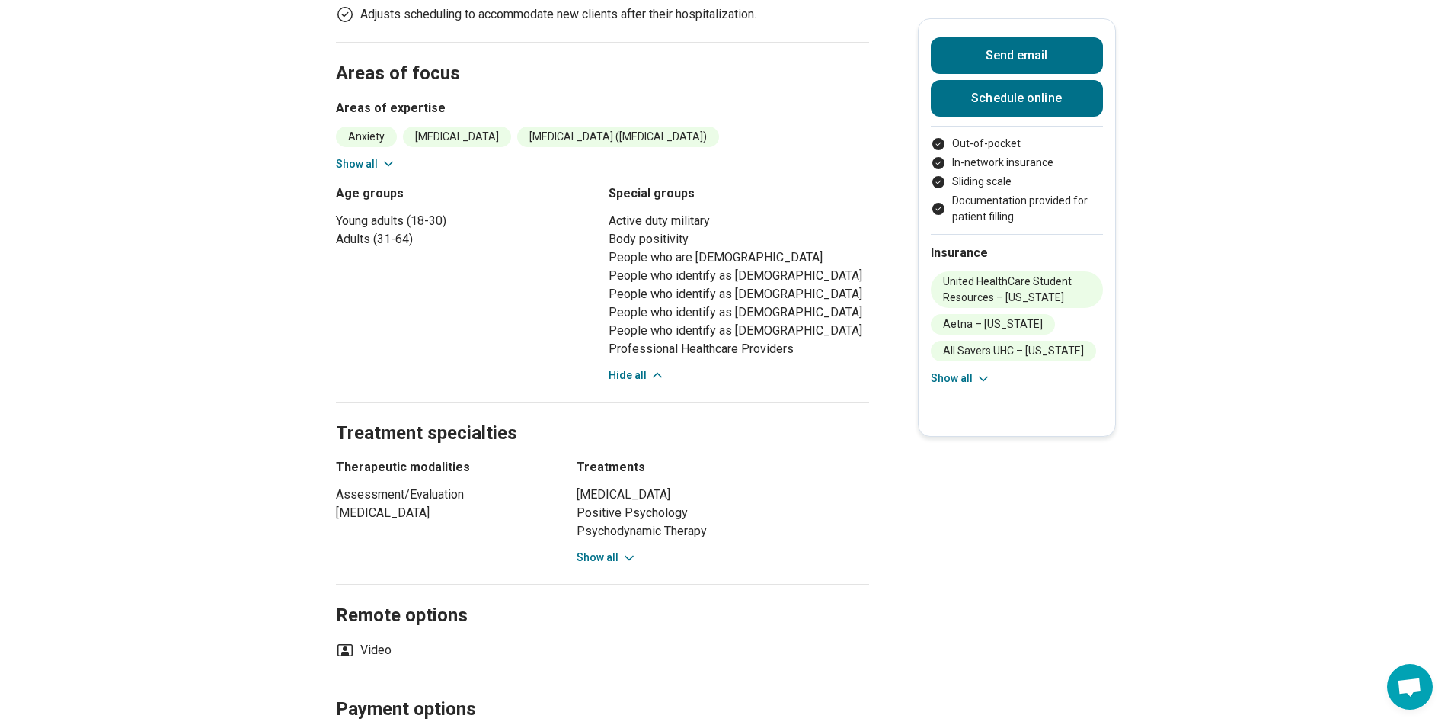
scroll to position [747, 0]
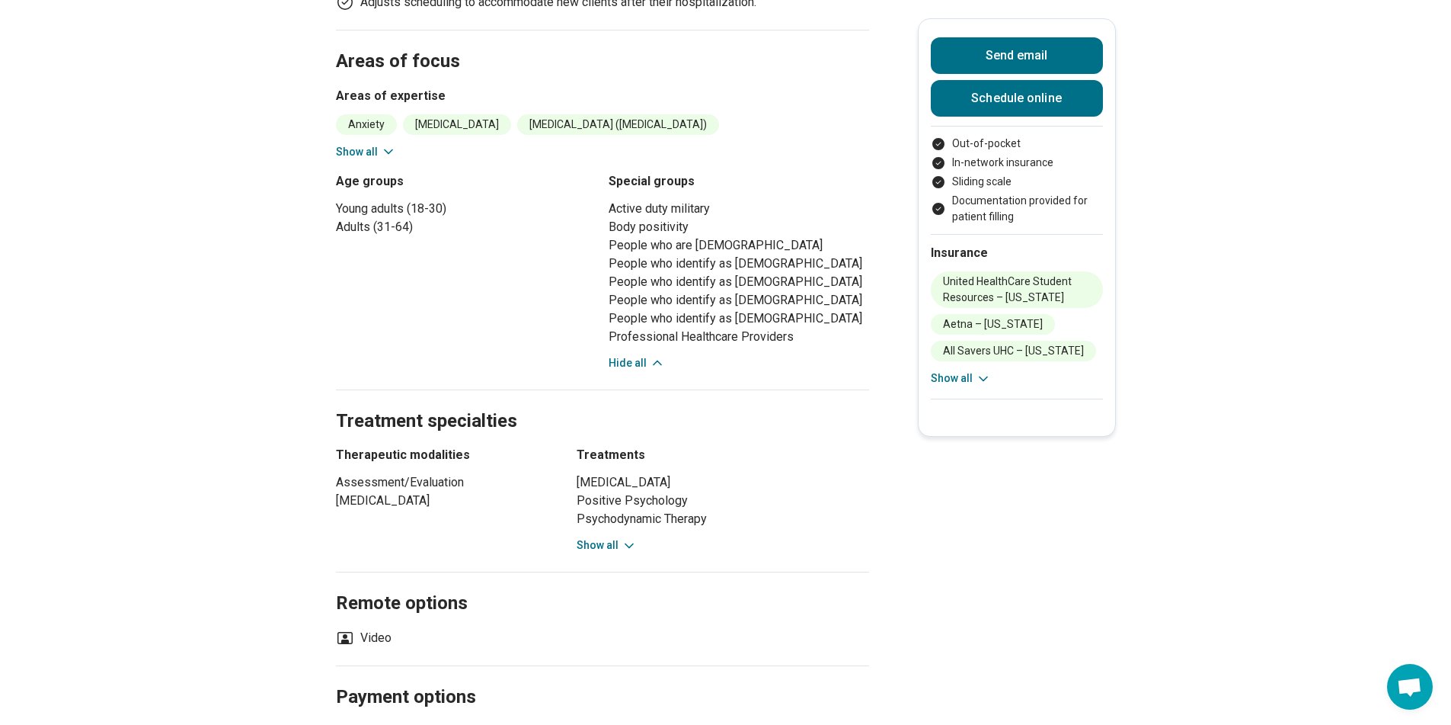
click at [612, 546] on button "Show all" at bounding box center [607, 545] width 60 height 16
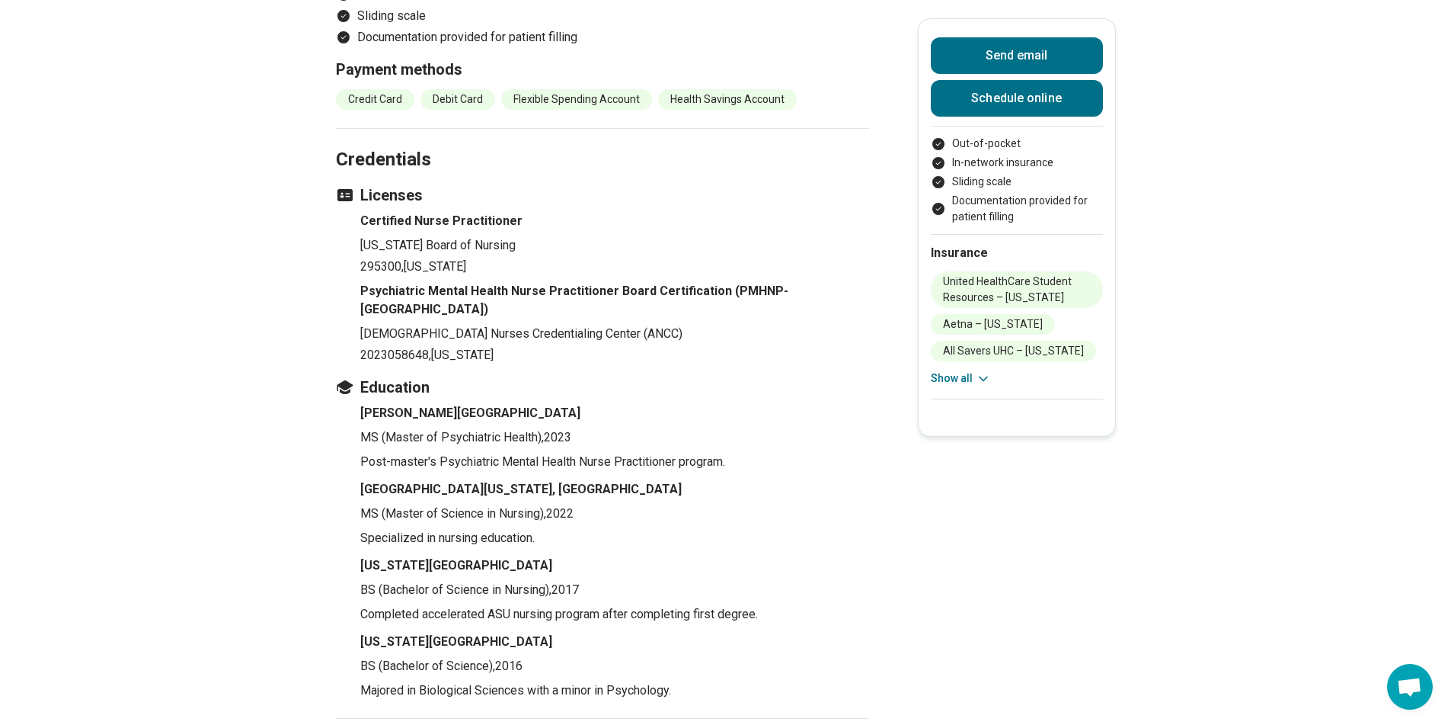
scroll to position [0, 0]
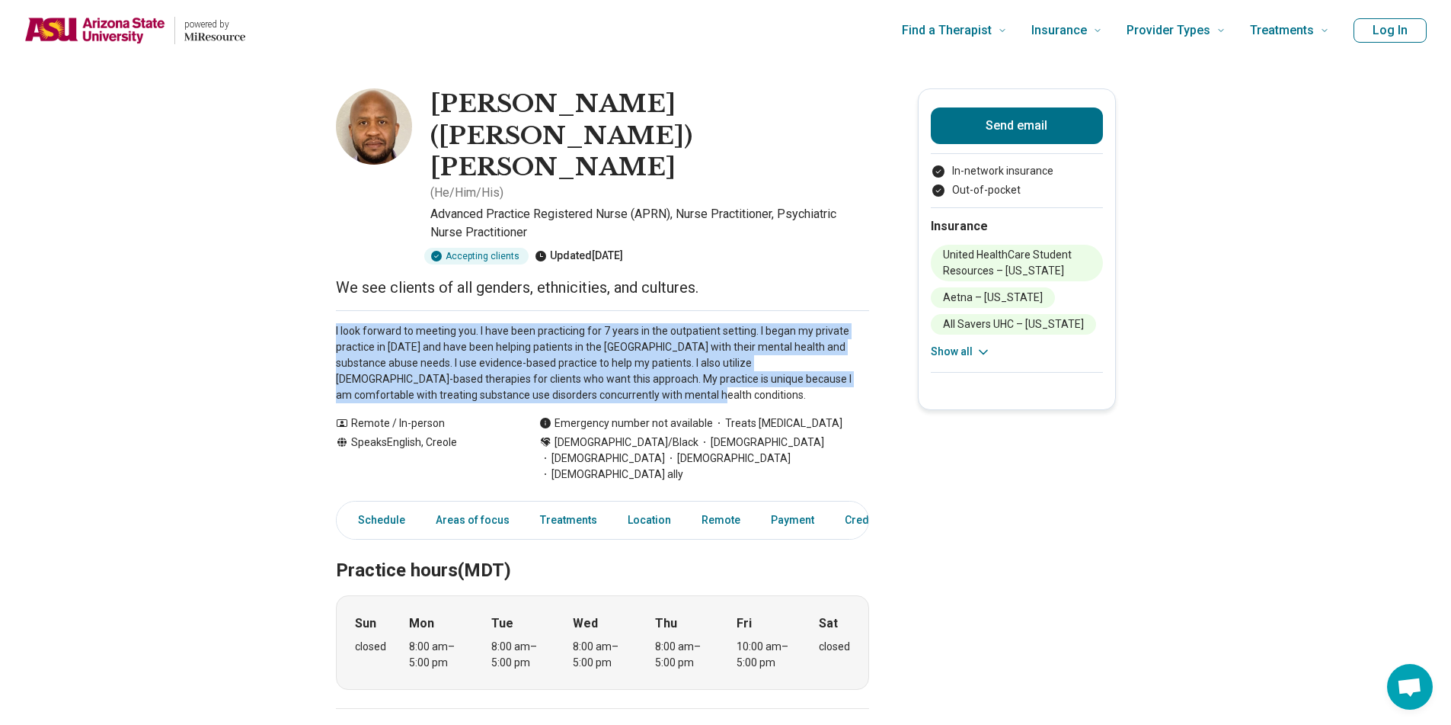
drag, startPoint x: 486, startPoint y: 239, endPoint x: 568, endPoint y: 312, distance: 109.6
click at [568, 312] on div "I look forward to meeting you. I have been practicing for 7 years in the outpat…" at bounding box center [602, 356] width 533 height 93
click at [591, 323] on p "I look forward to meeting you. I have been practicing for 7 years in the outpat…" at bounding box center [602, 363] width 533 height 80
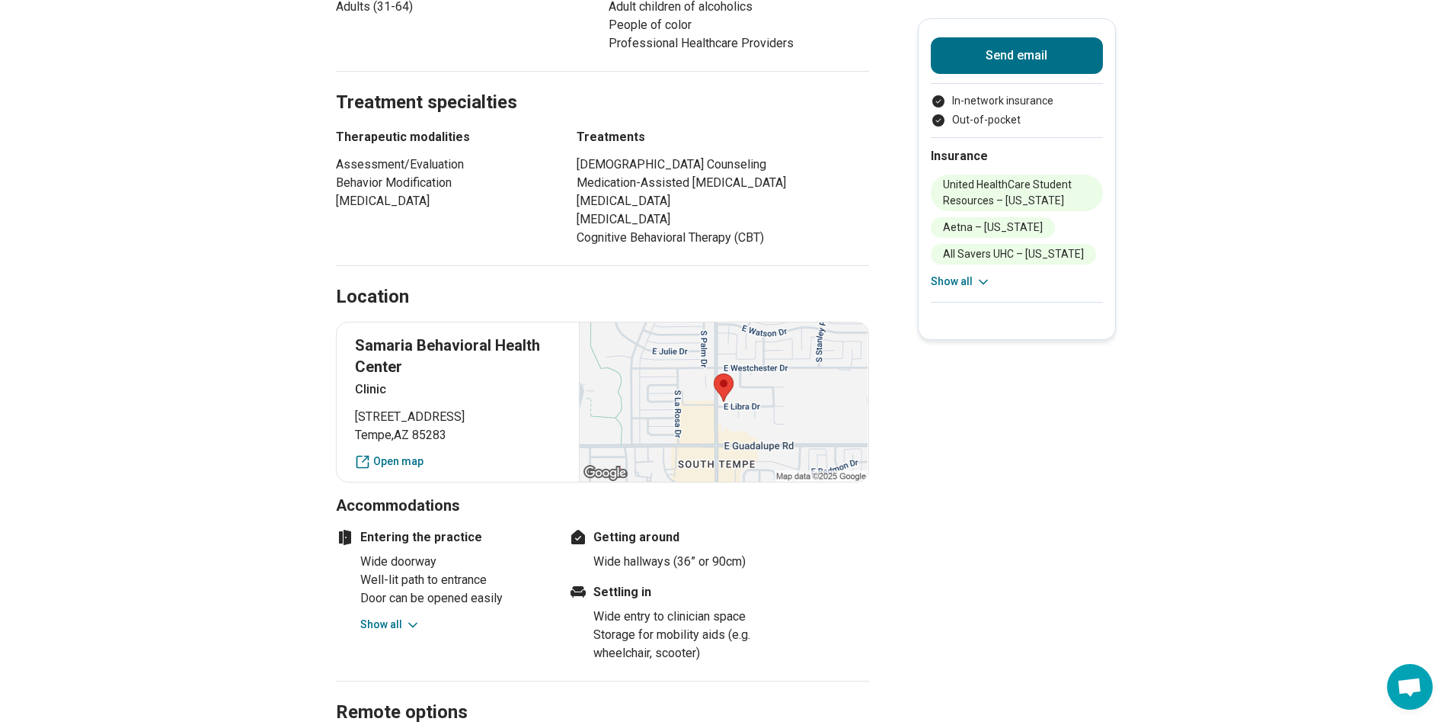
scroll to position [1050, 0]
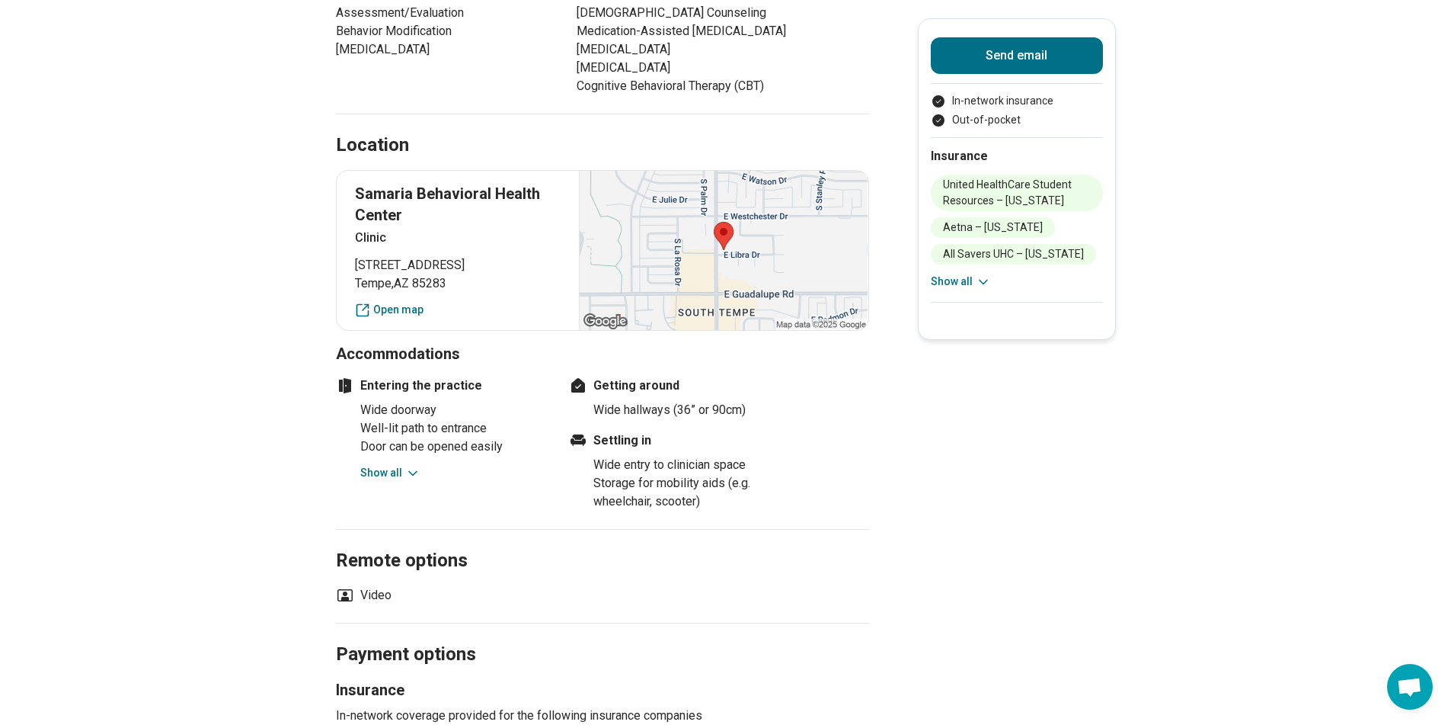
click at [1058, 405] on main "[PERSON_NAME] ([PERSON_NAME]) [PERSON_NAME] ( He/Him/His ) Advanced Practice Re…" at bounding box center [725, 206] width 1451 height 2390
click at [405, 183] on p "Samaria Behavioral Health Center" at bounding box center [458, 204] width 206 height 43
click at [402, 183] on p "Samaria Behavioral Health Center" at bounding box center [458, 204] width 206 height 43
drag, startPoint x: 422, startPoint y: 117, endPoint x: 345, endPoint y: 102, distance: 78.3
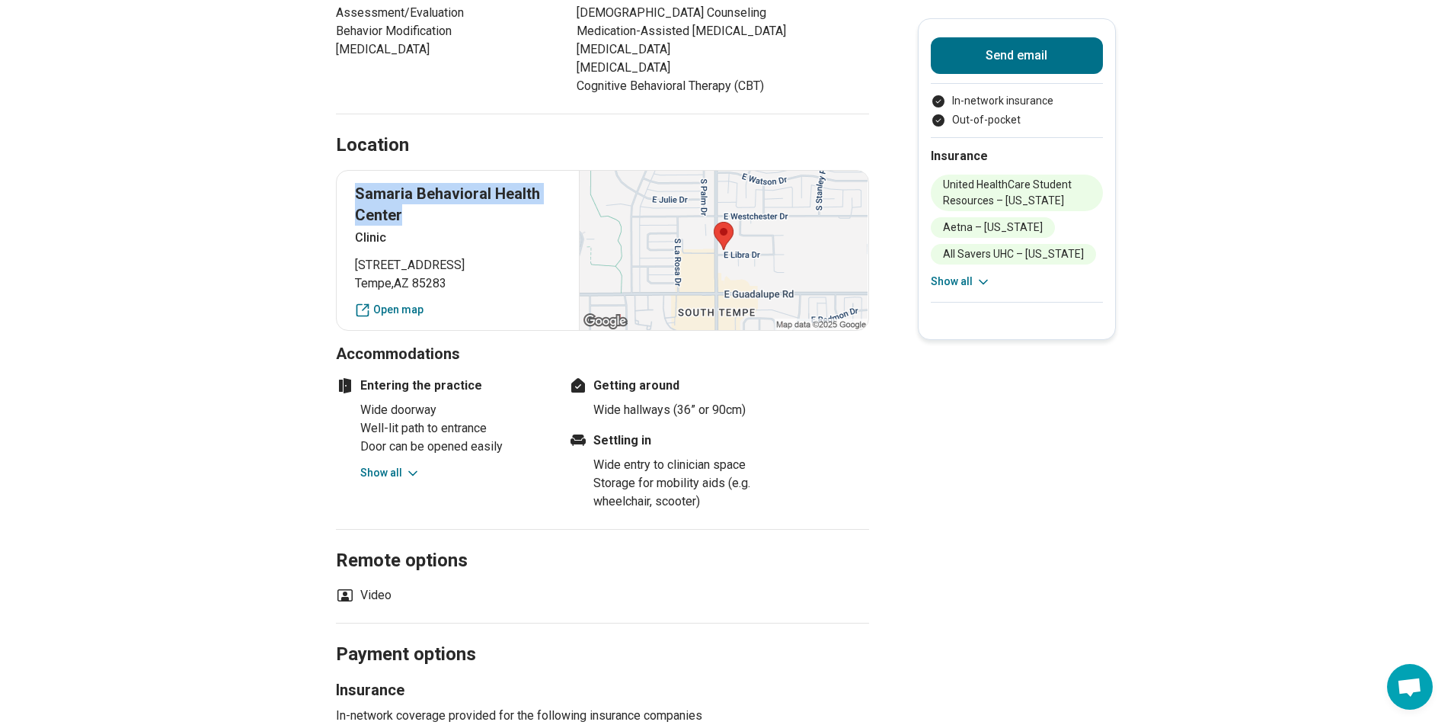
click at [345, 170] on div "Samaria Behavioral Health Center Clinic [STREET_ADDRESS] Open map" at bounding box center [602, 250] width 533 height 161
copy p "Samaria Behavioral Health Center"
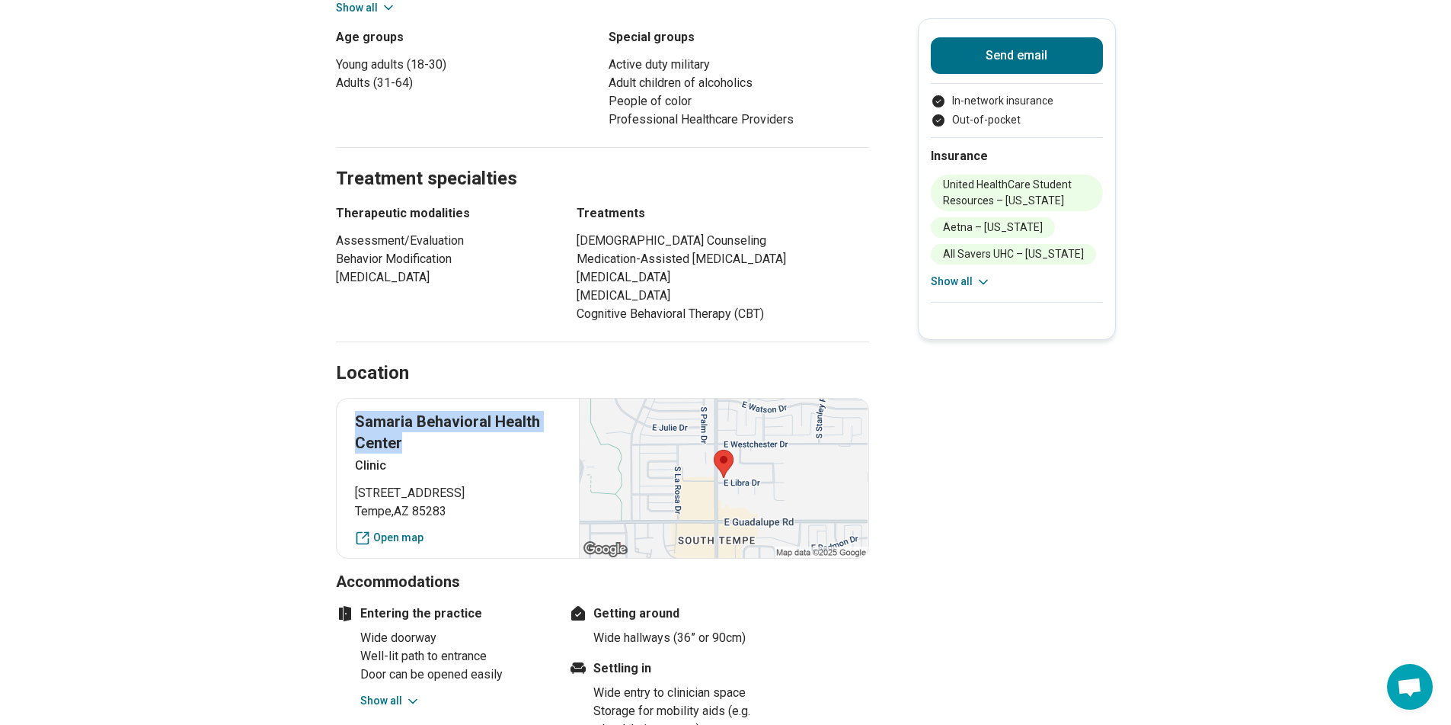
scroll to position [0, 0]
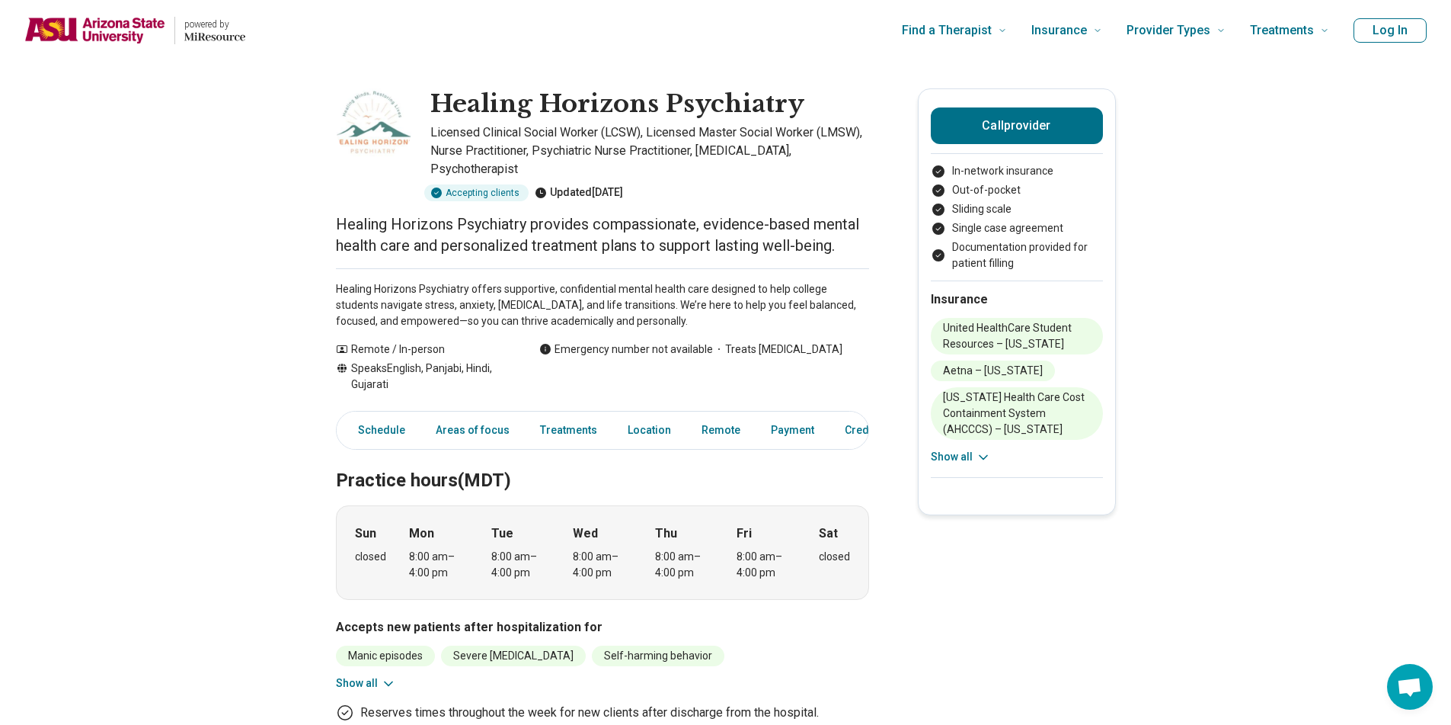
scroll to position [634, 0]
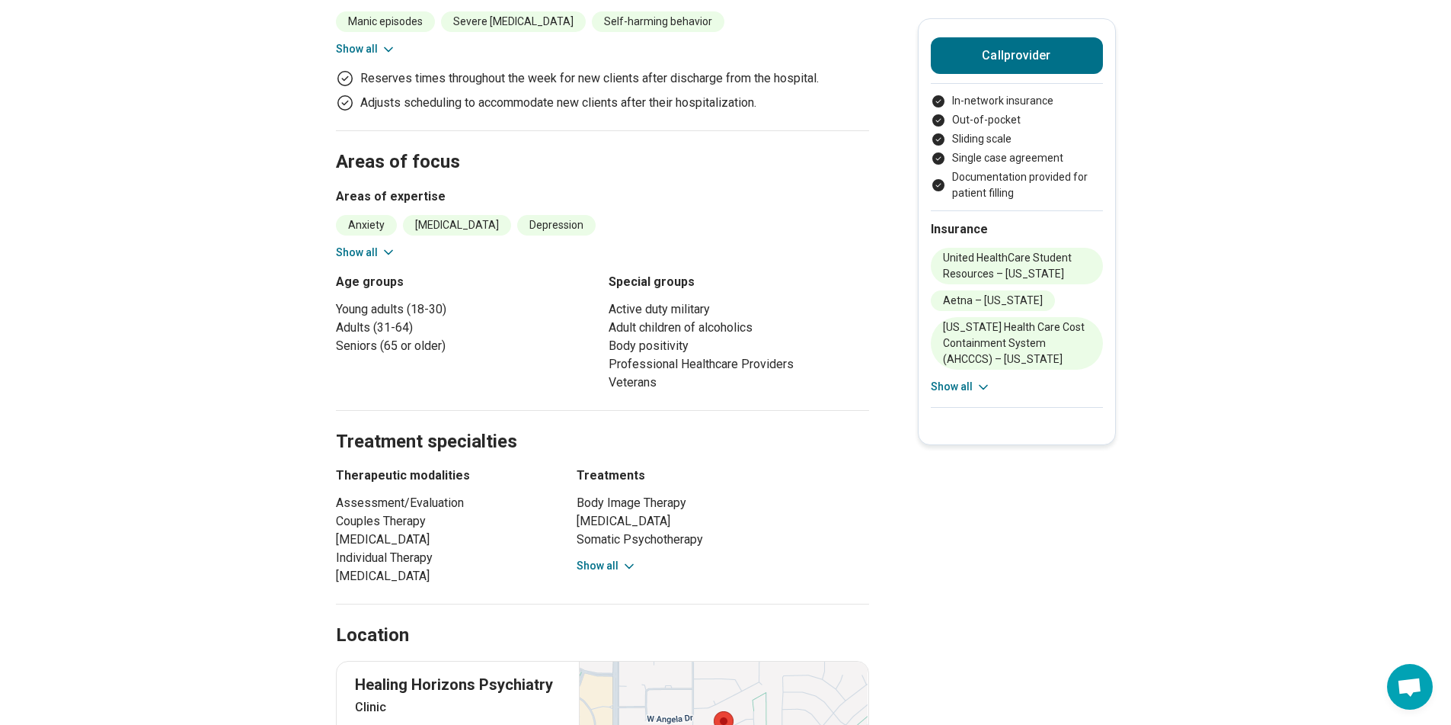
click at [598, 558] on button "Show all" at bounding box center [607, 566] width 60 height 16
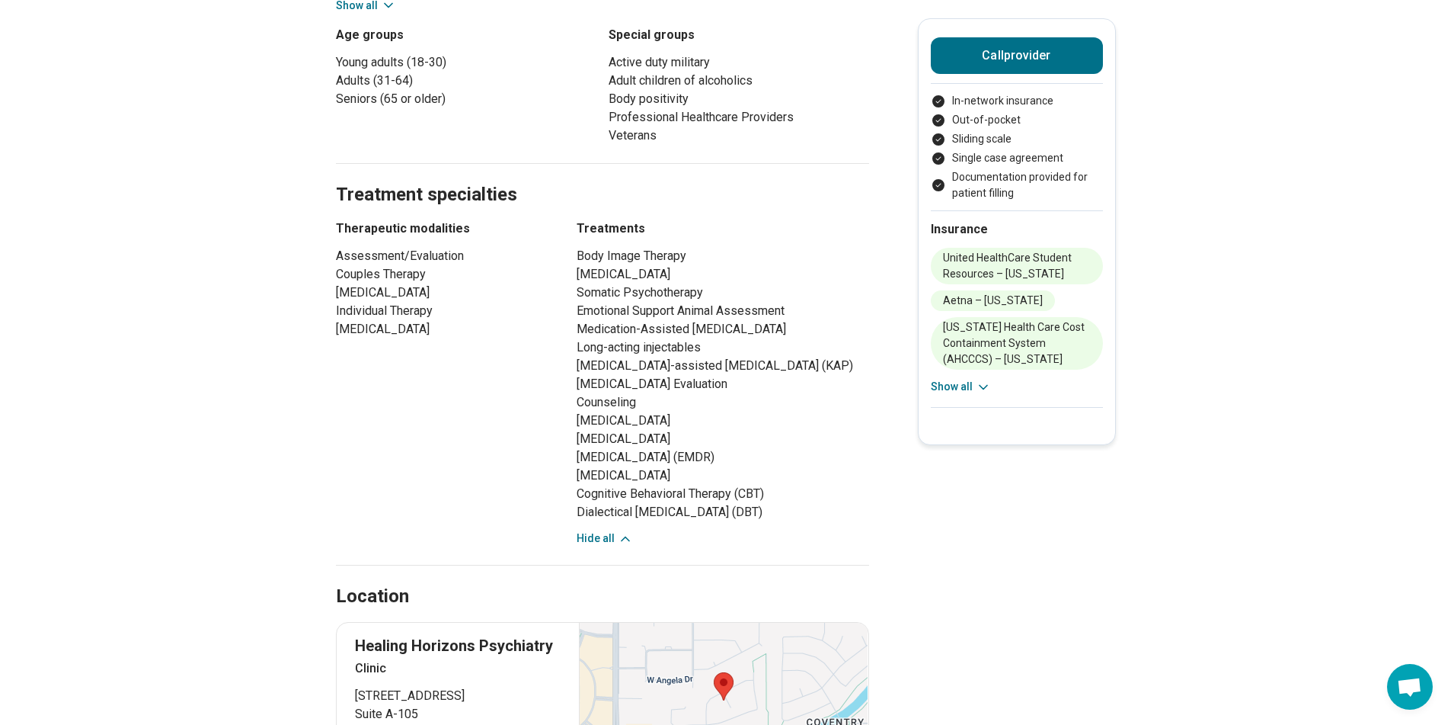
scroll to position [789, 0]
